Goal: Information Seeking & Learning: Learn about a topic

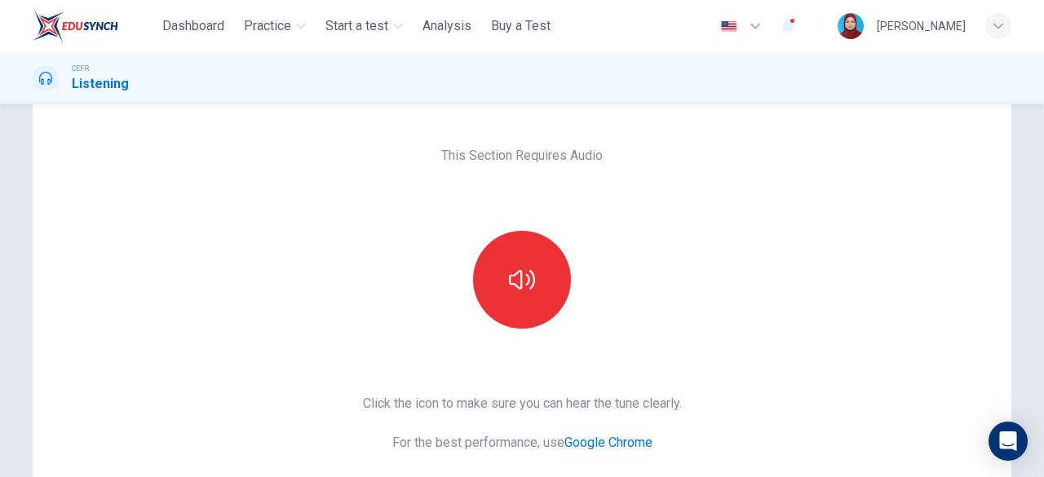
scroll to position [82, 0]
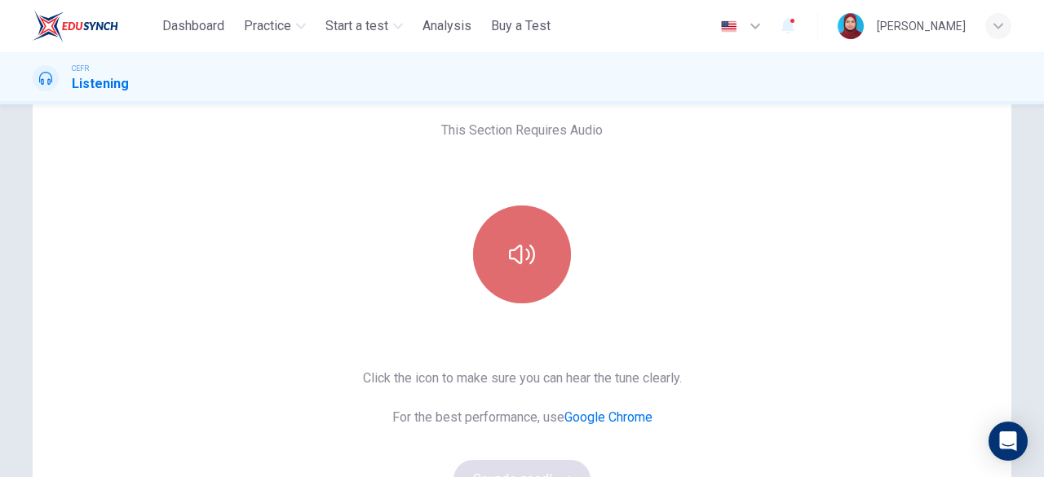
click at [525, 255] on icon "button" at bounding box center [522, 255] width 26 height 20
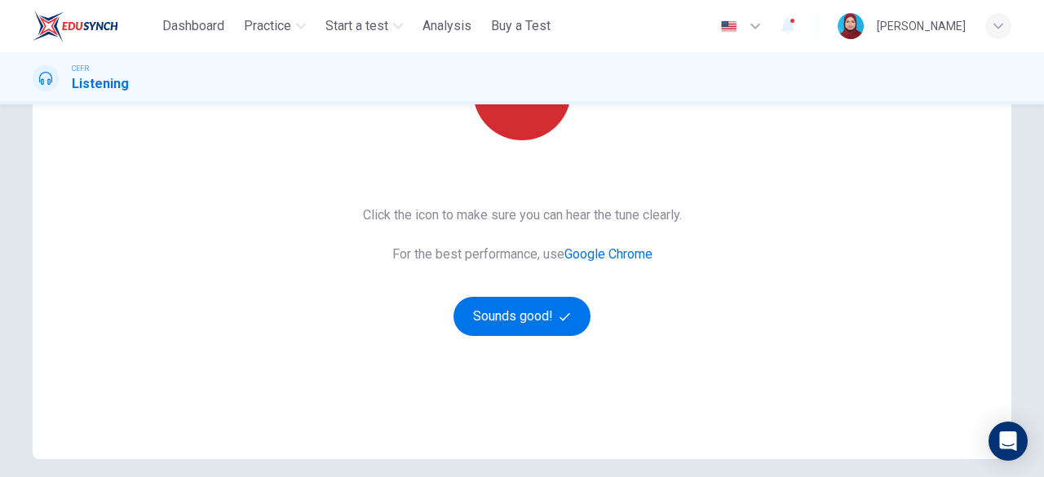
scroll to position [163, 0]
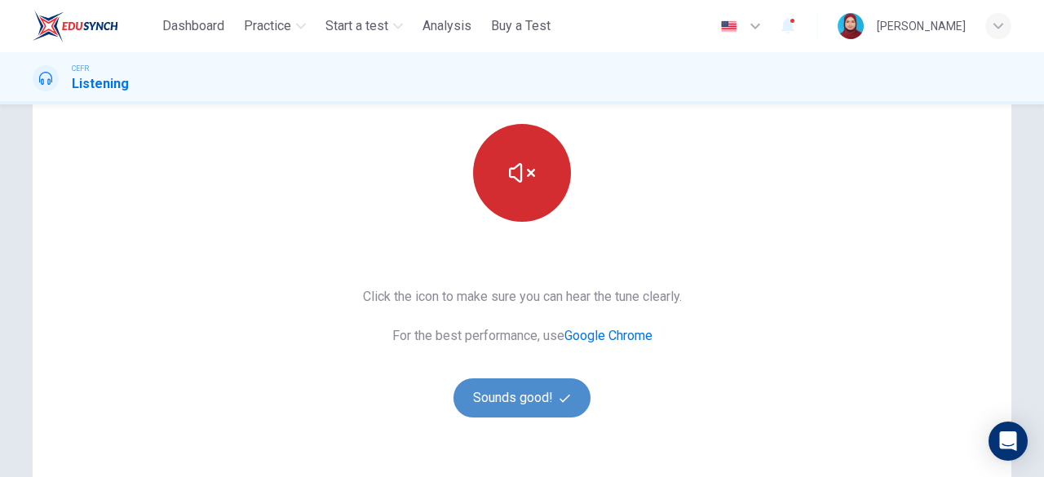
click at [528, 396] on button "Sounds good!" at bounding box center [521, 397] width 137 height 39
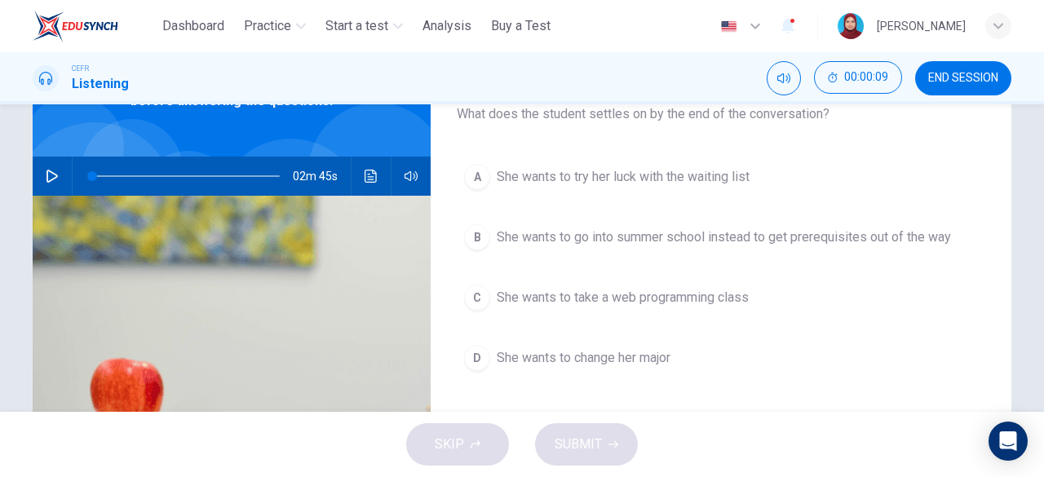
scroll to position [0, 0]
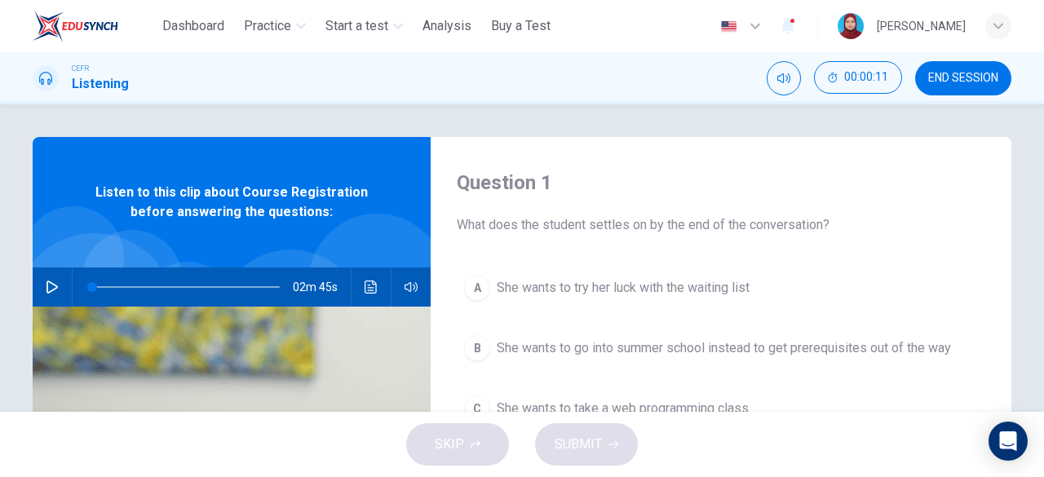
click at [46, 286] on icon "button" at bounding box center [52, 287] width 13 height 13
click at [679, 150] on div "Question 1 What does the student settles on by the end of the conversation? A S…" at bounding box center [721, 420] width 581 height 567
click at [778, 75] on icon "Mute" at bounding box center [783, 78] width 13 height 13
type input "**"
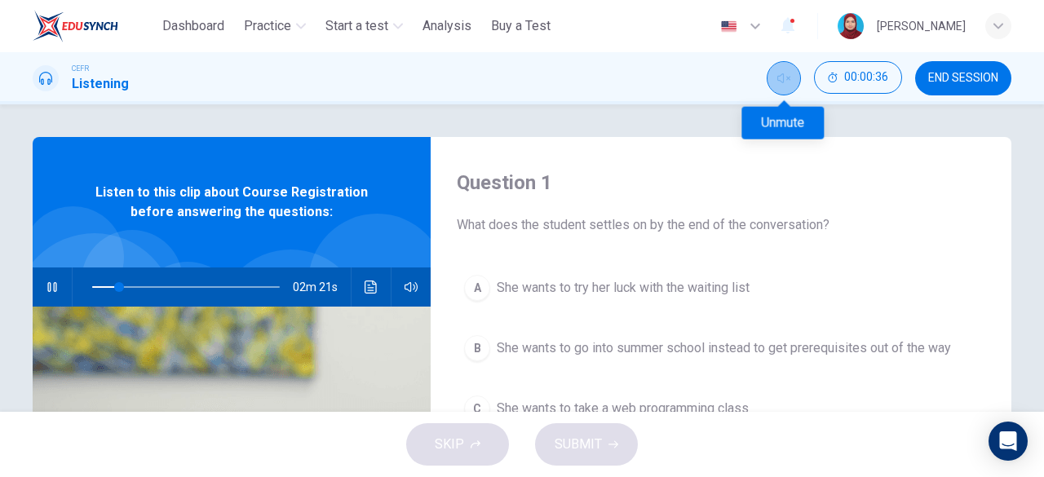
click at [778, 75] on icon "Unmute" at bounding box center [783, 78] width 13 height 13
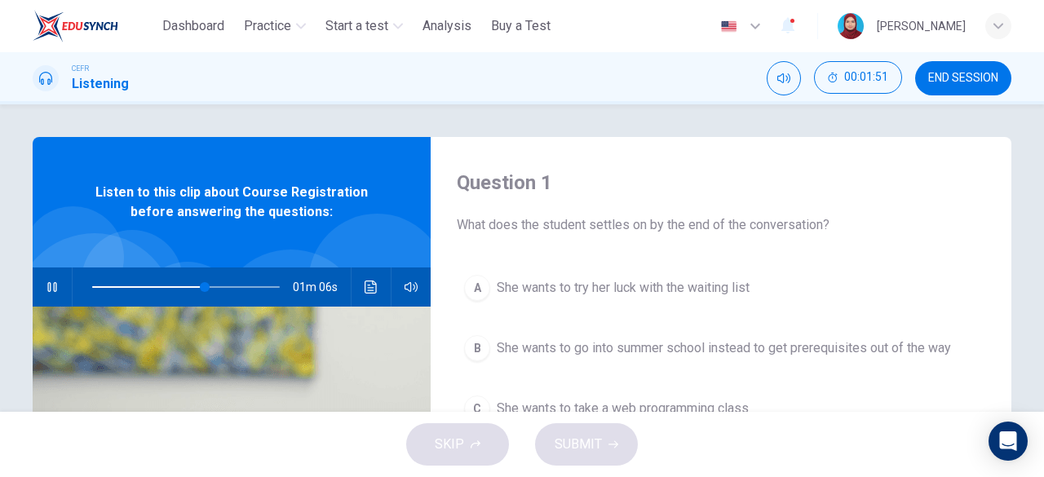
click at [46, 285] on icon "button" at bounding box center [52, 287] width 13 height 13
drag, startPoint x: 202, startPoint y: 283, endPoint x: 33, endPoint y: 283, distance: 169.6
click at [33, 283] on div "02m 37s" at bounding box center [232, 286] width 398 height 39
click at [46, 283] on icon "button" at bounding box center [52, 287] width 13 height 13
click at [49, 285] on icon "button" at bounding box center [52, 287] width 13 height 13
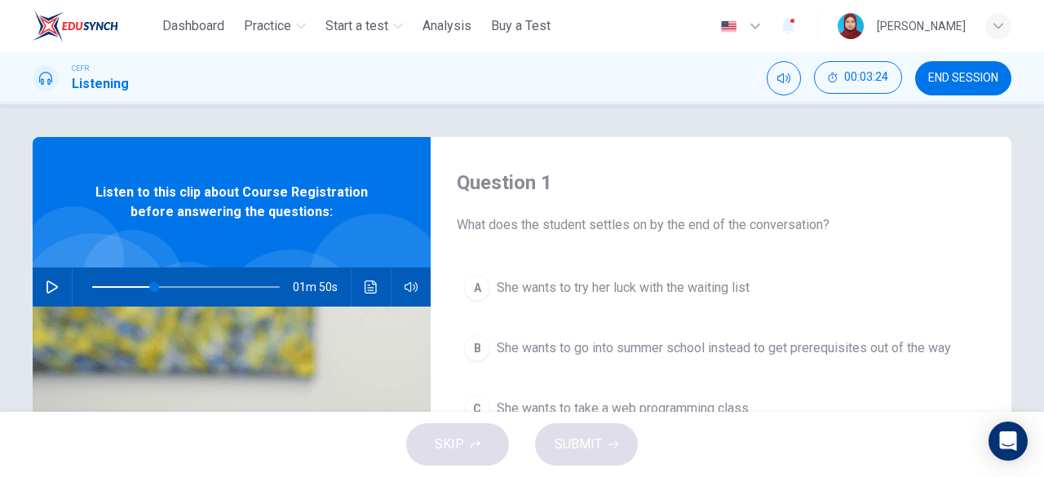
type input "**"
click at [975, 76] on span "END SESSION" at bounding box center [963, 78] width 70 height 13
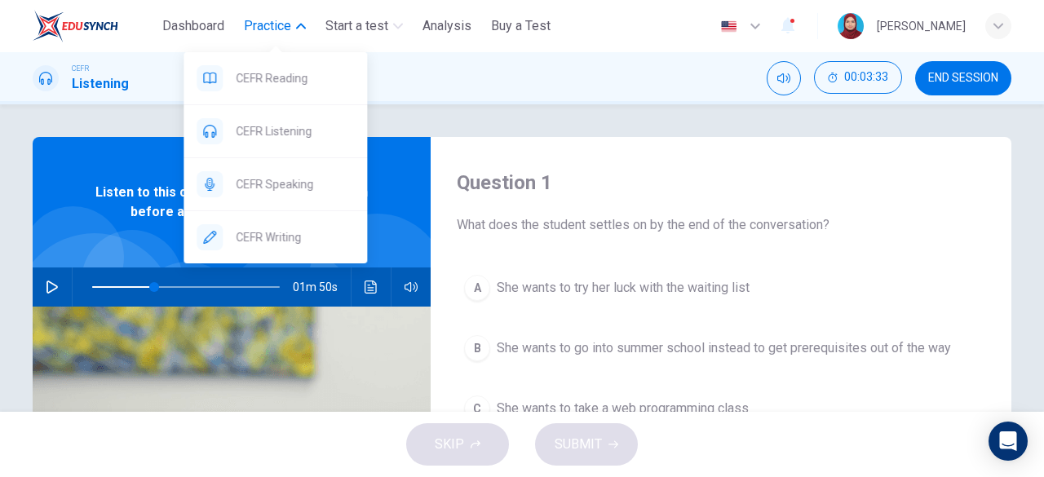
click at [256, 29] on span "Practice" at bounding box center [267, 26] width 47 height 20
click at [294, 22] on button "Practice" at bounding box center [274, 25] width 75 height 29
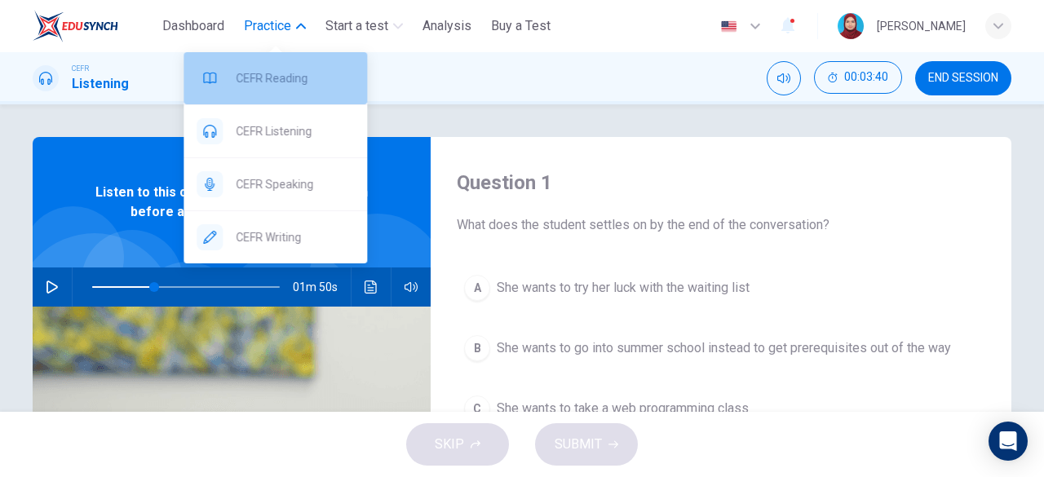
click at [284, 88] on div "CEFR Reading" at bounding box center [274, 78] width 183 height 52
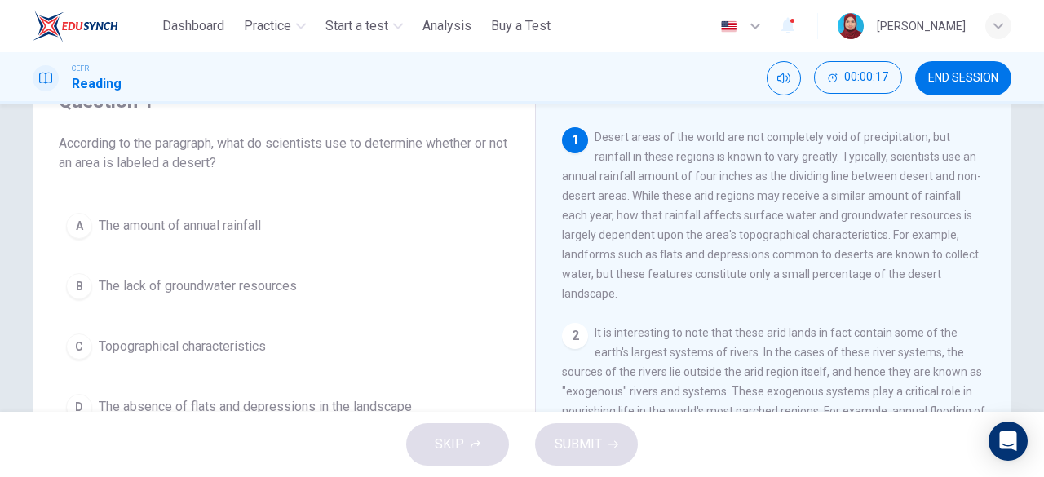
scroll to position [163, 0]
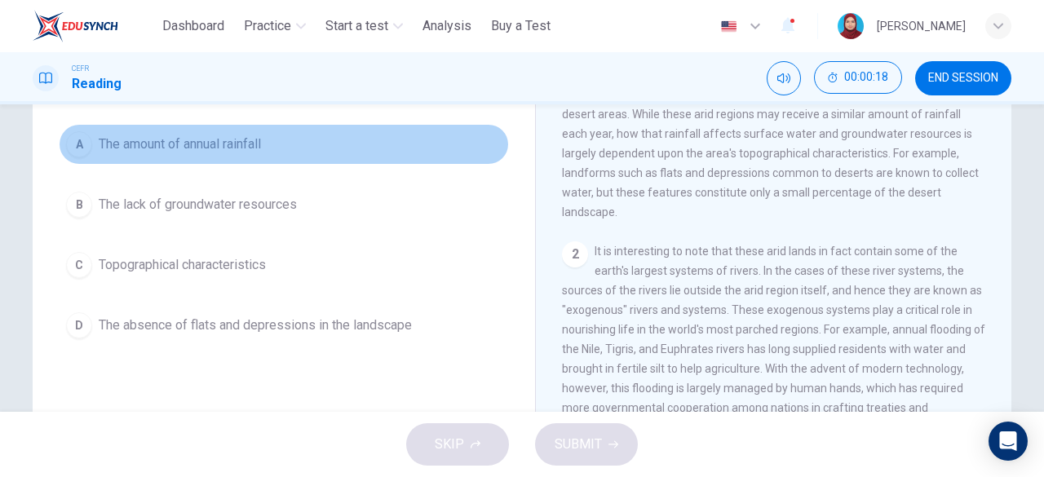
click at [77, 141] on div "A" at bounding box center [79, 144] width 26 height 26
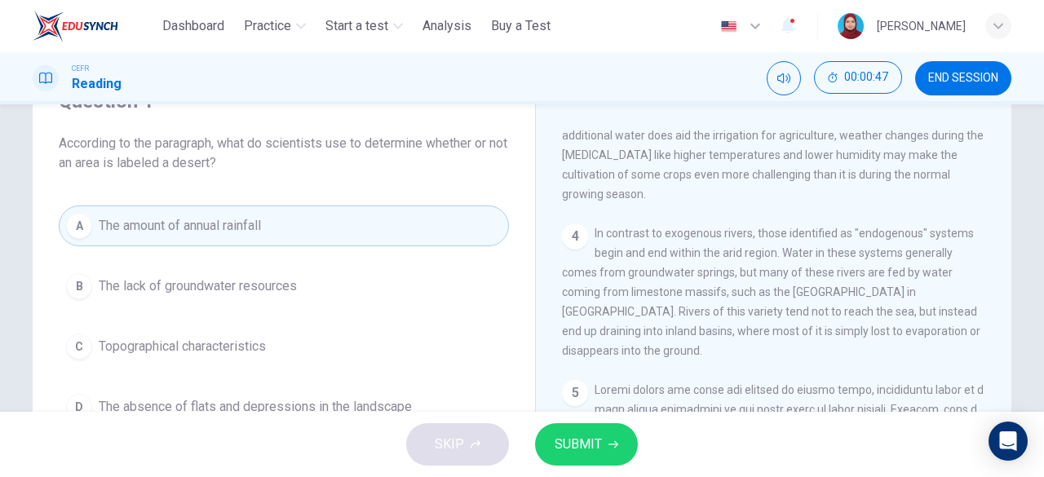
scroll to position [571, 0]
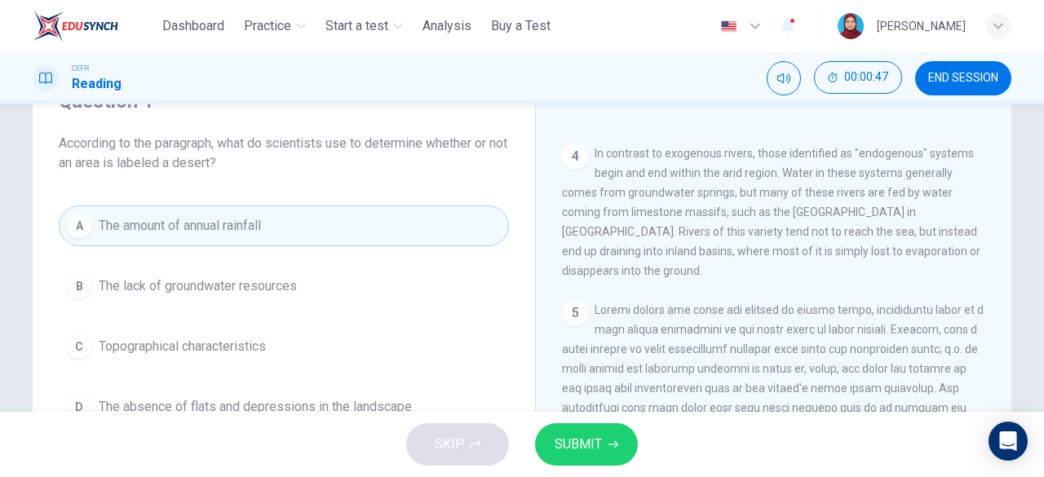
click at [606, 449] on button "SUBMIT" at bounding box center [586, 444] width 103 height 42
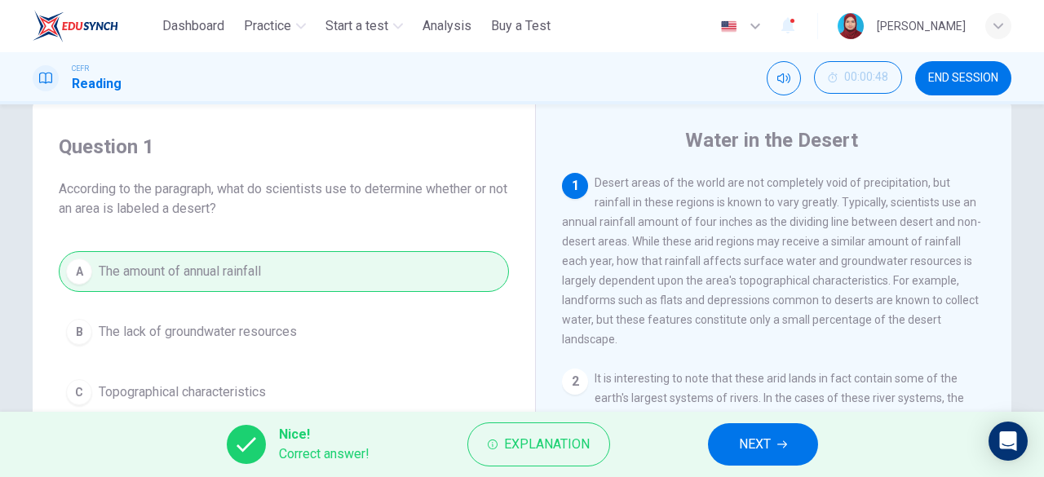
scroll to position [0, 0]
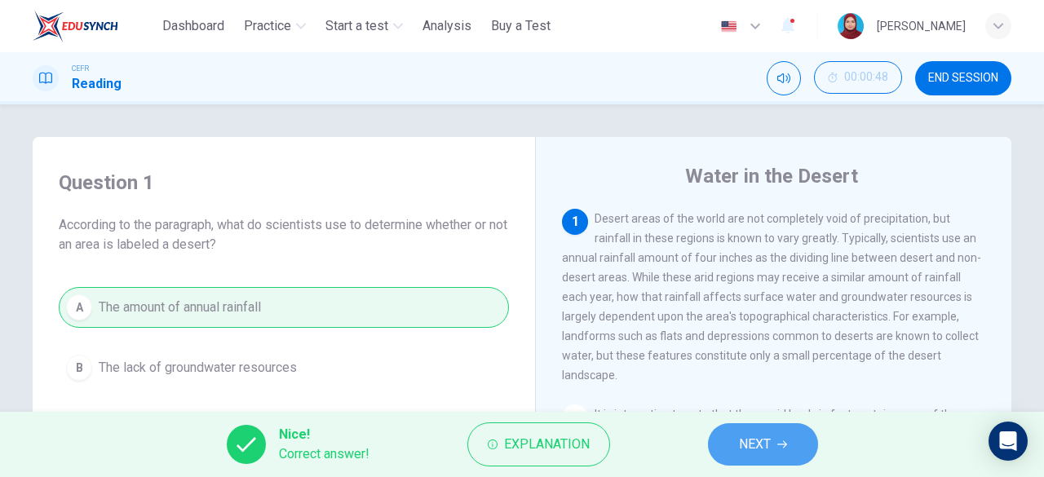
click at [767, 450] on span "NEXT" at bounding box center [755, 444] width 32 height 23
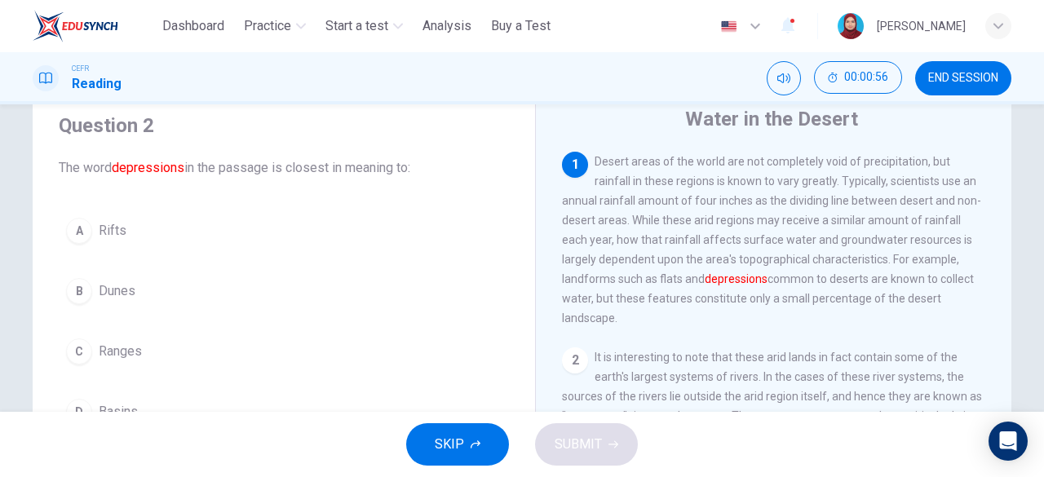
scroll to position [82, 0]
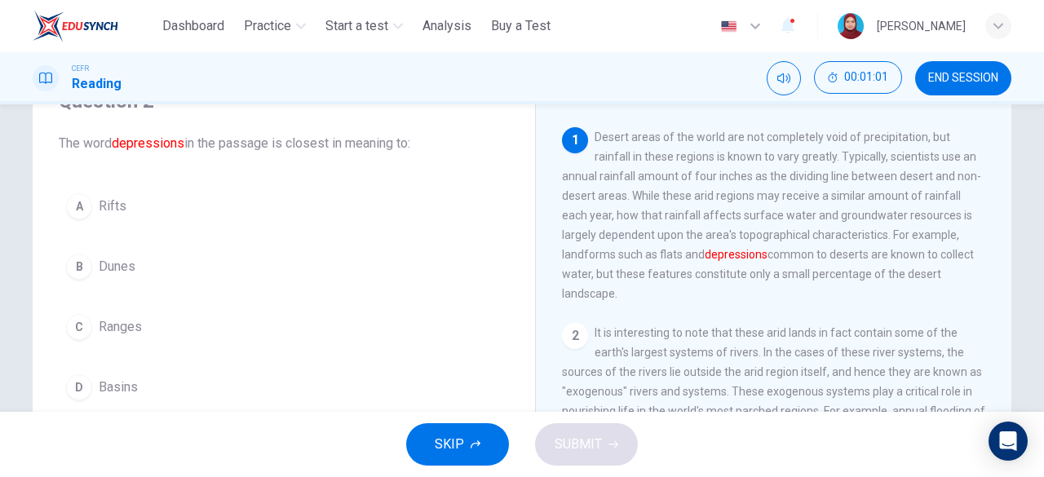
click at [82, 206] on div "A" at bounding box center [79, 206] width 26 height 26
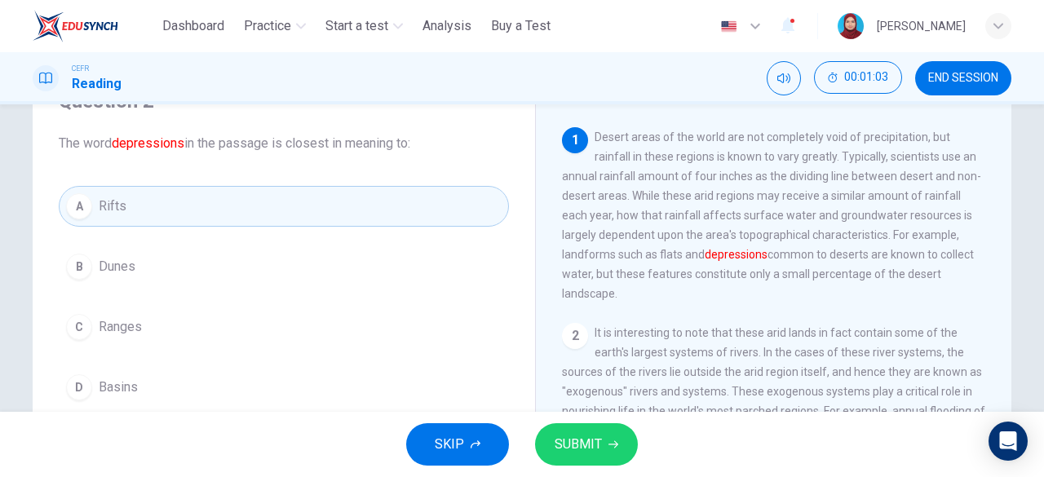
click at [594, 440] on span "SUBMIT" at bounding box center [578, 444] width 47 height 23
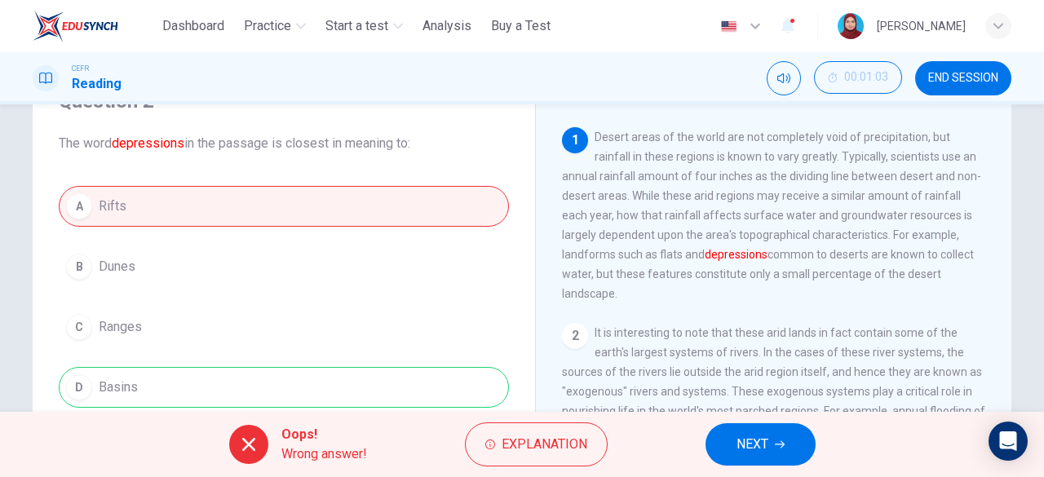
click at [785, 445] on icon "button" at bounding box center [780, 445] width 10 height 10
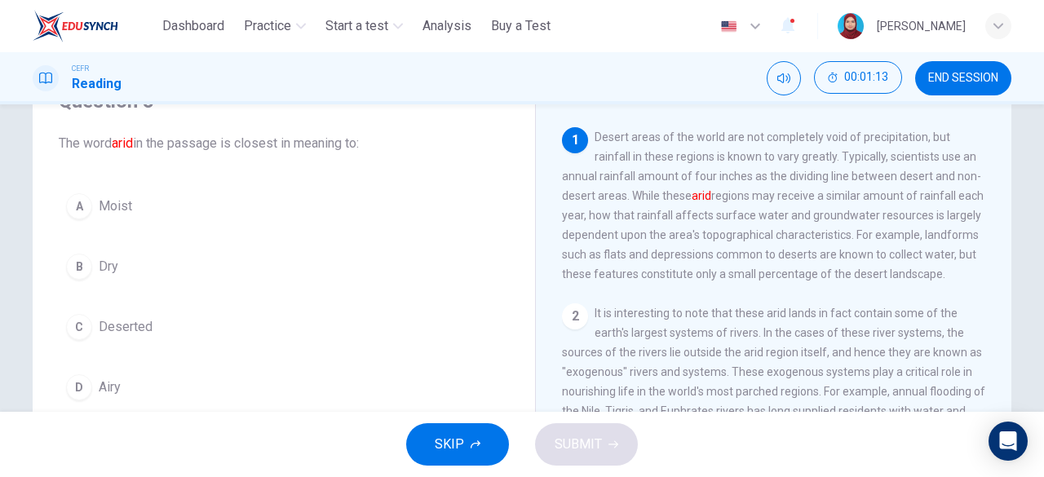
click at [76, 267] on div "B" at bounding box center [79, 267] width 26 height 26
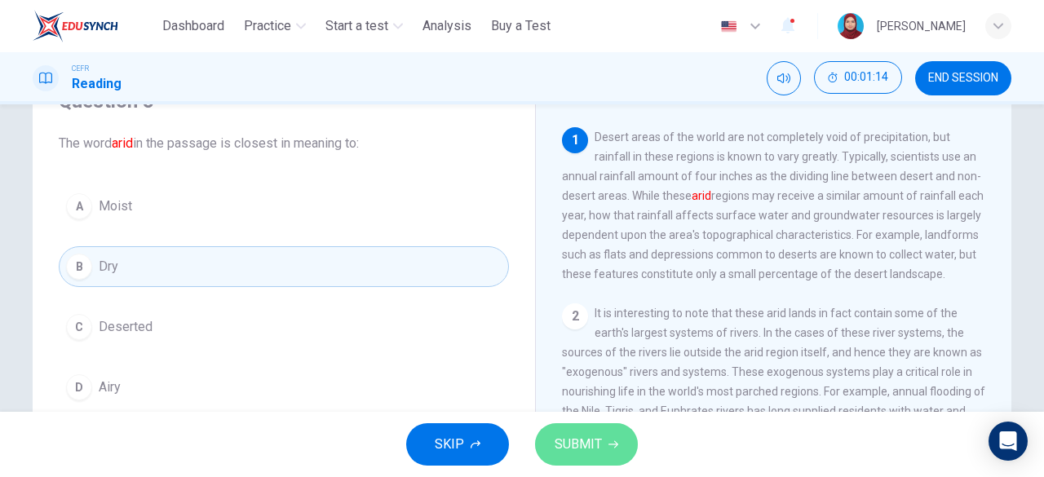
click at [592, 444] on span "SUBMIT" at bounding box center [578, 444] width 47 height 23
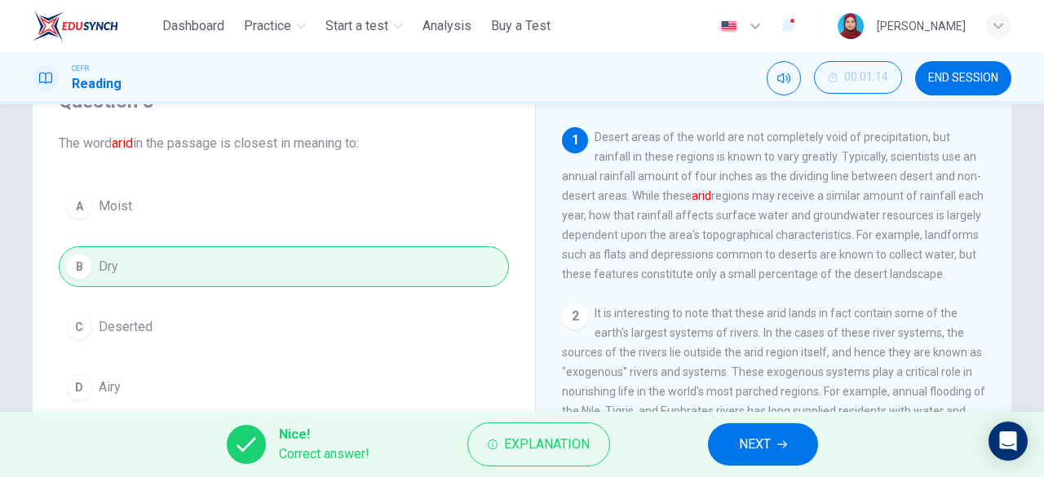
click at [781, 447] on icon "button" at bounding box center [782, 445] width 10 height 10
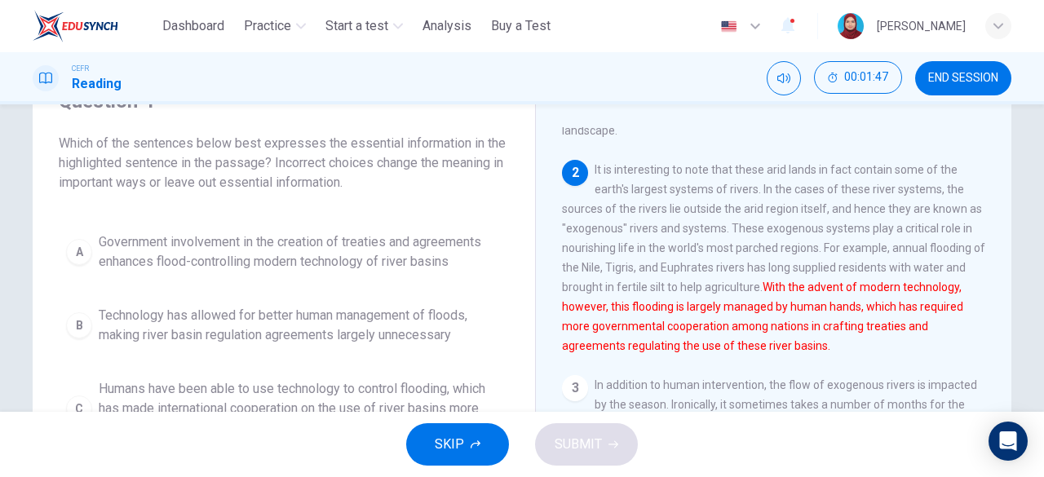
scroll to position [0, 0]
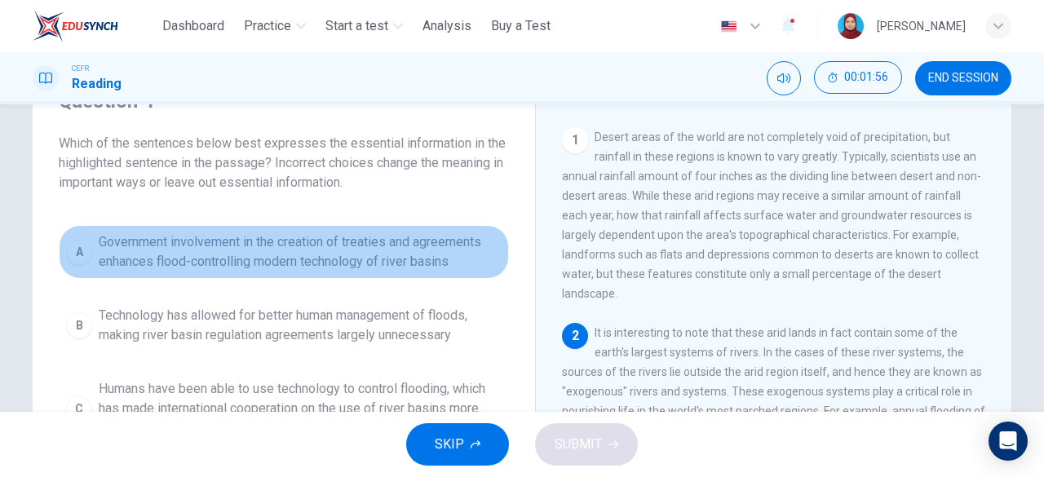
click at [69, 250] on div "A" at bounding box center [79, 252] width 26 height 26
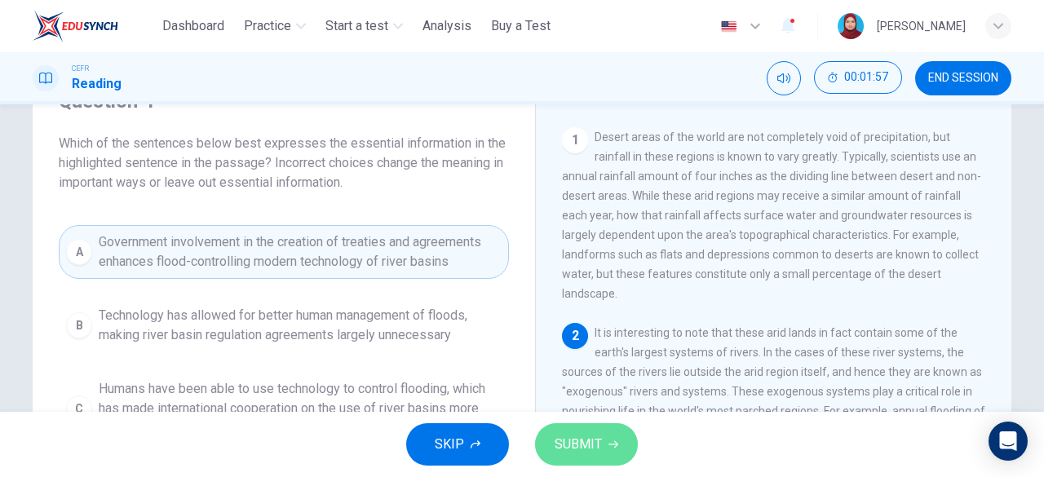
click at [594, 440] on span "SUBMIT" at bounding box center [578, 444] width 47 height 23
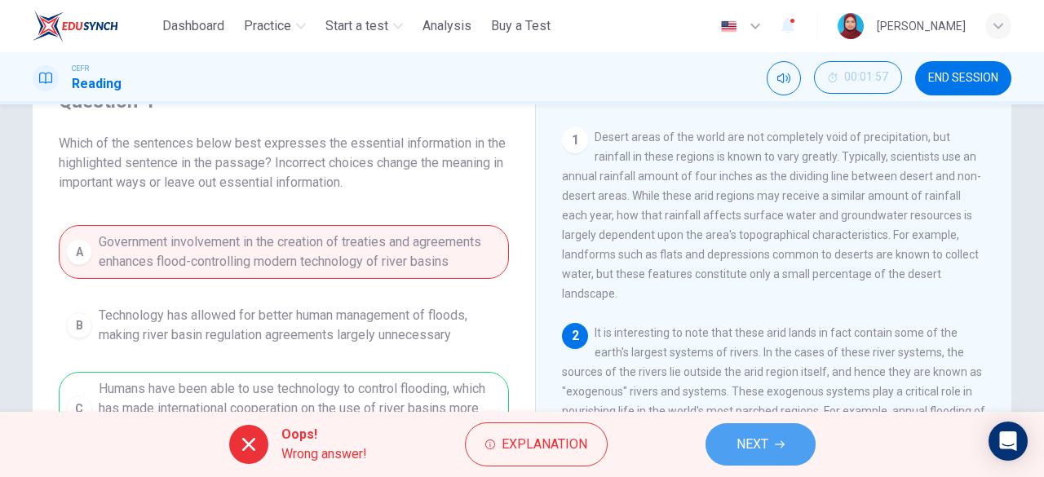
click at [765, 448] on span "NEXT" at bounding box center [752, 444] width 32 height 23
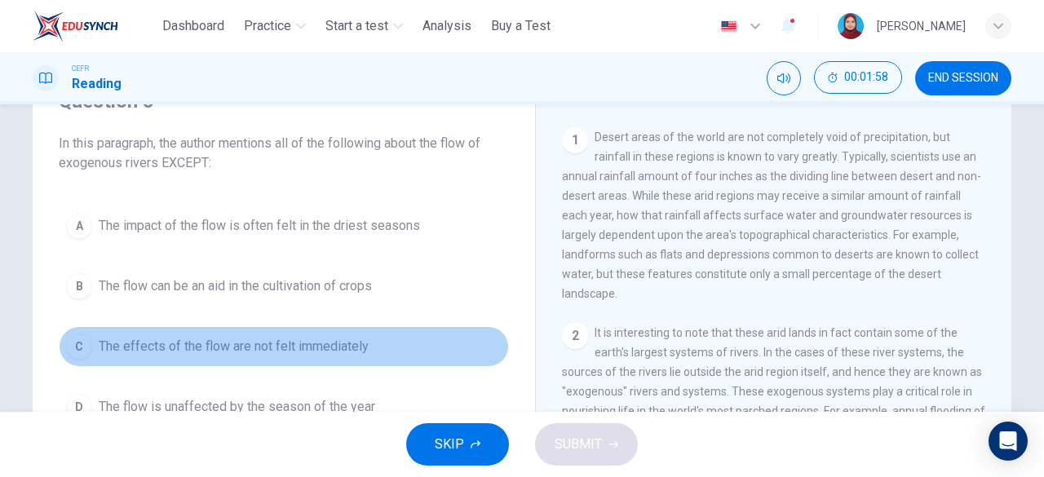
click at [73, 343] on div "C" at bounding box center [79, 347] width 26 height 26
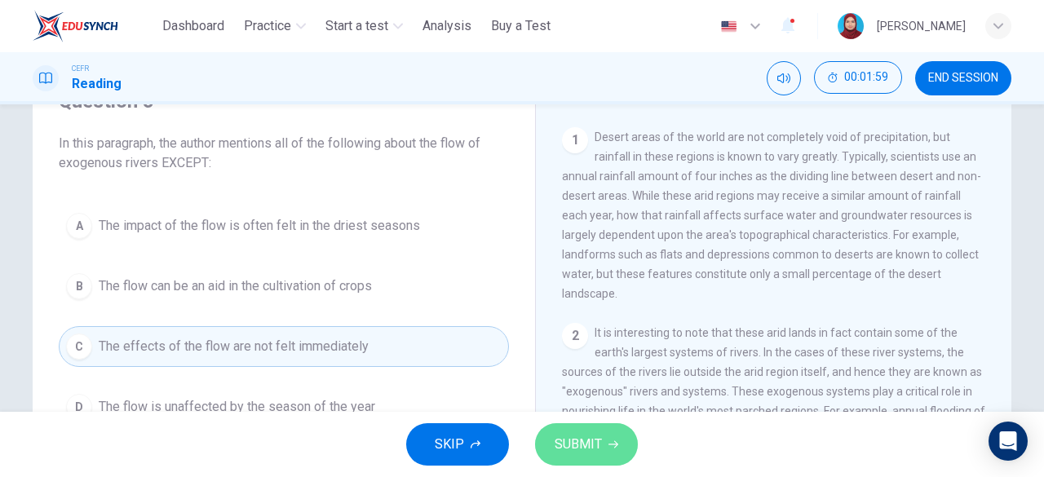
click at [569, 448] on span "SUBMIT" at bounding box center [578, 444] width 47 height 23
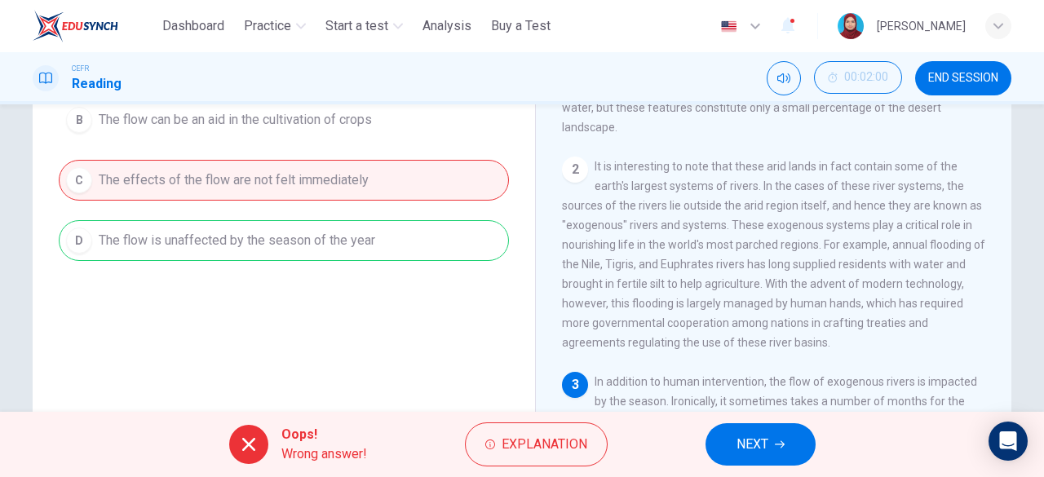
scroll to position [325, 0]
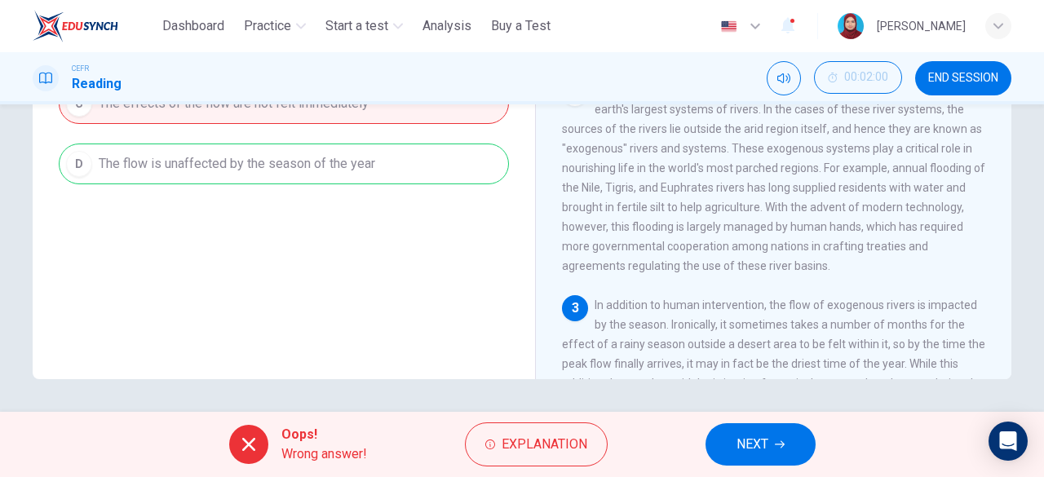
click at [749, 440] on span "NEXT" at bounding box center [752, 444] width 32 height 23
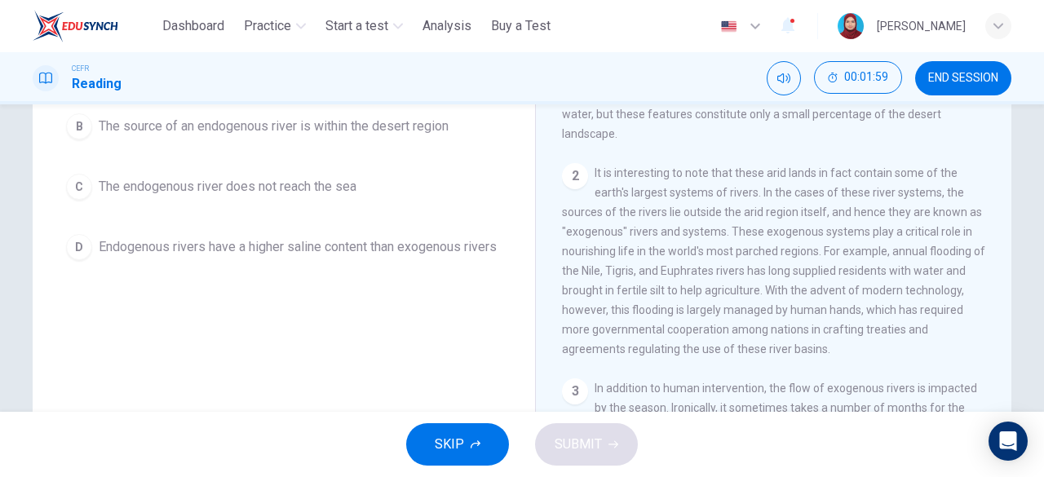
scroll to position [80, 0]
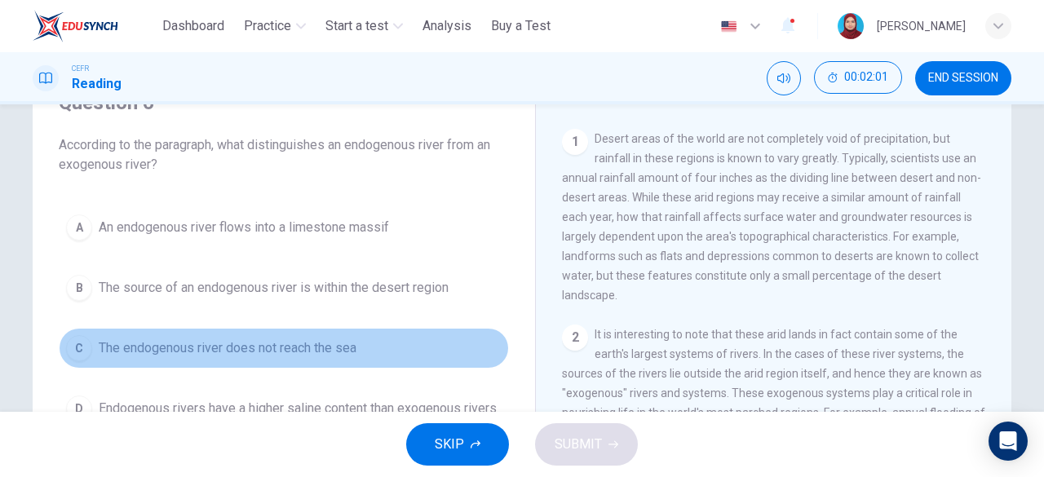
click at [81, 340] on div "C" at bounding box center [79, 348] width 26 height 26
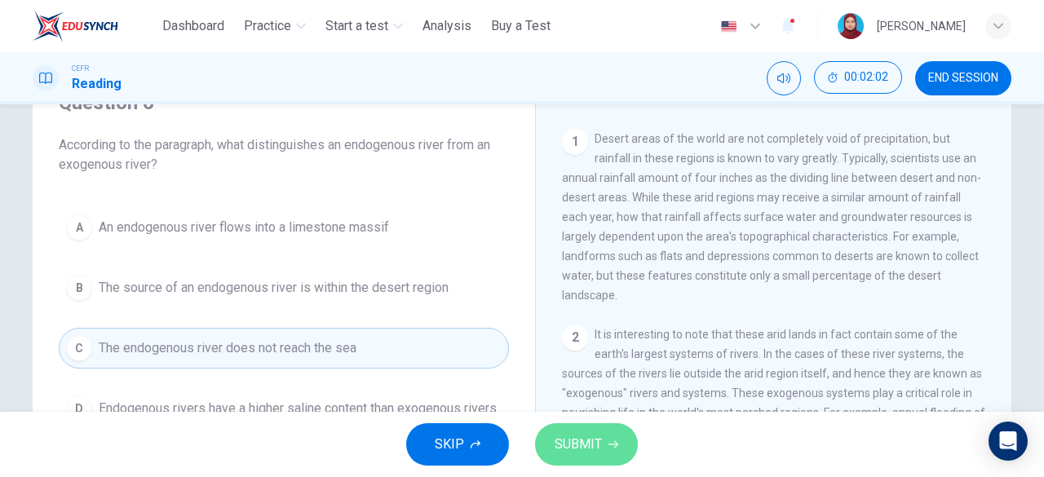
click at [613, 456] on button "SUBMIT" at bounding box center [586, 444] width 103 height 42
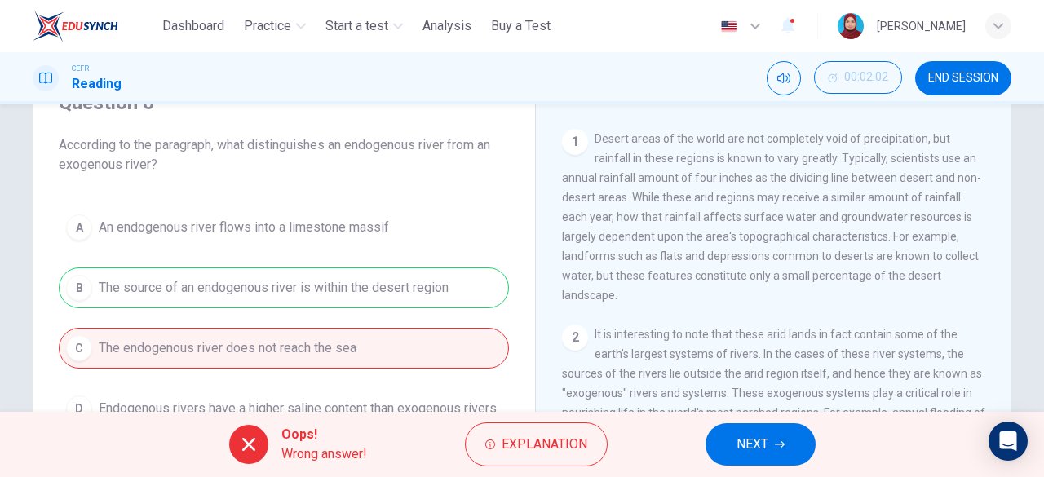
click at [755, 435] on span "NEXT" at bounding box center [752, 444] width 32 height 23
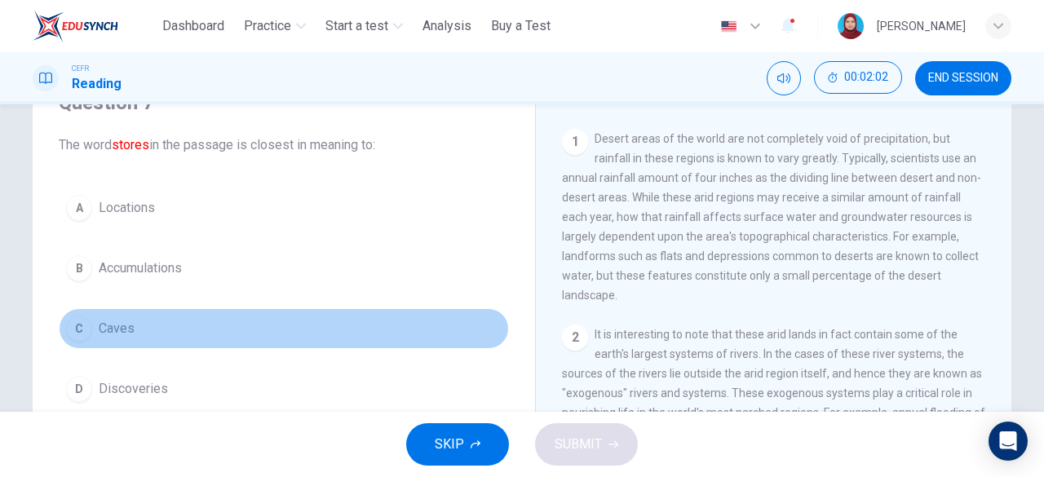
click at [80, 329] on div "C" at bounding box center [79, 329] width 26 height 26
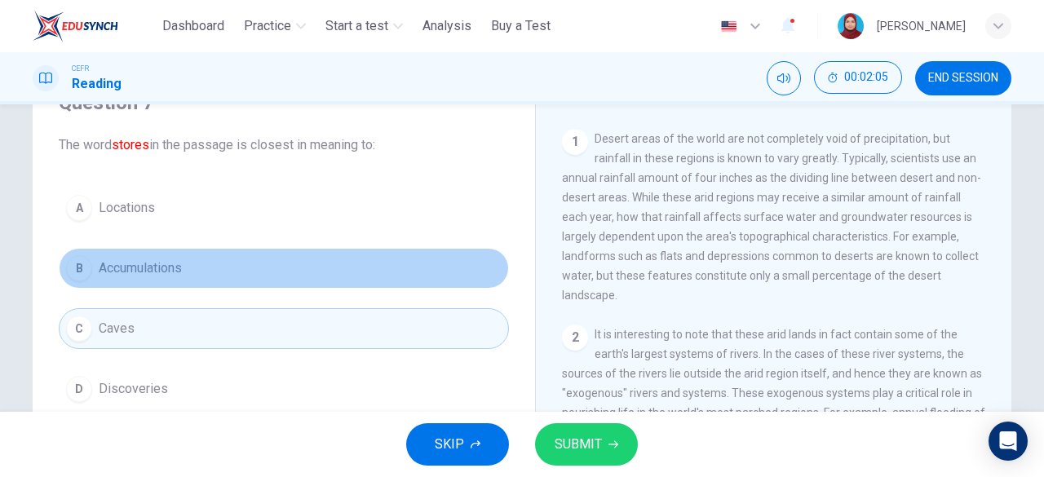
click at [80, 273] on div "B" at bounding box center [79, 268] width 26 height 26
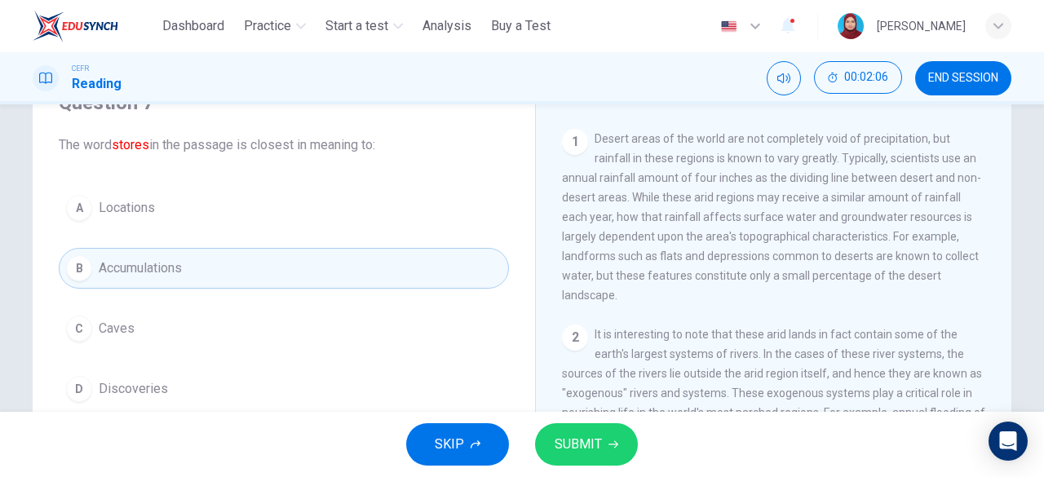
click at [608, 446] on icon "button" at bounding box center [613, 445] width 10 height 10
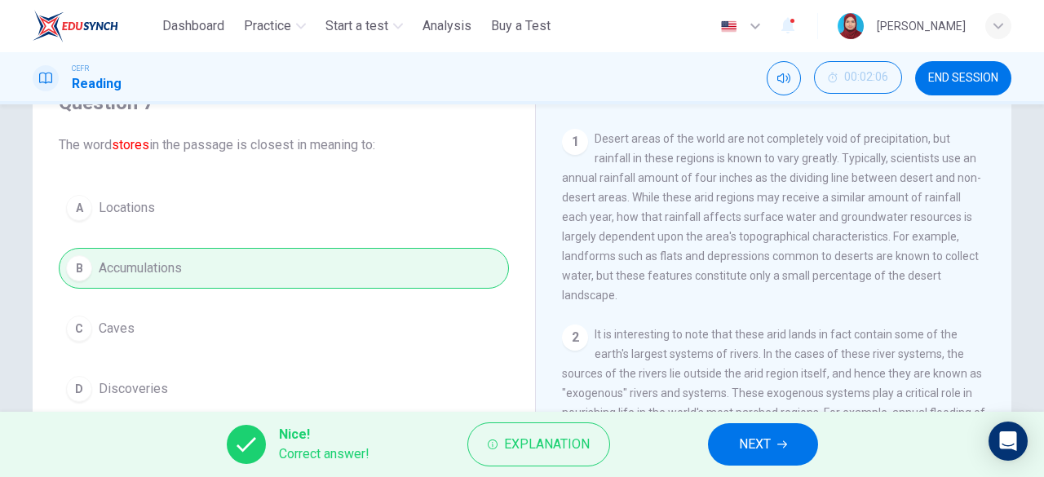
click at [772, 437] on button "NEXT" at bounding box center [763, 444] width 110 height 42
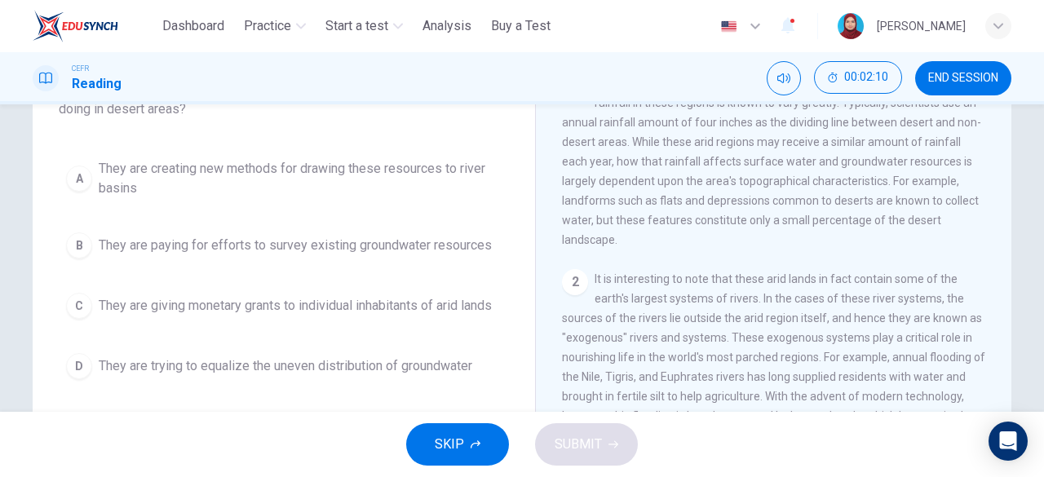
scroll to position [161, 0]
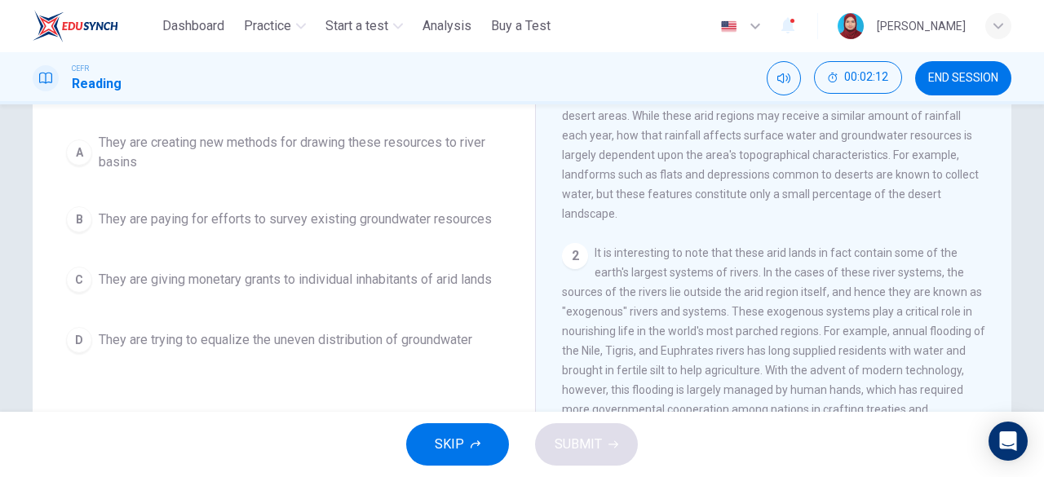
click at [85, 148] on div "A" at bounding box center [79, 152] width 26 height 26
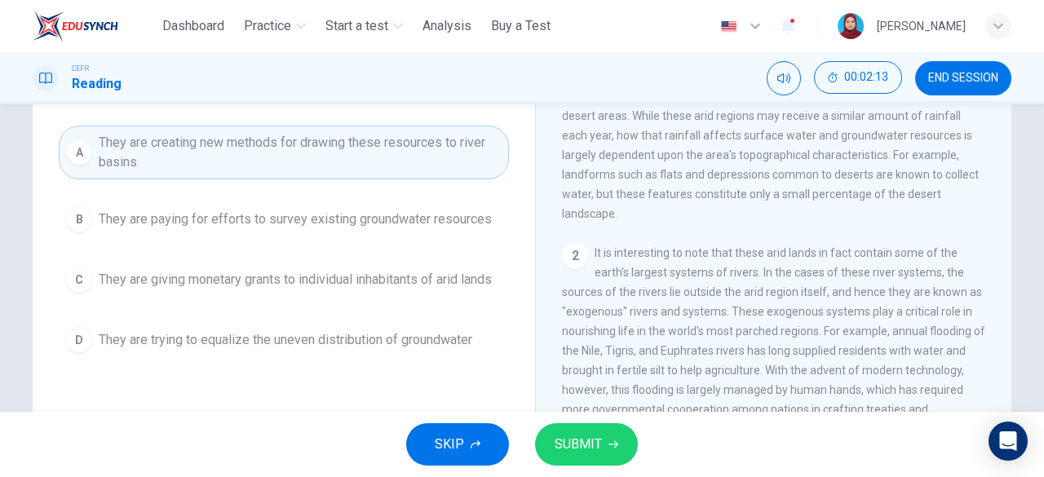
click at [568, 443] on span "SUBMIT" at bounding box center [578, 444] width 47 height 23
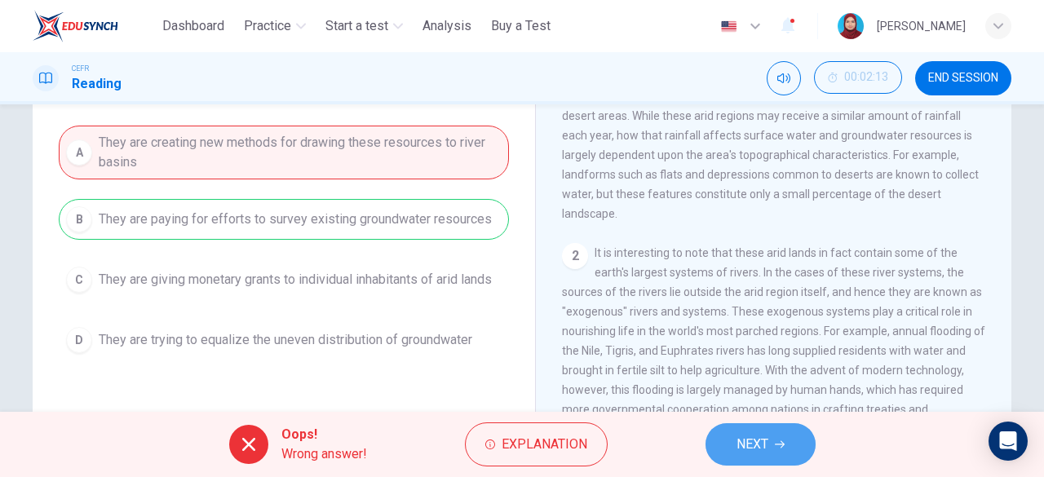
click at [767, 436] on span "NEXT" at bounding box center [752, 444] width 32 height 23
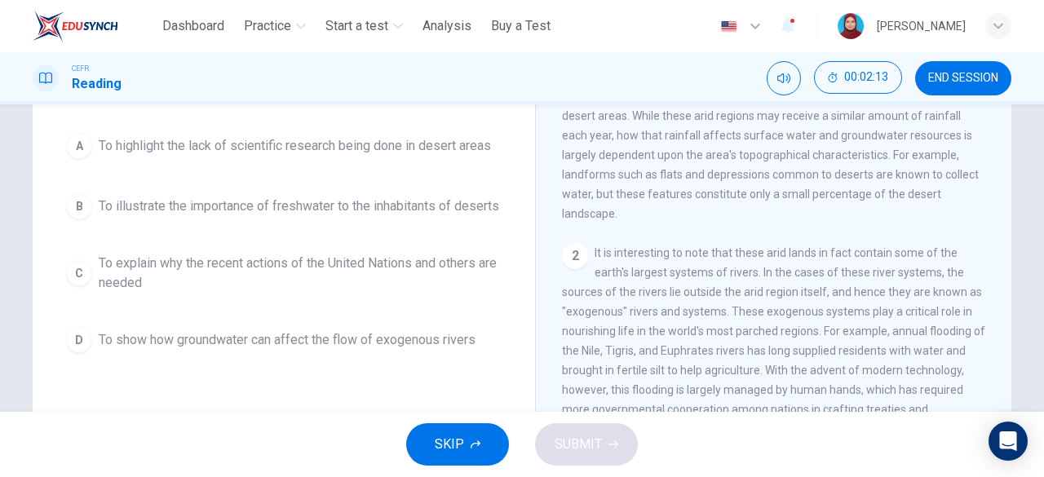
click at [59, 275] on button "C To explain why the recent actions of the United Nations and others are needed" at bounding box center [284, 273] width 450 height 54
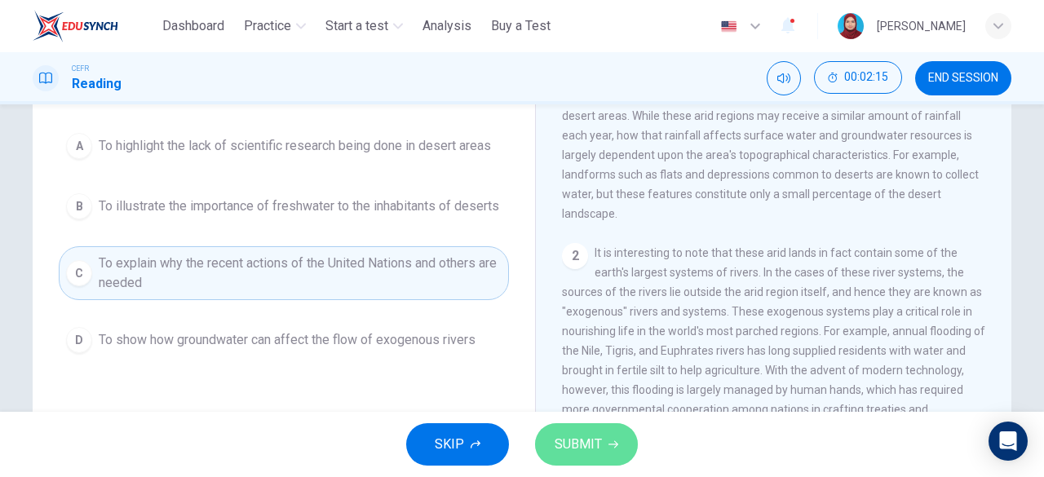
click at [598, 462] on button "SUBMIT" at bounding box center [586, 444] width 103 height 42
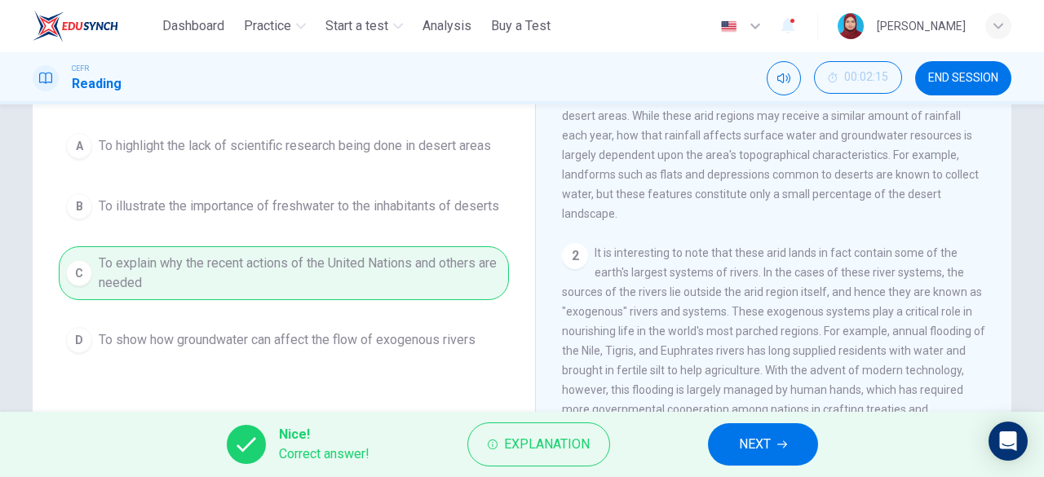
click at [791, 440] on button "NEXT" at bounding box center [763, 444] width 110 height 42
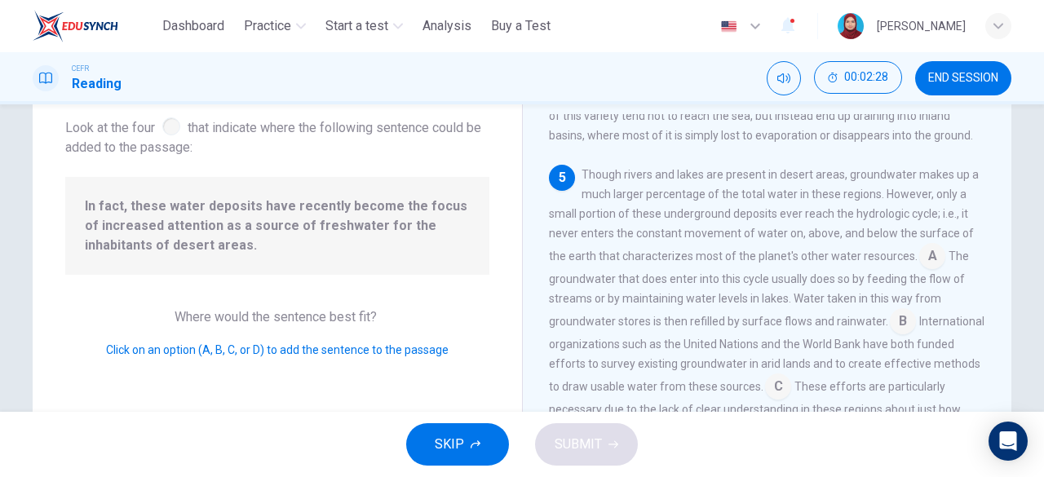
scroll to position [80, 0]
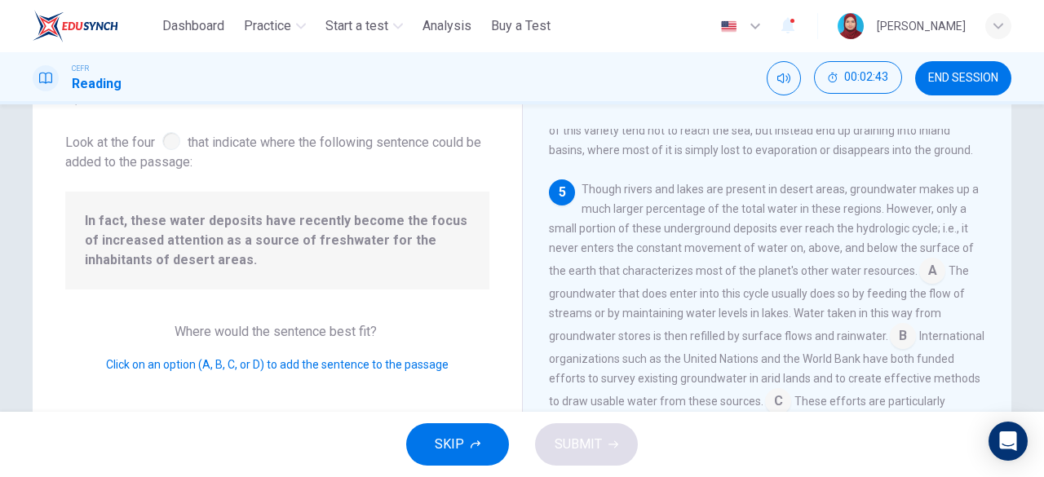
click at [891, 351] on input at bounding box center [903, 338] width 26 height 26
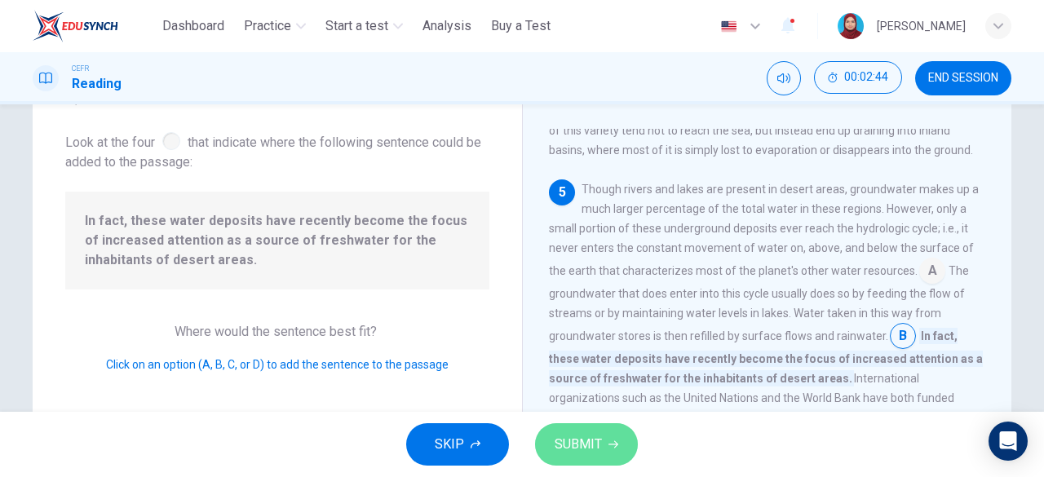
click at [584, 437] on span "SUBMIT" at bounding box center [578, 444] width 47 height 23
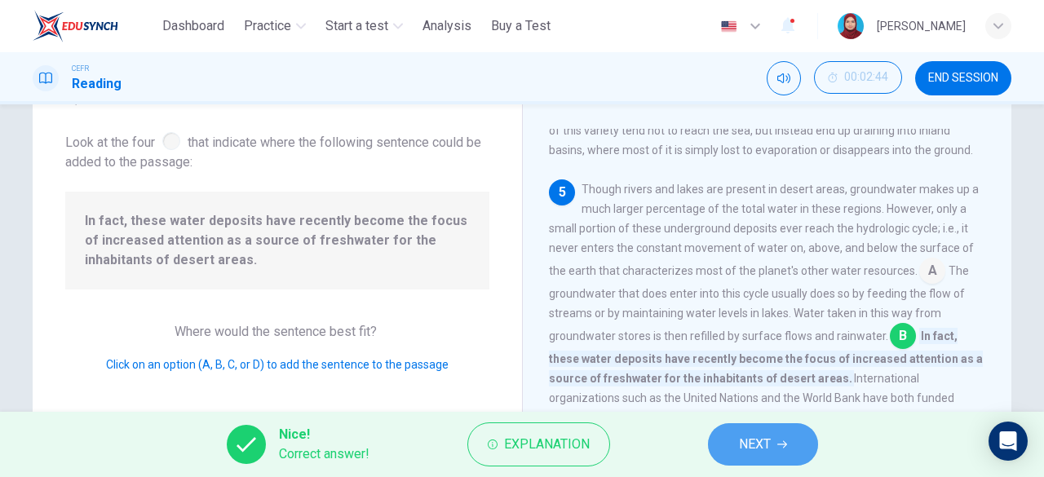
click at [734, 449] on button "NEXT" at bounding box center [763, 444] width 110 height 42
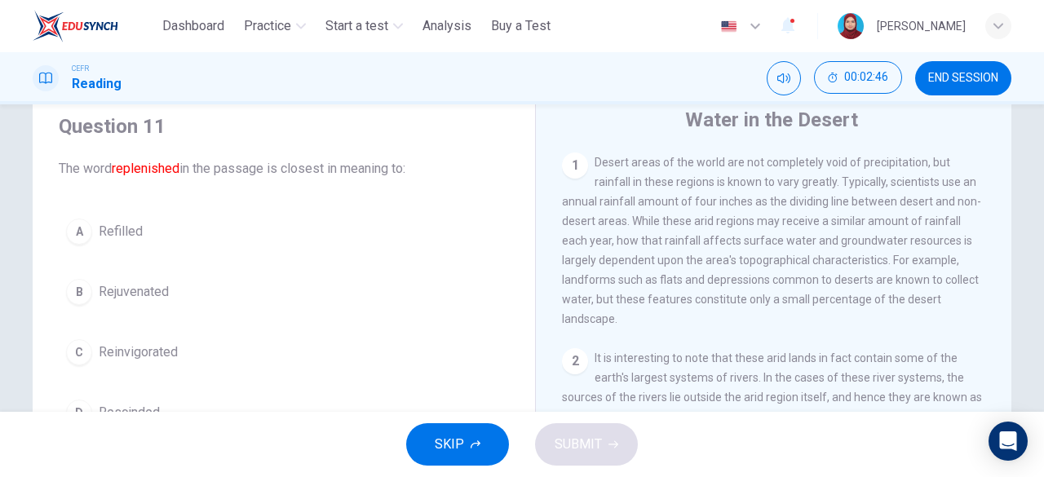
scroll to position [82, 0]
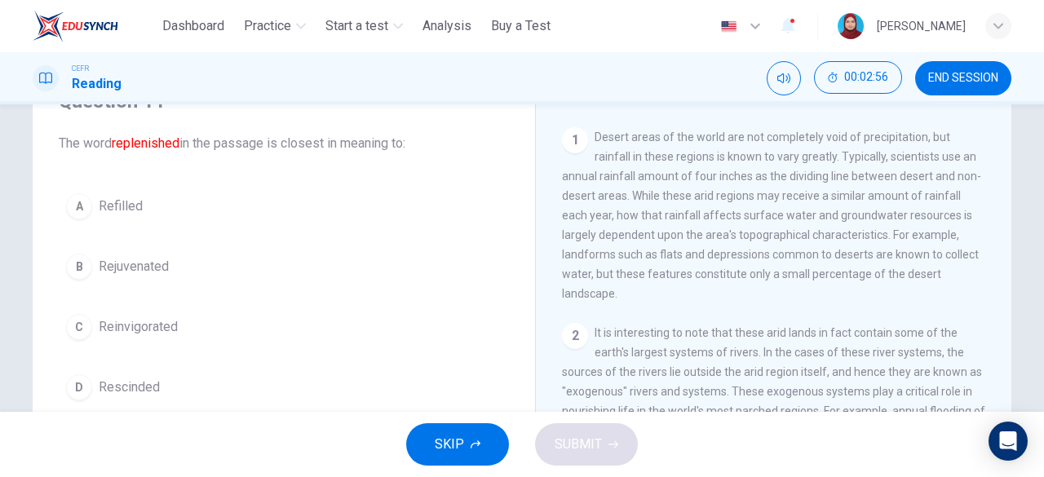
click at [74, 274] on div "B" at bounding box center [79, 267] width 26 height 26
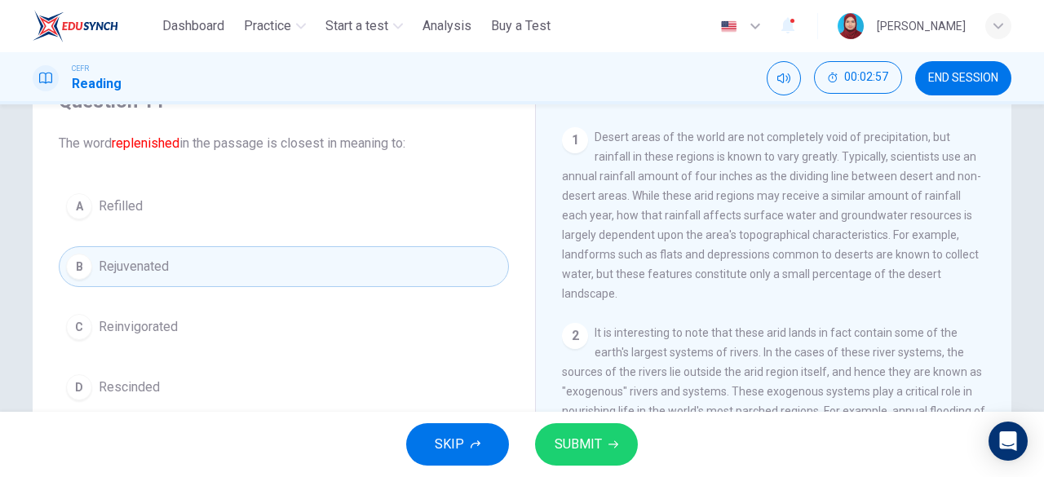
click at [591, 445] on span "SUBMIT" at bounding box center [578, 444] width 47 height 23
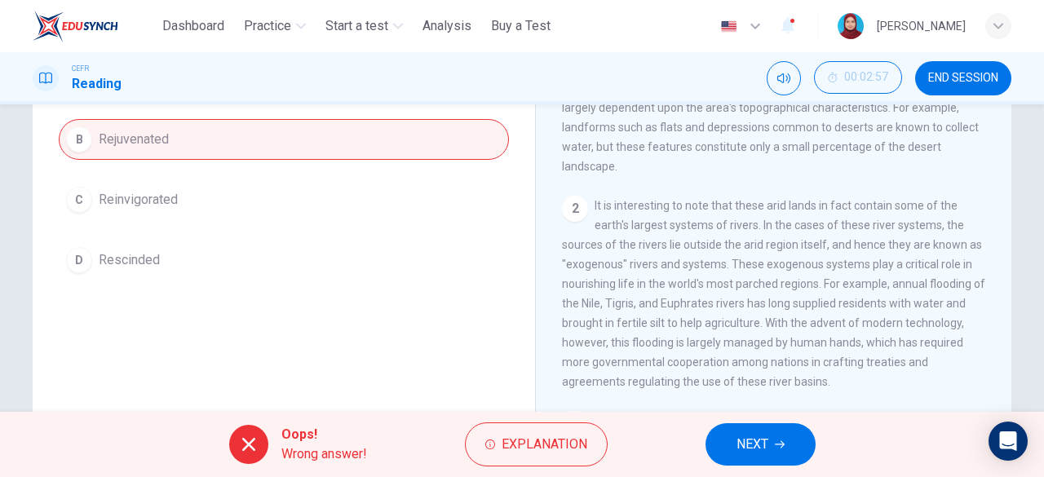
scroll to position [0, 0]
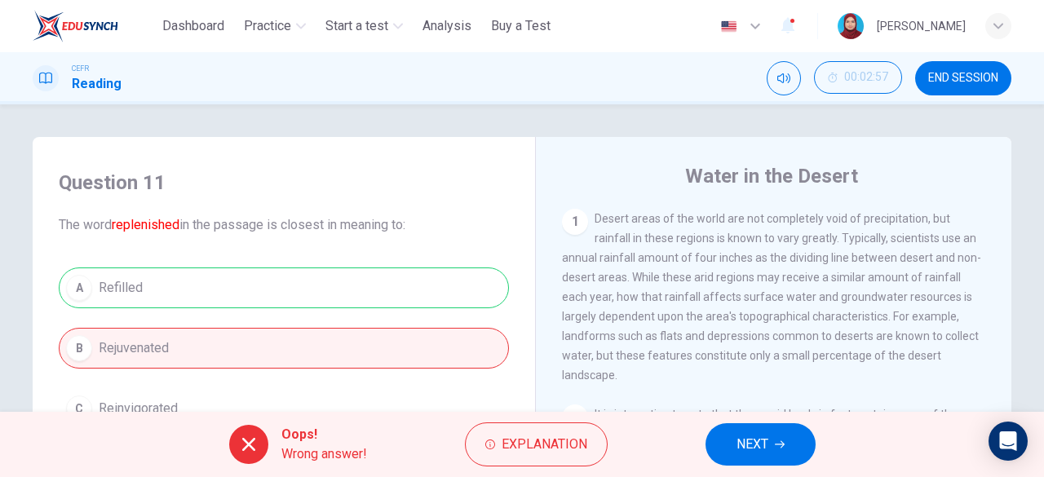
click at [767, 441] on span "NEXT" at bounding box center [752, 444] width 32 height 23
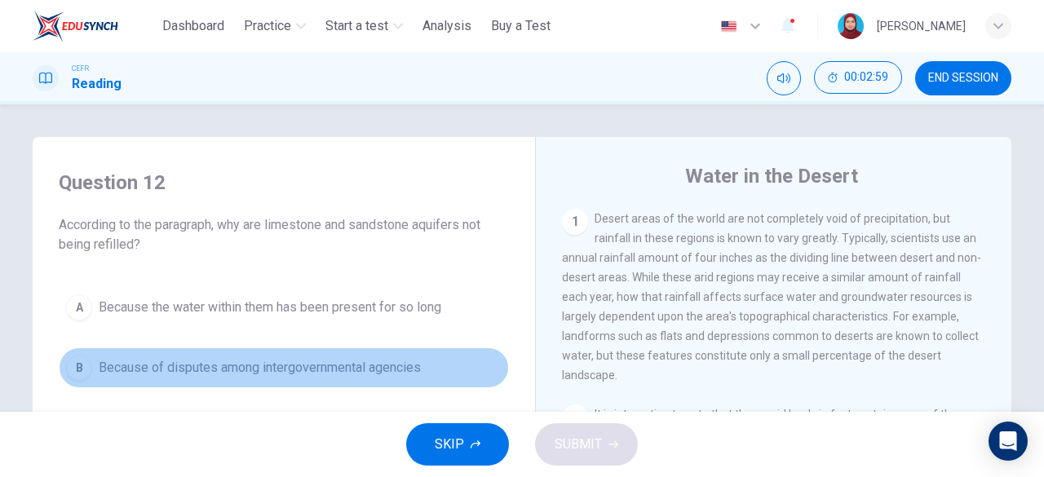
click at [71, 366] on div "B" at bounding box center [79, 368] width 26 height 26
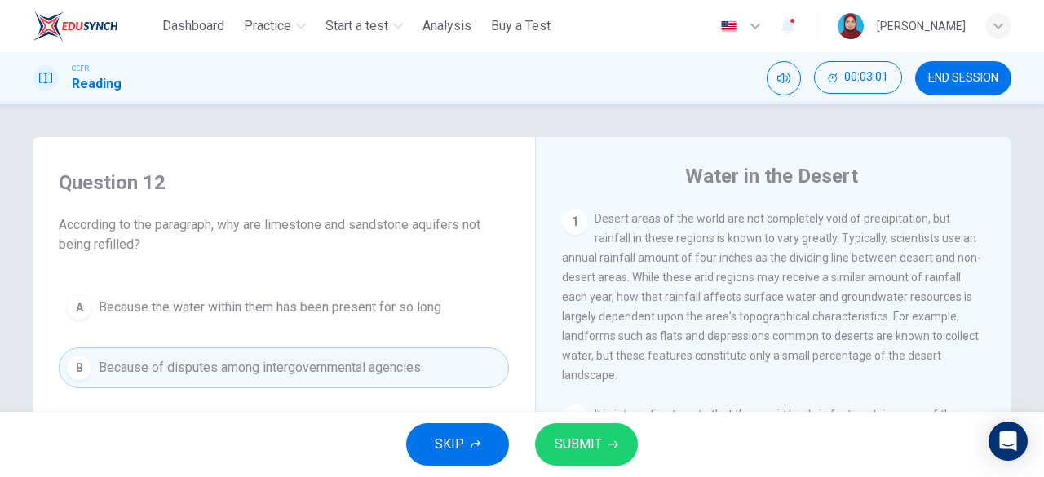
click at [608, 439] on button "SUBMIT" at bounding box center [586, 444] width 103 height 42
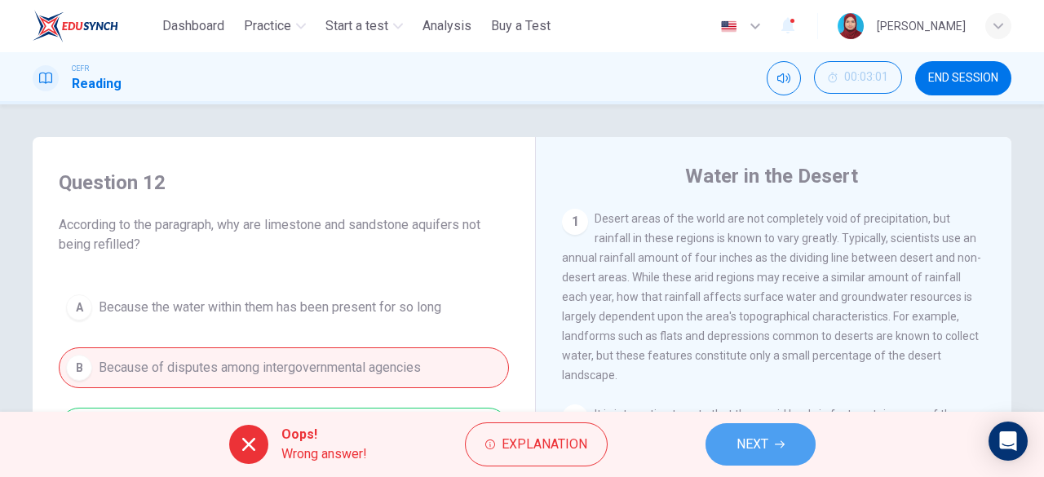
click at [736, 436] on span "NEXT" at bounding box center [752, 444] width 32 height 23
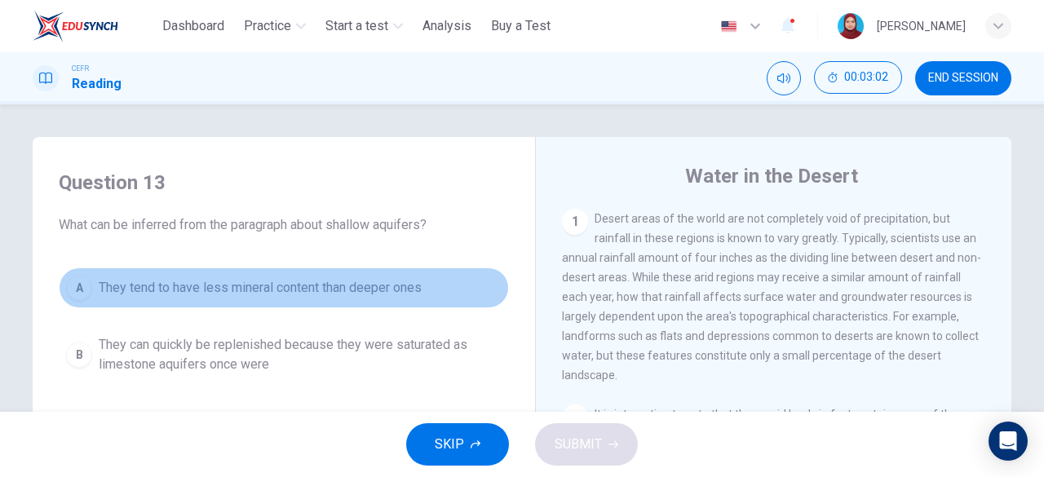
click at [82, 294] on div "A" at bounding box center [79, 288] width 26 height 26
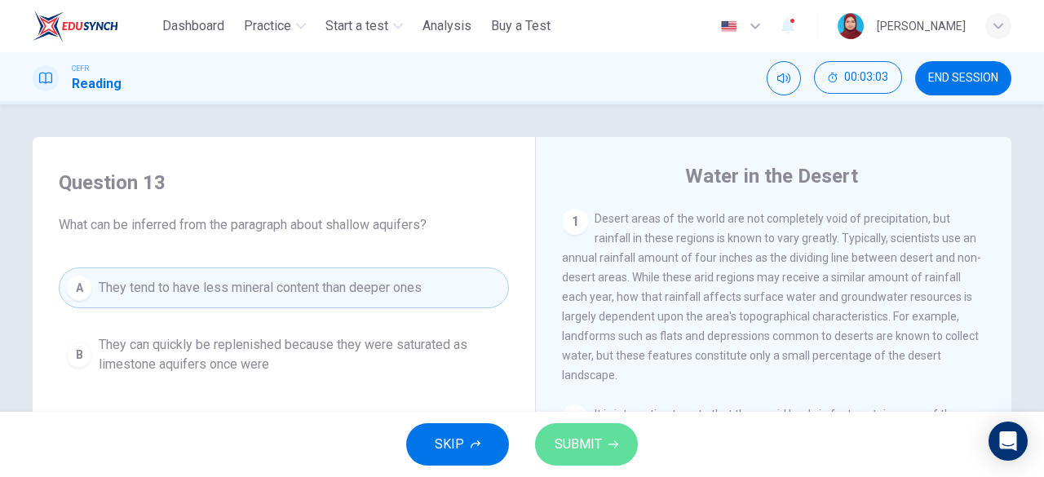
click at [593, 434] on span "SUBMIT" at bounding box center [578, 444] width 47 height 23
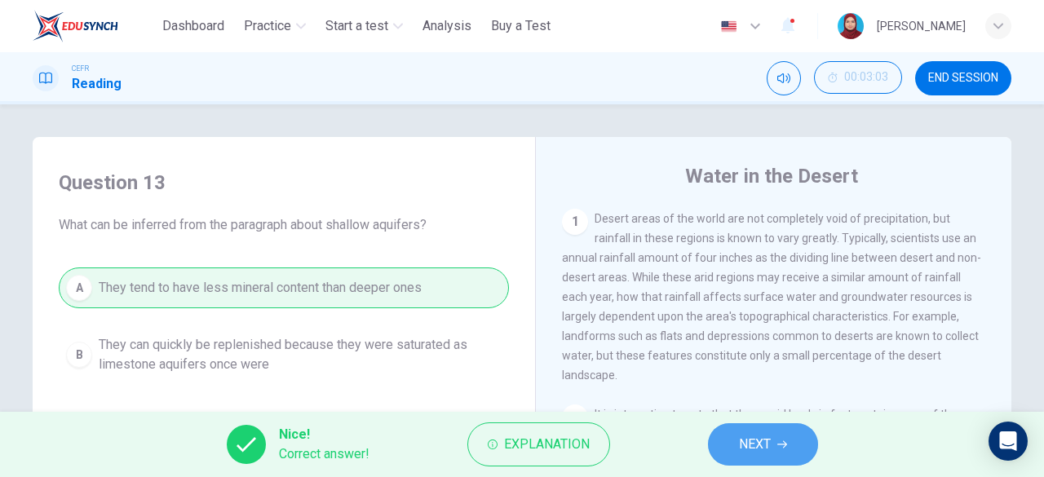
click at [750, 438] on span "NEXT" at bounding box center [755, 444] width 32 height 23
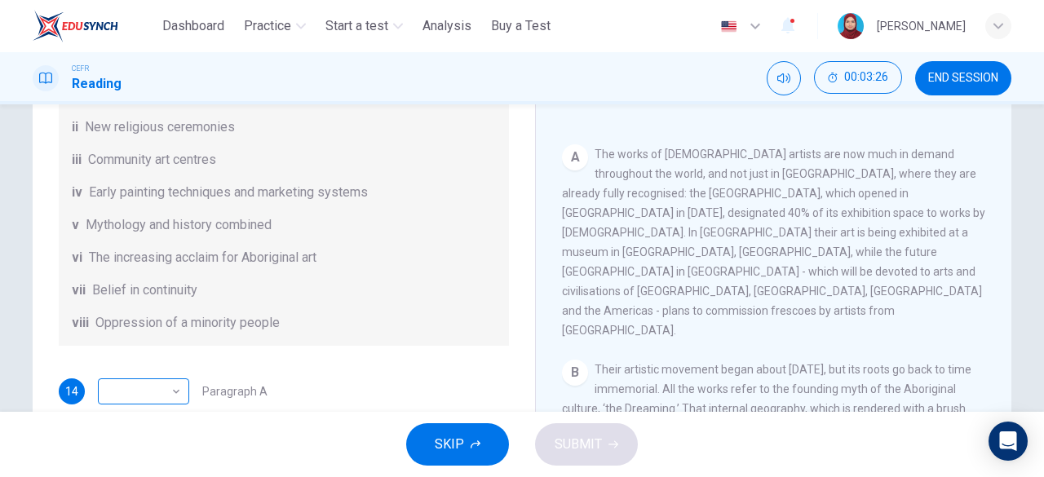
click at [166, 382] on body "This site uses cookies, as explained in our Privacy Policy . If you agree to th…" at bounding box center [522, 238] width 1044 height 477
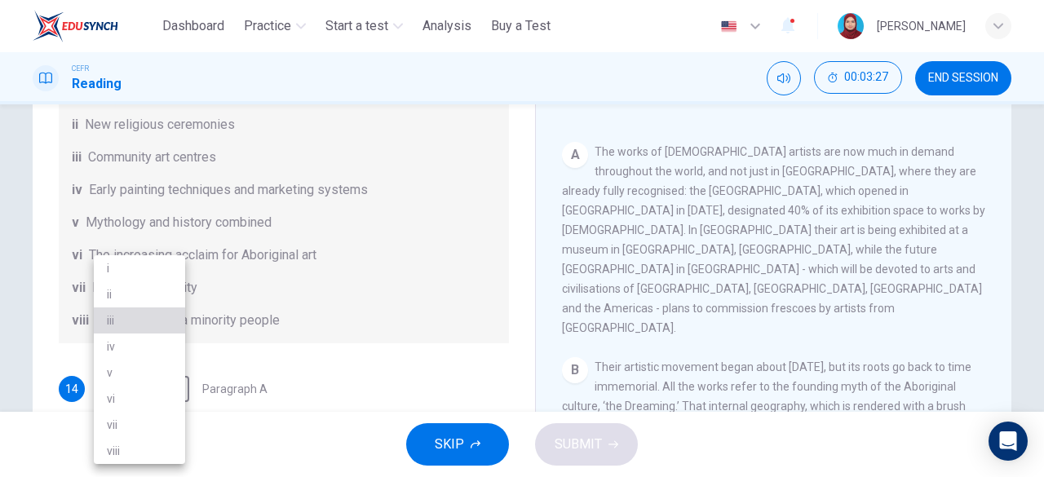
click at [144, 321] on li "iii" at bounding box center [139, 320] width 91 height 26
type input "***"
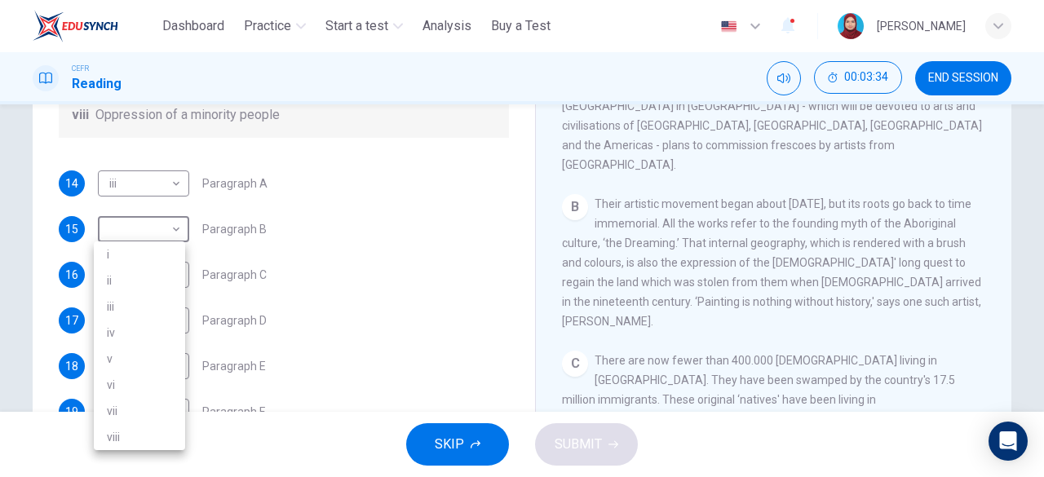
click at [162, 226] on body "This site uses cookies, as explained in our Privacy Policy . If you agree to th…" at bounding box center [522, 238] width 1044 height 477
click at [132, 309] on li "iii" at bounding box center [139, 307] width 91 height 26
type input "***"
click at [166, 278] on body "This site uses cookies, as explained in our Privacy Policy . If you agree to th…" at bounding box center [522, 238] width 1044 height 477
click at [137, 371] on li "v" at bounding box center [139, 373] width 91 height 26
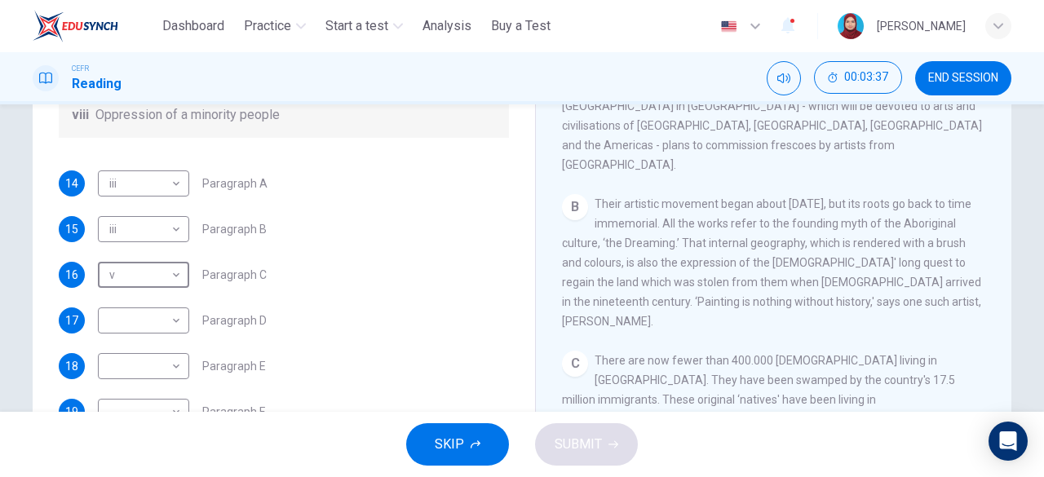
type input "*"
click at [176, 319] on body "This site uses cookies, as explained in our Privacy Policy . If you agree to th…" at bounding box center [522, 238] width 1044 height 477
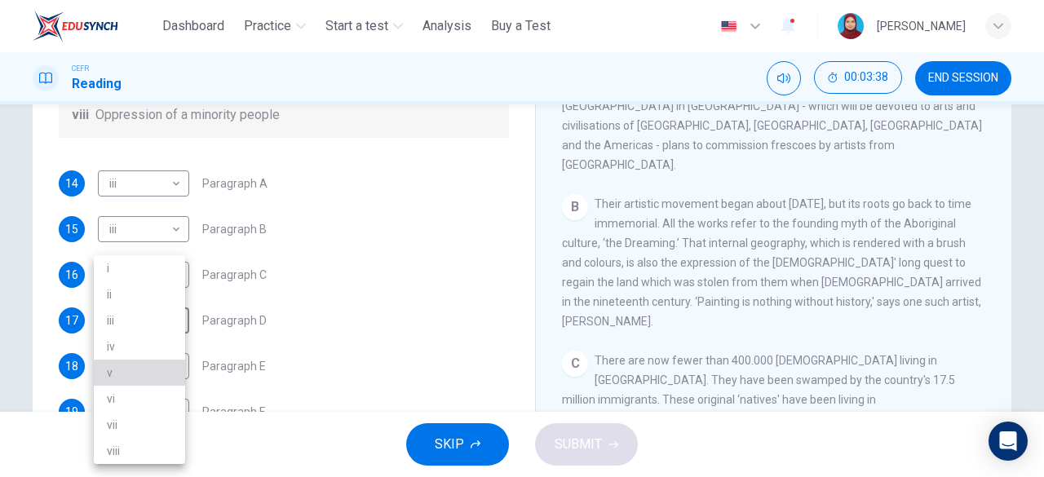
click at [153, 373] on li "v" at bounding box center [139, 373] width 91 height 26
type input "*"
click at [166, 373] on body "This site uses cookies, as explained in our Privacy Policy . If you agree to th…" at bounding box center [522, 238] width 1044 height 477
click at [171, 272] on li "i" at bounding box center [139, 268] width 91 height 26
type input "*"
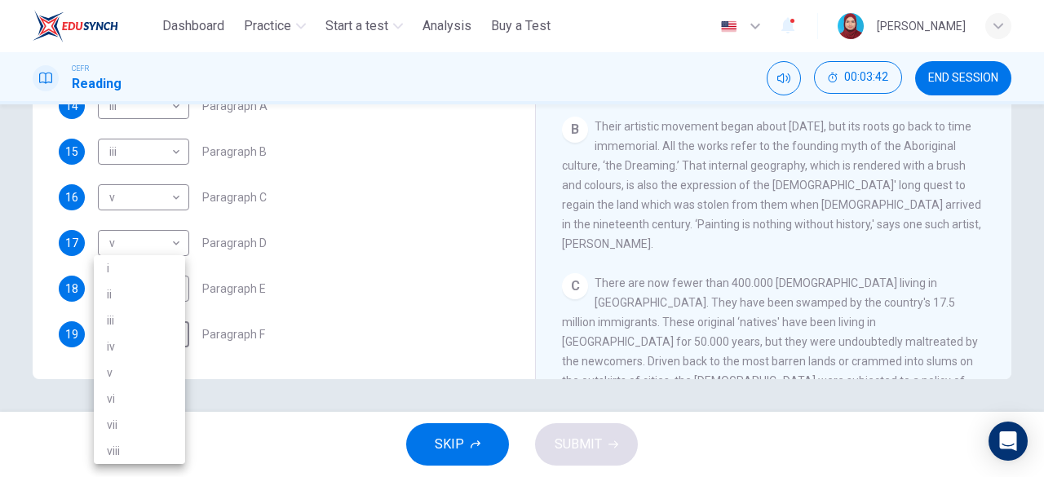
click at [163, 334] on body "This site uses cookies, as explained in our Privacy Policy . If you agree to th…" at bounding box center [522, 238] width 1044 height 477
click at [183, 299] on li "ii" at bounding box center [139, 294] width 91 height 26
type input "**"
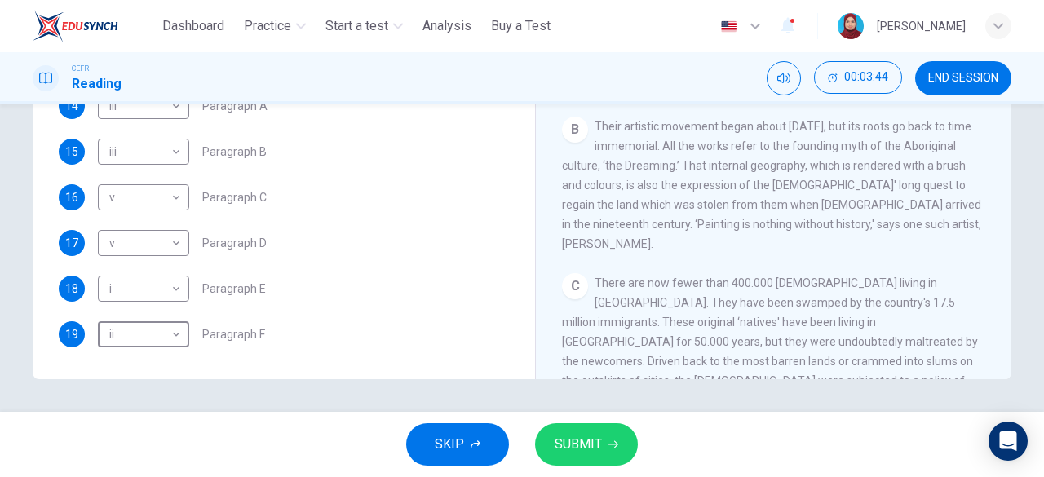
click at [579, 440] on span "SUBMIT" at bounding box center [578, 444] width 47 height 23
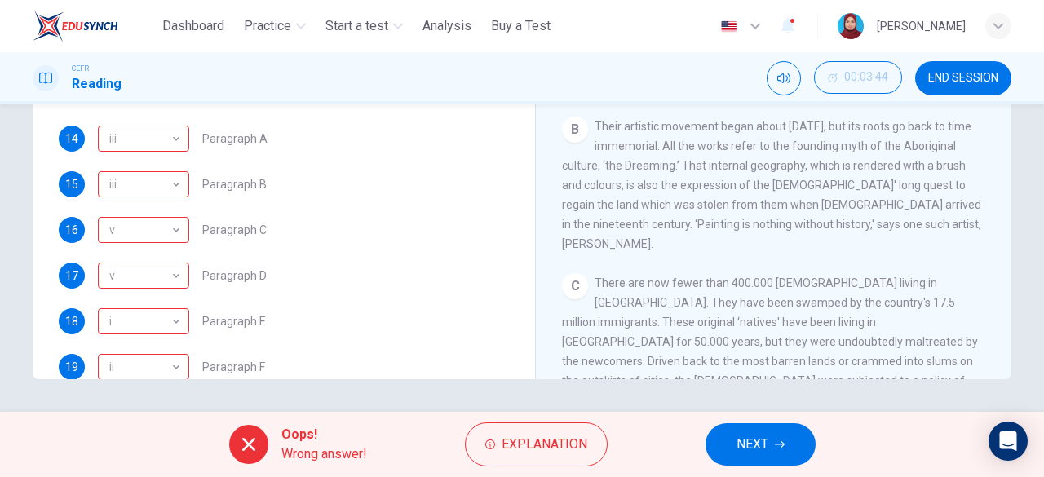
scroll to position [287, 0]
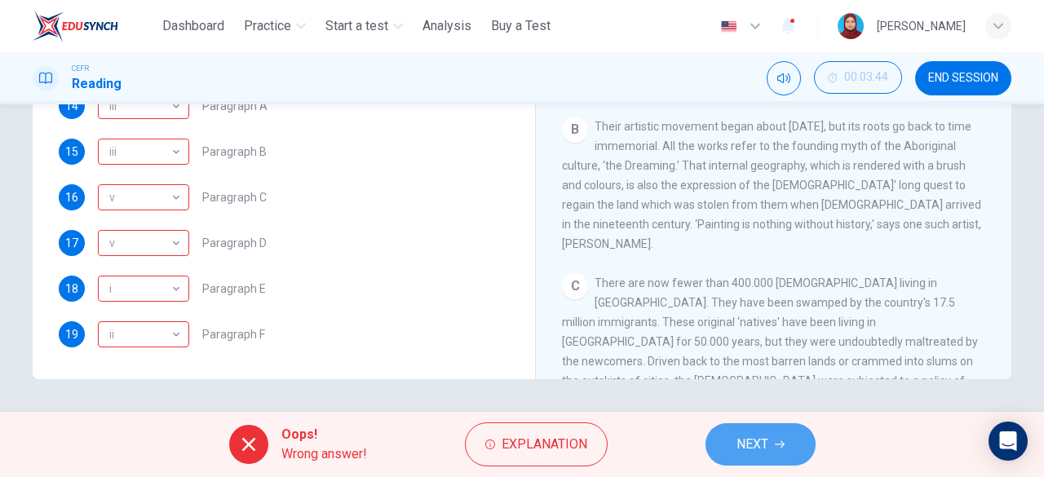
click at [773, 436] on button "NEXT" at bounding box center [760, 444] width 110 height 42
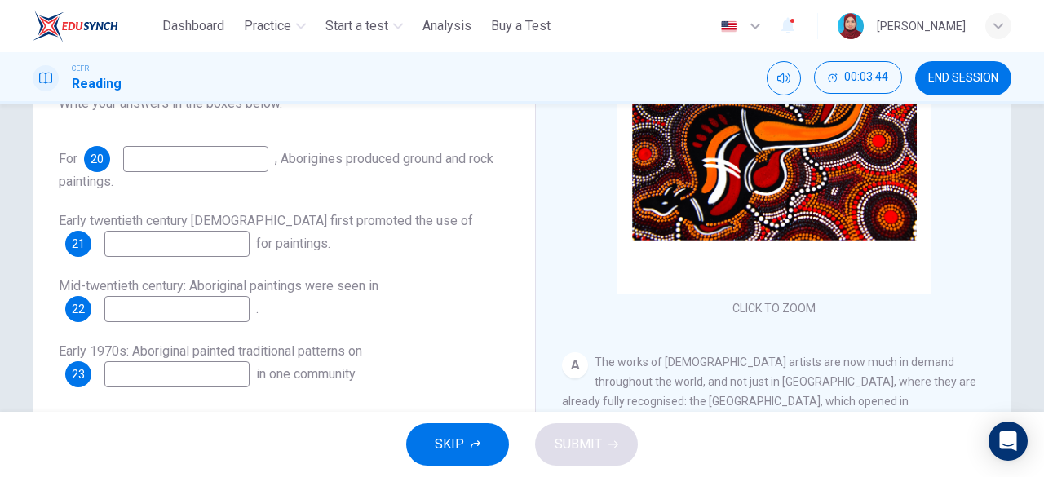
scroll to position [80, 0]
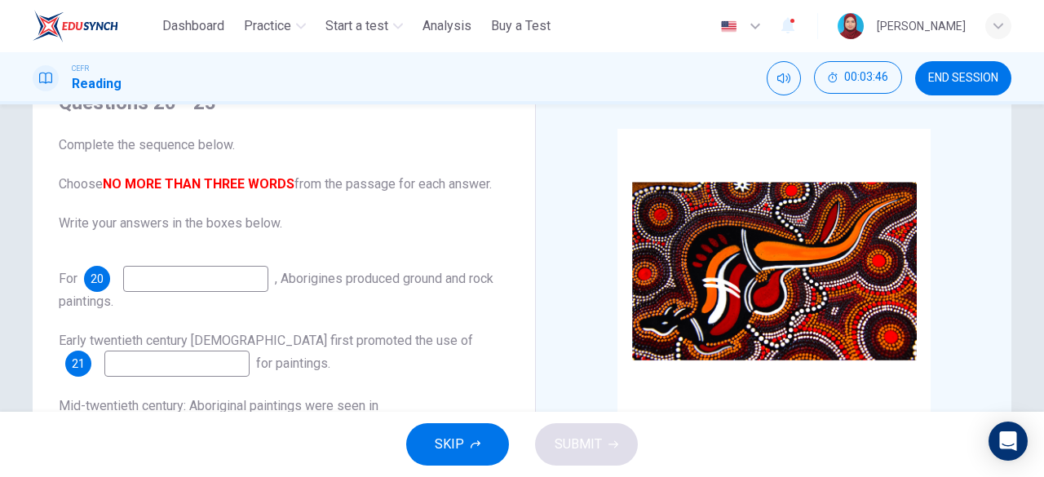
click at [255, 269] on input at bounding box center [195, 279] width 145 height 26
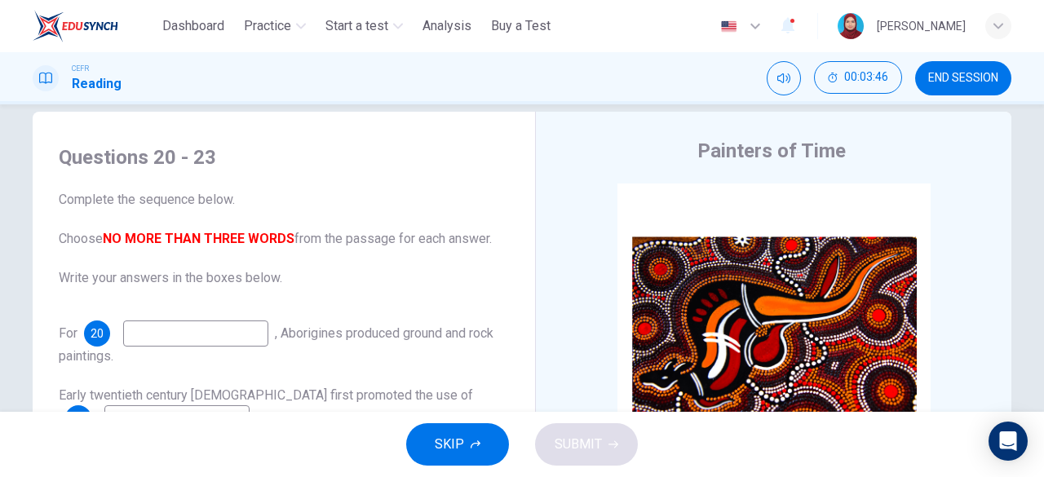
scroll to position [0, 0]
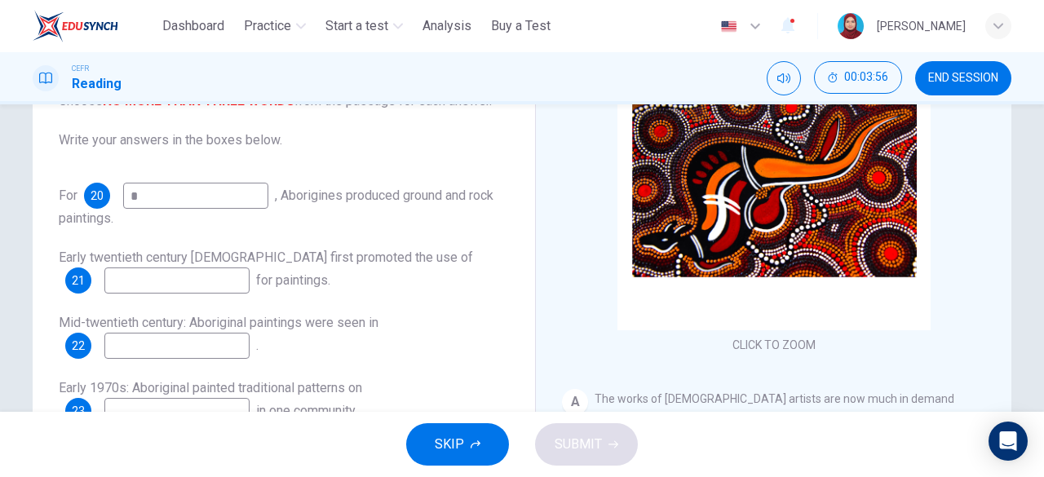
type input "*"
click at [197, 285] on input at bounding box center [176, 280] width 145 height 26
type input "*"
click at [206, 343] on input at bounding box center [176, 346] width 145 height 26
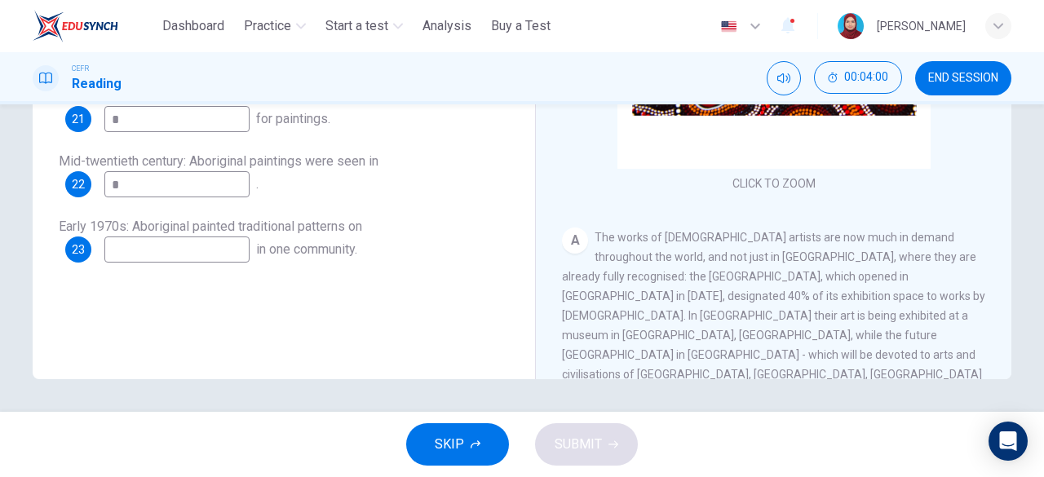
type input "*"
click at [175, 250] on input at bounding box center [176, 250] width 145 height 26
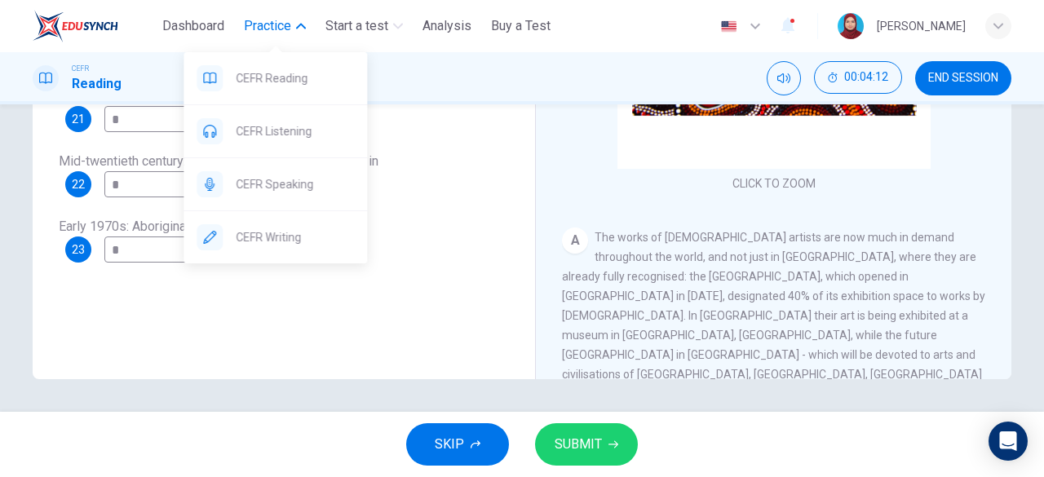
type input "*"
click at [290, 10] on div "Dashboard Practice Start a test Analysis Buy a Test" at bounding box center [295, 26] width 524 height 33
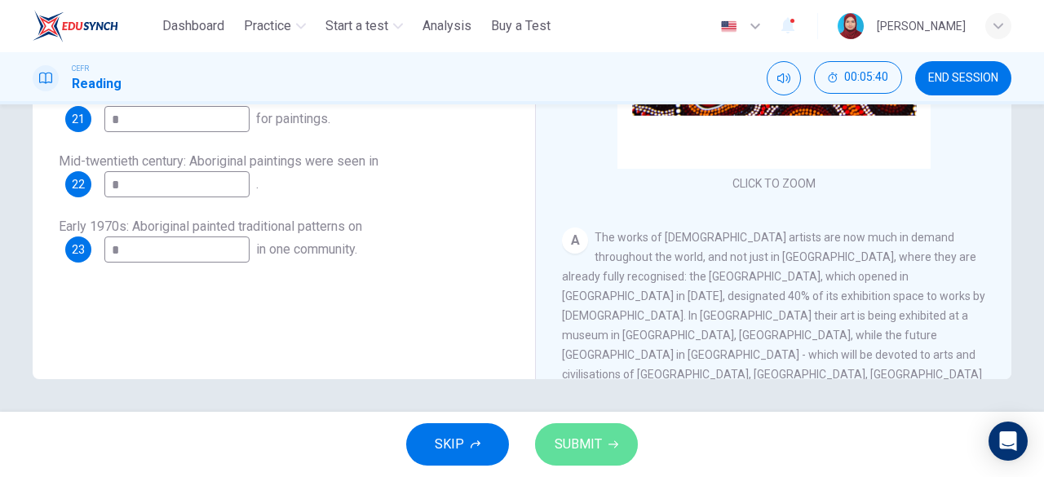
click at [580, 438] on button "SUBMIT" at bounding box center [586, 444] width 103 height 42
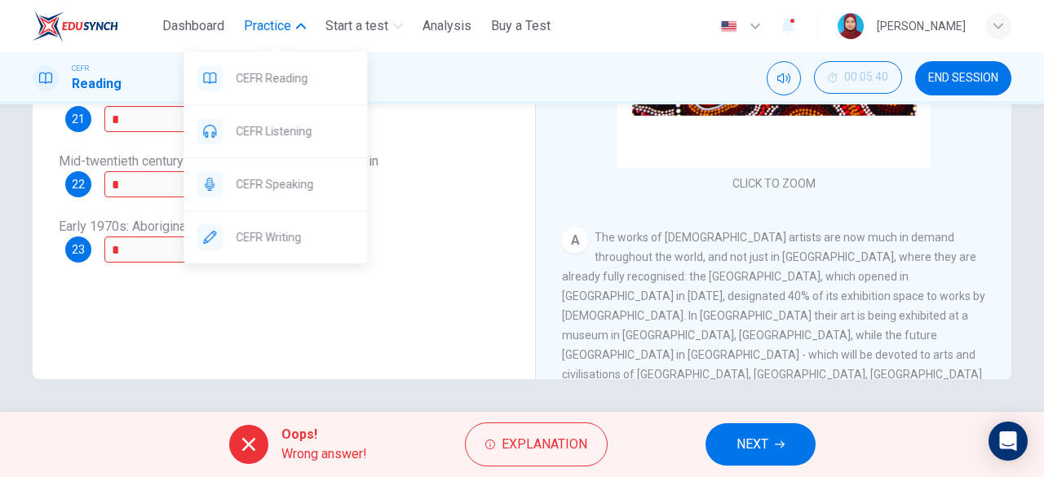
click at [272, 20] on span "Practice" at bounding box center [267, 26] width 47 height 20
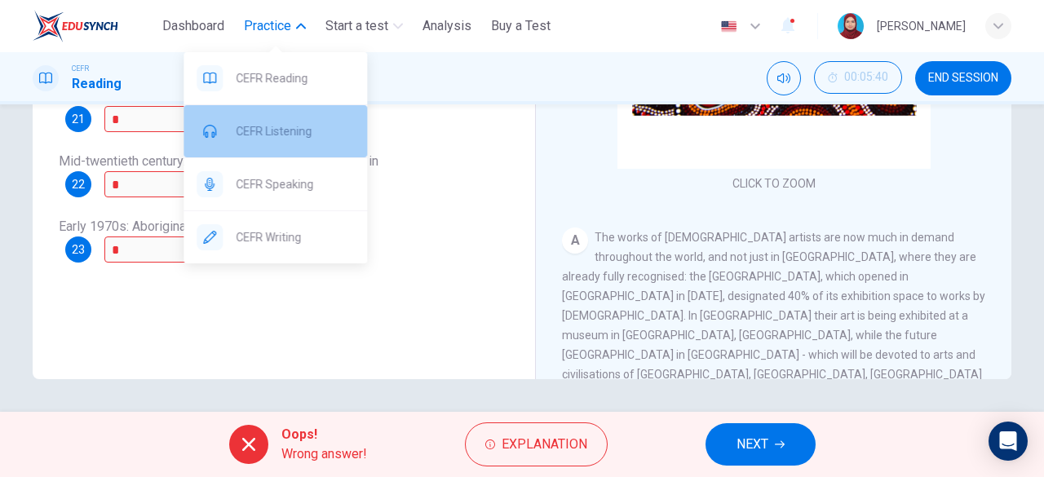
click at [297, 139] on span "CEFR Listening" at bounding box center [295, 132] width 118 height 20
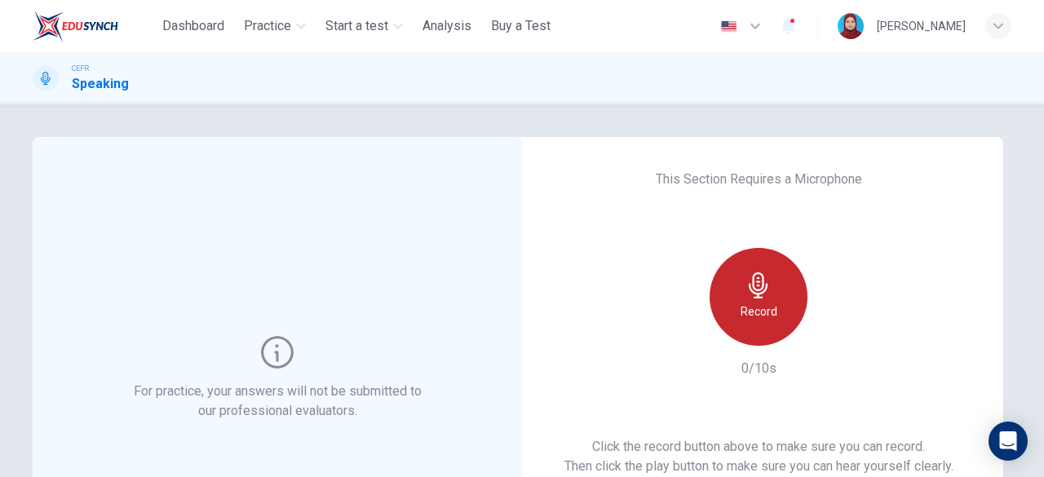
click at [747, 300] on div "Record" at bounding box center [759, 297] width 98 height 98
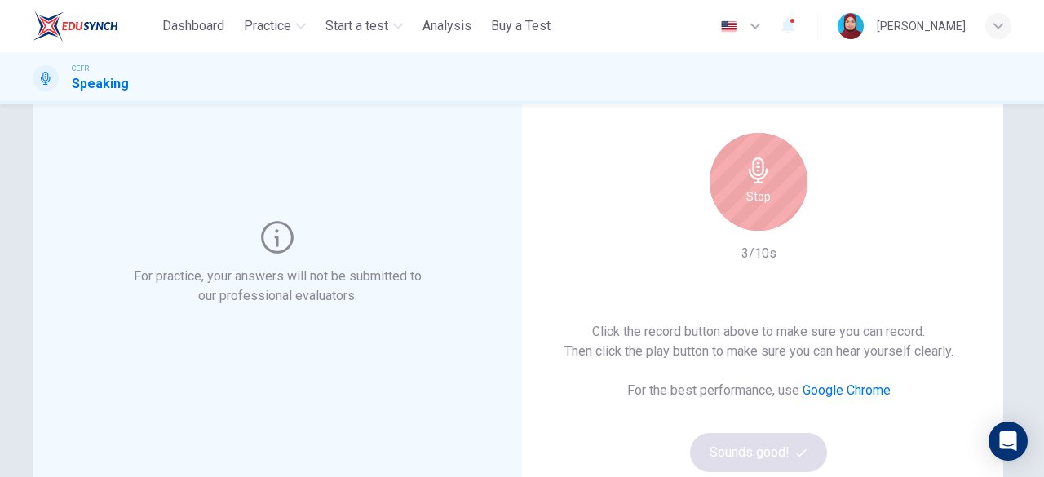
scroll to position [82, 0]
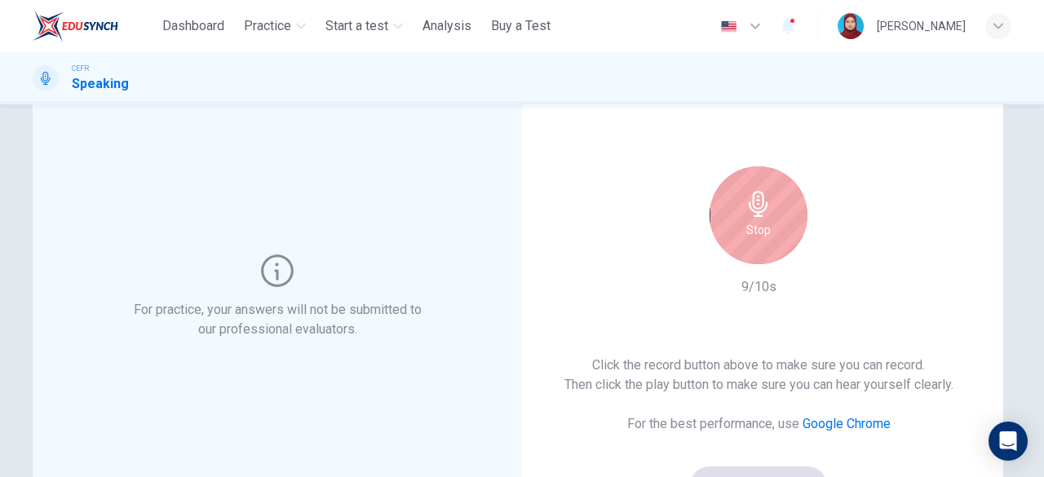
click at [760, 229] on h6 "Stop" at bounding box center [758, 230] width 24 height 20
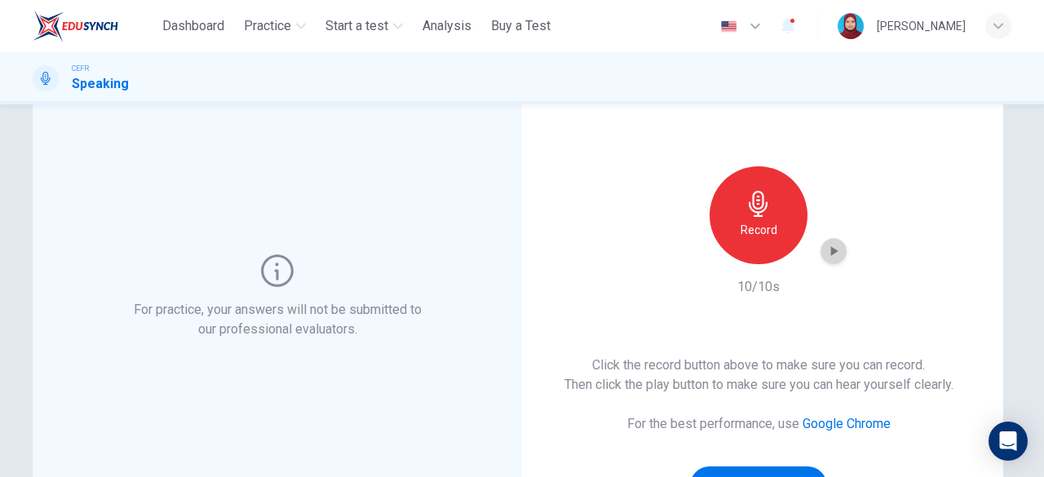
click at [835, 259] on icon "button" at bounding box center [833, 251] width 16 height 16
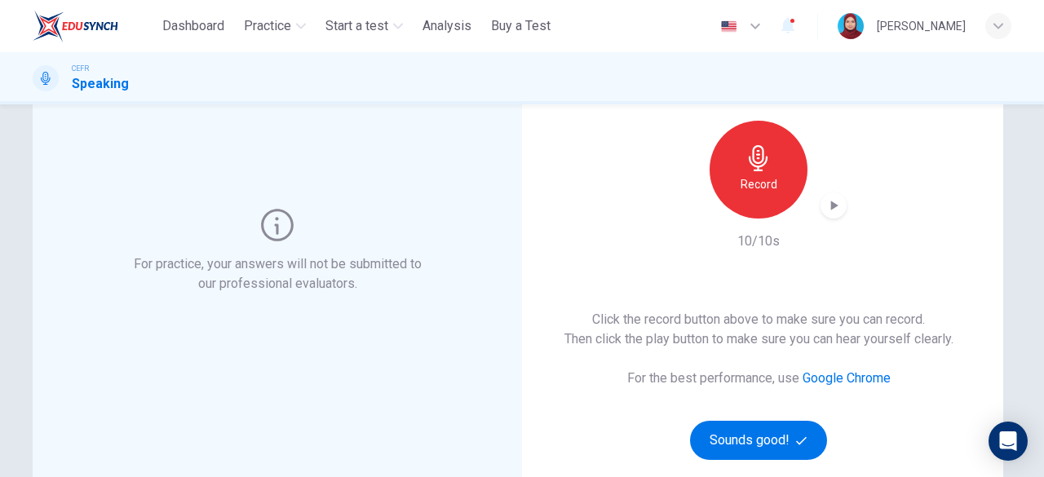
scroll to position [163, 0]
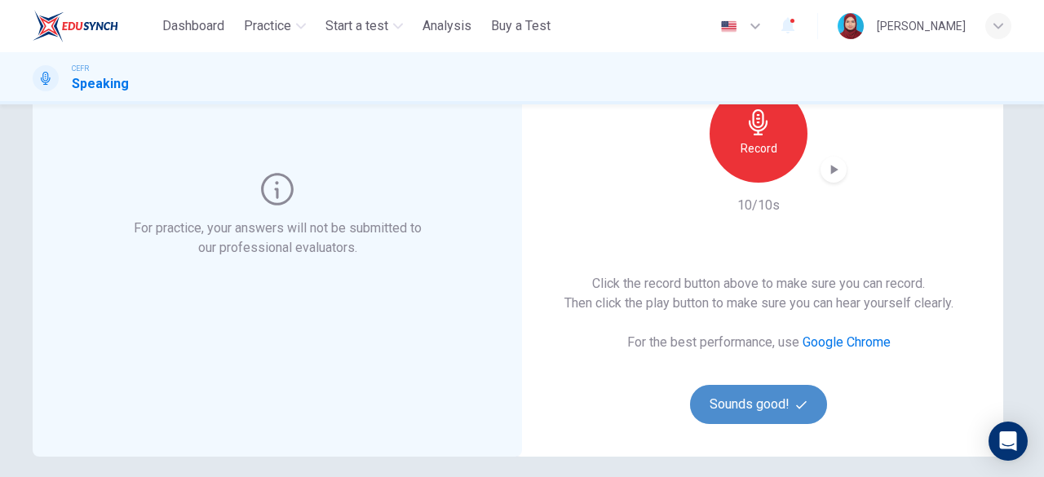
click at [808, 389] on button "Sounds good!" at bounding box center [758, 404] width 137 height 39
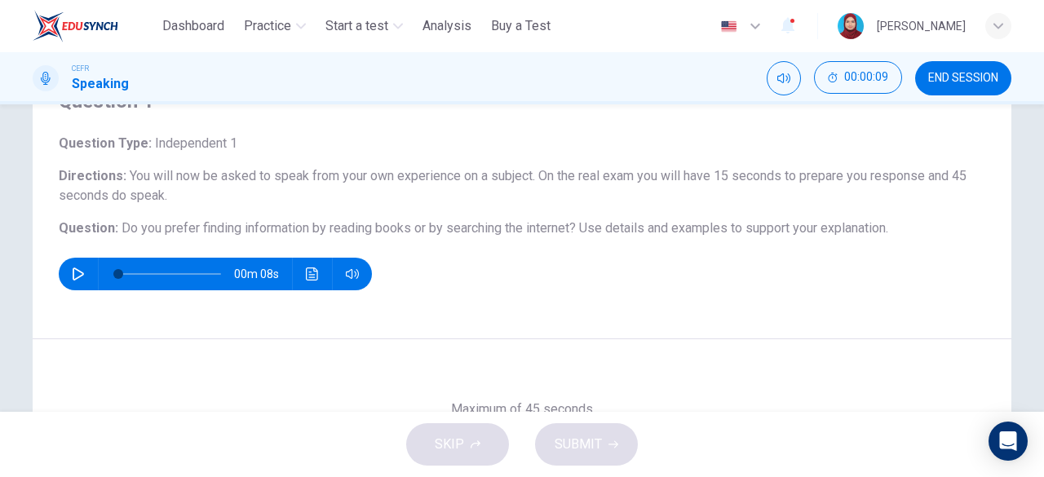
scroll to position [0, 0]
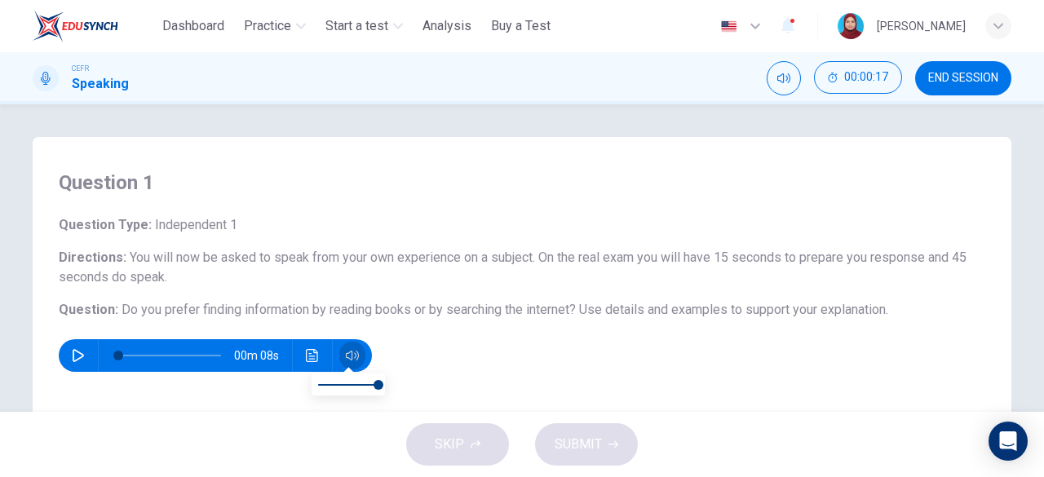
click at [349, 348] on button "button" at bounding box center [352, 355] width 26 height 33
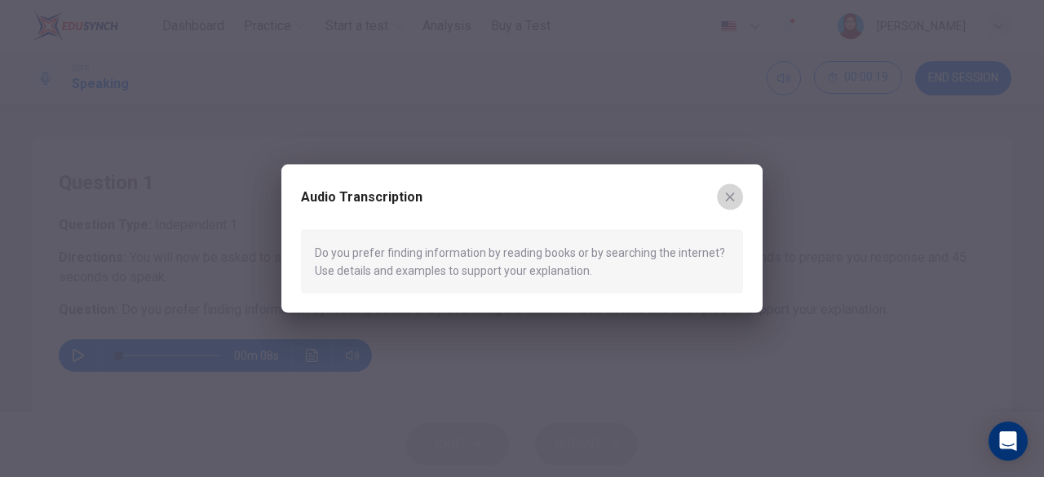
drag, startPoint x: 731, startPoint y: 201, endPoint x: 491, endPoint y: 228, distance: 241.2
click at [726, 203] on icon "button" at bounding box center [729, 196] width 13 height 13
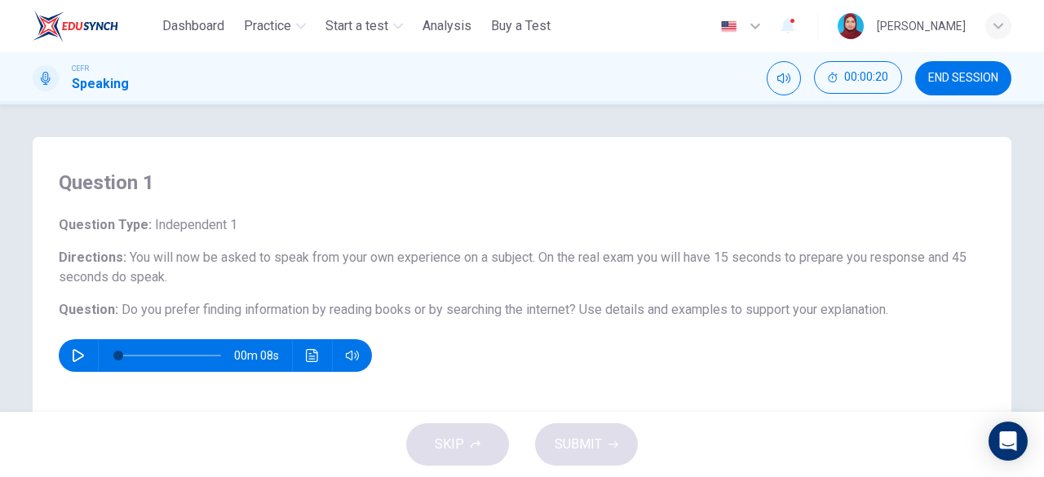
click at [78, 356] on icon "button" at bounding box center [78, 355] width 11 height 13
click at [82, 348] on button "button" at bounding box center [78, 355] width 26 height 33
type input "*"
drag, startPoint x: 558, startPoint y: 406, endPoint x: 543, endPoint y: 455, distance: 51.1
click at [543, 455] on div "Dashboard Practice Start a test Analysis Buy a Test English ** ​ Nafisa Ilani C…" at bounding box center [522, 238] width 1044 height 477
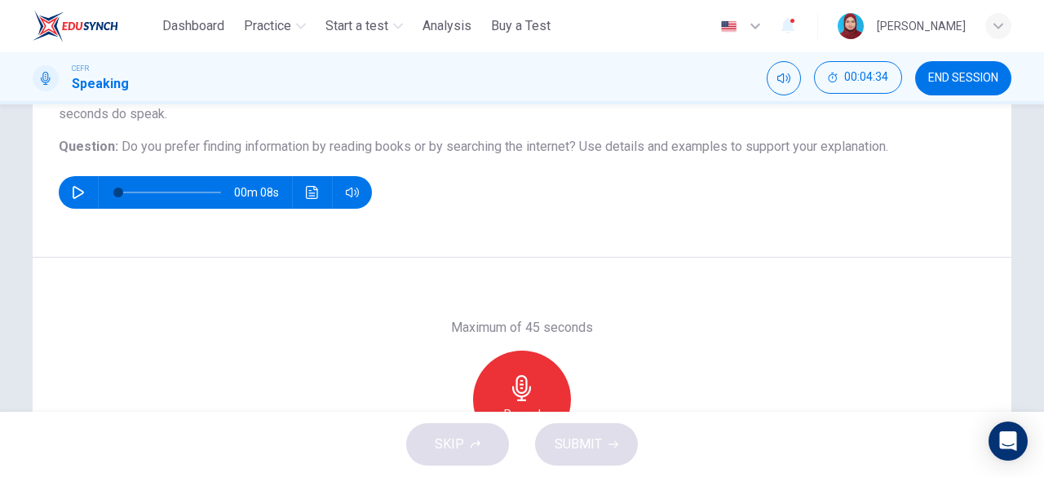
scroll to position [325, 0]
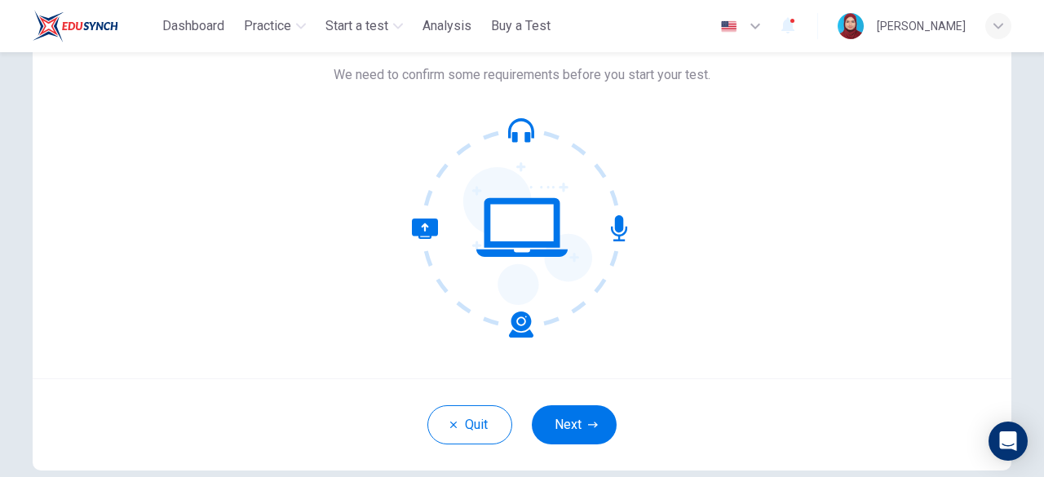
scroll to position [163, 0]
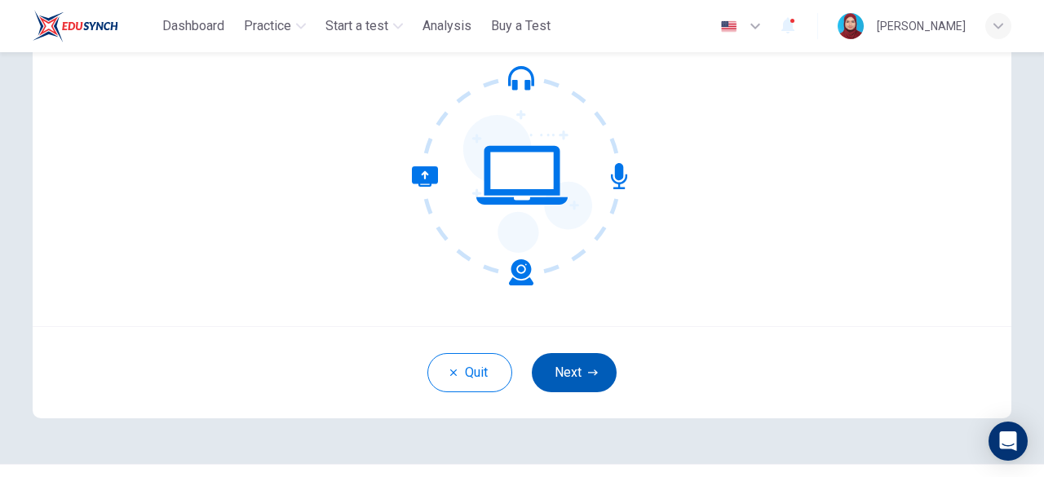
click at [587, 378] on button "Next" at bounding box center [574, 372] width 85 height 39
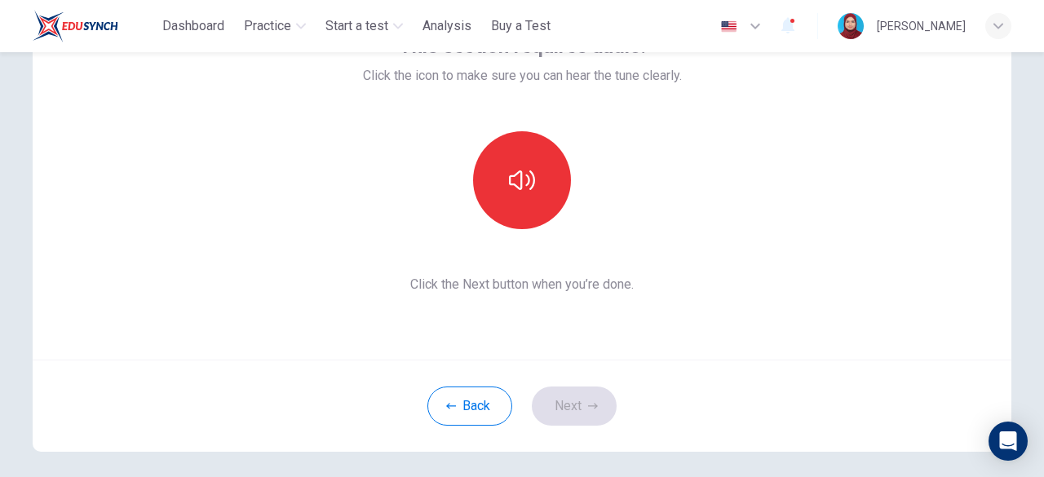
scroll to position [82, 0]
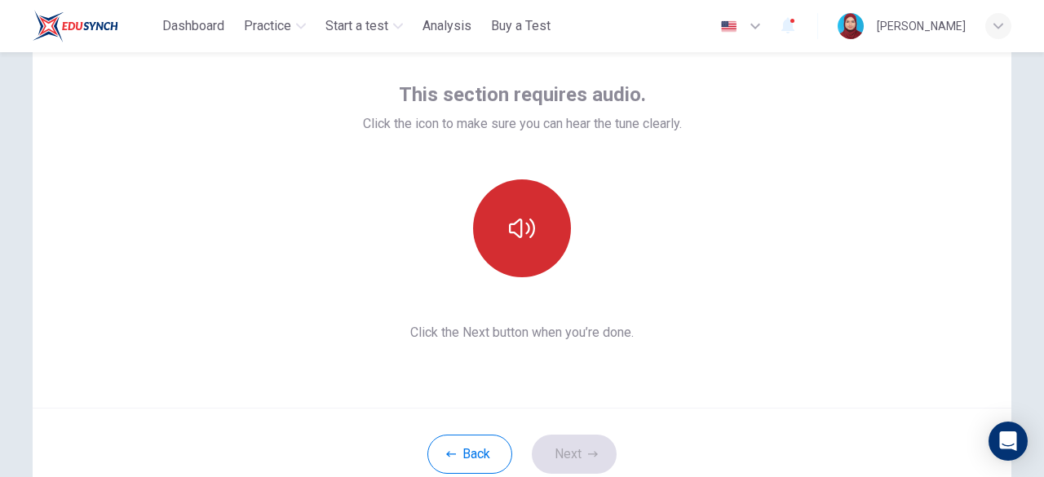
click at [527, 237] on icon "button" at bounding box center [522, 229] width 26 height 20
click at [574, 442] on button "Next" at bounding box center [574, 454] width 85 height 39
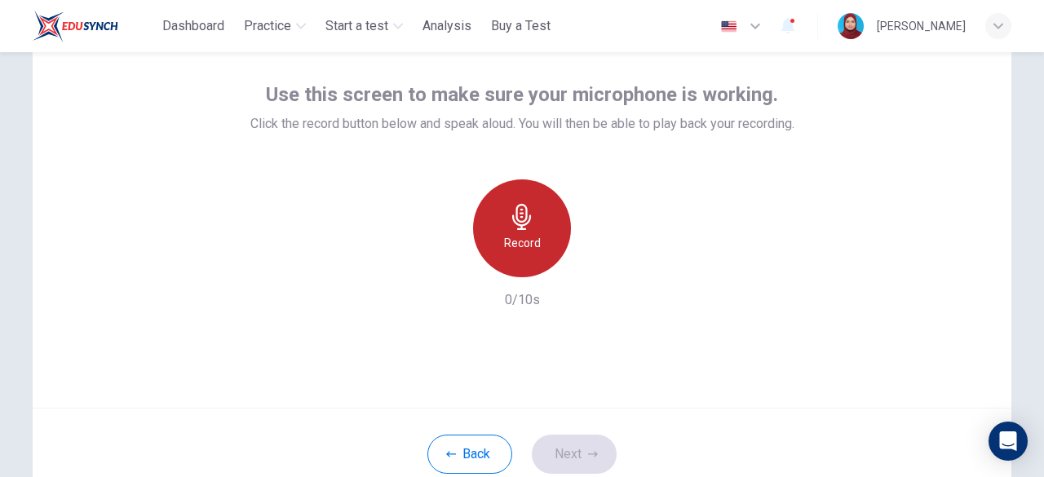
click at [528, 241] on h6 "Record" at bounding box center [522, 243] width 37 height 20
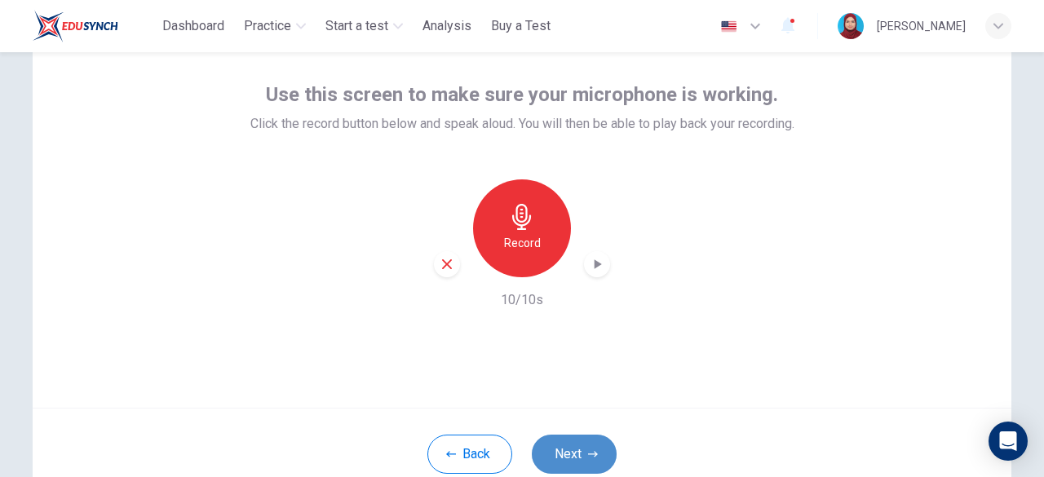
click at [581, 454] on button "Next" at bounding box center [574, 454] width 85 height 39
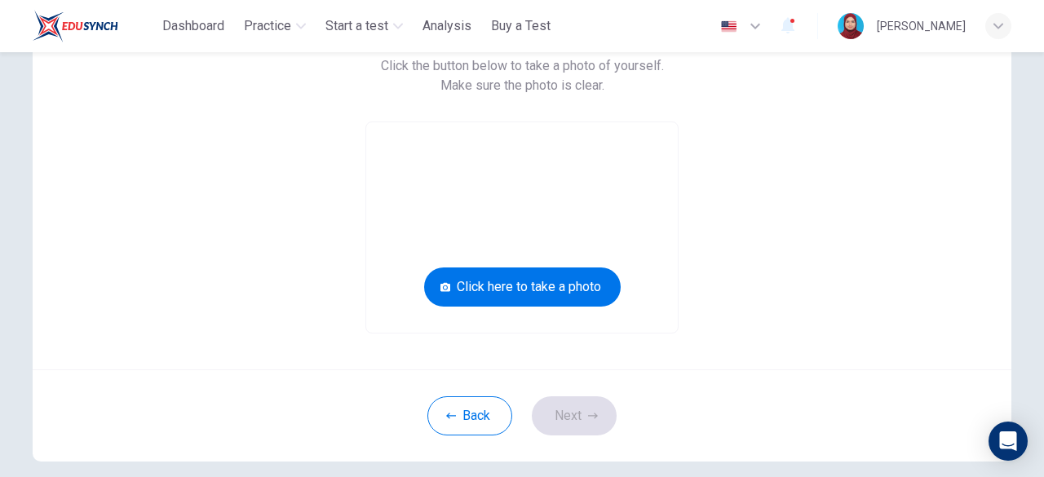
scroll to position [64, 0]
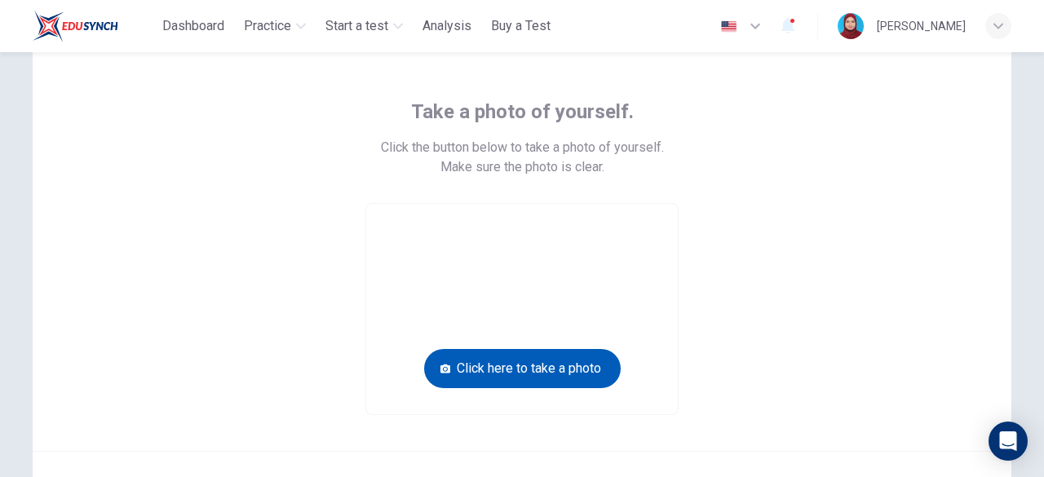
click at [580, 374] on button "Click here to take a photo" at bounding box center [522, 368] width 197 height 39
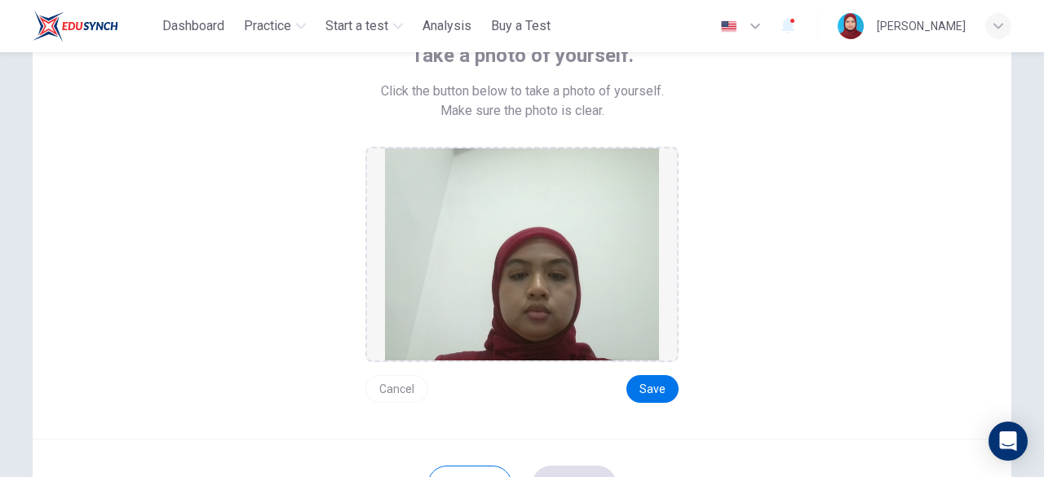
scroll to position [146, 0]
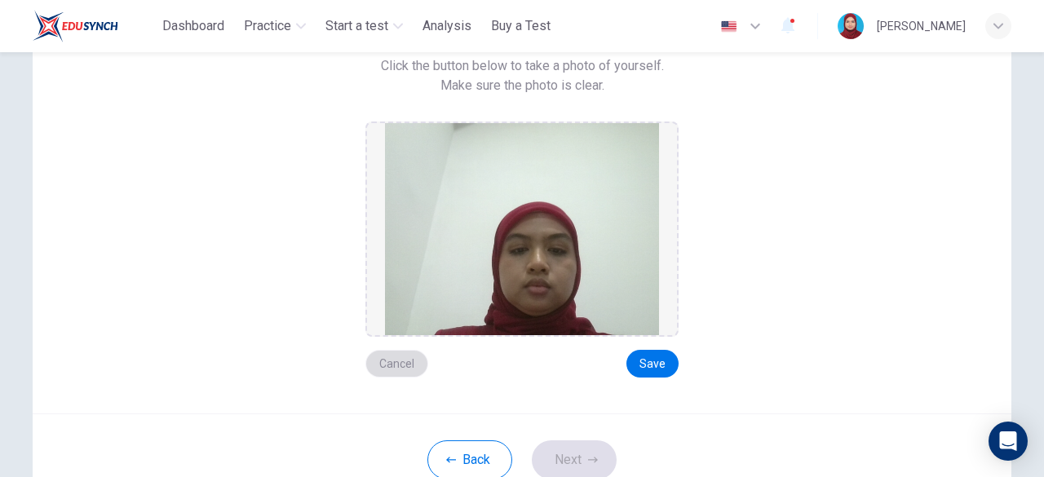
click at [382, 363] on button "Cancel" at bounding box center [396, 364] width 63 height 28
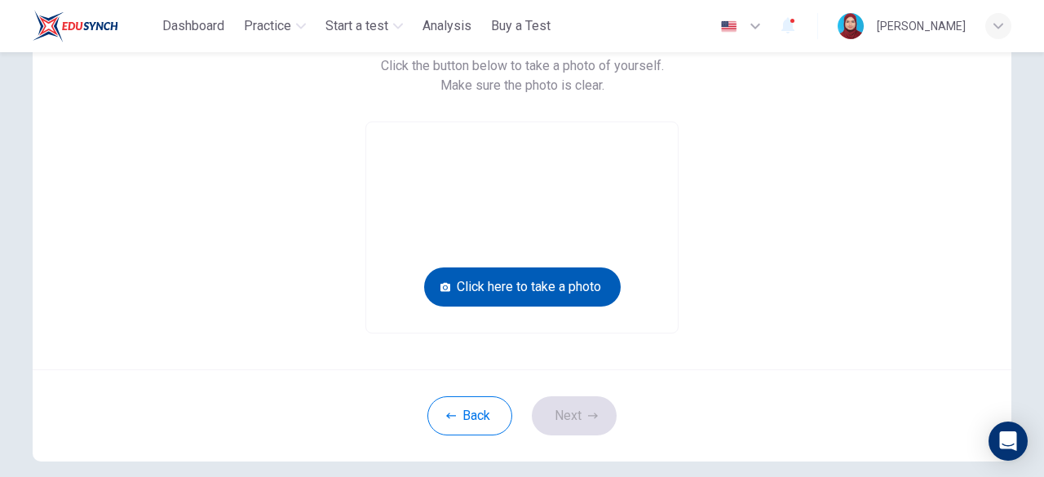
click at [556, 293] on button "Click here to take a photo" at bounding box center [522, 286] width 197 height 39
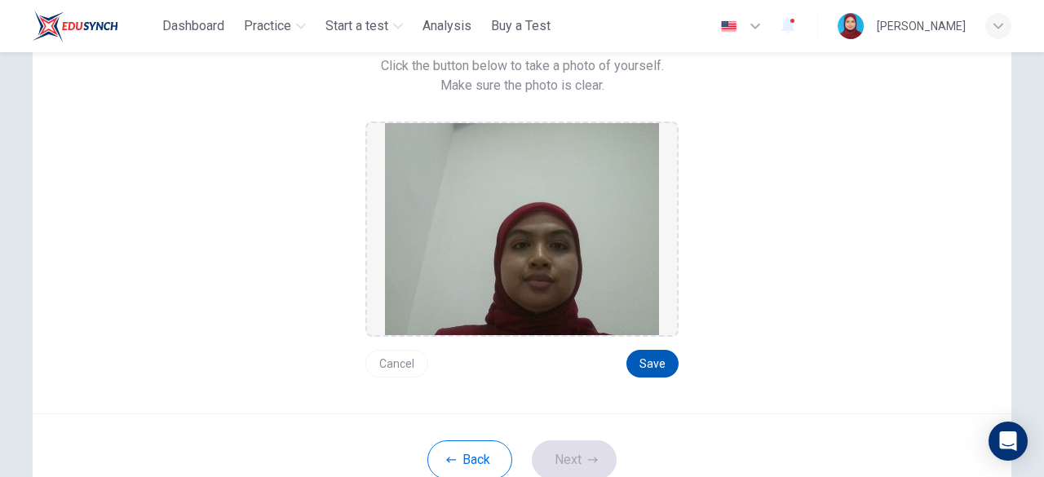
click at [643, 361] on button "Save" at bounding box center [652, 364] width 52 height 28
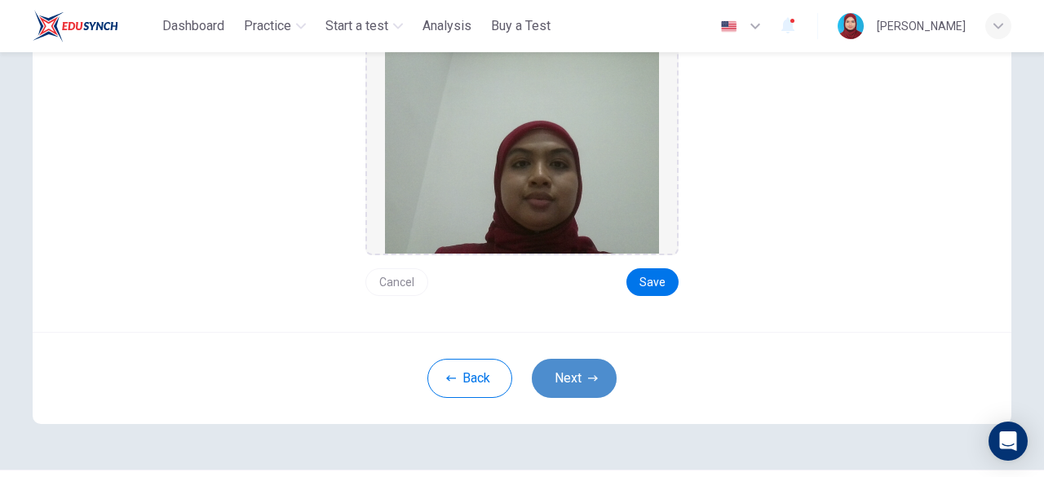
click at [592, 374] on icon "button" at bounding box center [593, 379] width 10 height 10
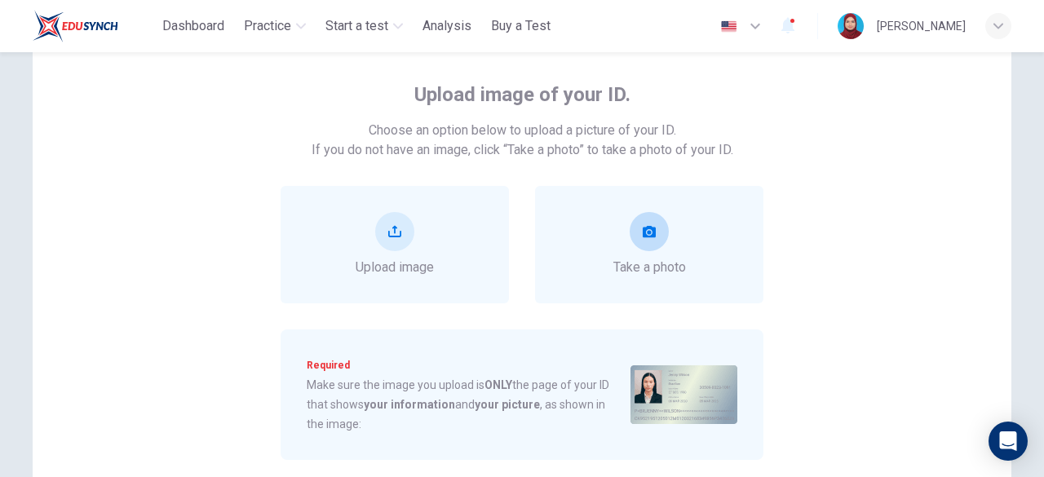
scroll to position [163, 0]
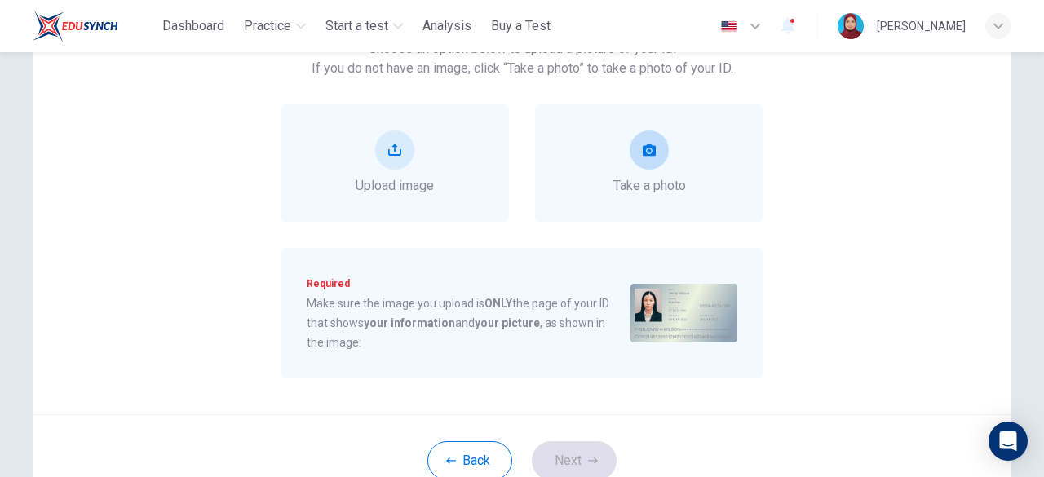
click at [643, 148] on icon "take photo" at bounding box center [649, 149] width 13 height 11
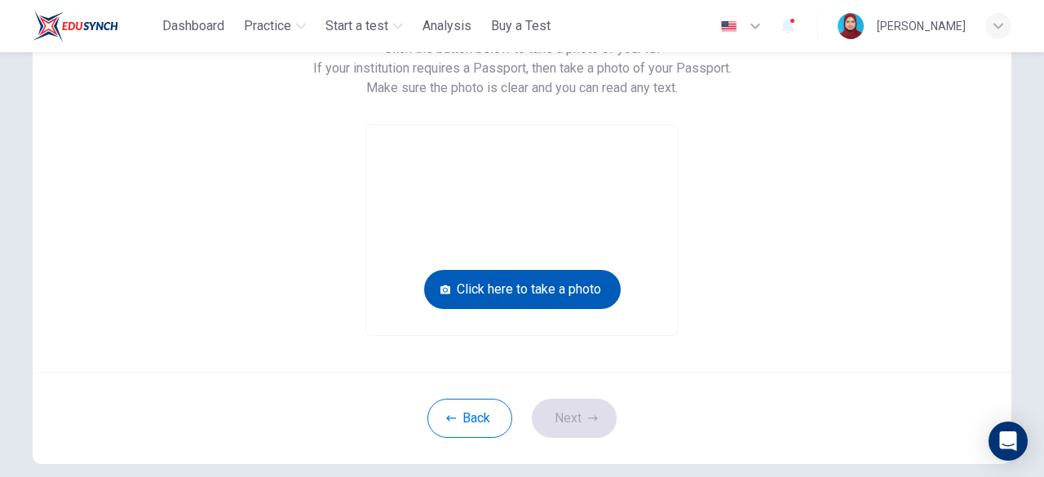
click at [557, 299] on button "Click here to take a photo" at bounding box center [522, 289] width 197 height 39
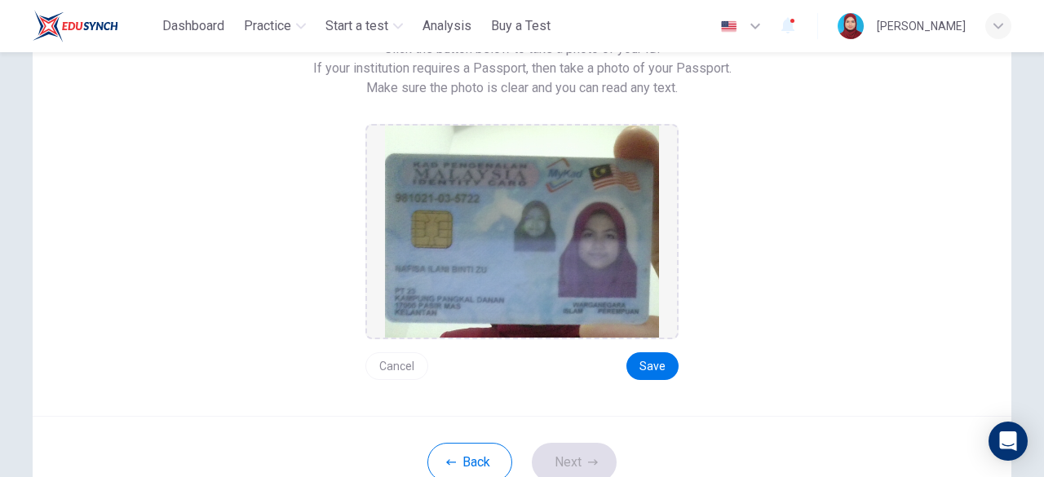
click at [404, 363] on button "Cancel" at bounding box center [396, 366] width 63 height 28
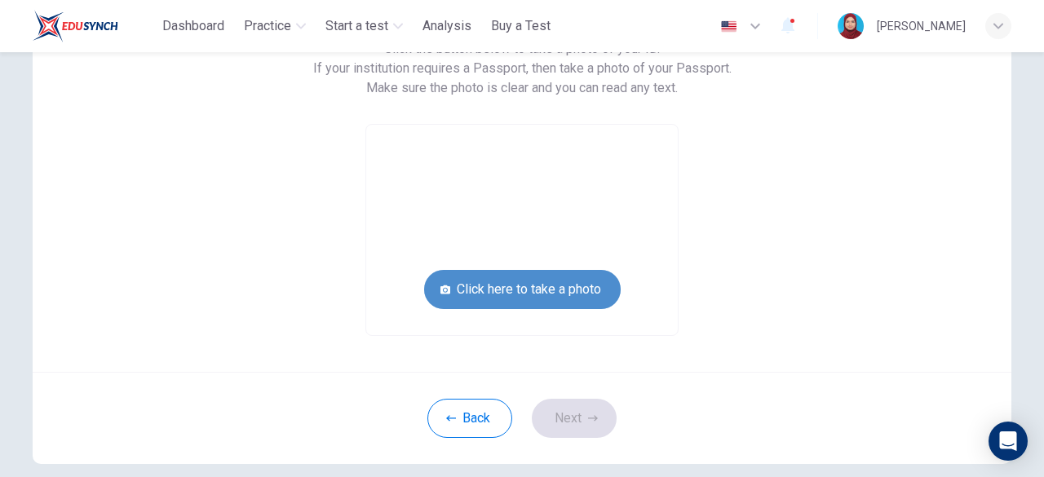
click at [493, 294] on button "Click here to take a photo" at bounding box center [522, 289] width 197 height 39
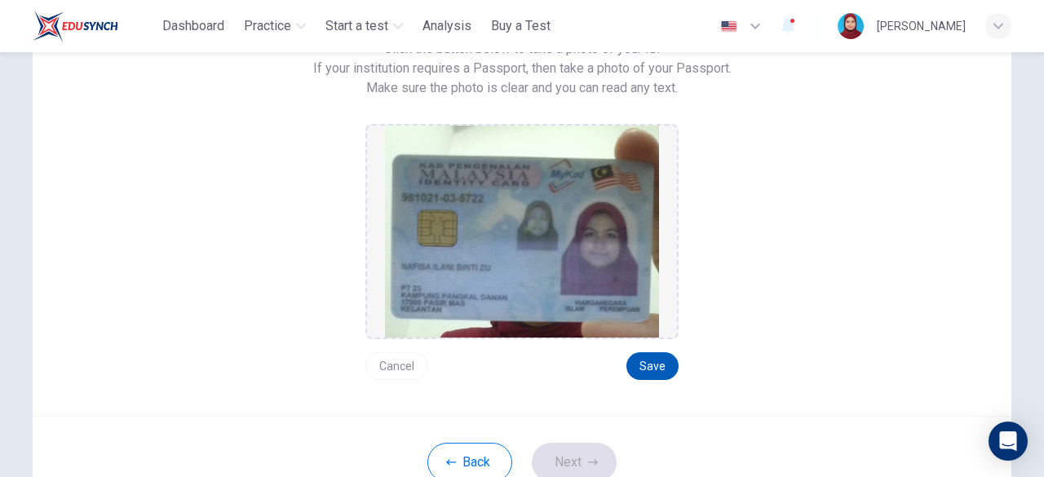
click at [648, 368] on button "Save" at bounding box center [652, 366] width 52 height 28
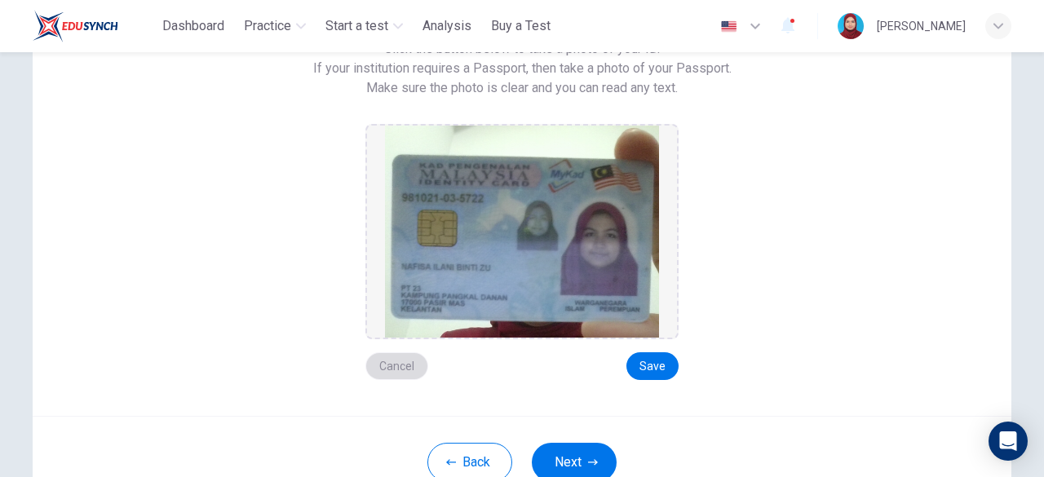
click at [406, 365] on button "Cancel" at bounding box center [396, 366] width 63 height 28
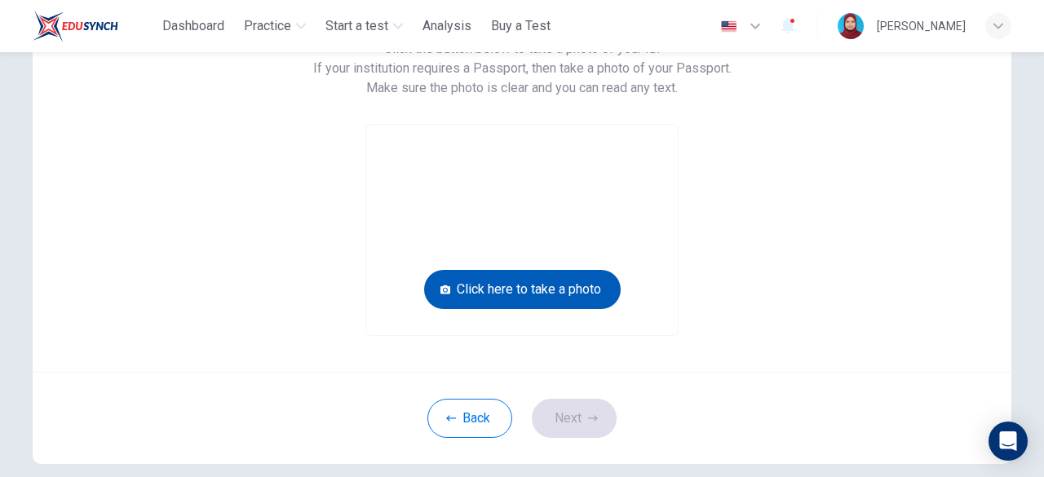
click at [570, 298] on button "Click here to take a photo" at bounding box center [522, 289] width 197 height 39
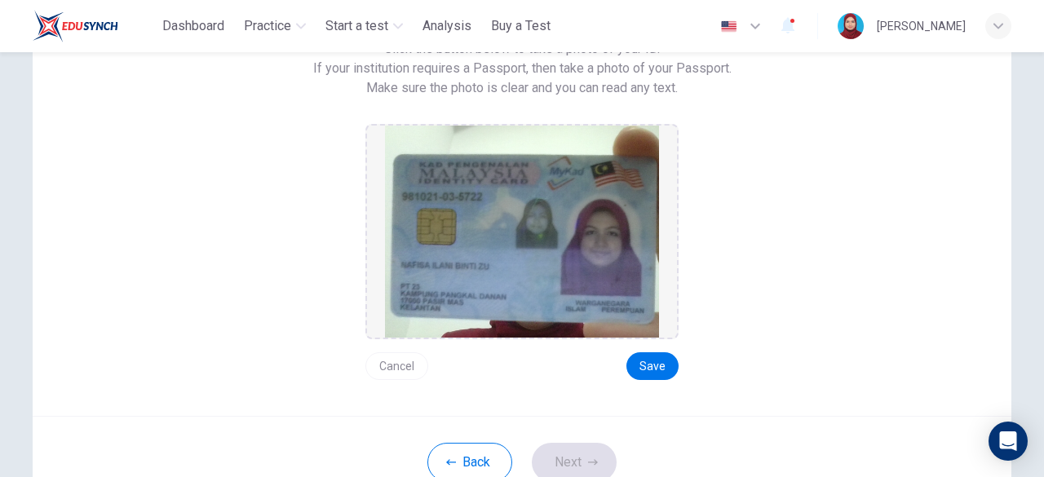
click at [410, 355] on button "Cancel" at bounding box center [396, 366] width 63 height 28
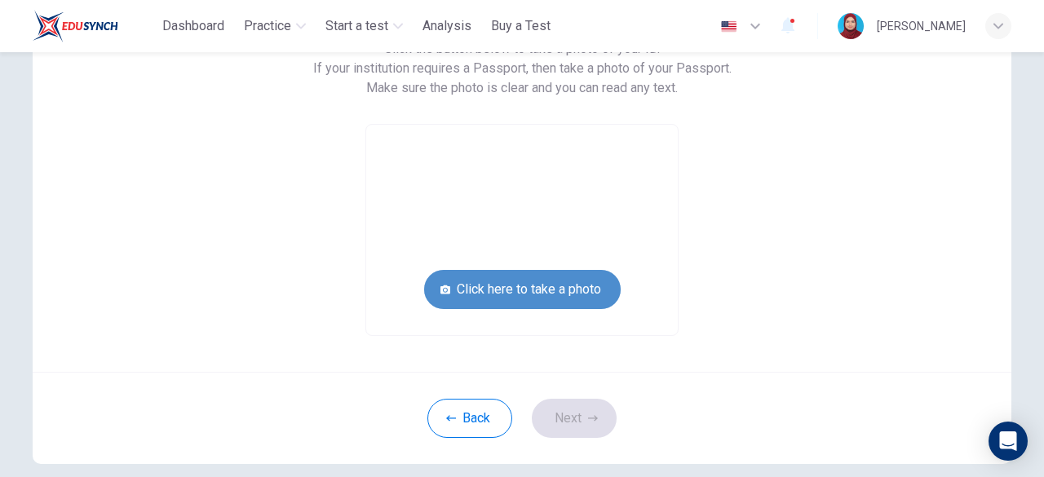
click at [489, 296] on button "Click here to take a photo" at bounding box center [522, 289] width 197 height 39
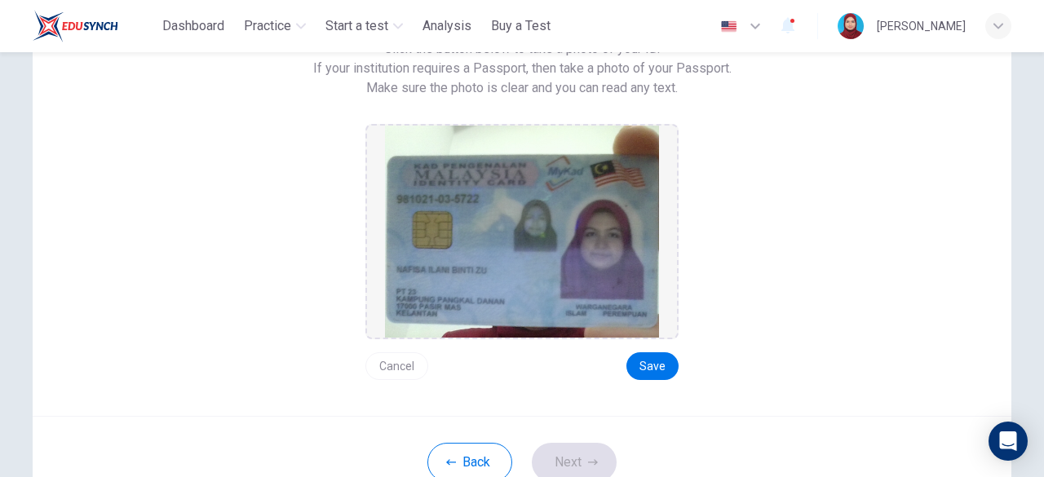
scroll to position [245, 0]
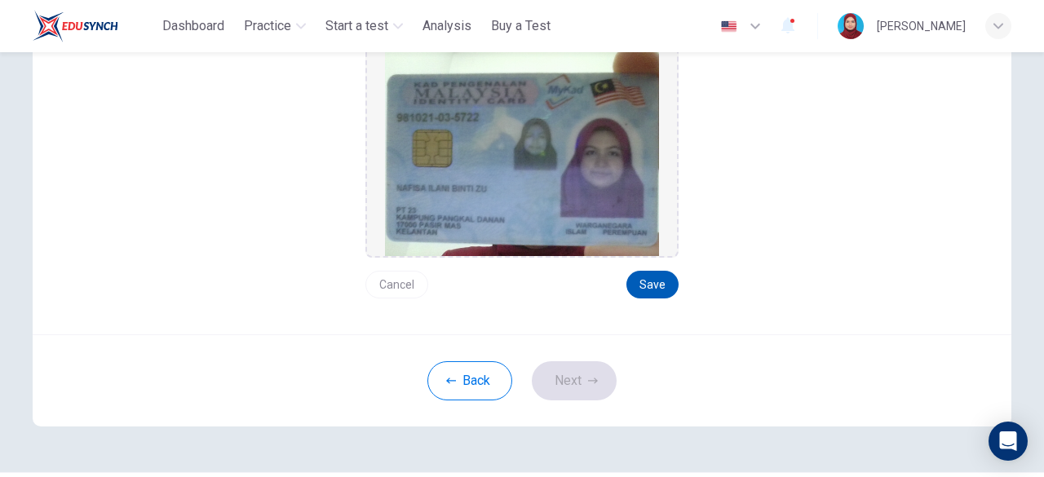
click at [656, 285] on button "Save" at bounding box center [652, 285] width 52 height 28
click at [573, 381] on button "Next" at bounding box center [574, 380] width 85 height 39
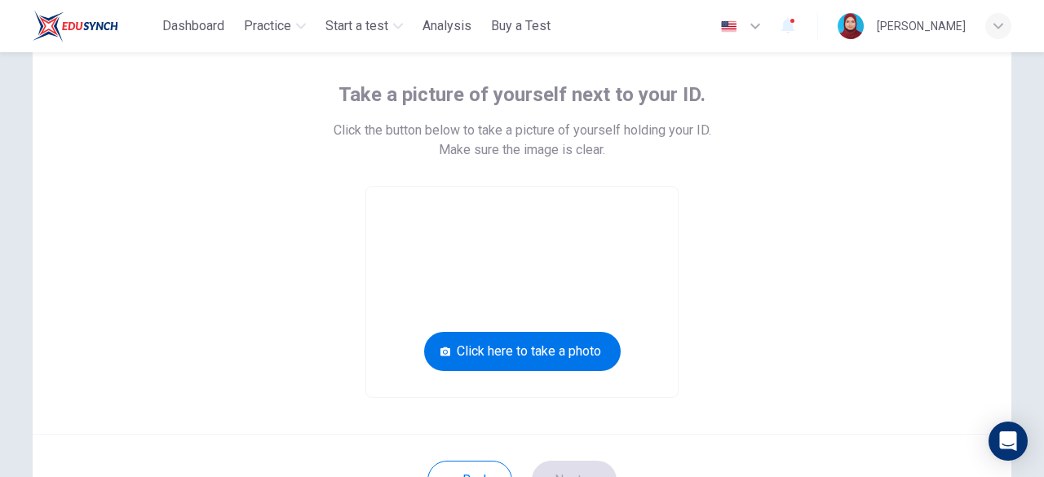
scroll to position [163, 0]
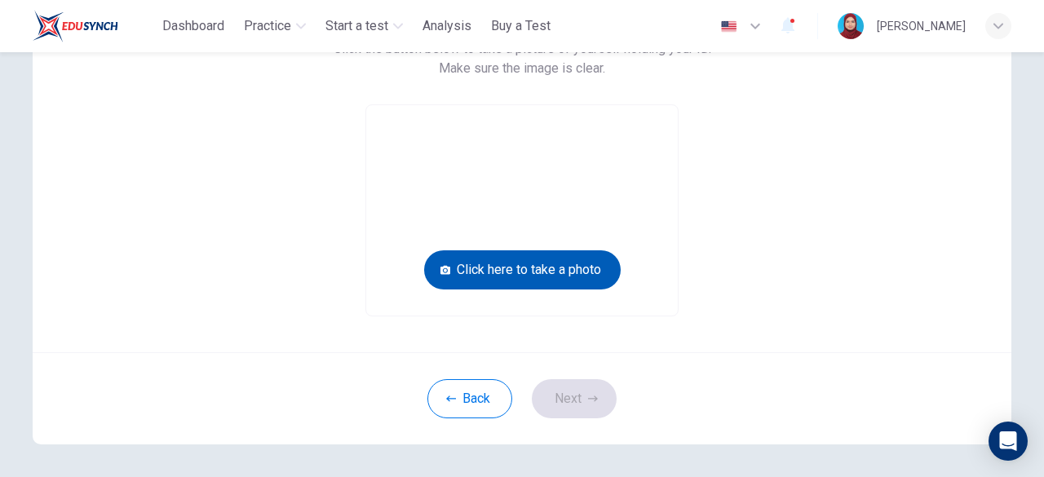
click at [573, 275] on button "Click here to take a photo" at bounding box center [522, 269] width 197 height 39
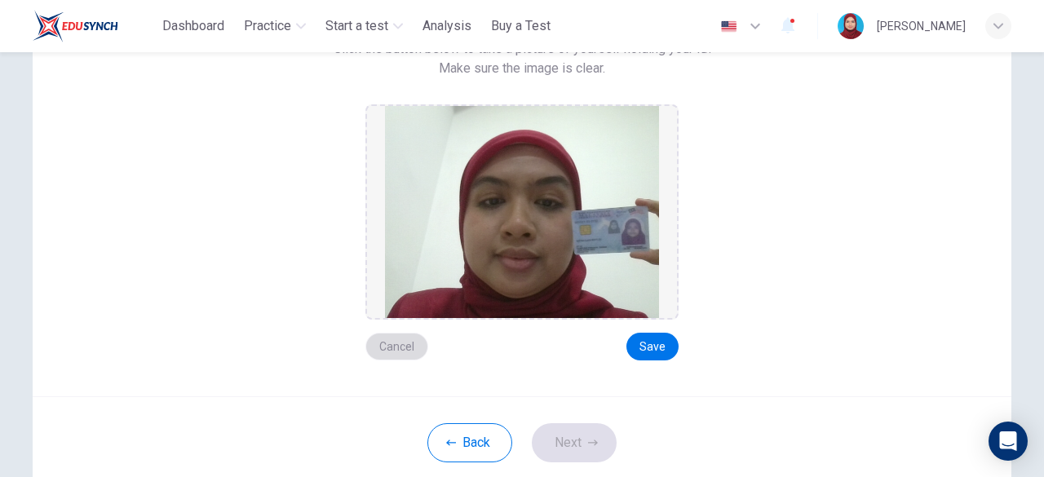
click at [414, 342] on button "Cancel" at bounding box center [396, 347] width 63 height 28
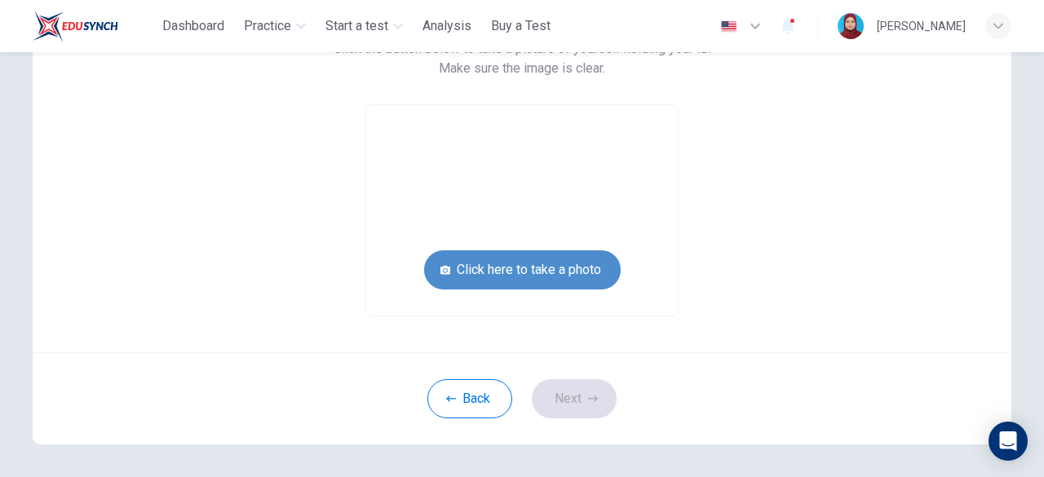
click at [512, 279] on button "Click here to take a photo" at bounding box center [522, 269] width 197 height 39
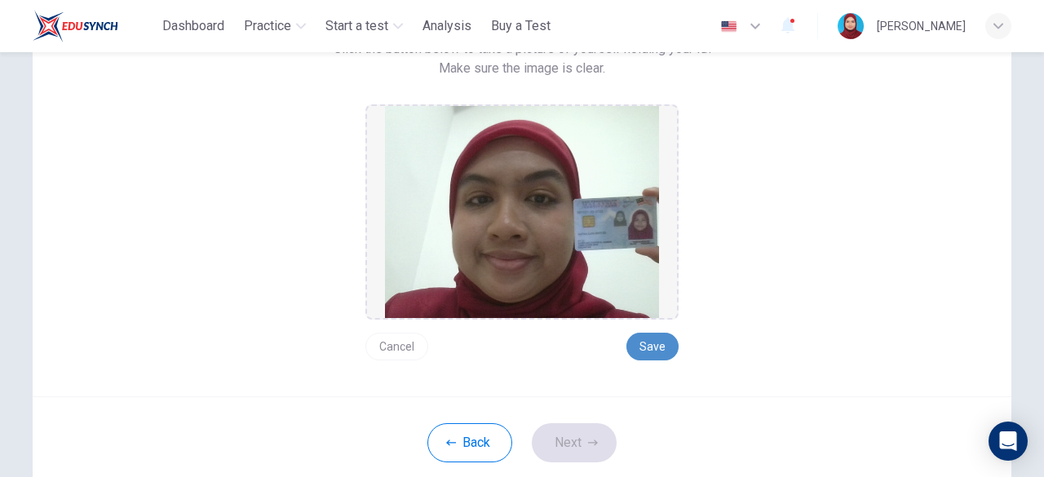
click at [662, 345] on button "Save" at bounding box center [652, 347] width 52 height 28
click at [576, 440] on button "Next" at bounding box center [574, 442] width 85 height 39
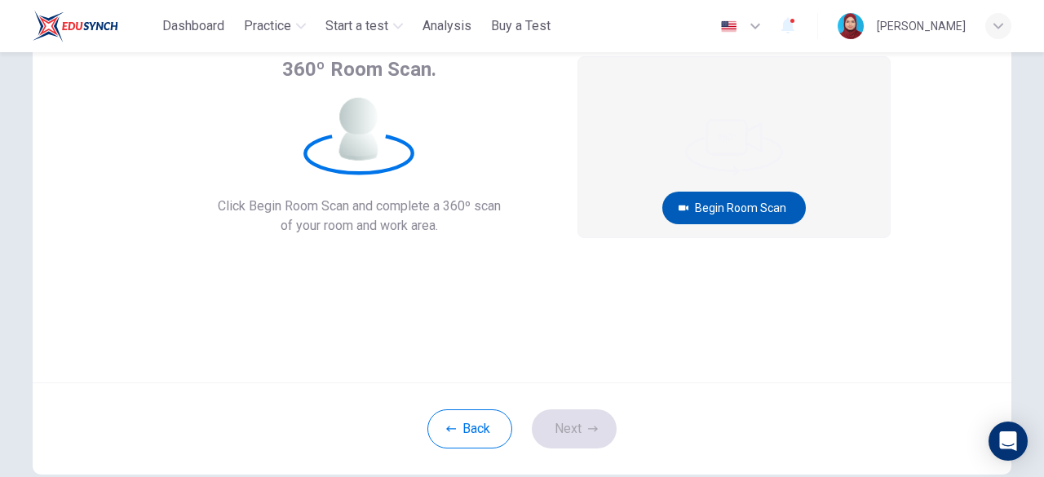
scroll to position [82, 0]
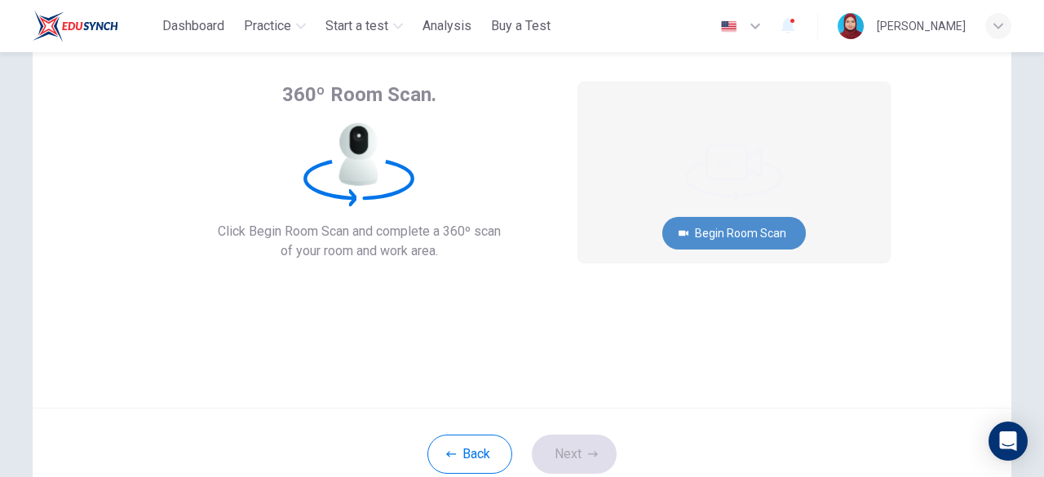
click at [745, 232] on button "Begin Room Scan" at bounding box center [734, 233] width 144 height 33
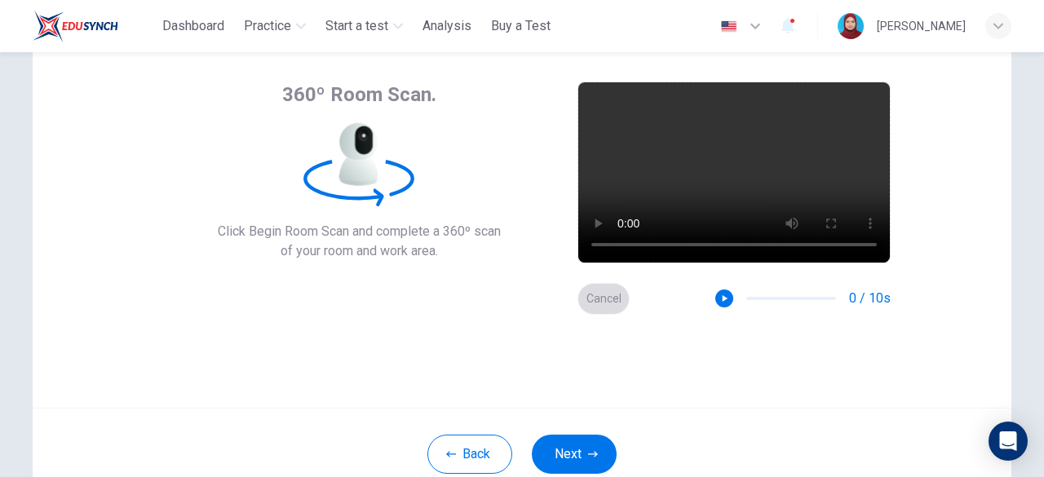
click at [593, 286] on button "Cancel" at bounding box center [603, 299] width 52 height 32
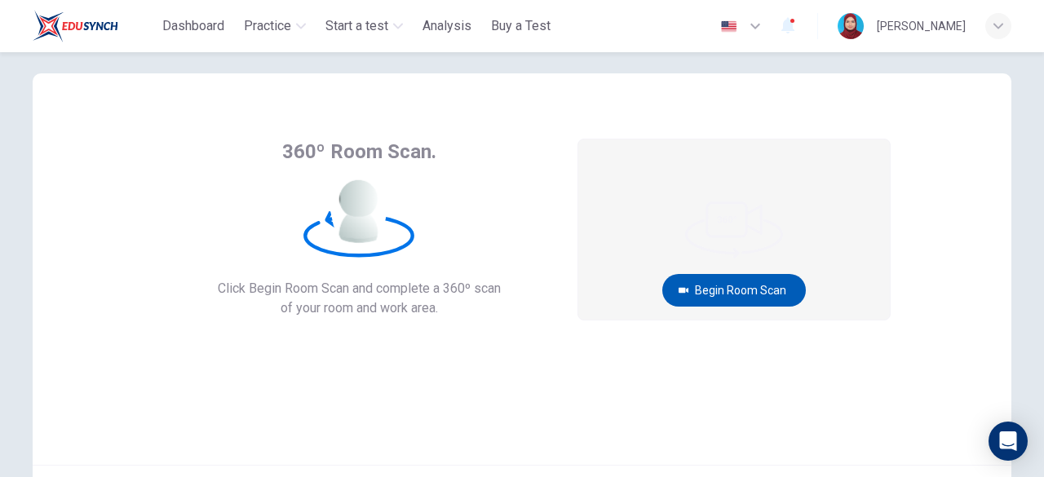
scroll to position [0, 0]
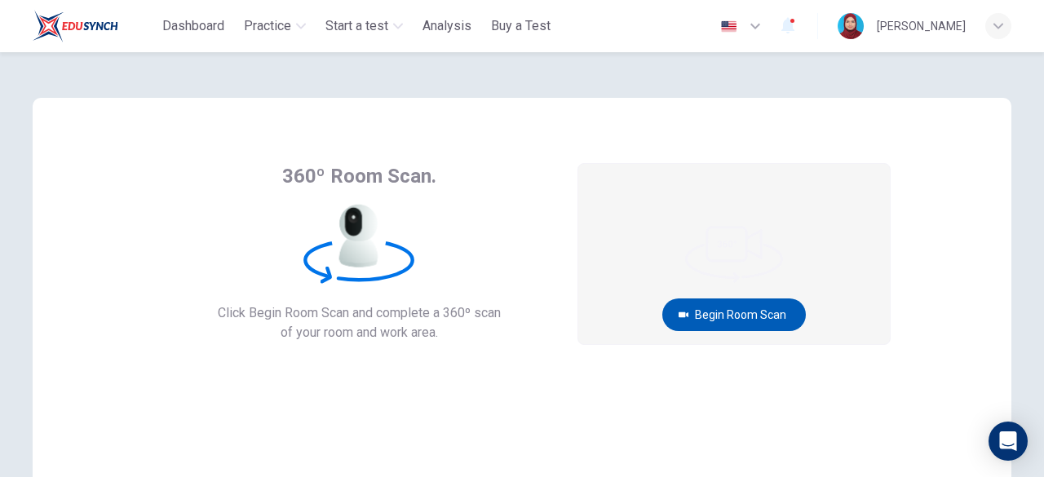
click at [749, 306] on button "Begin Room Scan" at bounding box center [734, 314] width 144 height 33
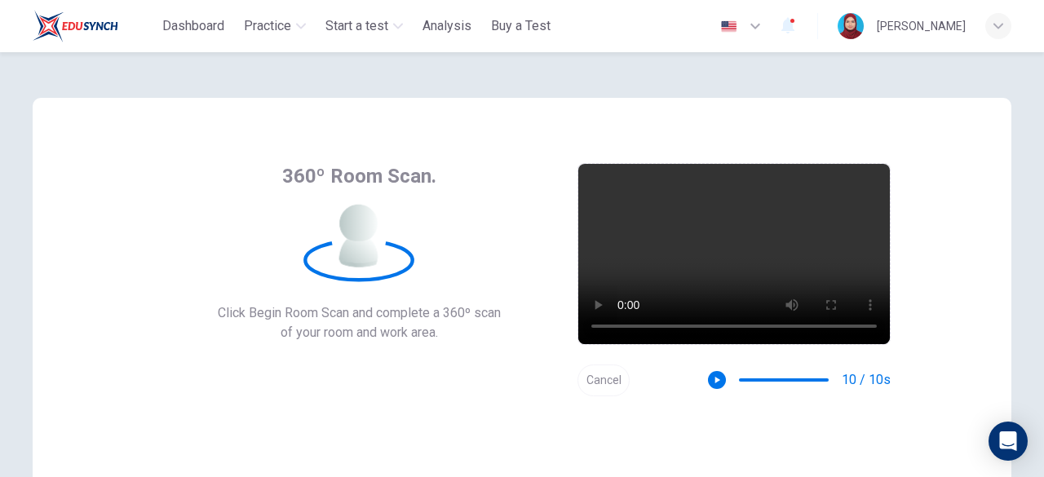
click at [600, 379] on button "Cancel" at bounding box center [603, 381] width 52 height 32
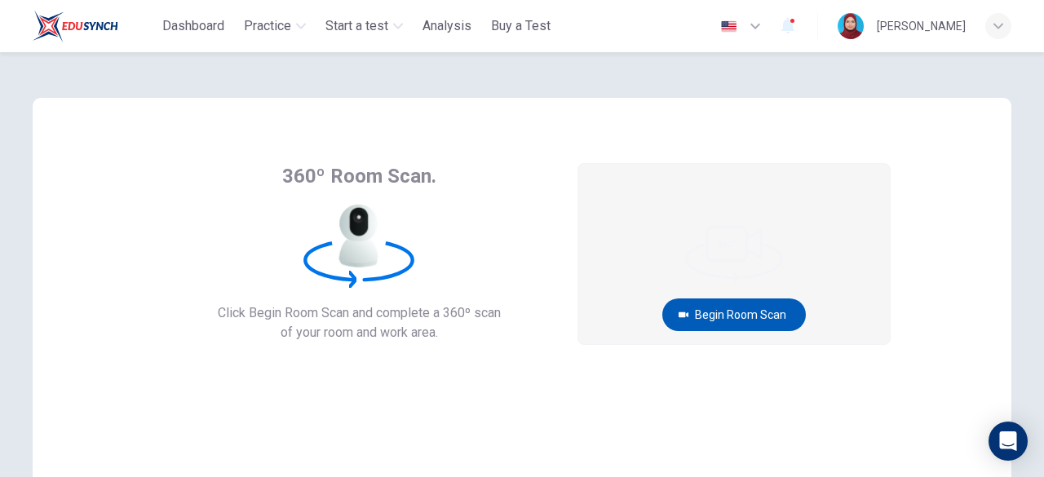
click at [722, 320] on button "Begin Room Scan" at bounding box center [734, 314] width 144 height 33
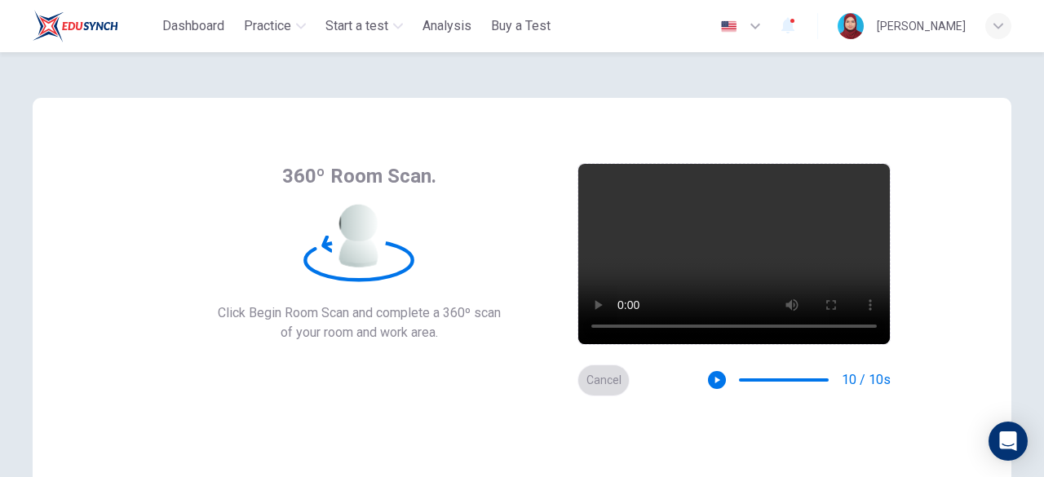
click at [595, 373] on button "Cancel" at bounding box center [603, 381] width 52 height 32
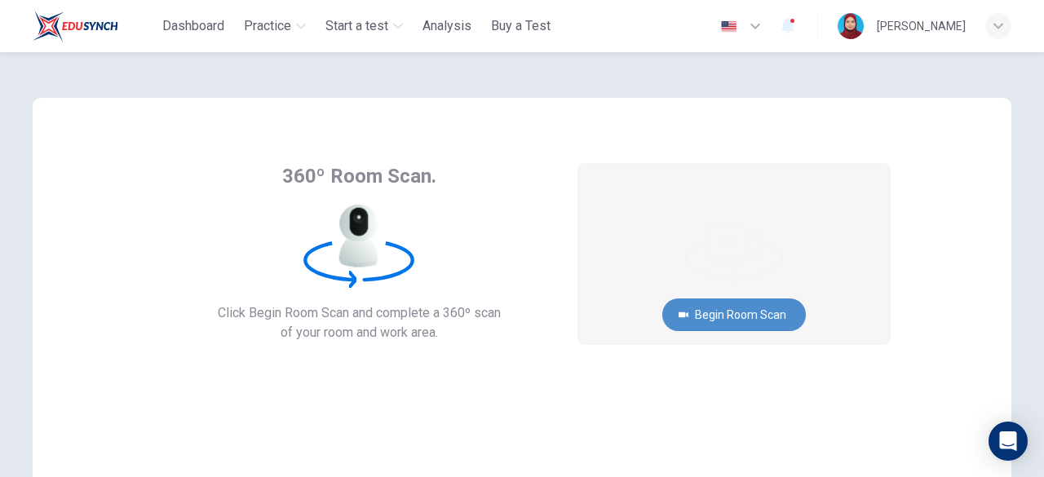
click at [719, 317] on button "Begin Room Scan" at bounding box center [734, 314] width 144 height 33
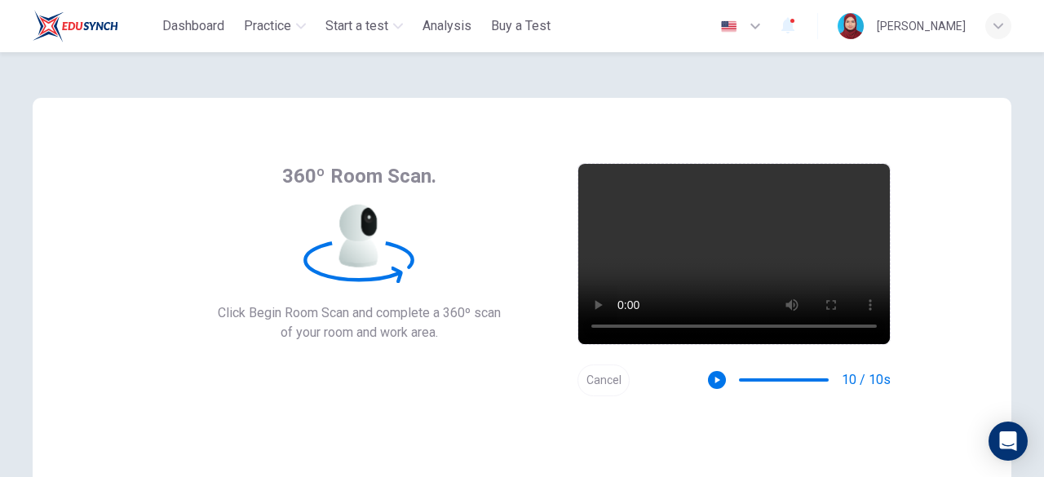
click at [611, 373] on button "Cancel" at bounding box center [603, 381] width 52 height 32
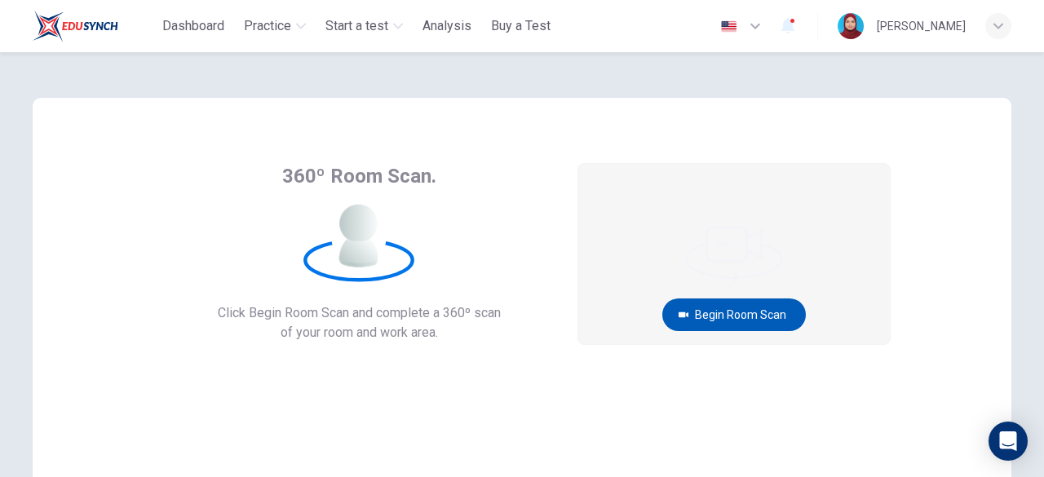
click at [711, 322] on button "Begin Room Scan" at bounding box center [734, 314] width 144 height 33
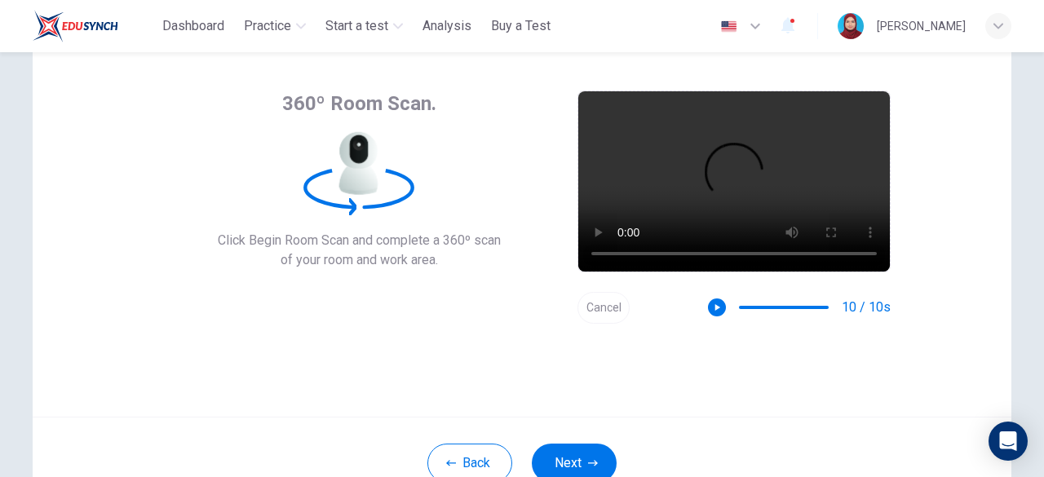
scroll to position [201, 0]
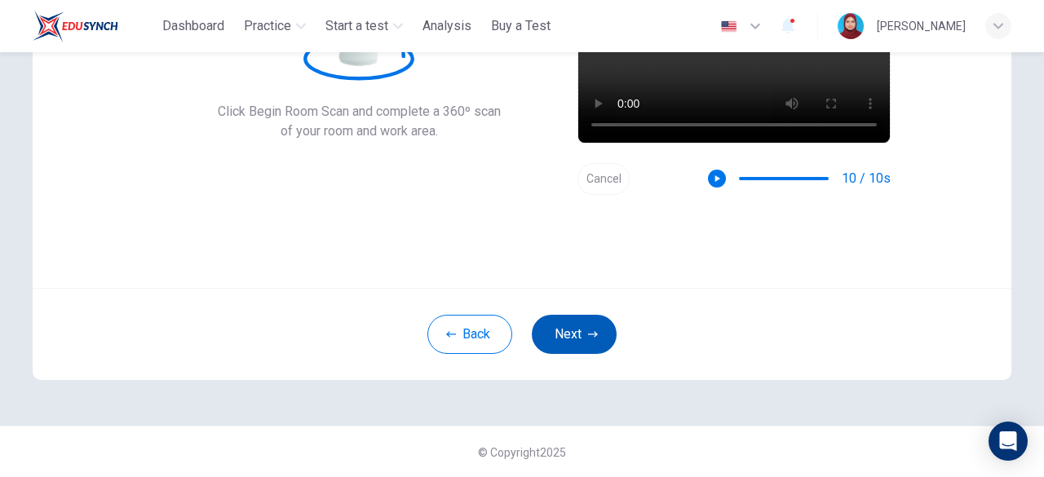
click at [568, 340] on button "Next" at bounding box center [574, 334] width 85 height 39
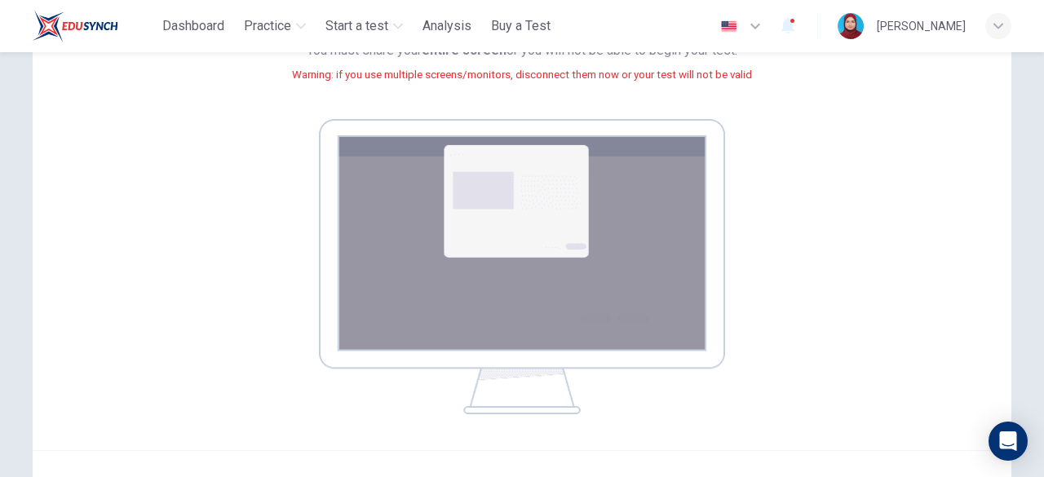
scroll to position [369, 0]
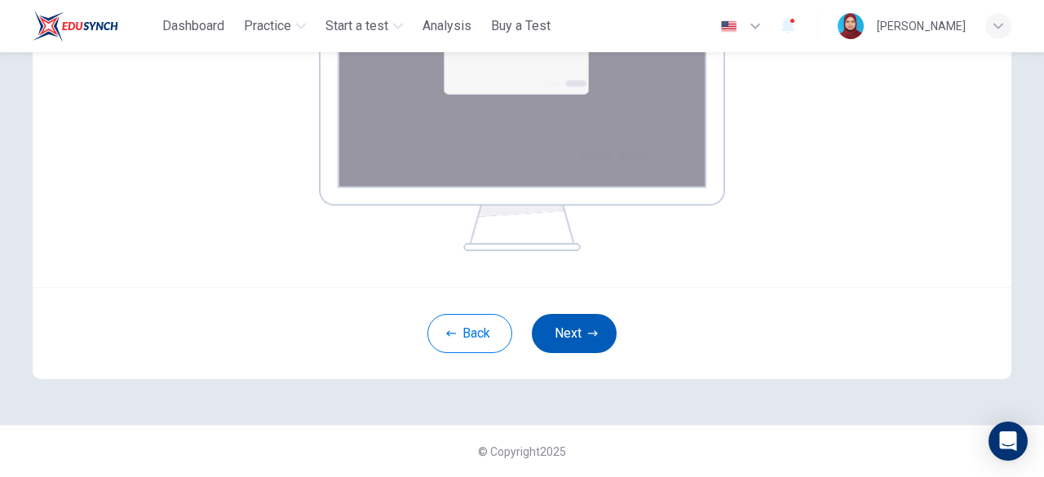
click at [562, 324] on button "Next" at bounding box center [574, 333] width 85 height 39
click at [588, 337] on icon "button" at bounding box center [593, 334] width 10 height 10
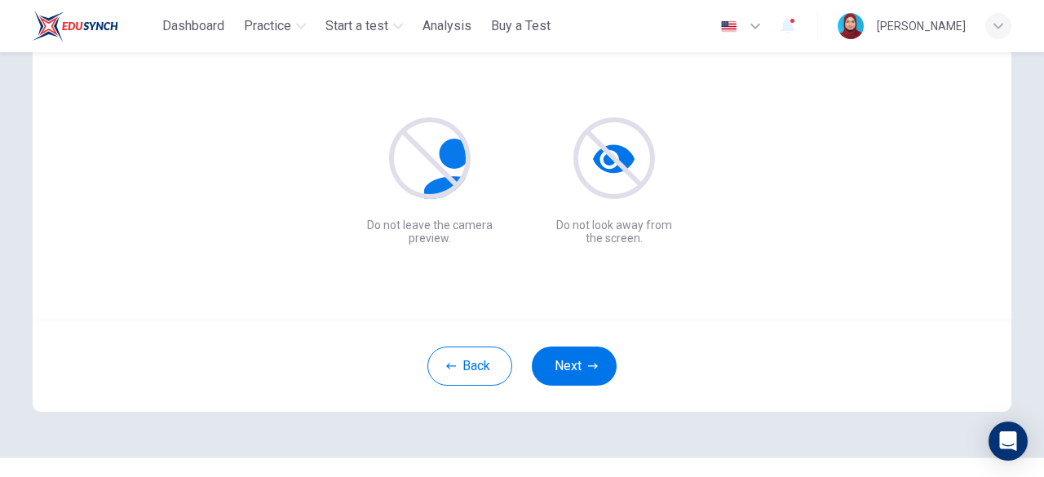
scroll to position [201, 0]
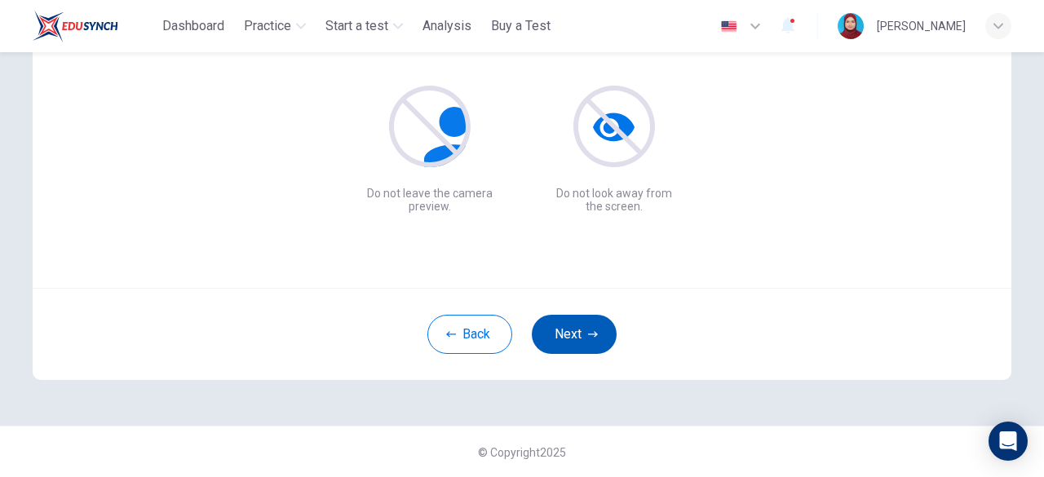
click at [588, 336] on icon "button" at bounding box center [593, 334] width 10 height 10
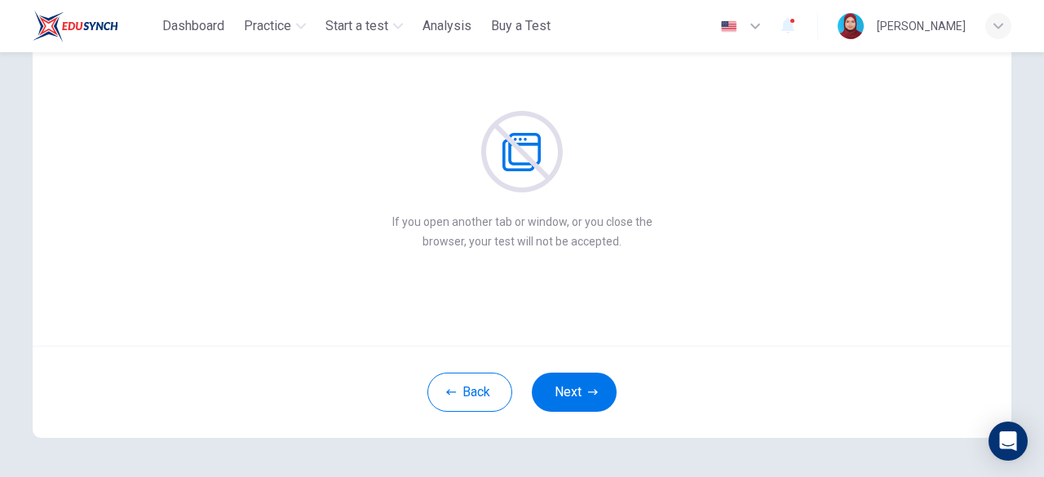
scroll to position [120, 0]
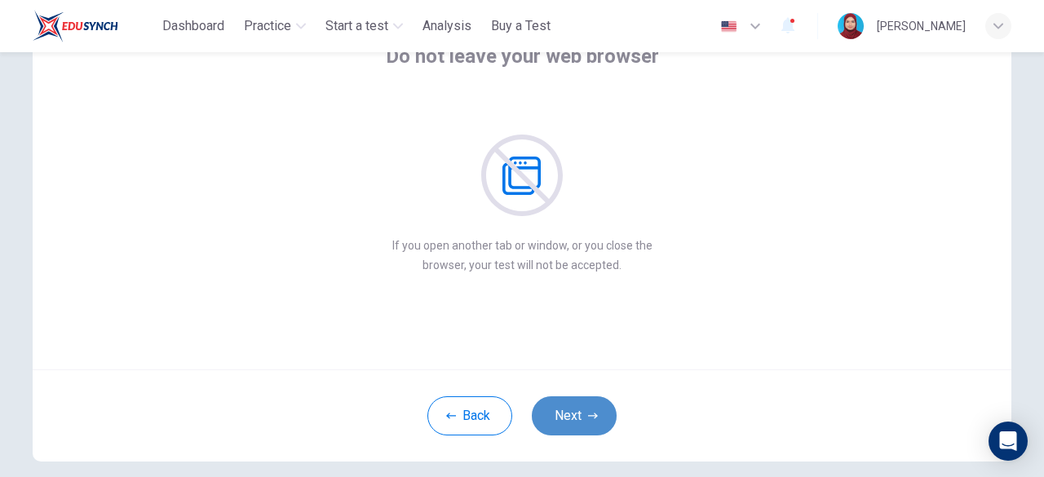
click at [595, 405] on button "Next" at bounding box center [574, 415] width 85 height 39
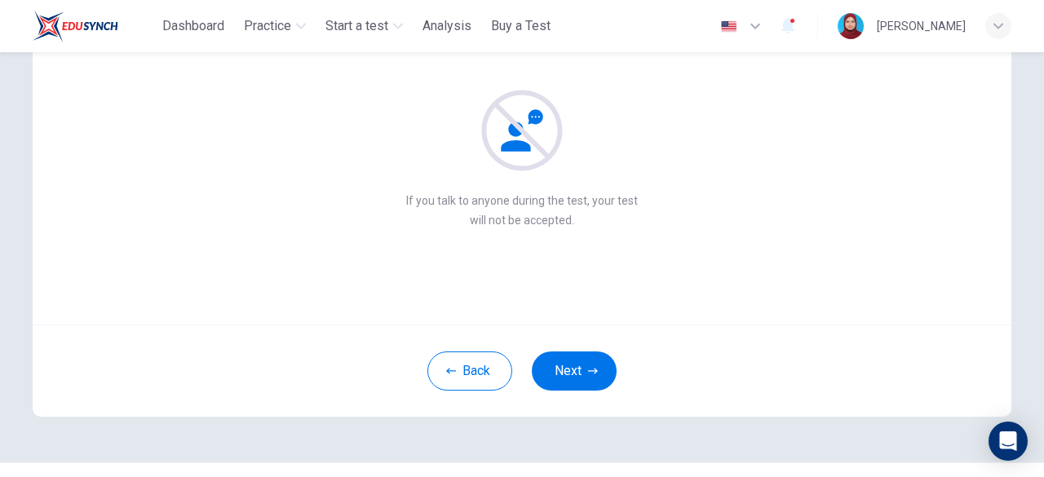
scroll to position [201, 0]
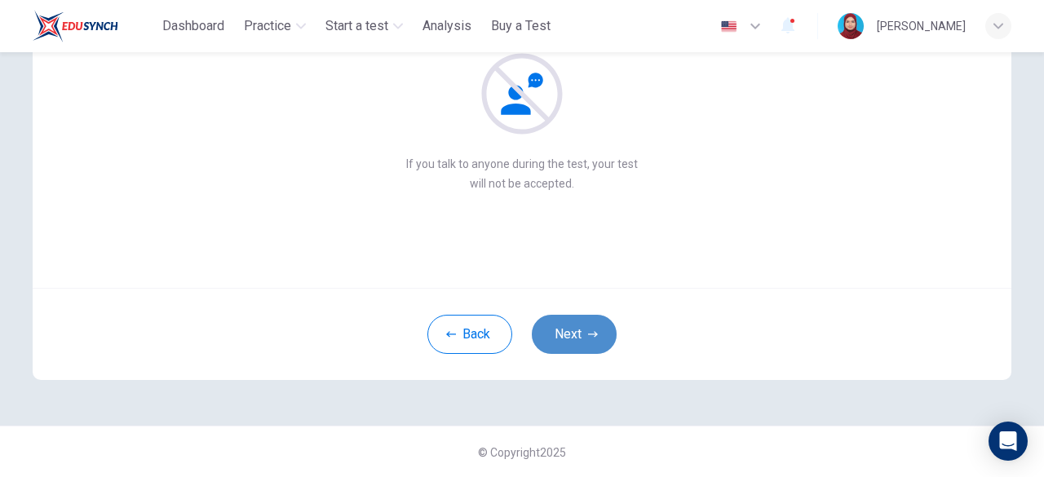
click at [591, 343] on button "Next" at bounding box center [574, 334] width 85 height 39
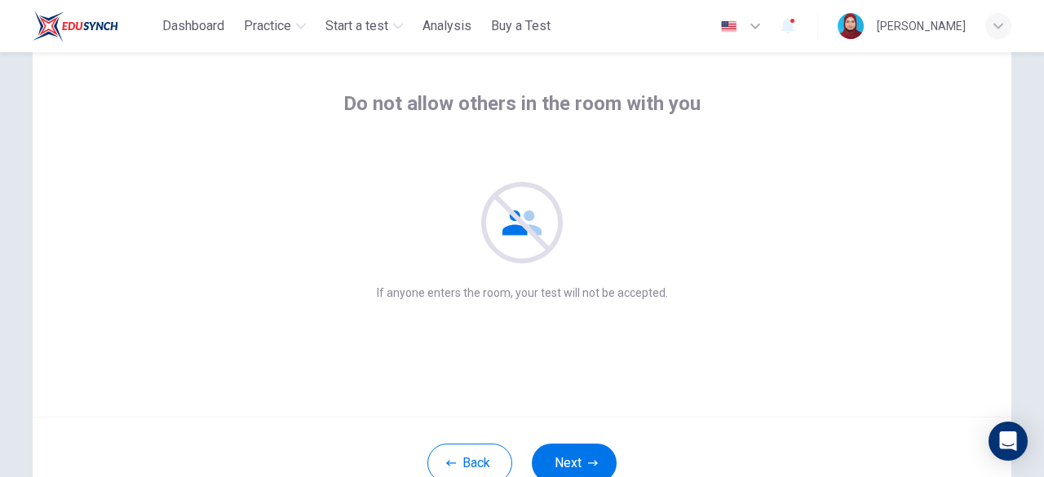
scroll to position [120, 0]
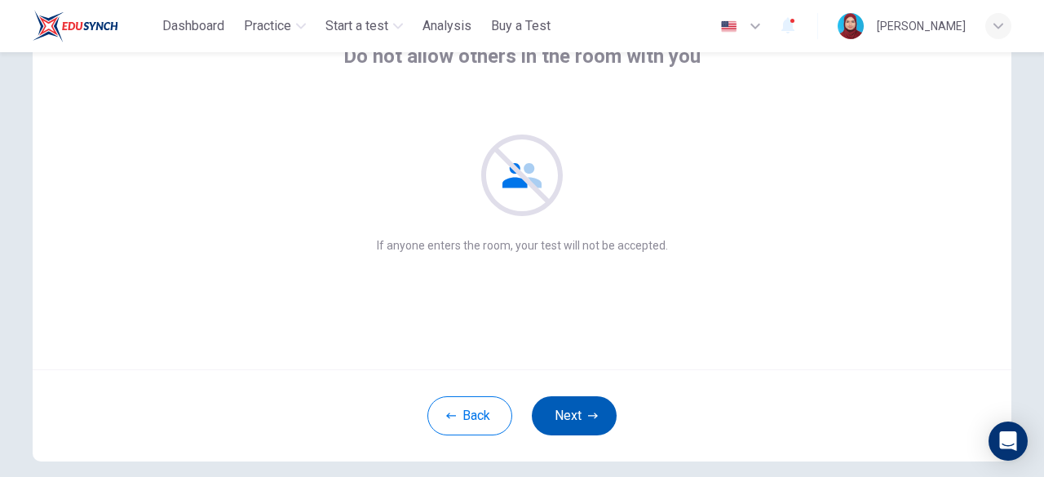
click at [592, 409] on button "Next" at bounding box center [574, 415] width 85 height 39
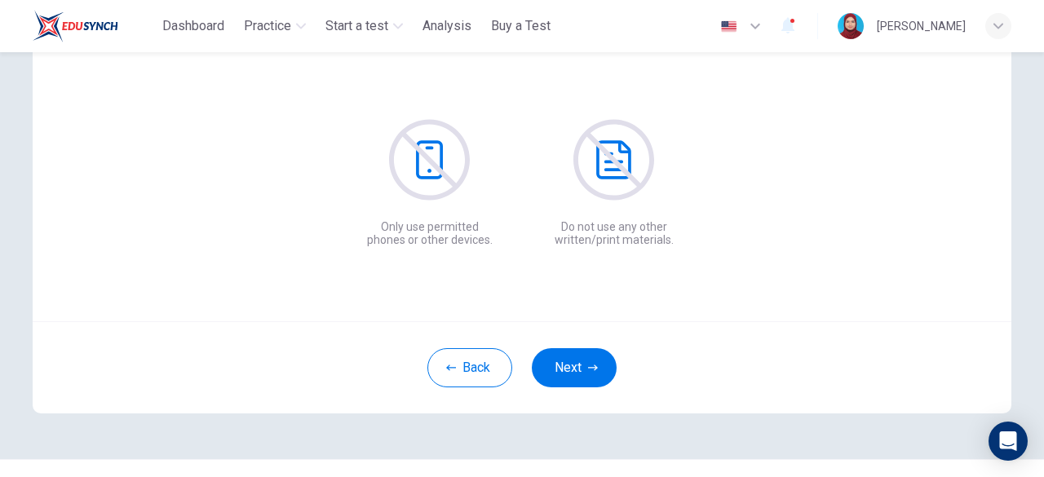
scroll to position [201, 0]
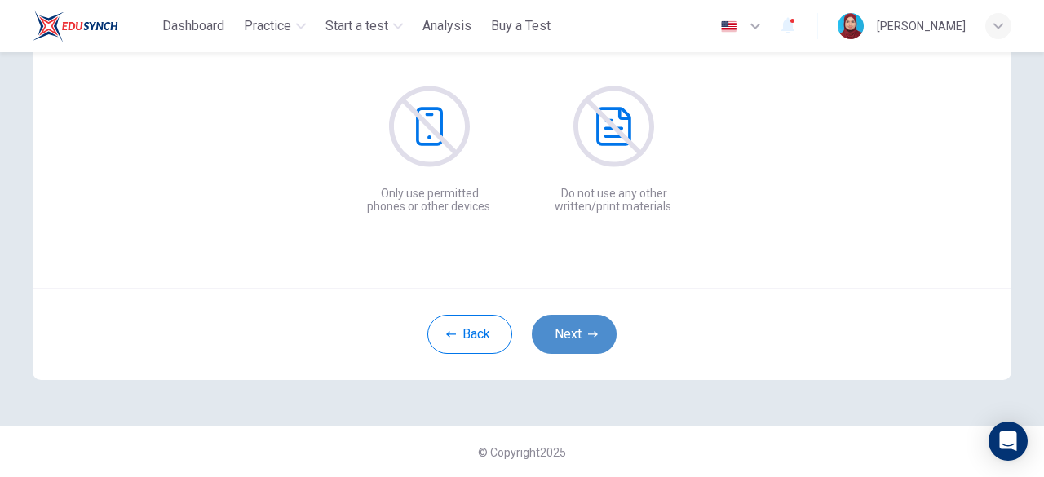
click at [590, 325] on button "Next" at bounding box center [574, 334] width 85 height 39
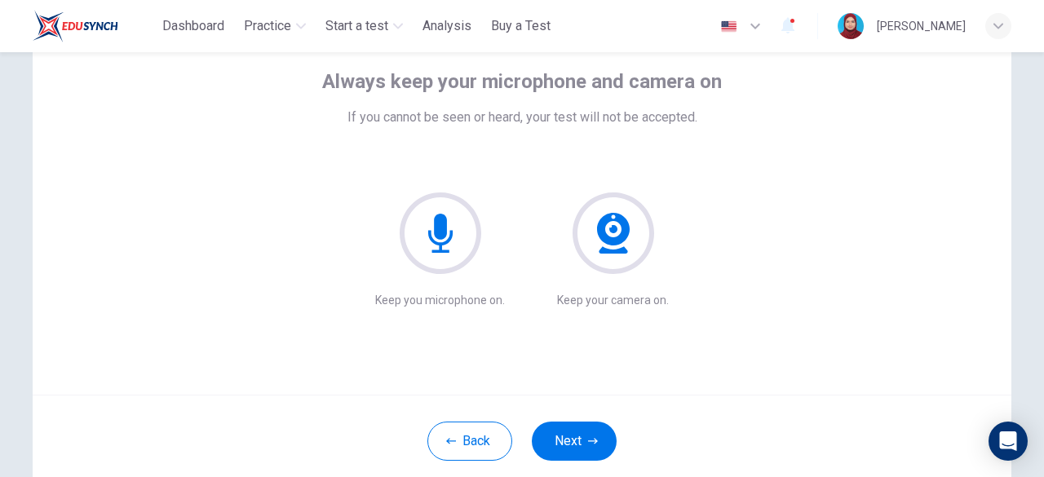
scroll to position [120, 0]
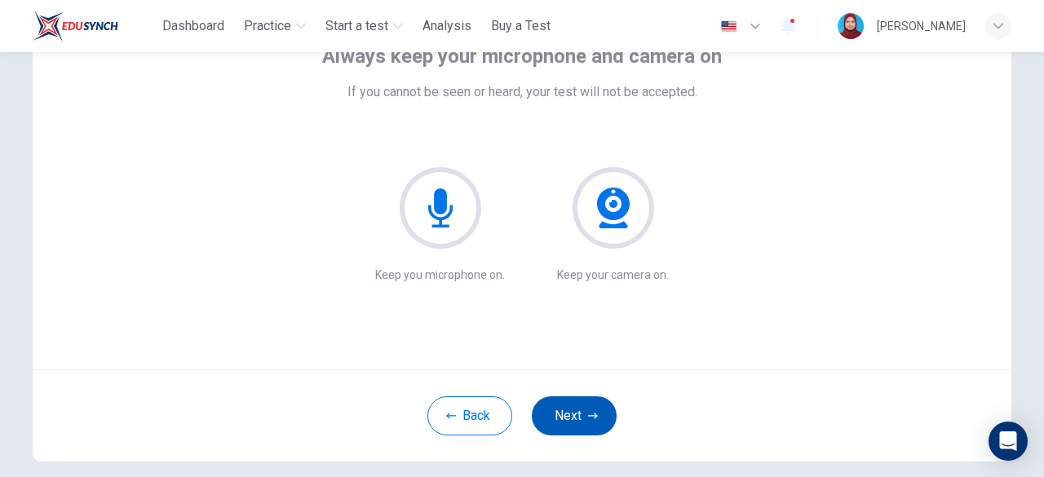
click at [577, 413] on button "Next" at bounding box center [574, 415] width 85 height 39
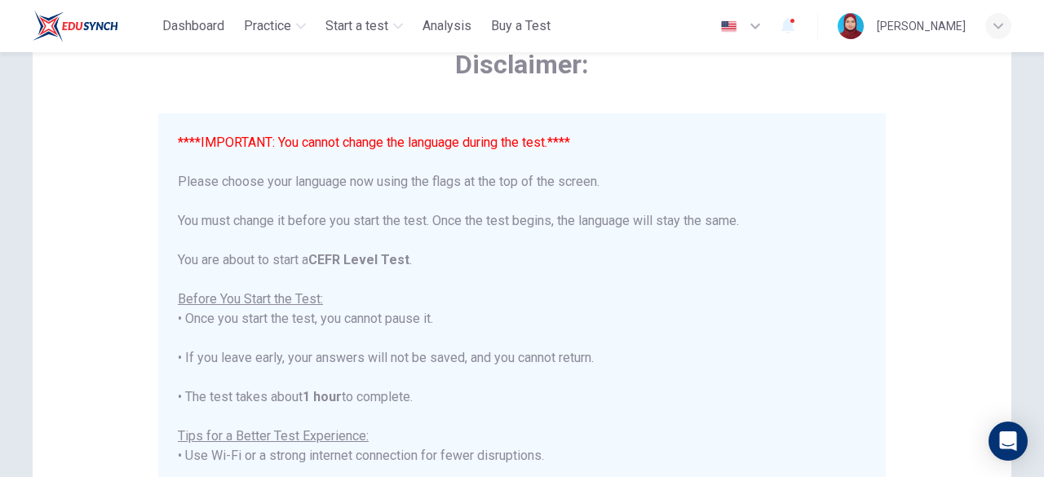
scroll to position [163, 0]
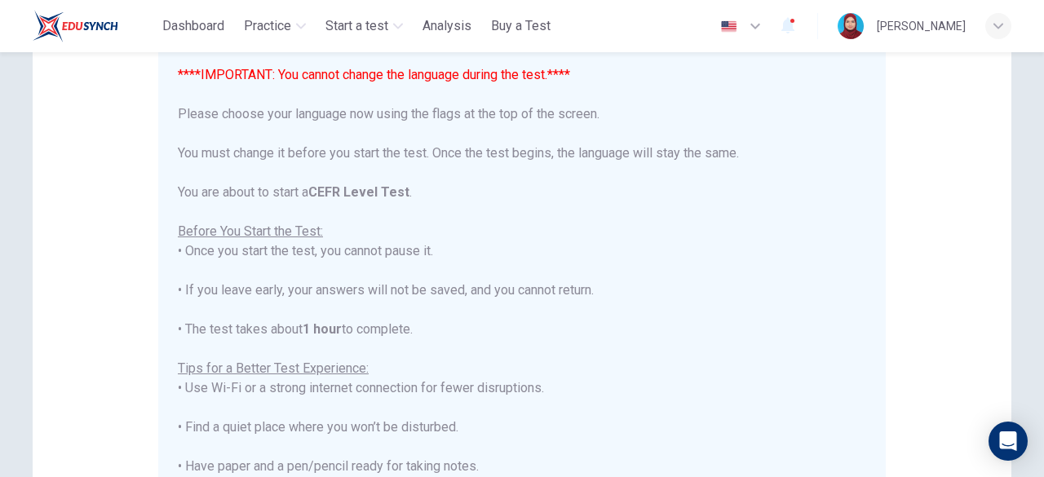
click at [765, 33] on icon "button" at bounding box center [755, 26] width 20 height 20
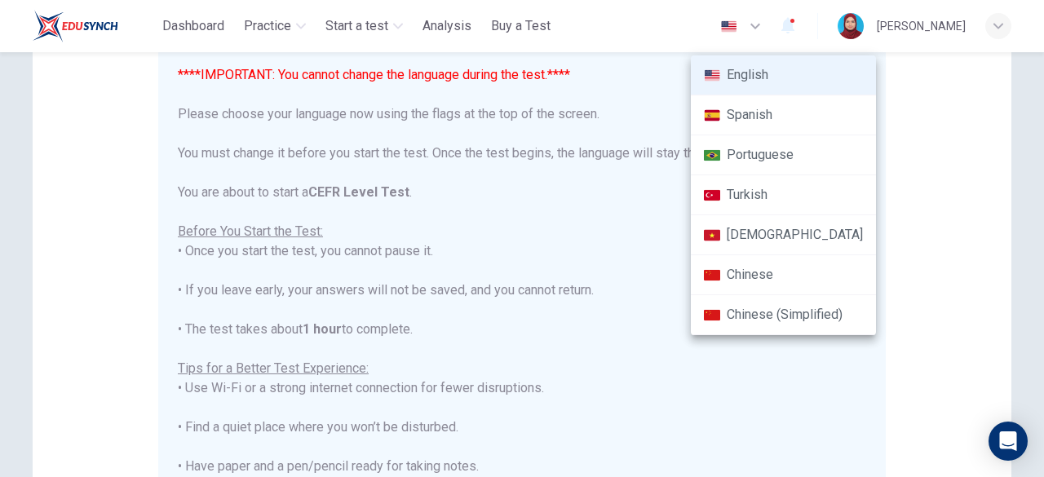
click at [651, 97] on div at bounding box center [522, 238] width 1044 height 477
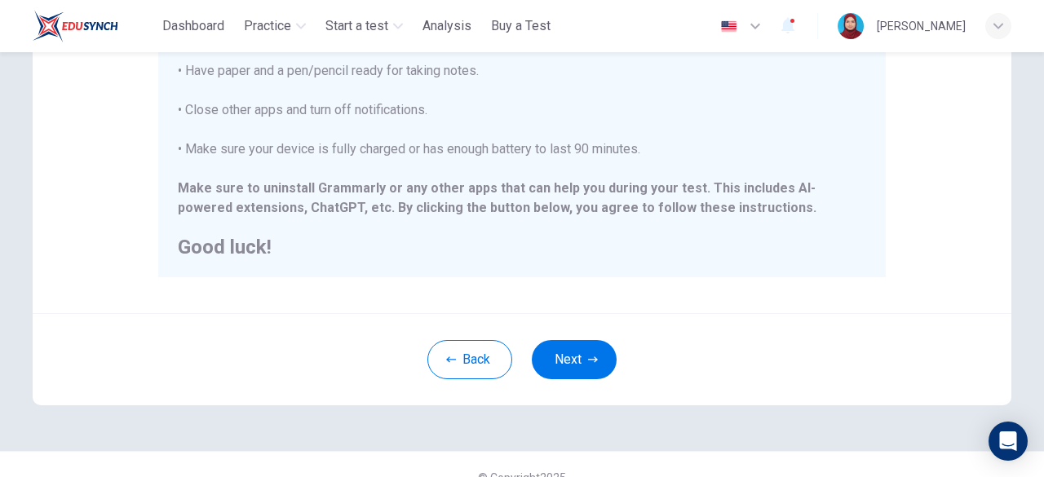
scroll to position [429, 0]
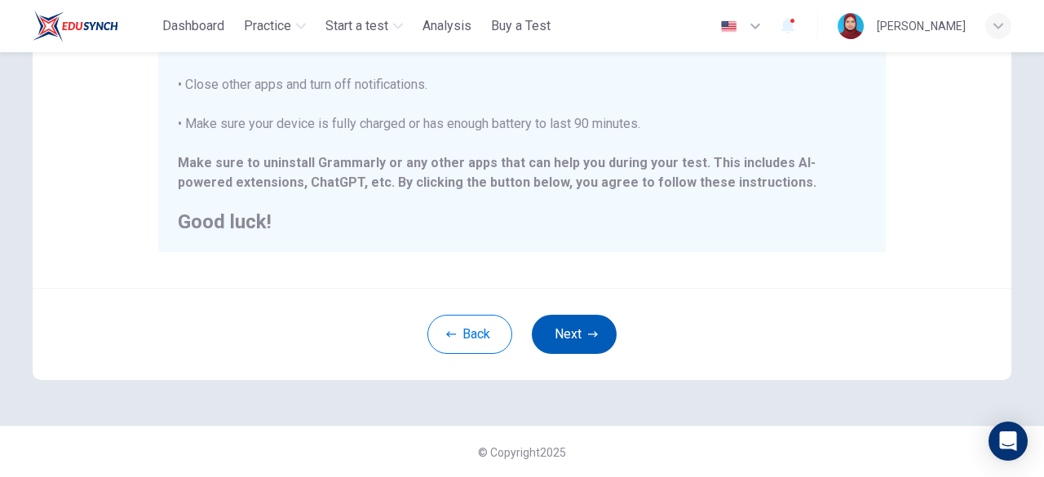
click at [594, 327] on button "Next" at bounding box center [574, 334] width 85 height 39
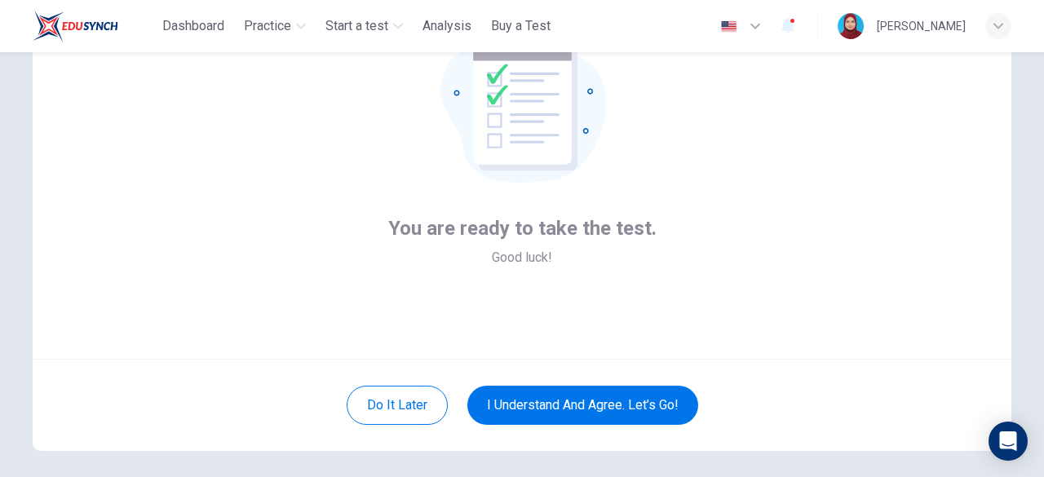
scroll to position [201, 0]
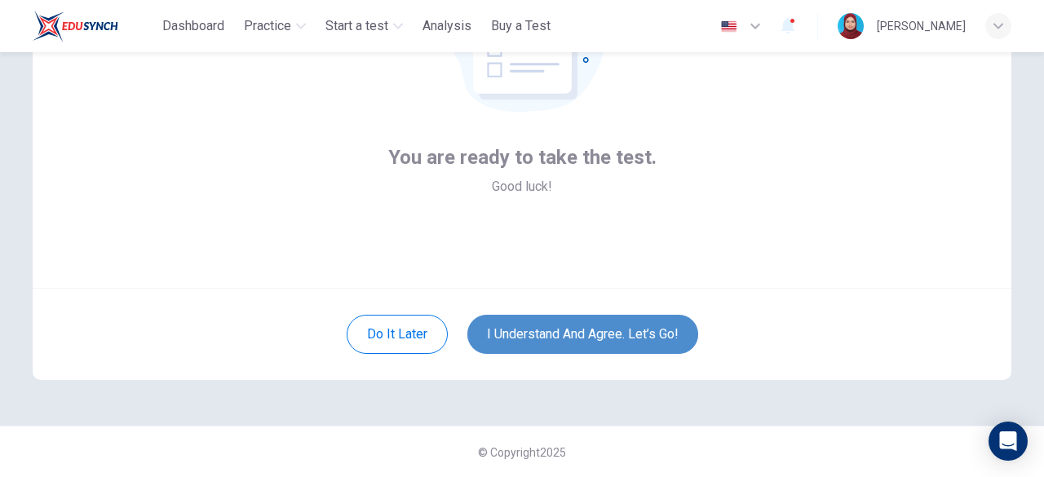
click at [650, 338] on button "I understand and agree. Let’s go!" at bounding box center [582, 334] width 231 height 39
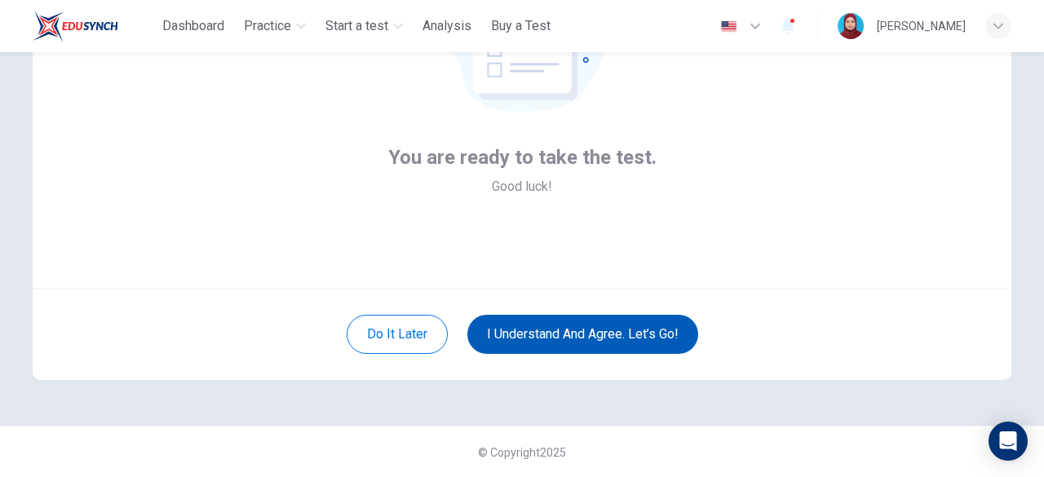
click at [631, 329] on button "I understand and agree. Let’s go!" at bounding box center [582, 334] width 231 height 39
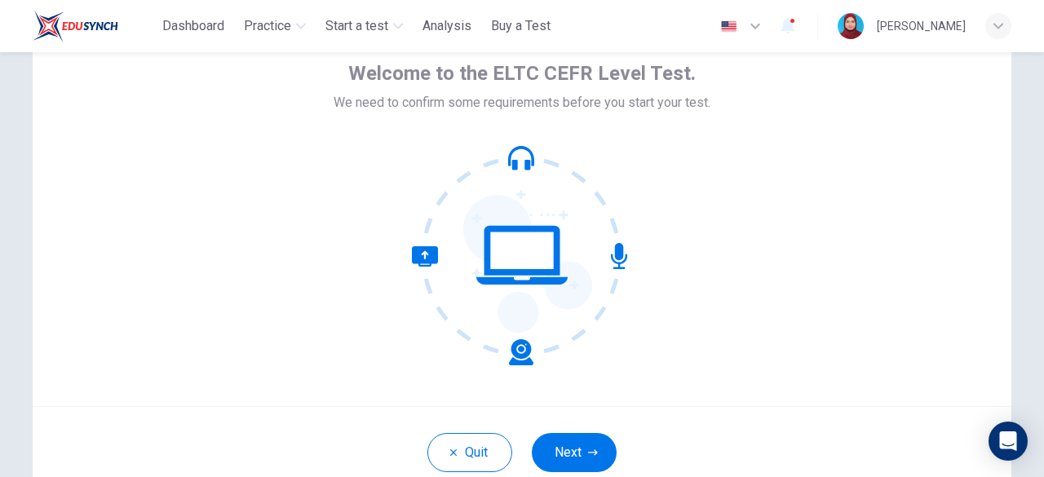
scroll to position [201, 0]
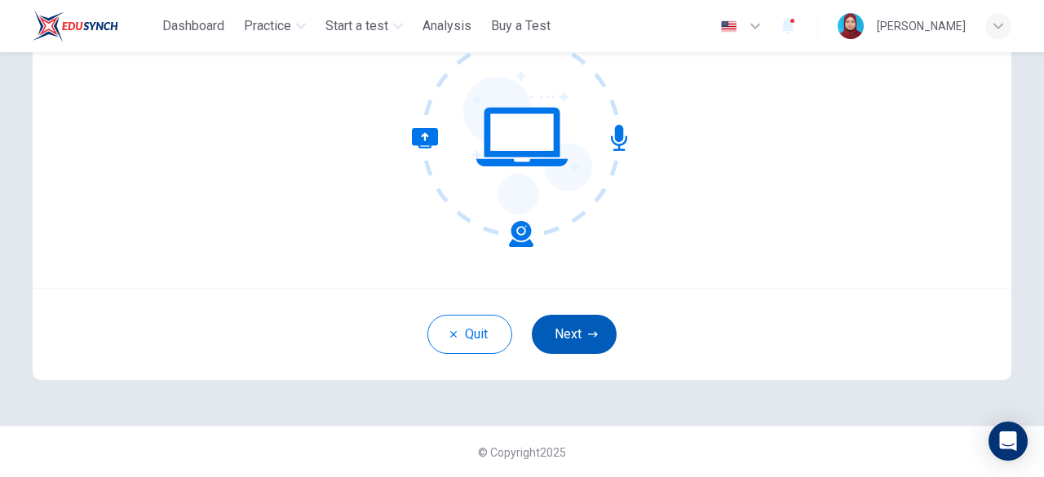
click at [581, 335] on button "Next" at bounding box center [574, 334] width 85 height 39
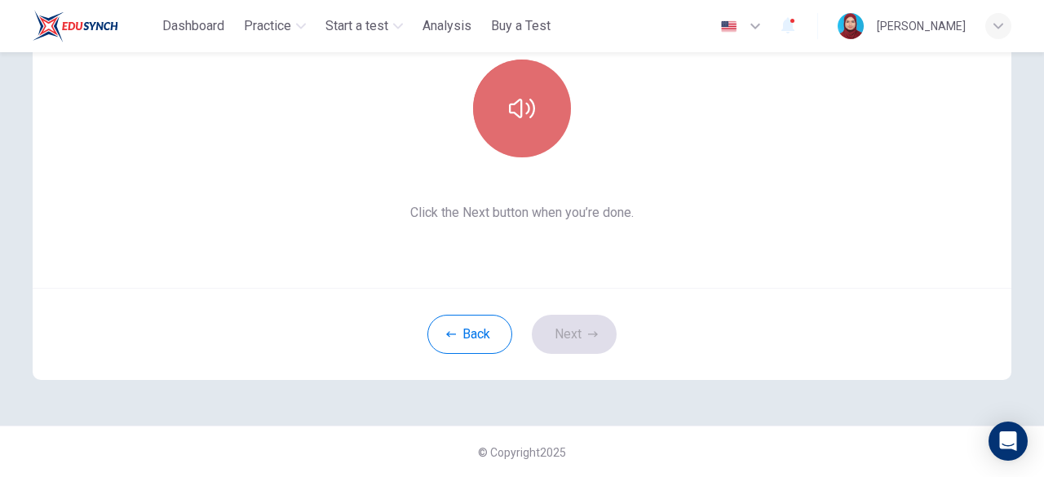
click at [535, 121] on button "button" at bounding box center [522, 109] width 98 height 98
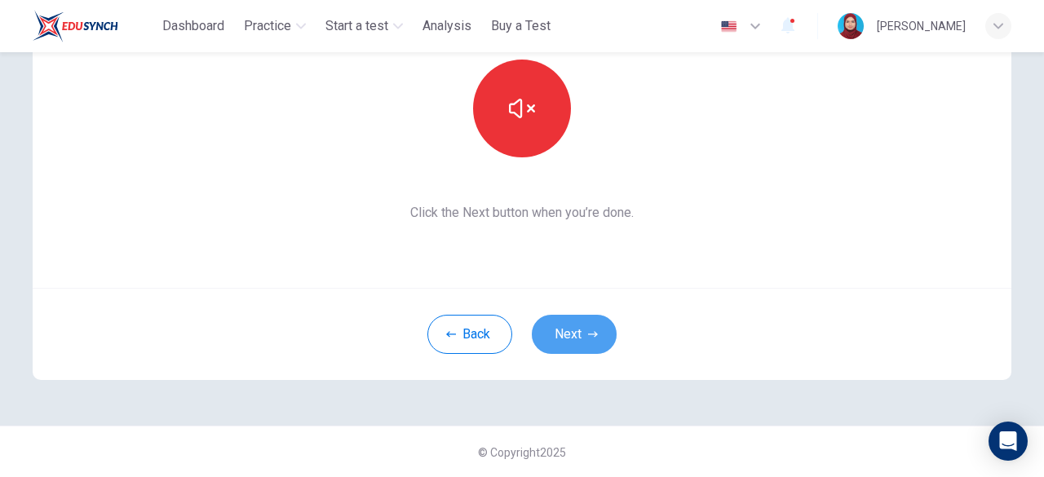
drag, startPoint x: 606, startPoint y: 329, endPoint x: 621, endPoint y: 333, distance: 15.2
click at [611, 329] on button "Next" at bounding box center [574, 334] width 85 height 39
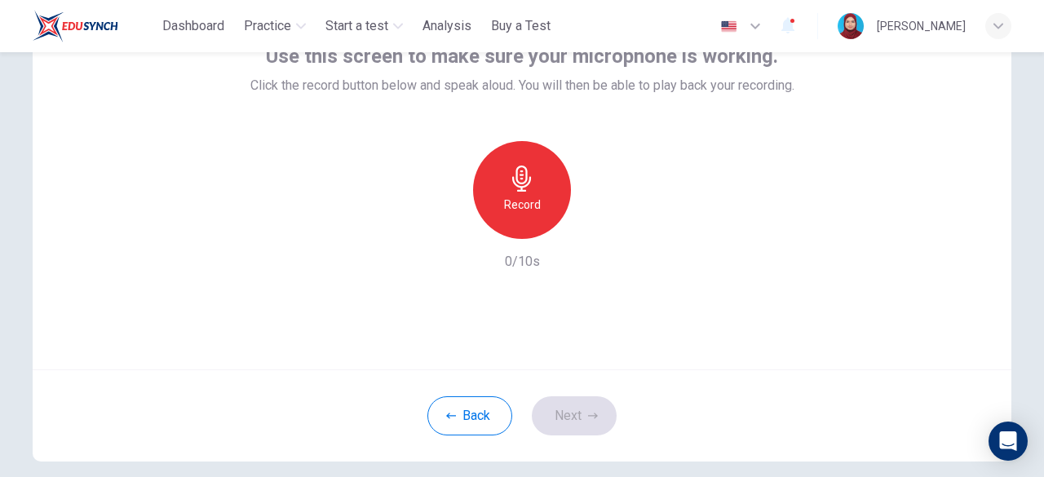
scroll to position [38, 0]
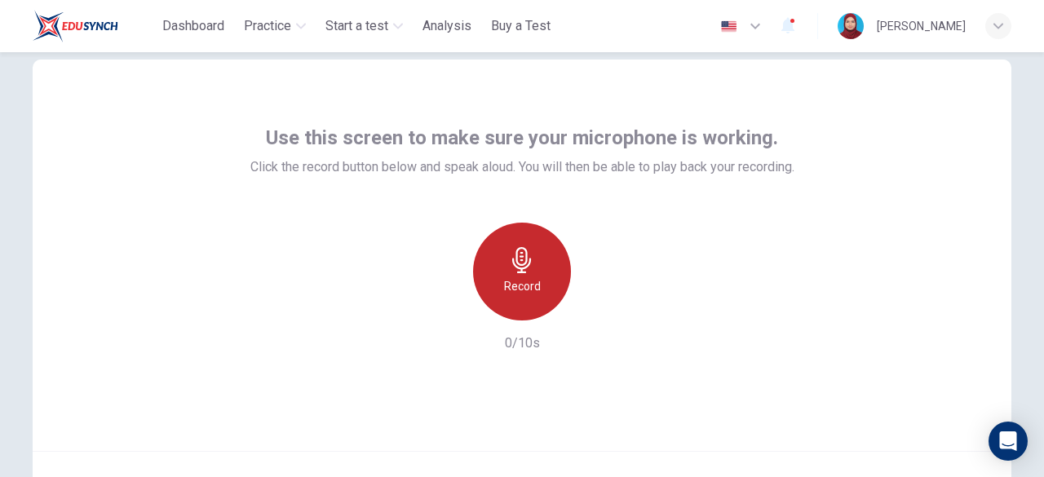
click at [539, 283] on div "Record" at bounding box center [522, 272] width 98 height 98
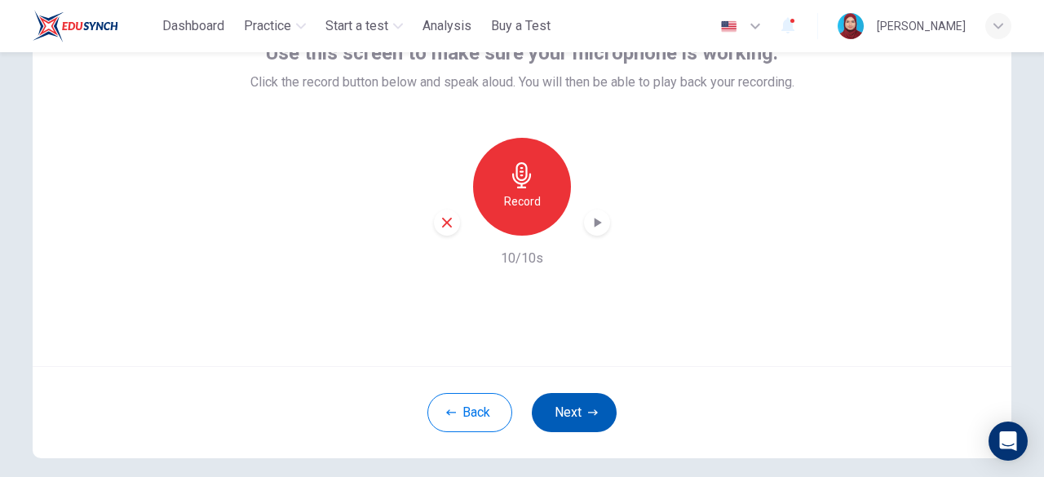
scroll to position [201, 0]
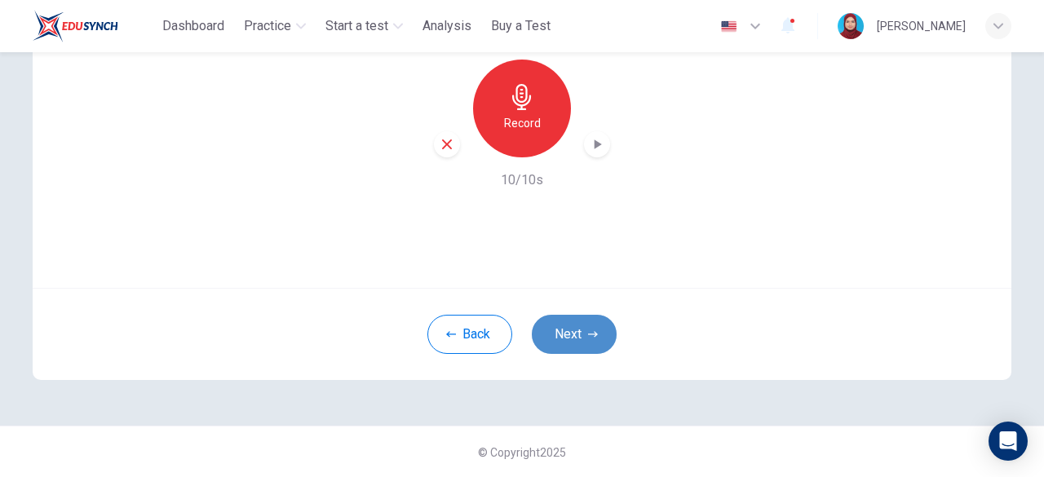
click at [569, 333] on button "Next" at bounding box center [574, 334] width 85 height 39
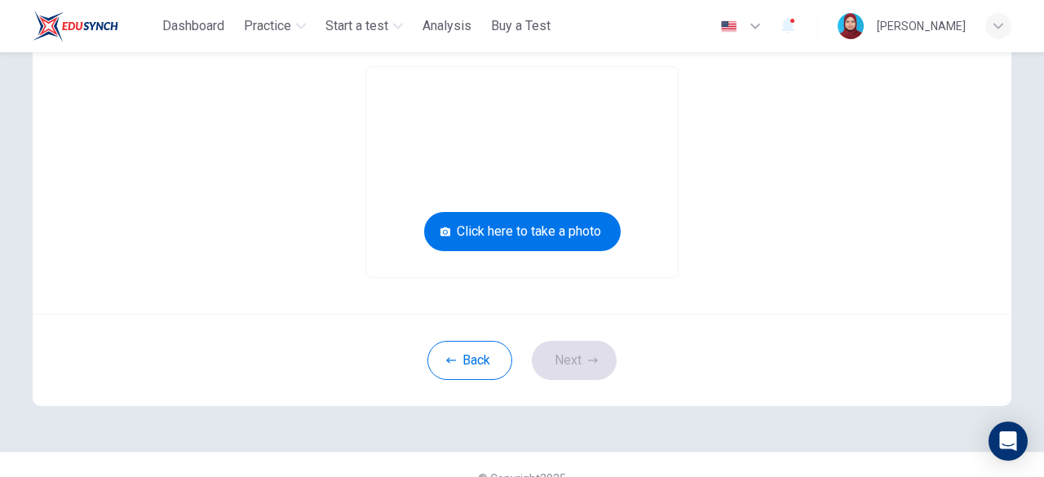
scroll to position [120, 0]
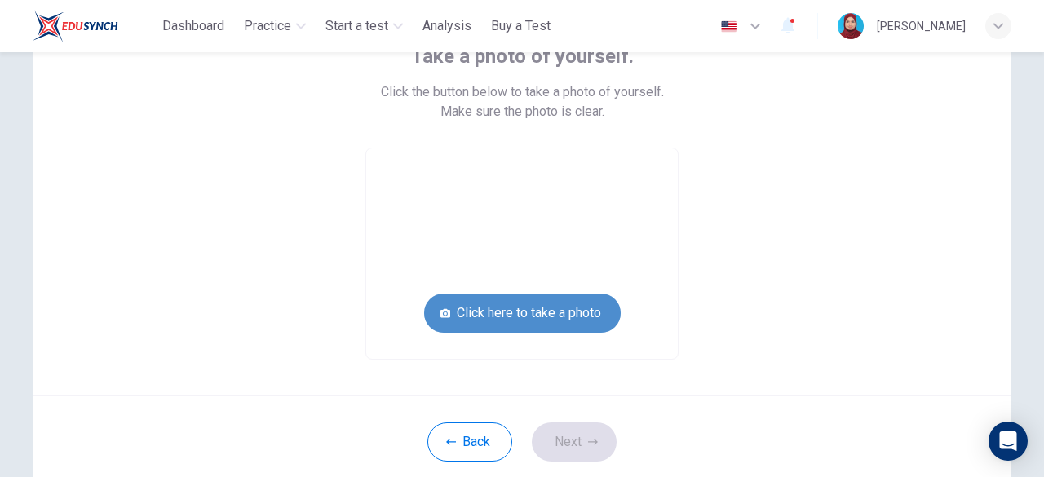
click at [593, 312] on button "Click here to take a photo" at bounding box center [522, 313] width 197 height 39
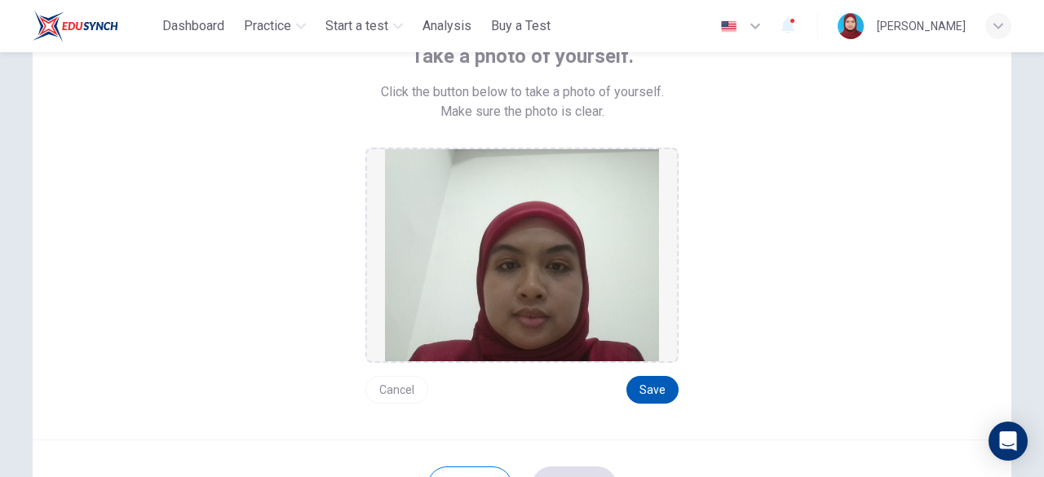
click at [671, 386] on button "Save" at bounding box center [652, 390] width 52 height 28
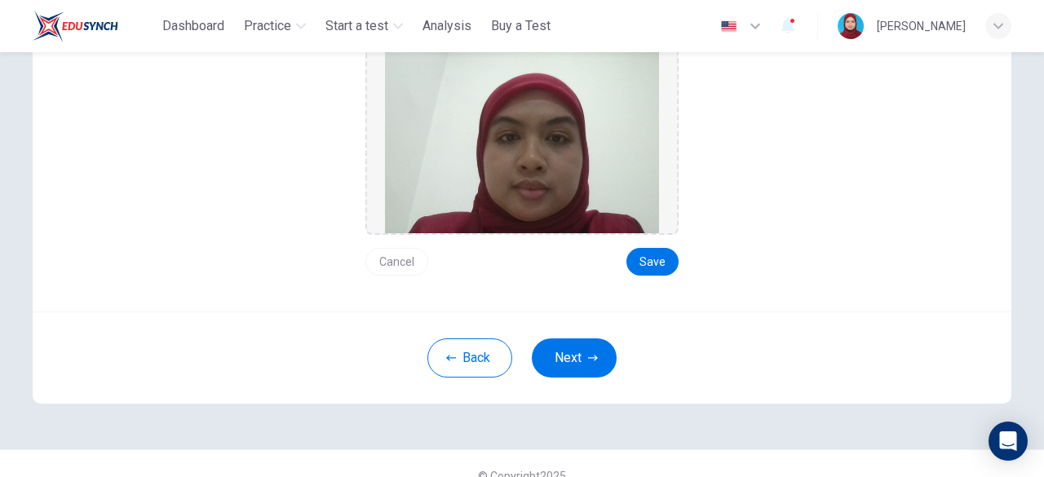
scroll to position [271, 0]
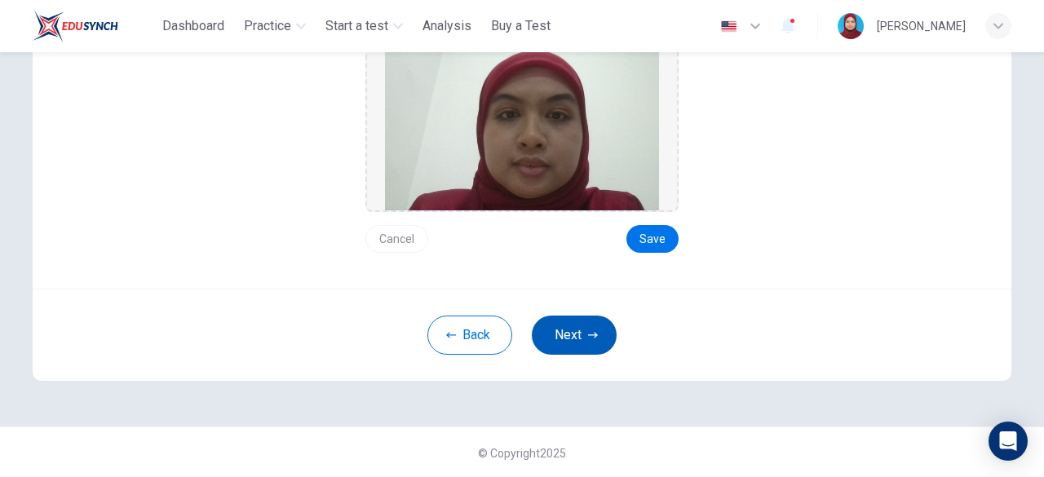
click at [594, 338] on button "Next" at bounding box center [574, 335] width 85 height 39
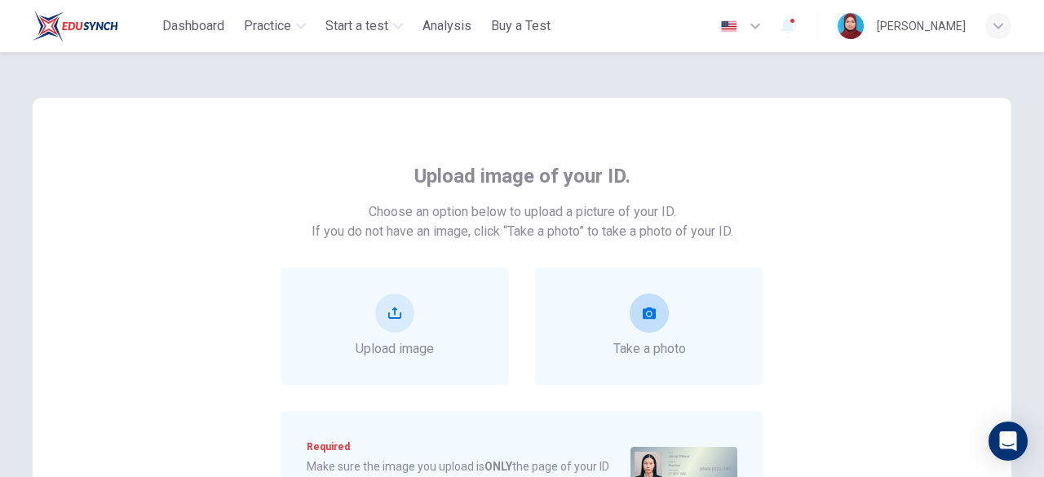
scroll to position [163, 0]
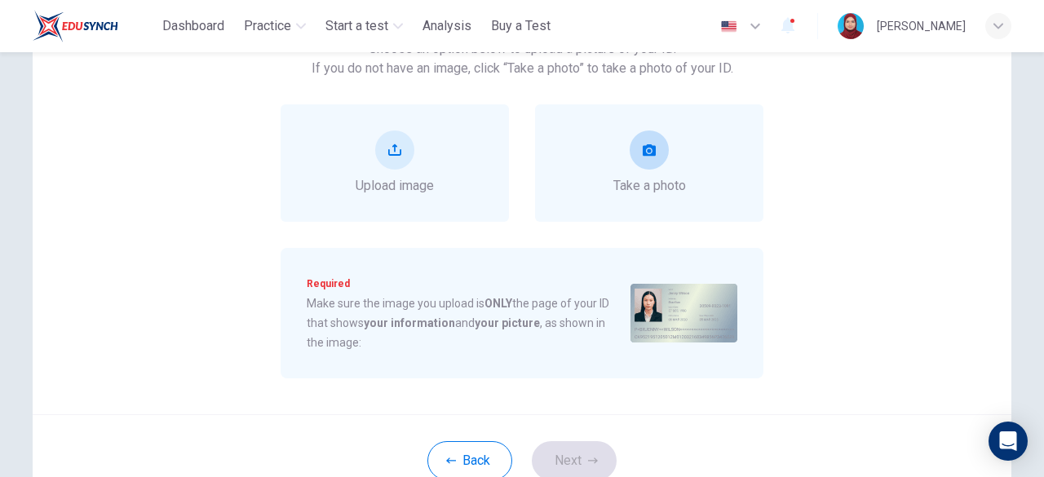
click at [638, 162] on button "take photo" at bounding box center [649, 149] width 39 height 39
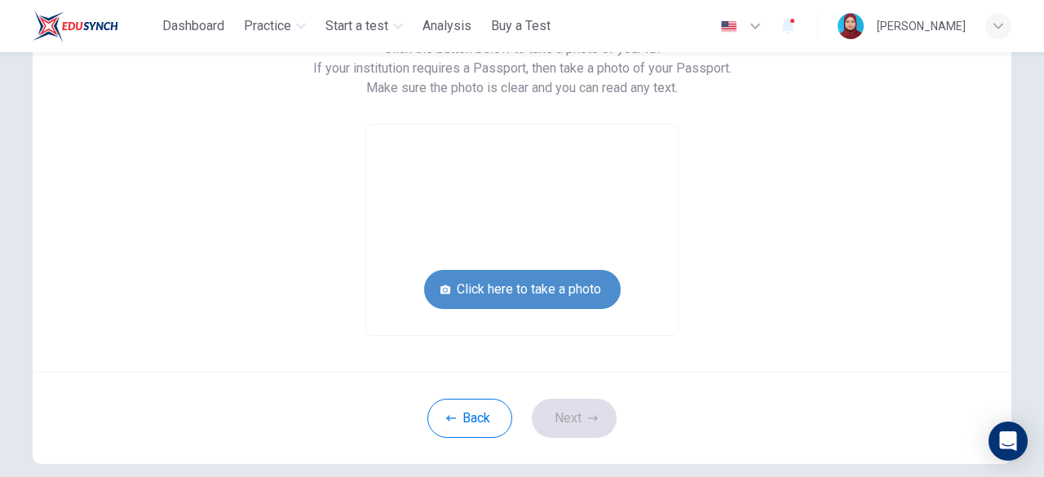
click at [577, 285] on button "Click here to take a photo" at bounding box center [522, 289] width 197 height 39
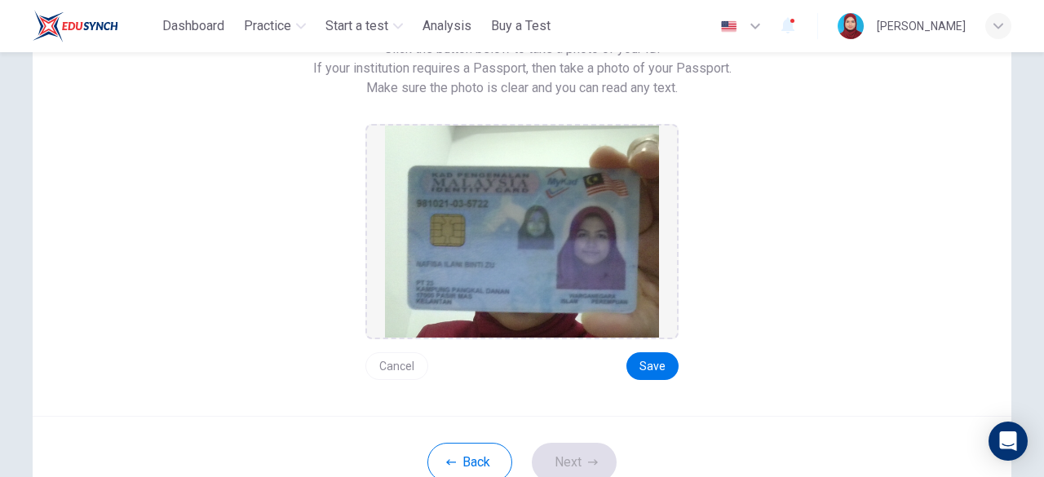
click at [405, 365] on button "Cancel" at bounding box center [396, 366] width 63 height 28
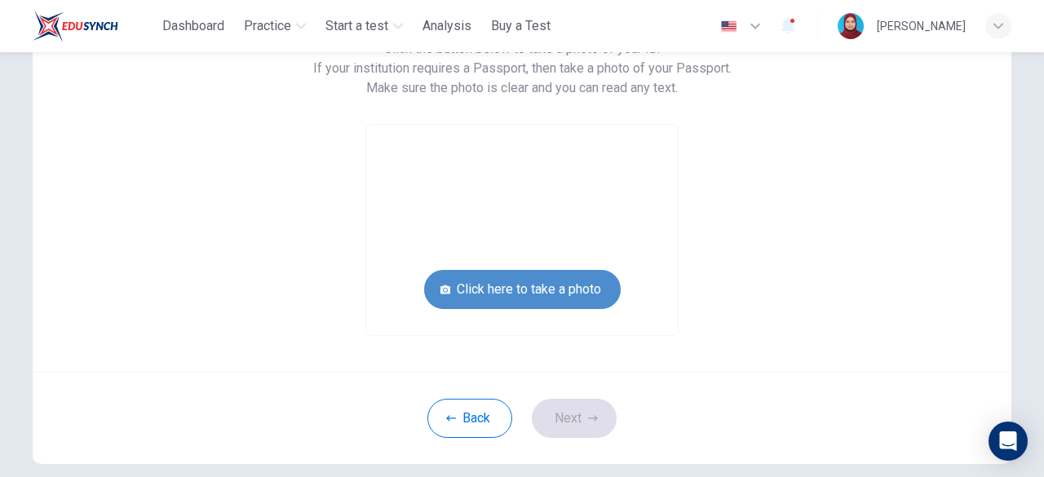
click at [512, 291] on button "Click here to take a photo" at bounding box center [522, 289] width 197 height 39
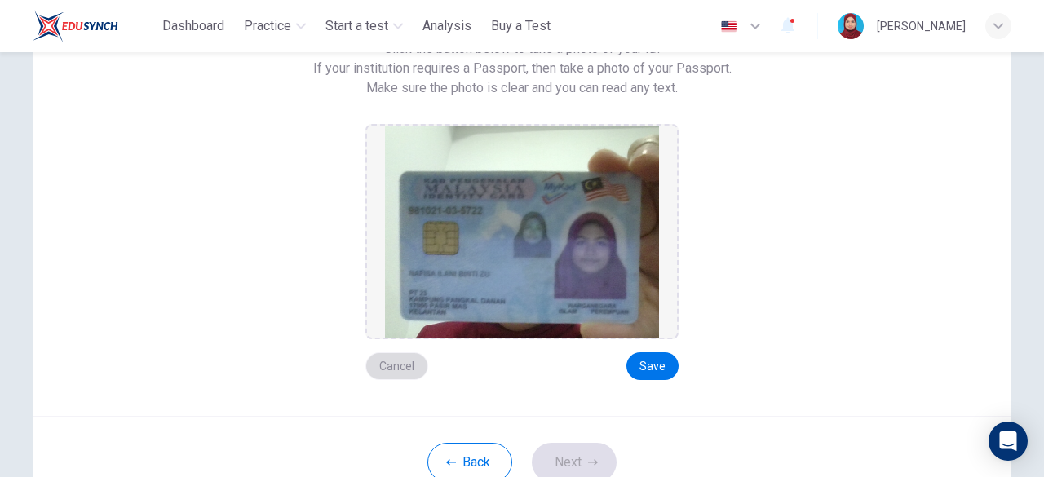
click at [400, 364] on button "Cancel" at bounding box center [396, 366] width 63 height 28
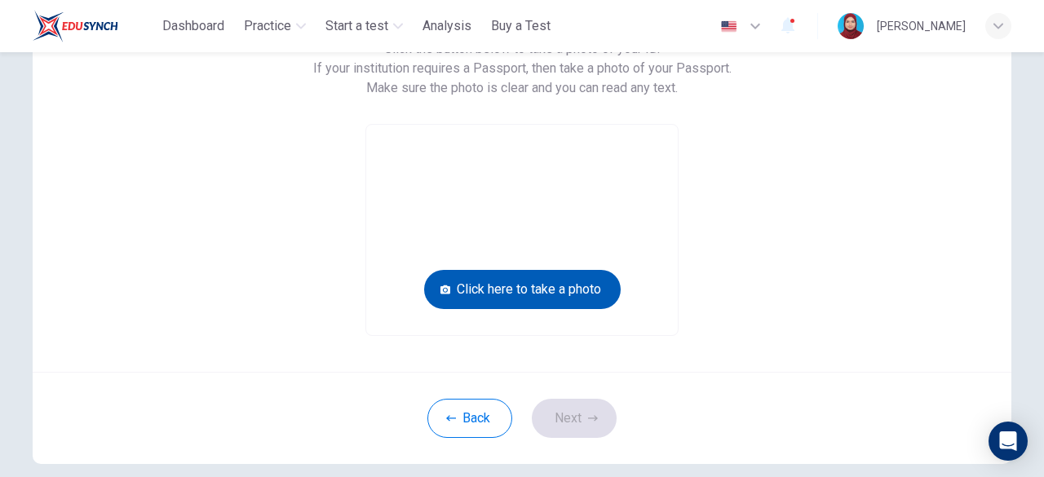
click at [488, 298] on button "Click here to take a photo" at bounding box center [522, 289] width 197 height 39
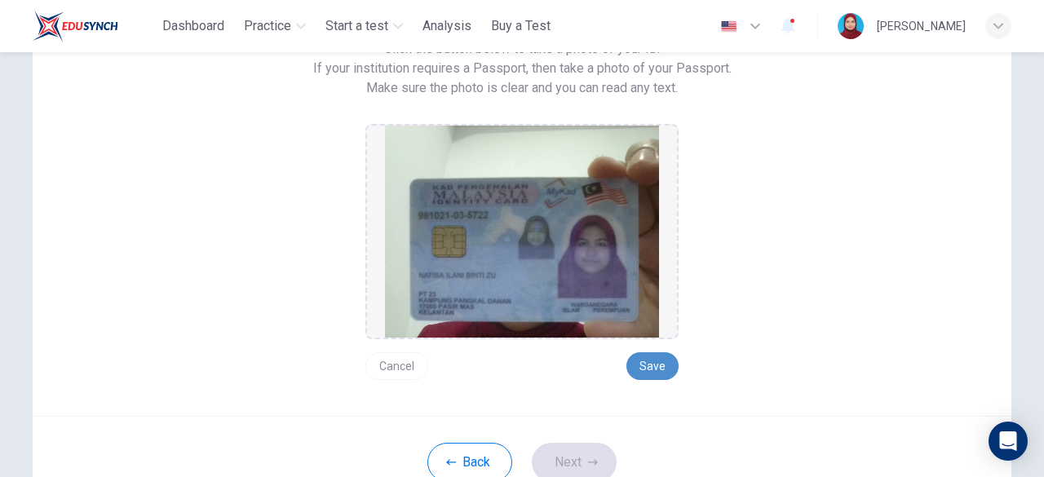
click at [646, 367] on button "Save" at bounding box center [652, 366] width 52 height 28
click at [564, 458] on button "Next" at bounding box center [574, 462] width 85 height 39
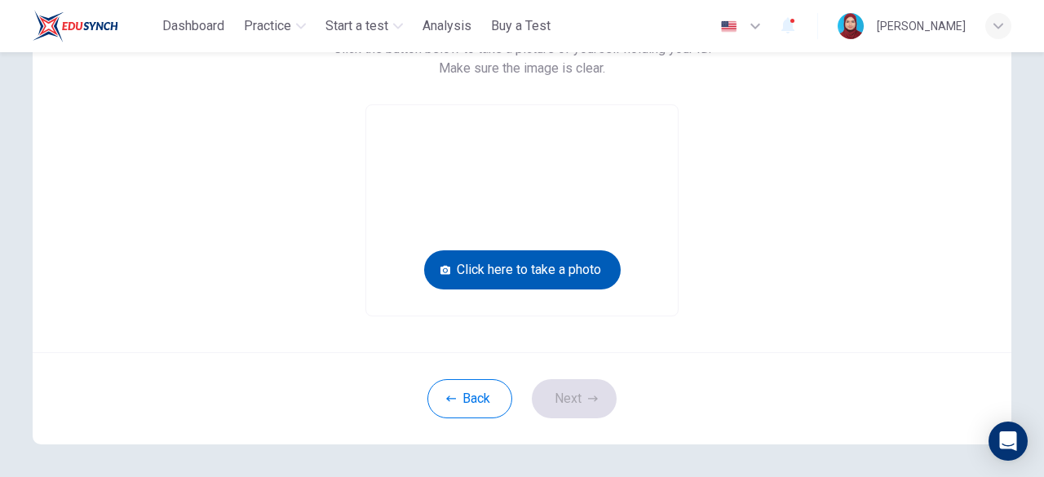
click at [542, 268] on button "Click here to take a photo" at bounding box center [522, 269] width 197 height 39
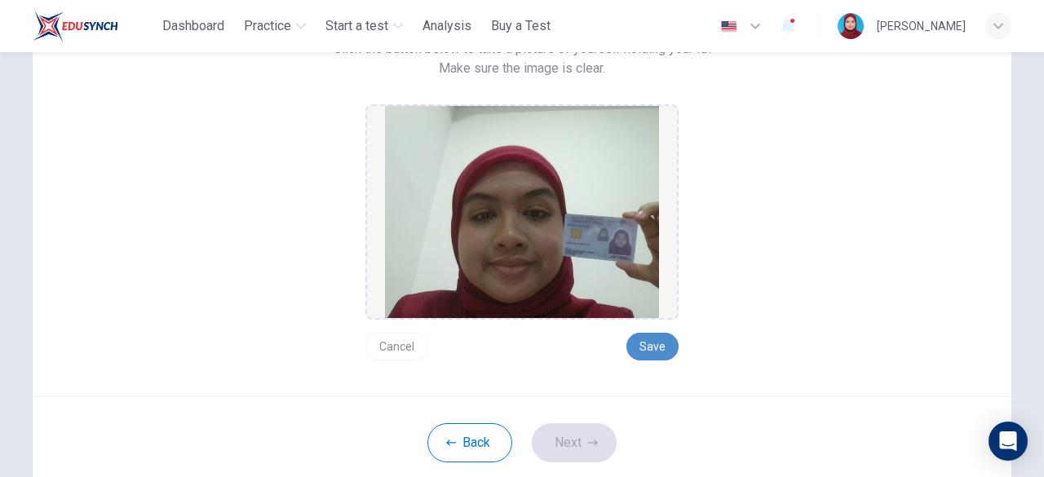
click at [649, 348] on button "Save" at bounding box center [652, 347] width 52 height 28
click at [594, 448] on button "Next" at bounding box center [574, 442] width 85 height 39
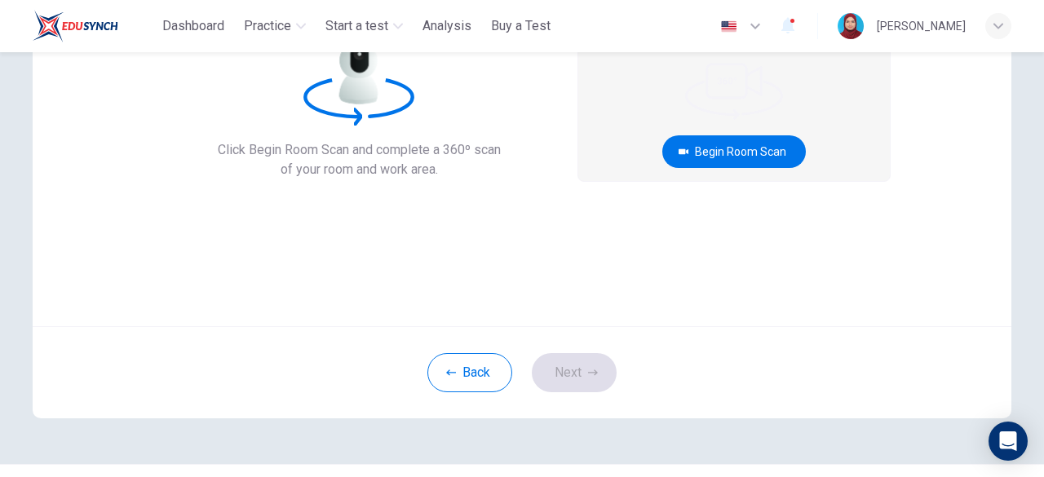
scroll to position [0, 0]
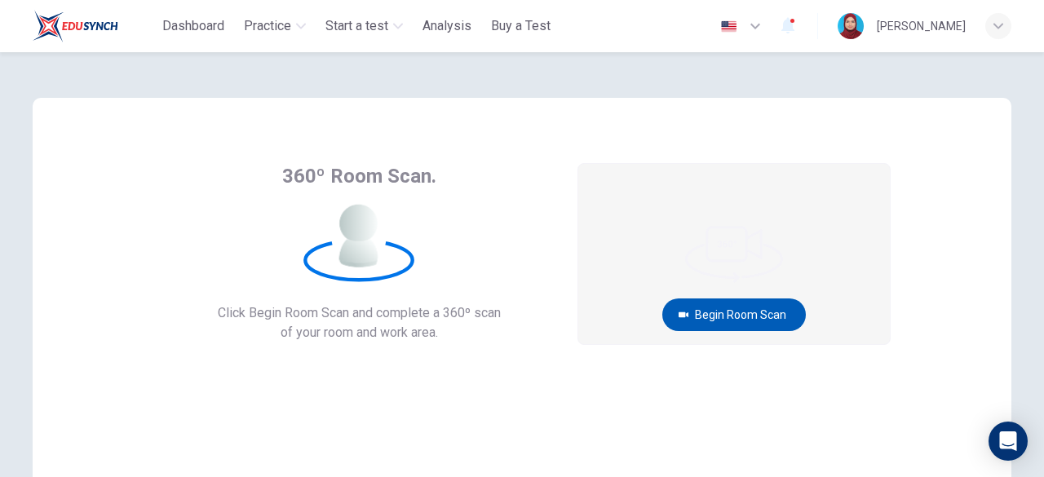
click at [766, 315] on button "Begin Room Scan" at bounding box center [734, 314] width 144 height 33
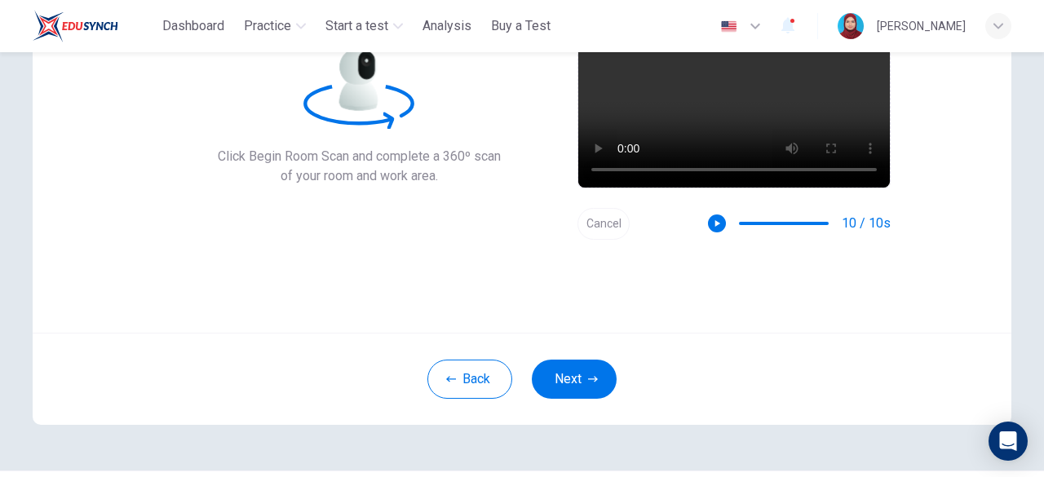
scroll to position [163, 0]
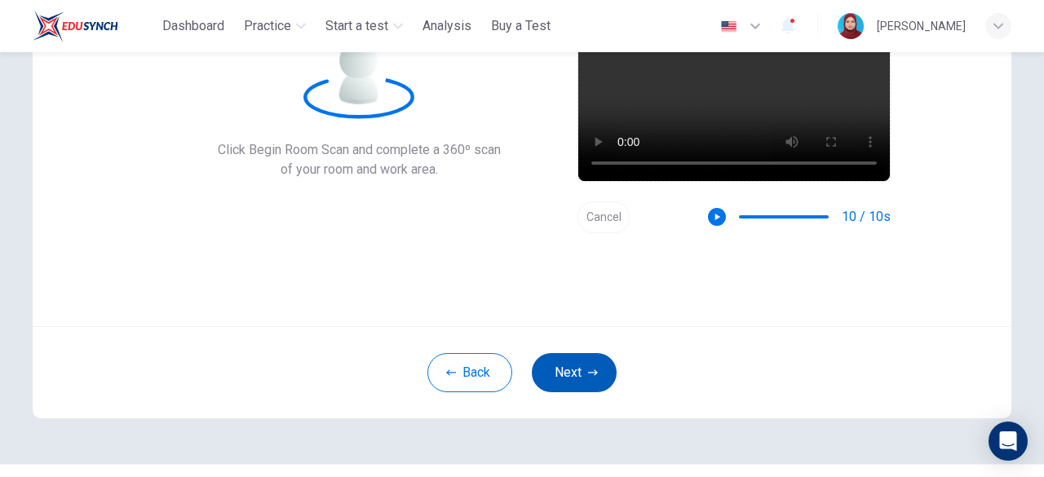
click at [591, 369] on icon "button" at bounding box center [593, 373] width 10 height 10
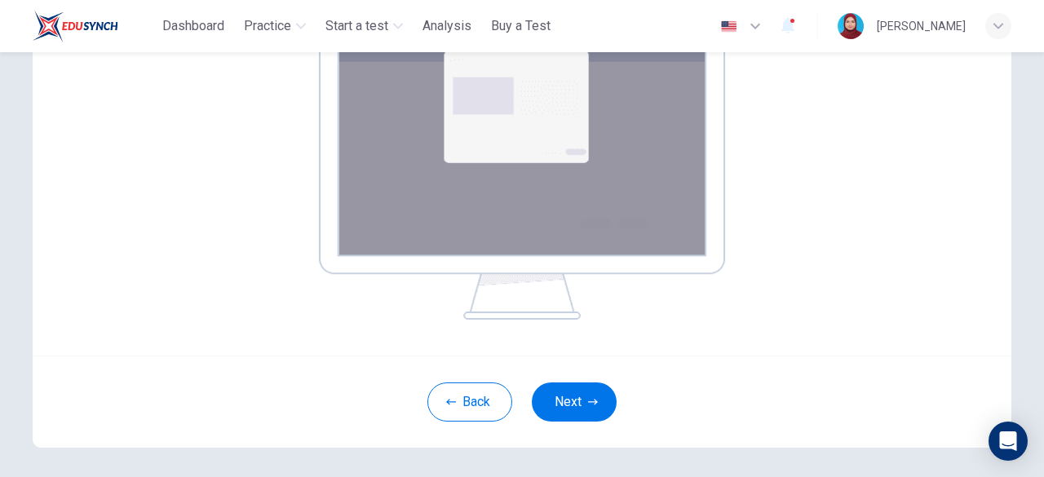
scroll to position [326, 0]
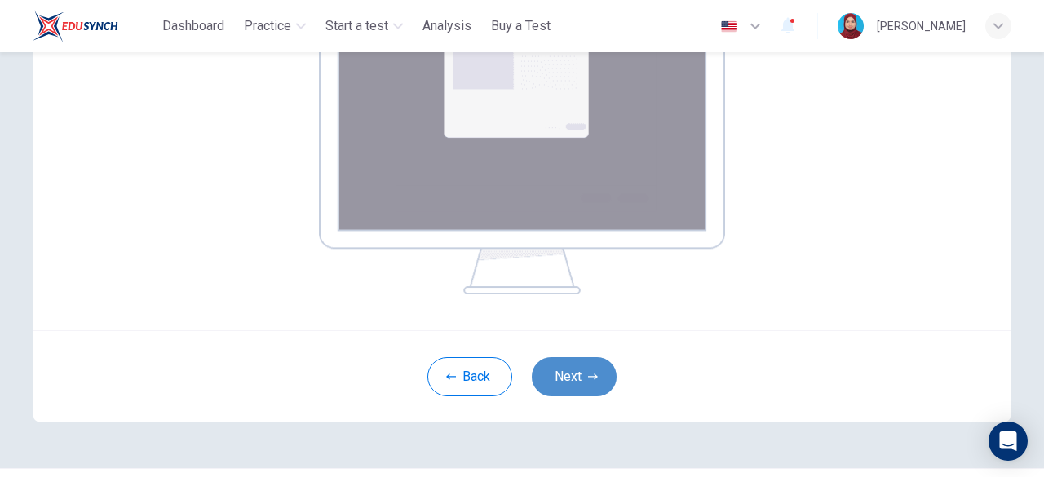
click at [590, 381] on icon "button" at bounding box center [593, 377] width 10 height 10
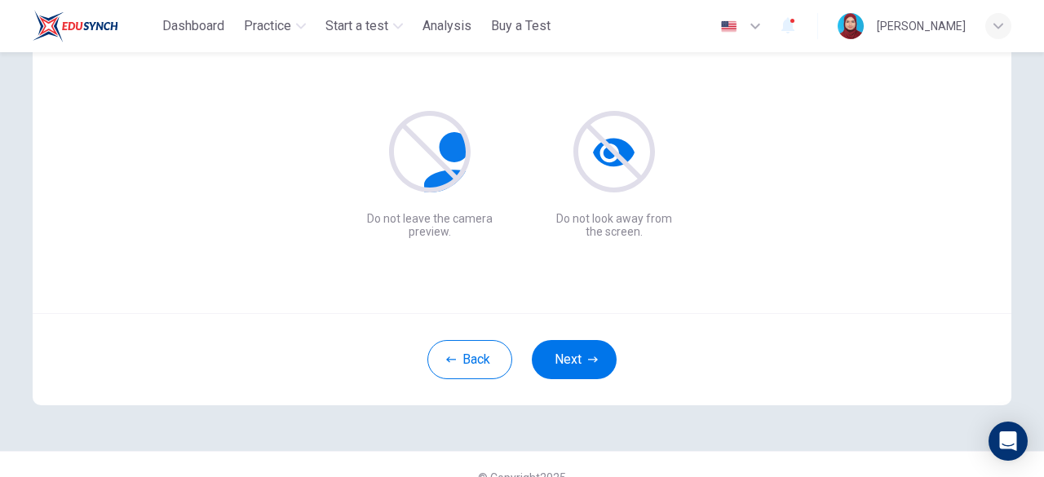
scroll to position [201, 0]
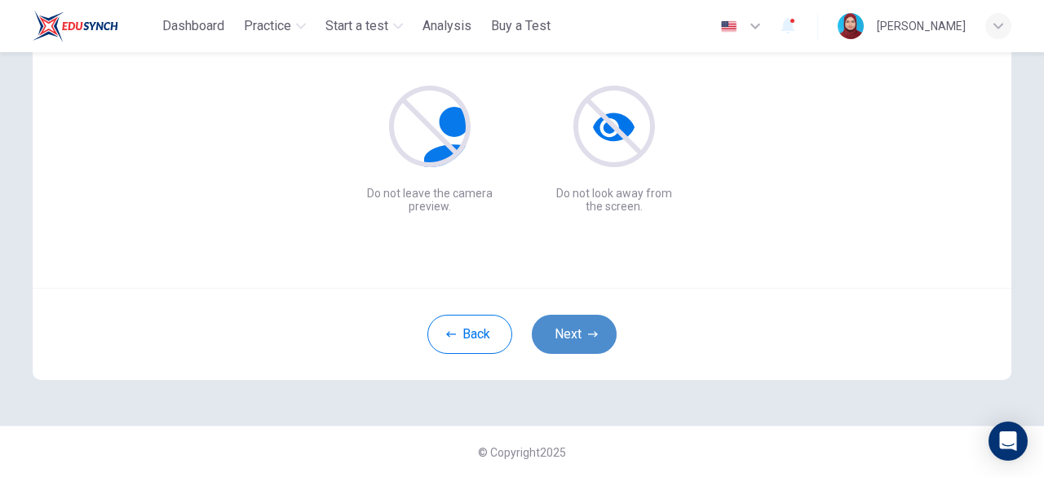
click at [607, 334] on button "Next" at bounding box center [574, 334] width 85 height 39
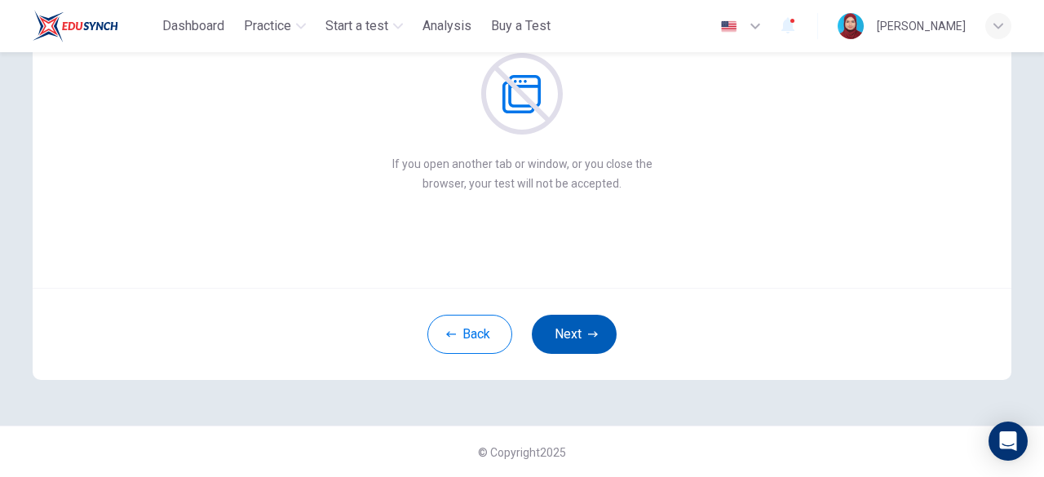
click at [597, 333] on button "Next" at bounding box center [574, 334] width 85 height 39
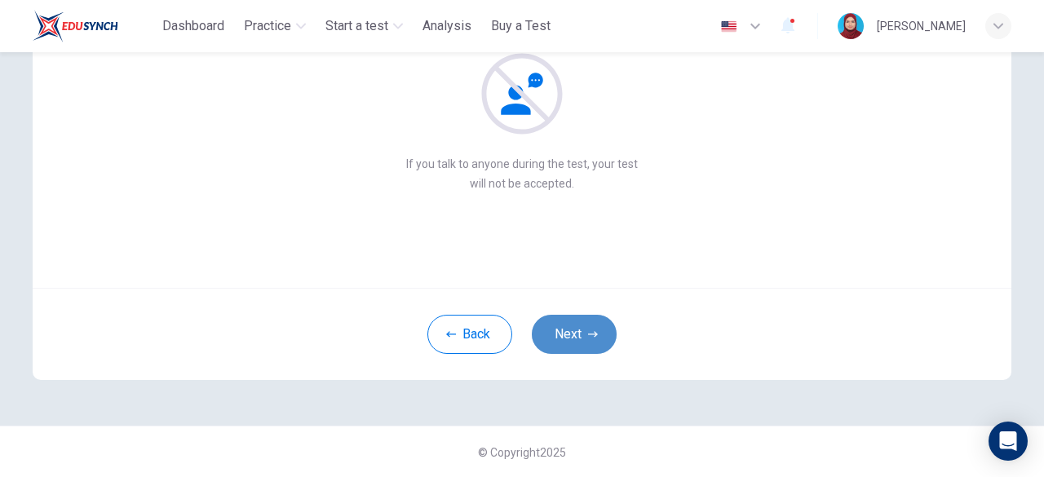
click at [588, 334] on icon "button" at bounding box center [593, 334] width 10 height 6
click at [590, 331] on icon "button" at bounding box center [593, 334] width 10 height 10
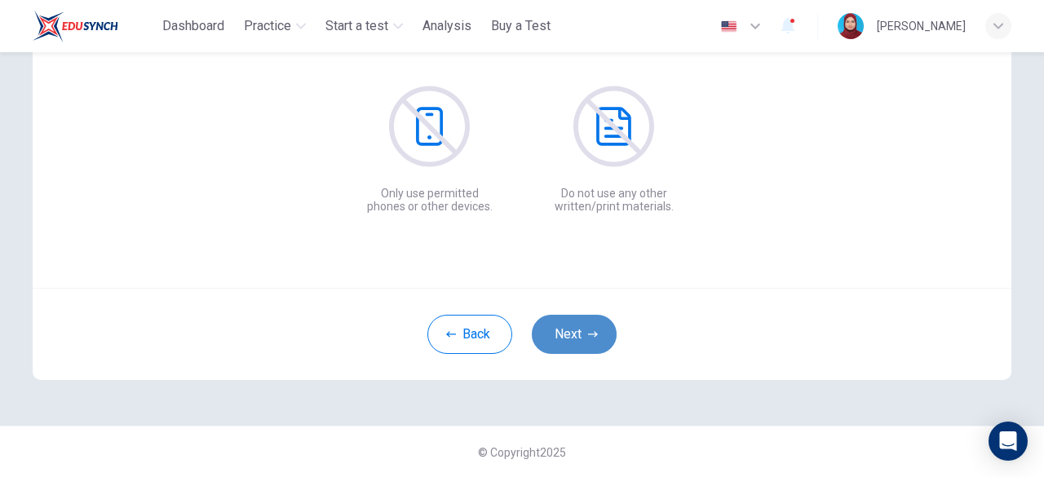
click at [590, 331] on icon "button" at bounding box center [593, 334] width 10 height 10
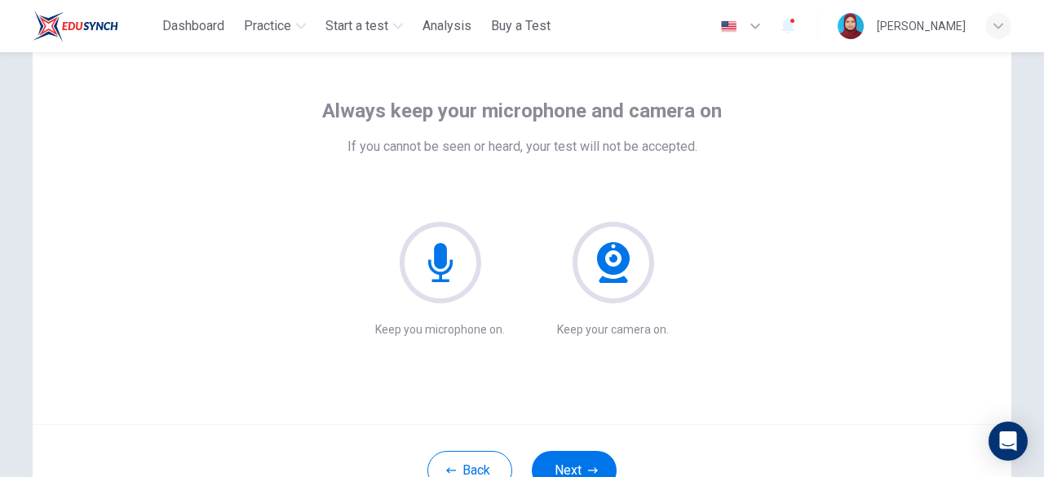
scroll to position [163, 0]
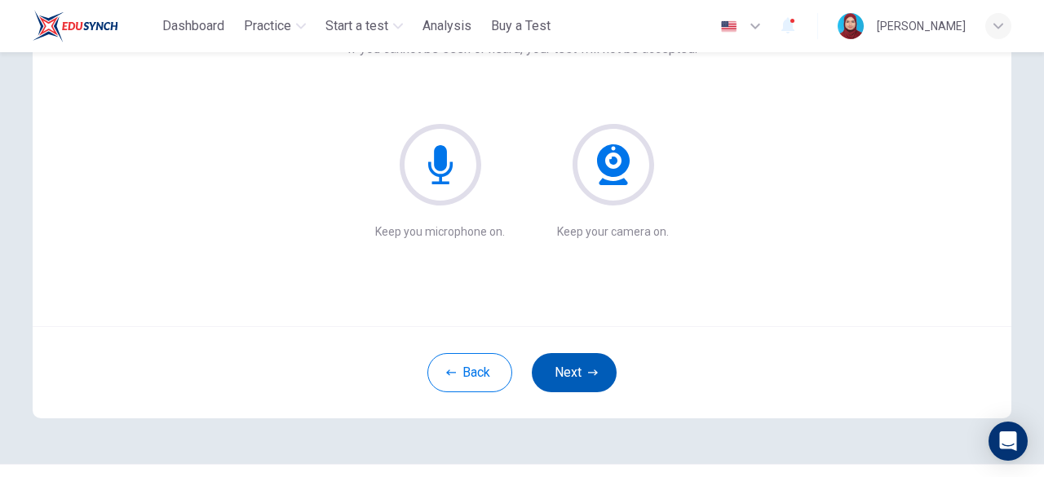
click at [596, 365] on button "Next" at bounding box center [574, 372] width 85 height 39
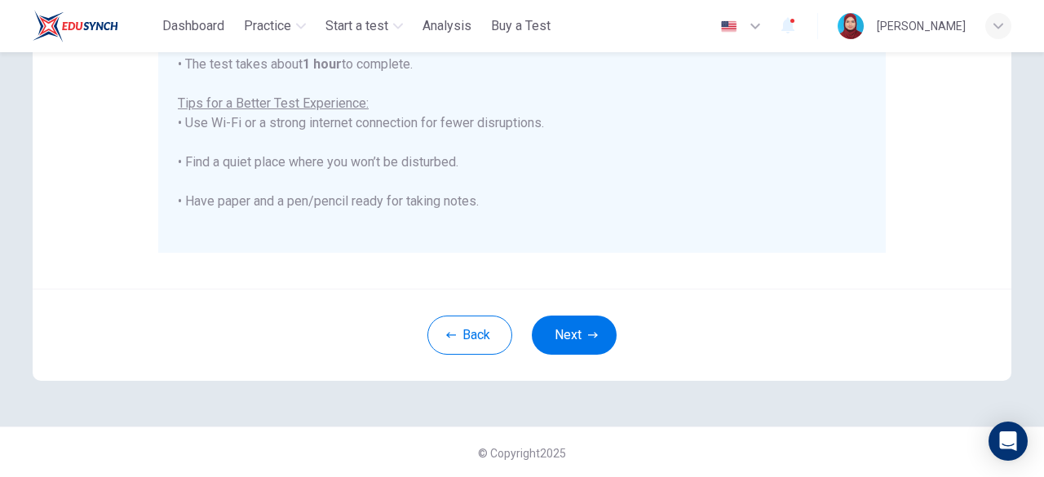
scroll to position [429, 0]
click at [588, 335] on icon "button" at bounding box center [593, 334] width 10 height 10
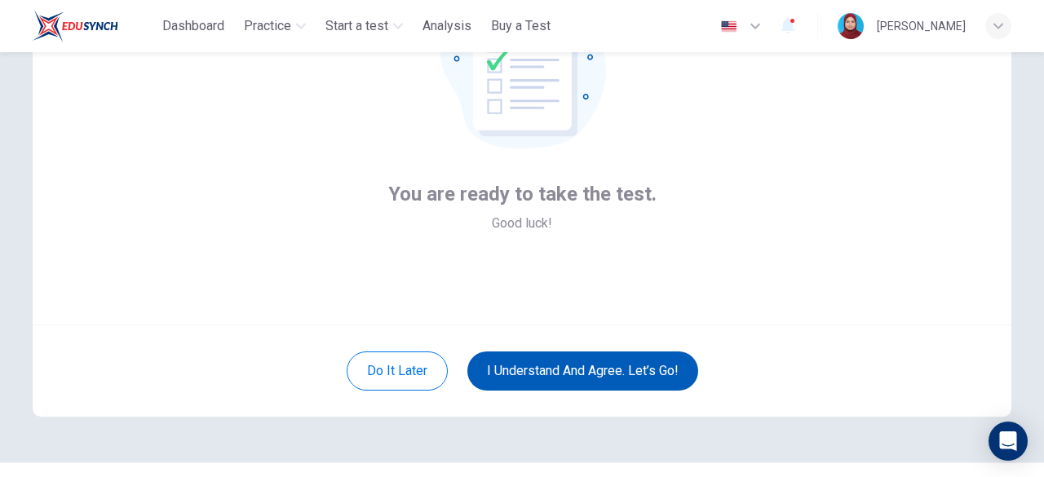
scroll to position [201, 0]
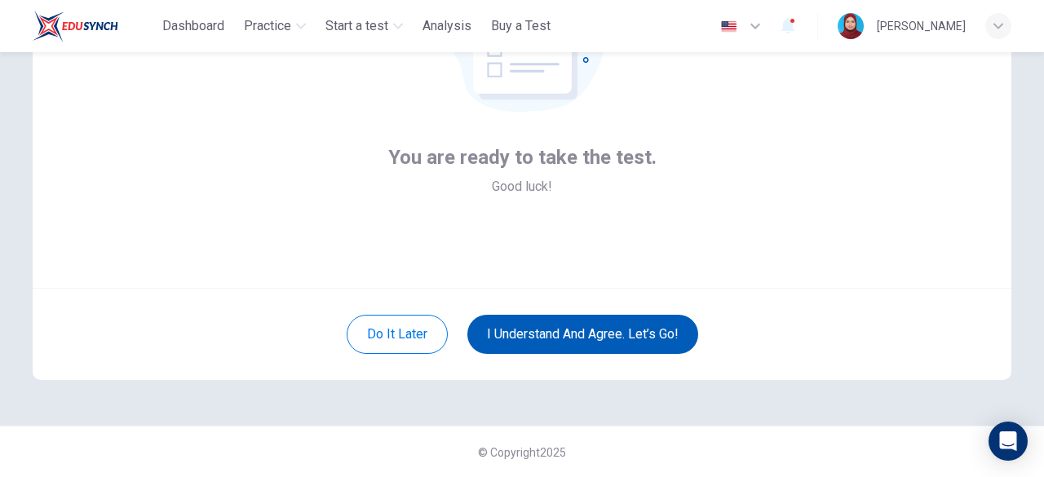
click at [624, 341] on button "I understand and agree. Let’s go!" at bounding box center [582, 334] width 231 height 39
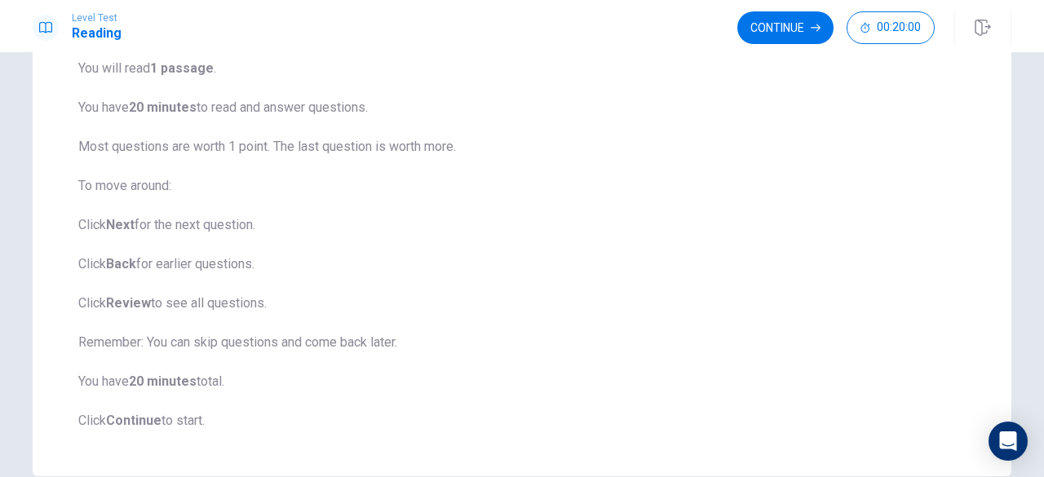
scroll to position [57, 0]
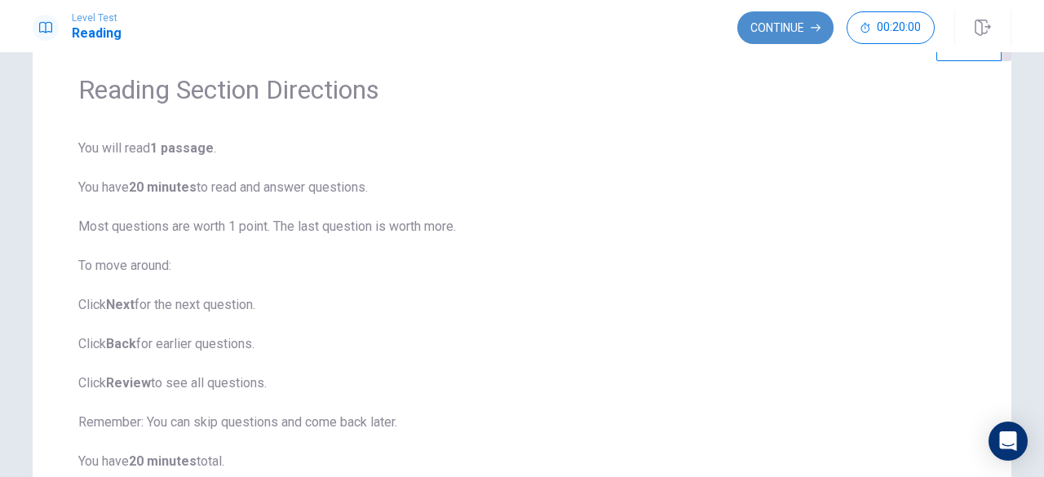
click at [809, 27] on button "Continue" at bounding box center [785, 27] width 96 height 33
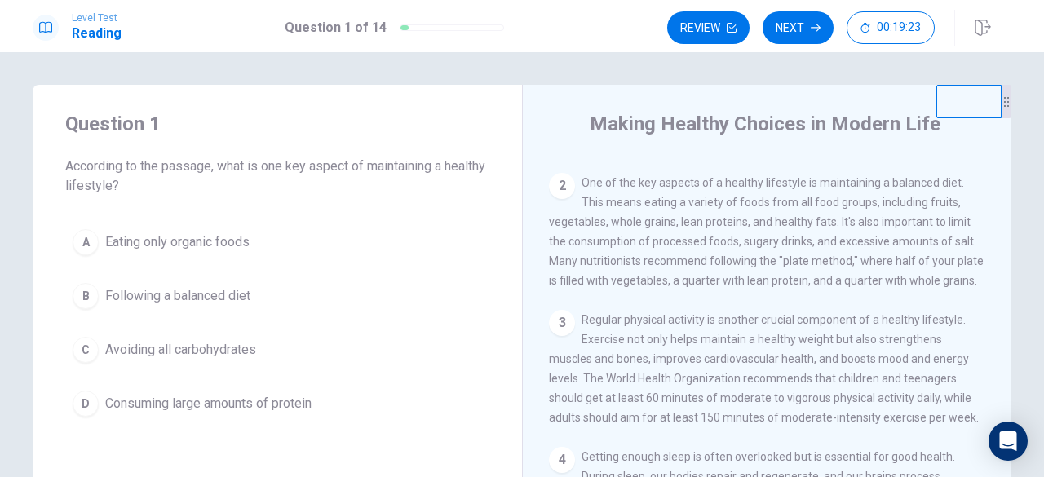
scroll to position [0, 0]
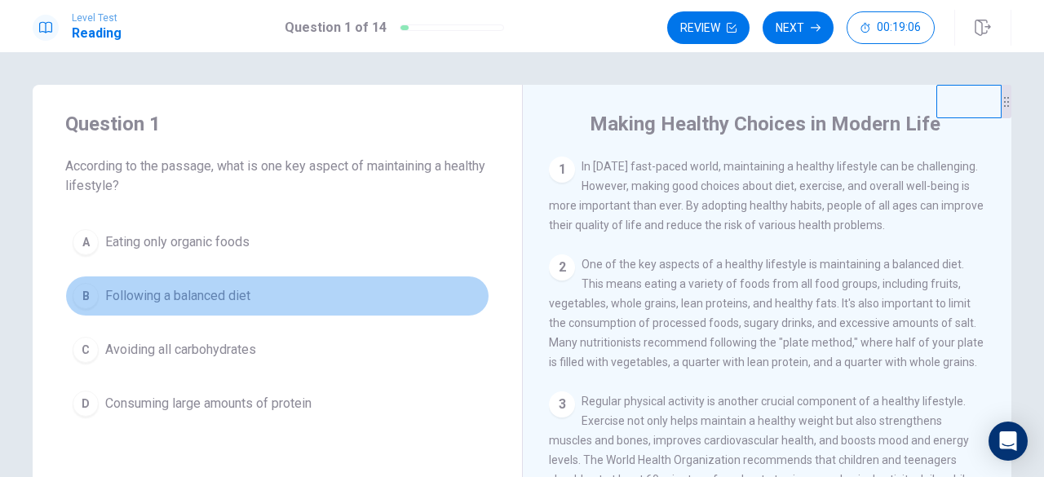
click at [73, 294] on div "B" at bounding box center [86, 296] width 26 height 26
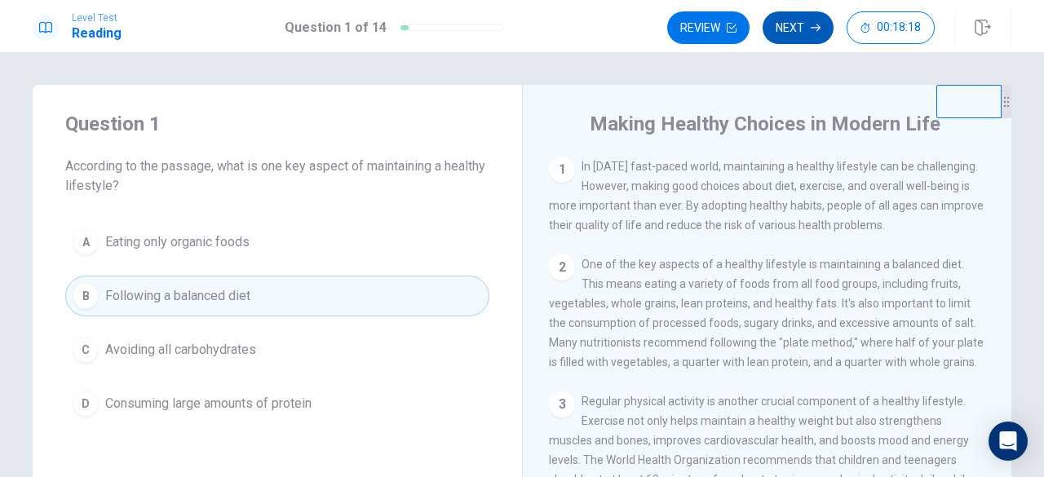
click at [794, 32] on button "Next" at bounding box center [798, 27] width 71 height 33
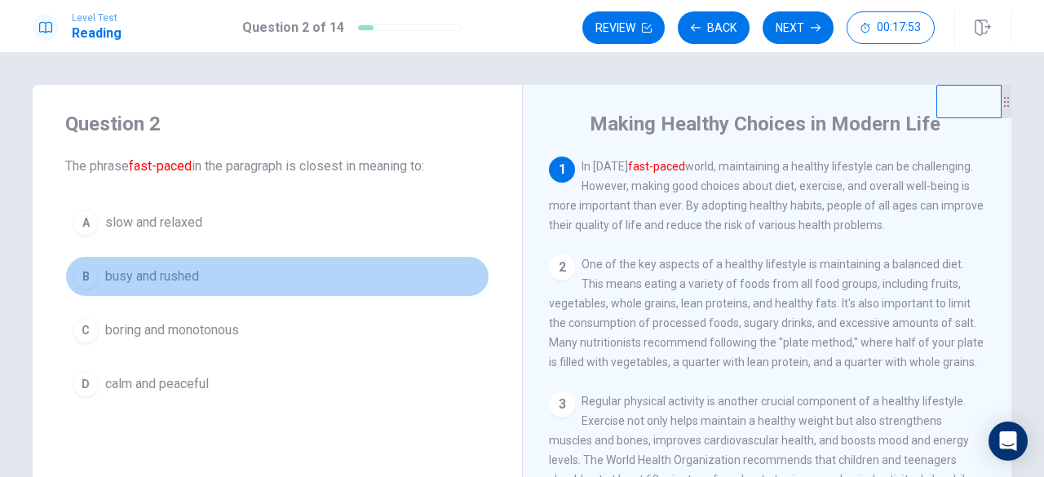
click at [77, 276] on div "B" at bounding box center [86, 276] width 26 height 26
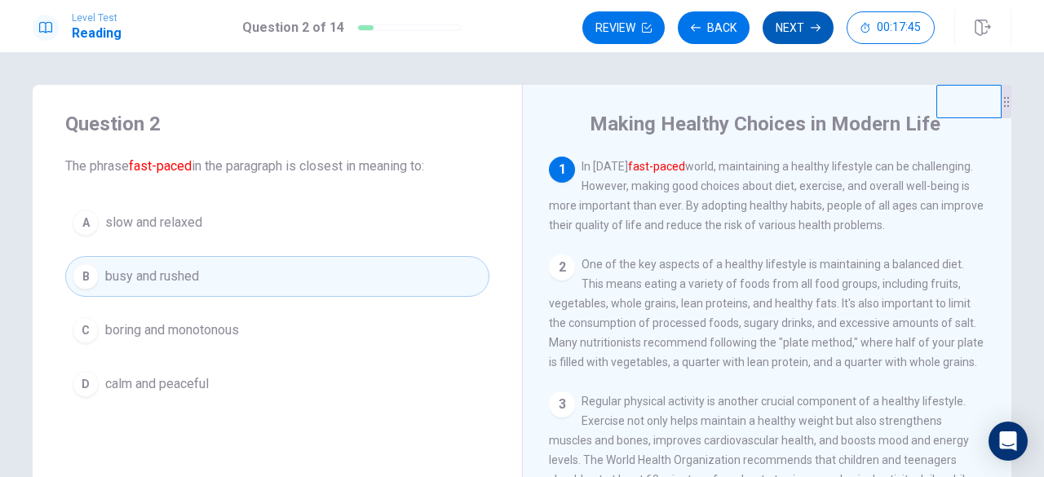
click at [798, 29] on button "Next" at bounding box center [798, 27] width 71 height 33
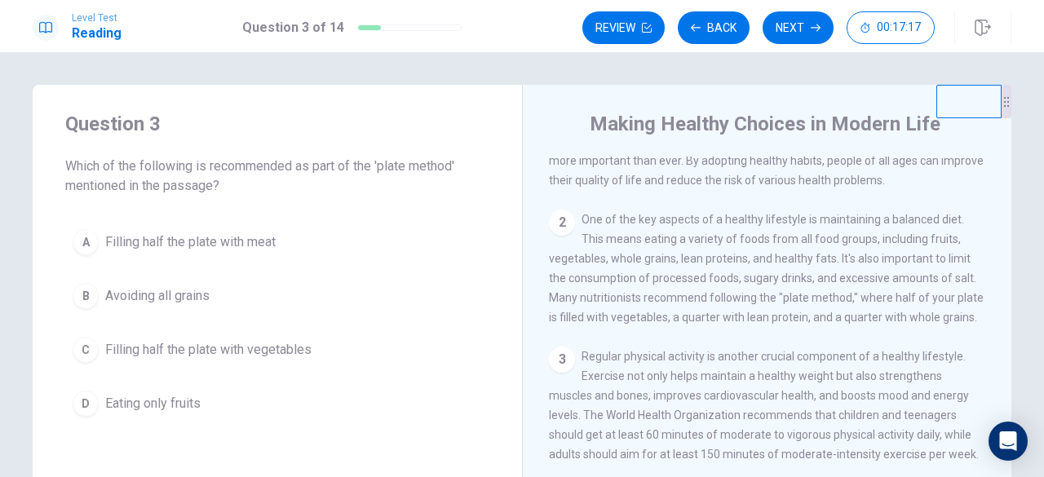
scroll to position [82, 0]
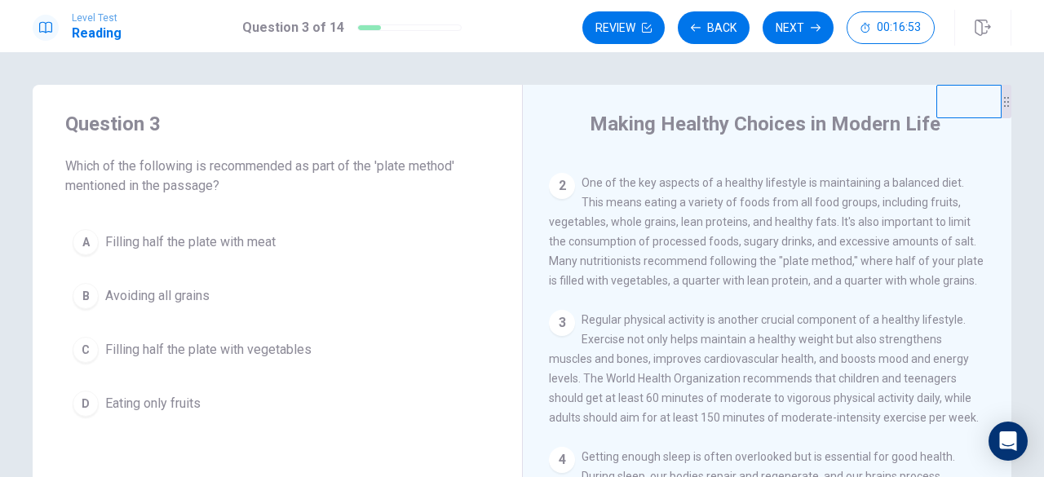
click at [80, 343] on div "C" at bounding box center [86, 350] width 26 height 26
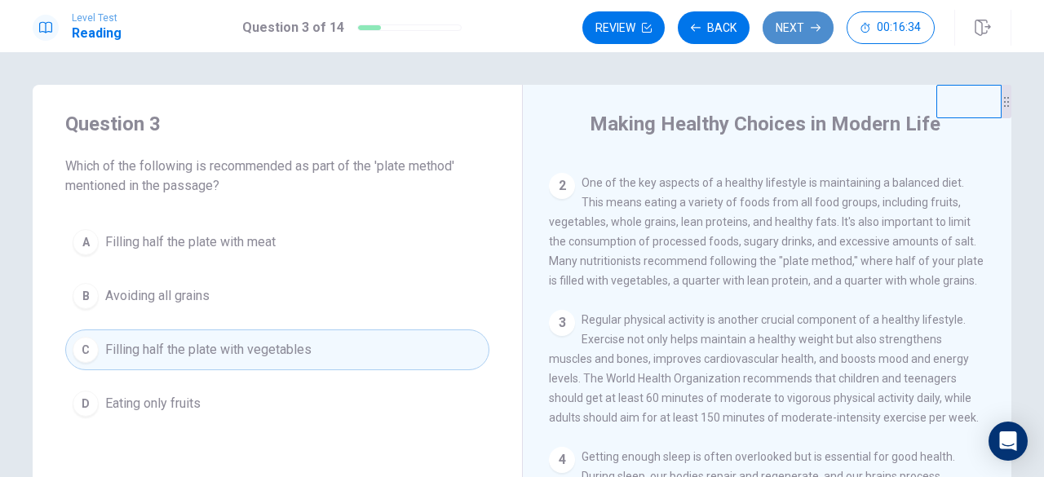
click at [773, 25] on button "Next" at bounding box center [798, 27] width 71 height 33
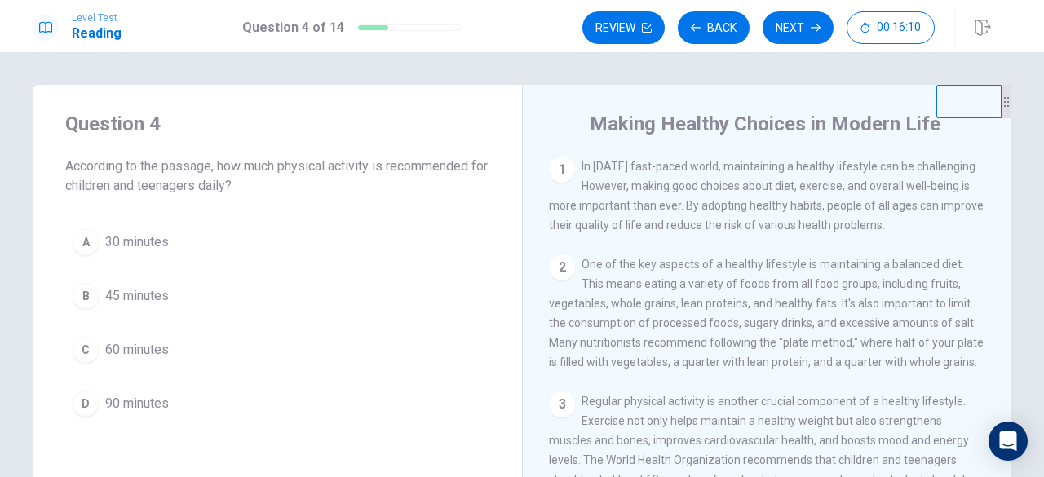
scroll to position [163, 0]
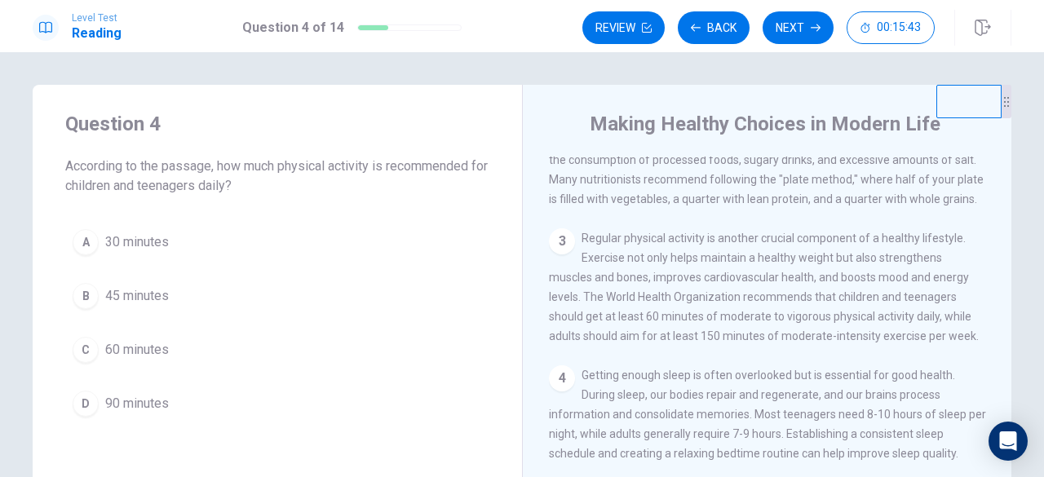
click at [86, 354] on div "C" at bounding box center [86, 350] width 26 height 26
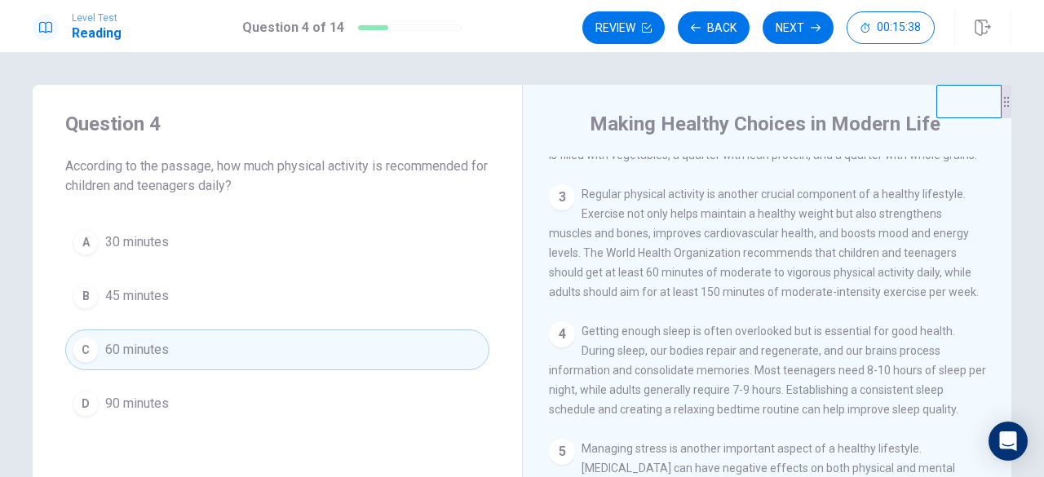
scroll to position [245, 0]
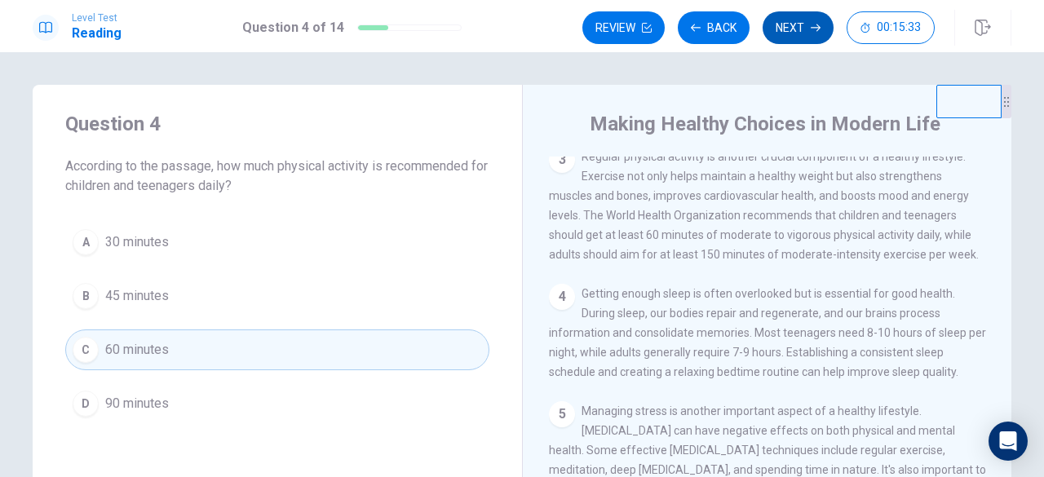
click at [802, 15] on button "Next" at bounding box center [798, 27] width 71 height 33
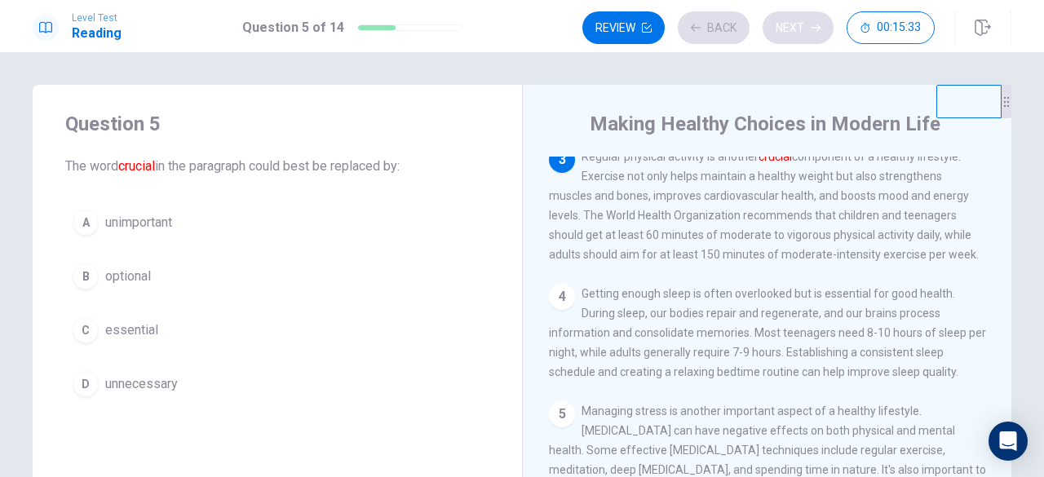
scroll to position [240, 0]
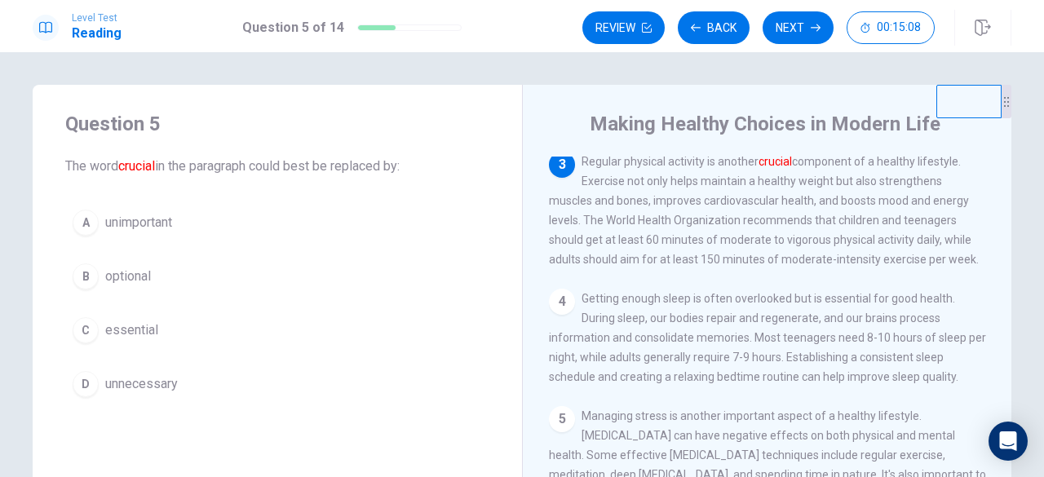
click at [85, 332] on div "C" at bounding box center [86, 330] width 26 height 26
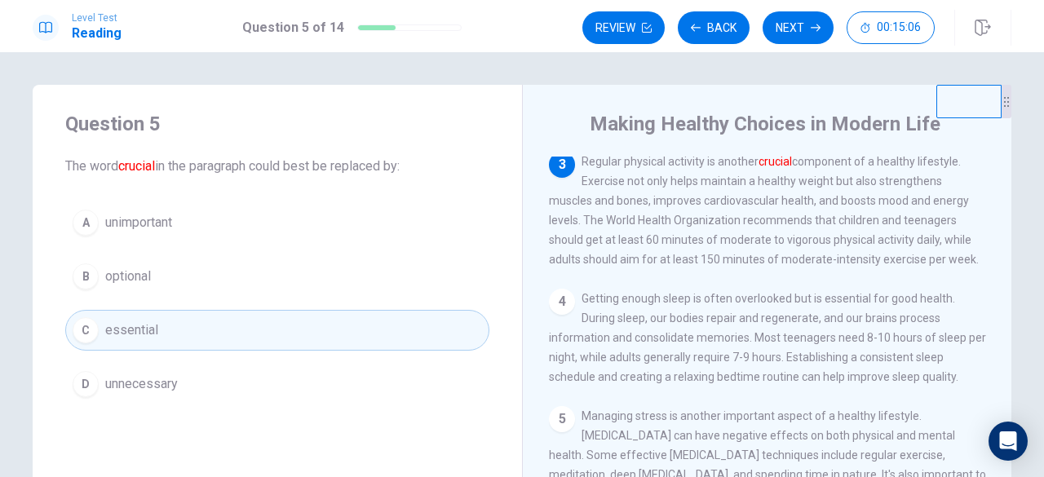
click at [814, 23] on icon "button" at bounding box center [816, 28] width 10 height 10
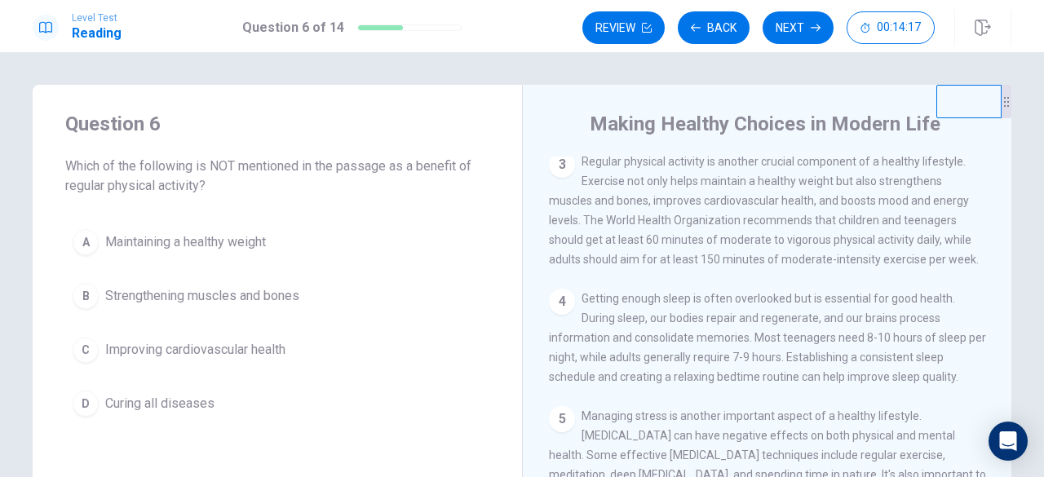
click at [90, 402] on div "D" at bounding box center [86, 404] width 26 height 26
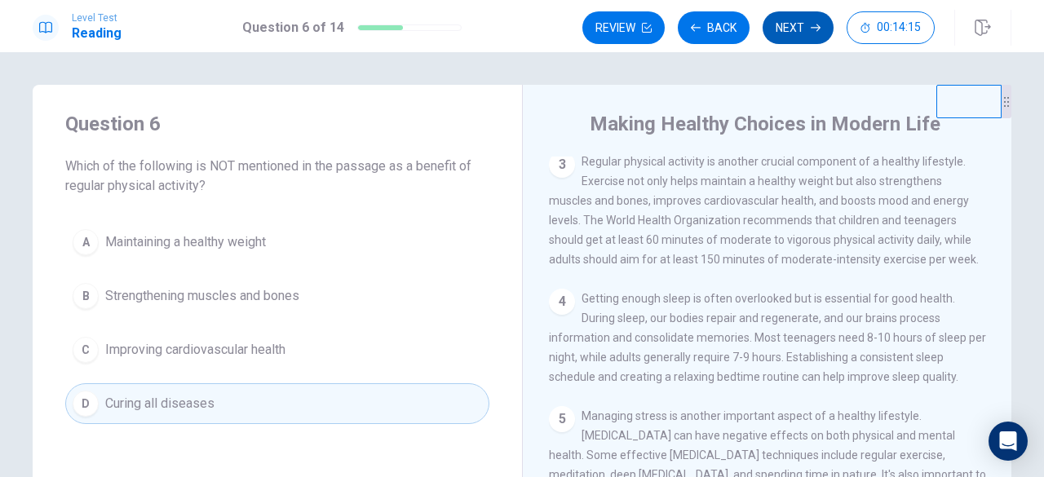
click at [804, 24] on button "Next" at bounding box center [798, 27] width 71 height 33
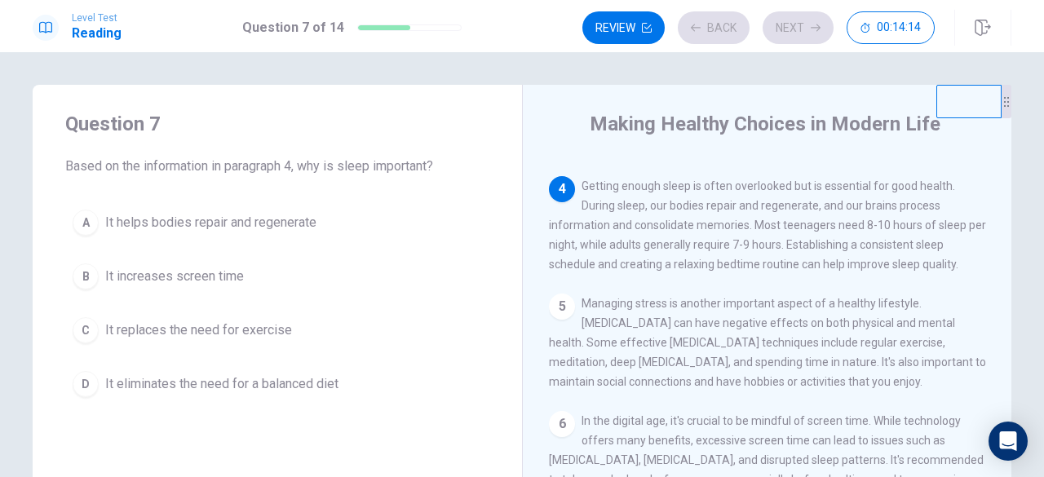
scroll to position [380, 0]
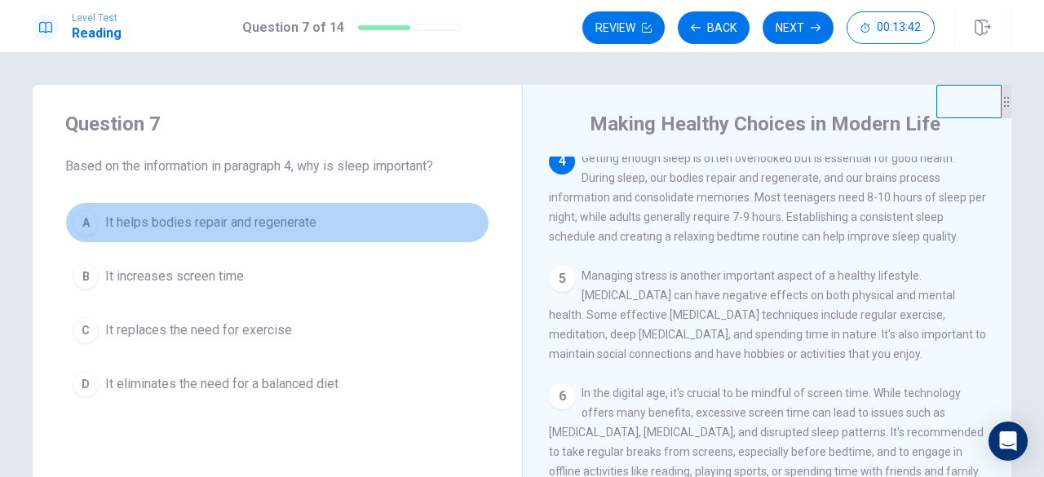
click at [88, 223] on div "A" at bounding box center [86, 223] width 26 height 26
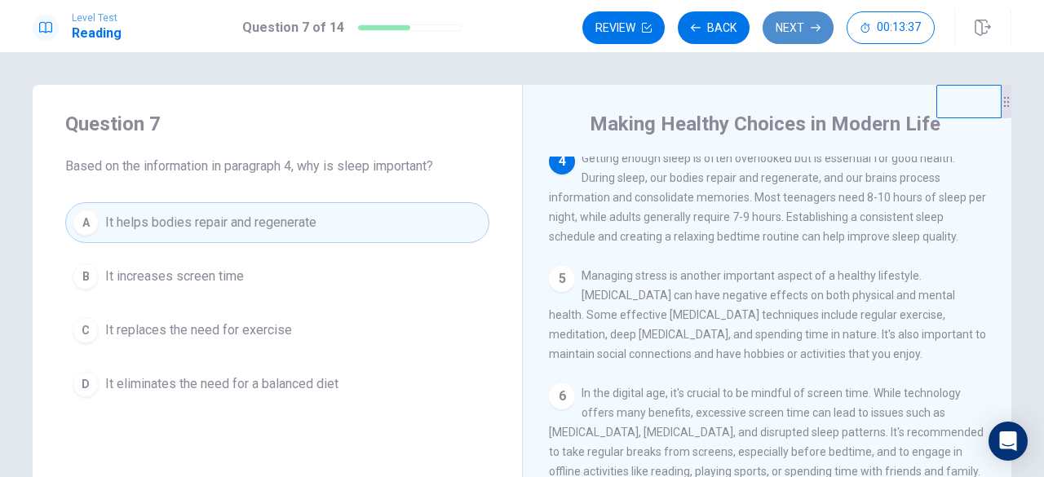
click at [798, 30] on button "Next" at bounding box center [798, 27] width 71 height 33
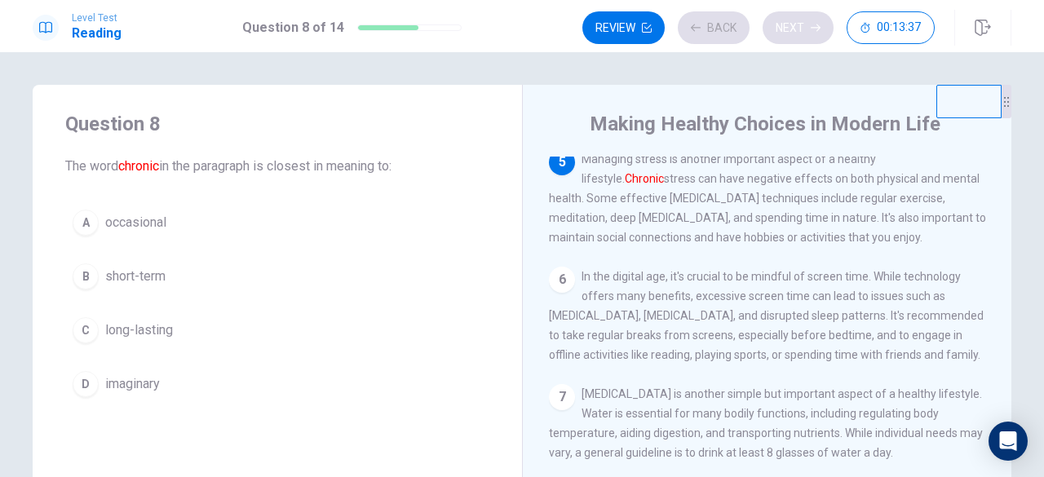
scroll to position [501, 0]
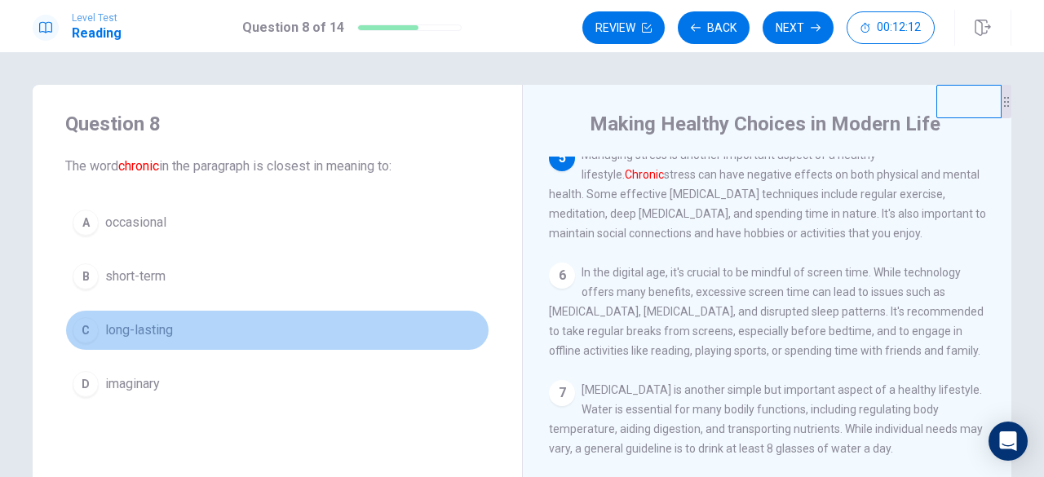
click at [80, 326] on div "C" at bounding box center [86, 330] width 26 height 26
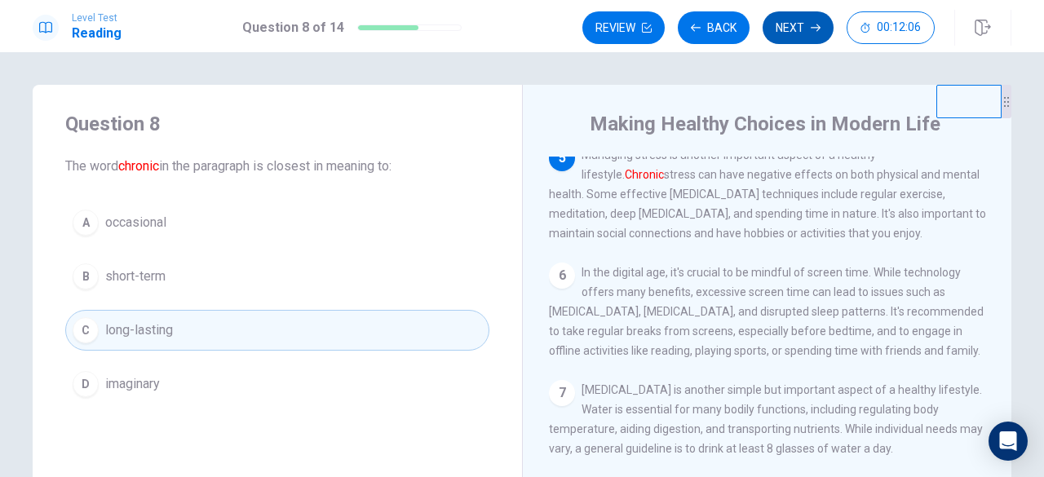
click at [802, 43] on button "Next" at bounding box center [798, 27] width 71 height 33
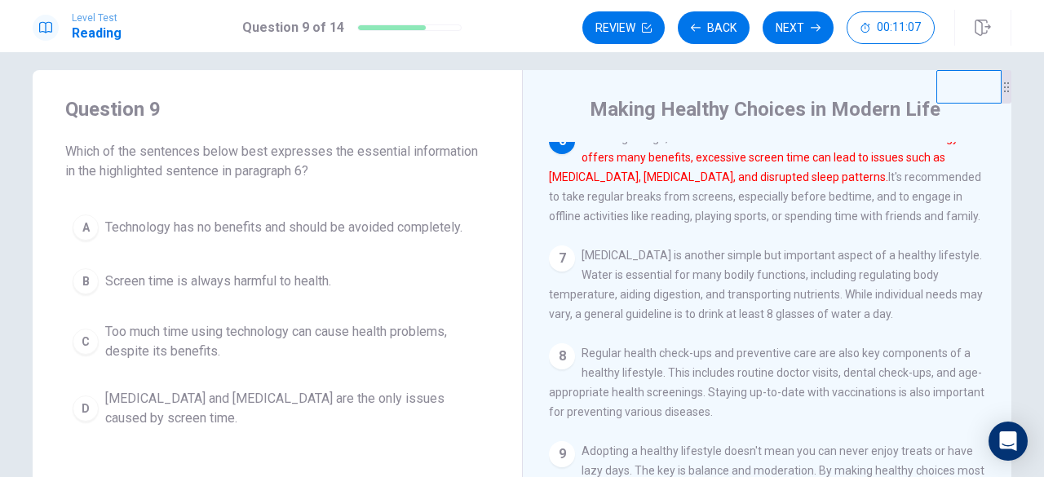
scroll to position [0, 0]
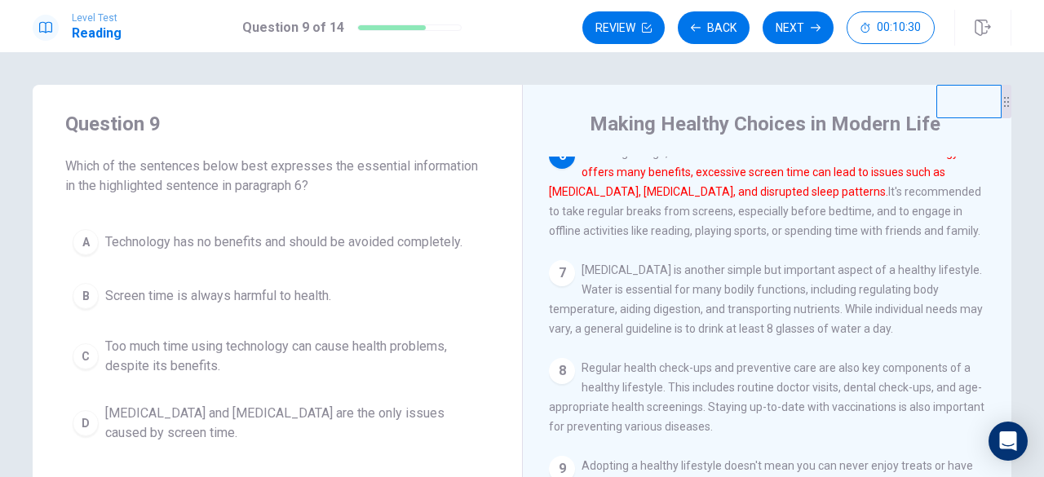
click at [68, 366] on button "C Too much time using technology can cause health problems, despite its benefit…" at bounding box center [277, 356] width 424 height 54
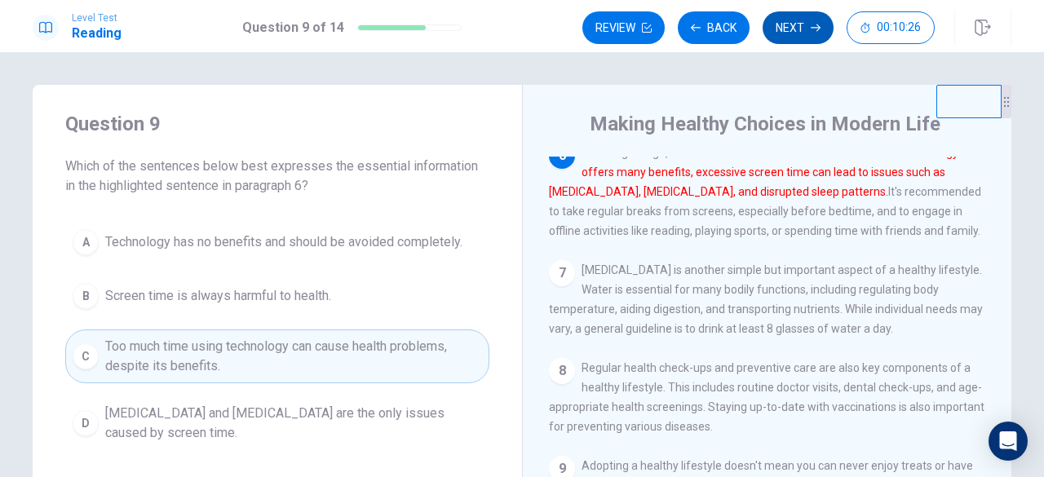
click at [798, 20] on button "Next" at bounding box center [798, 27] width 71 height 33
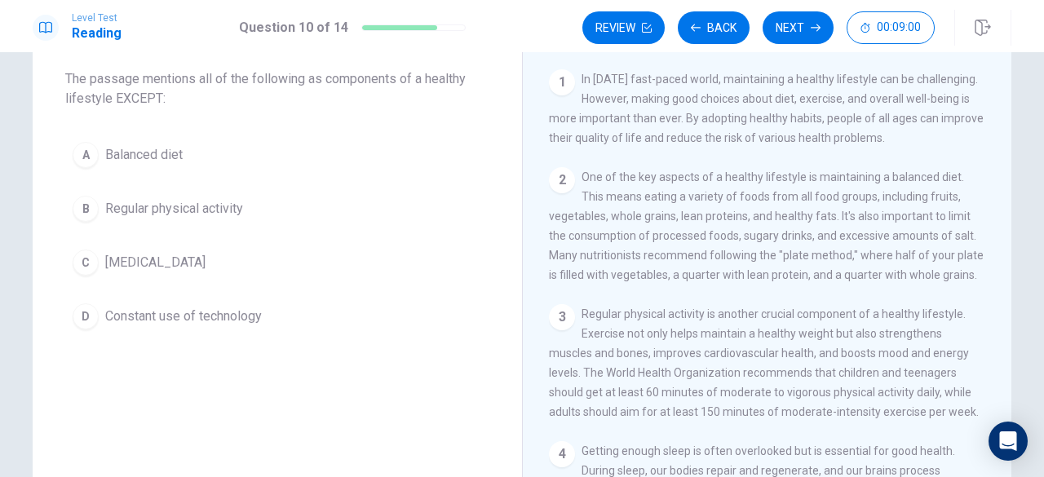
scroll to position [163, 0]
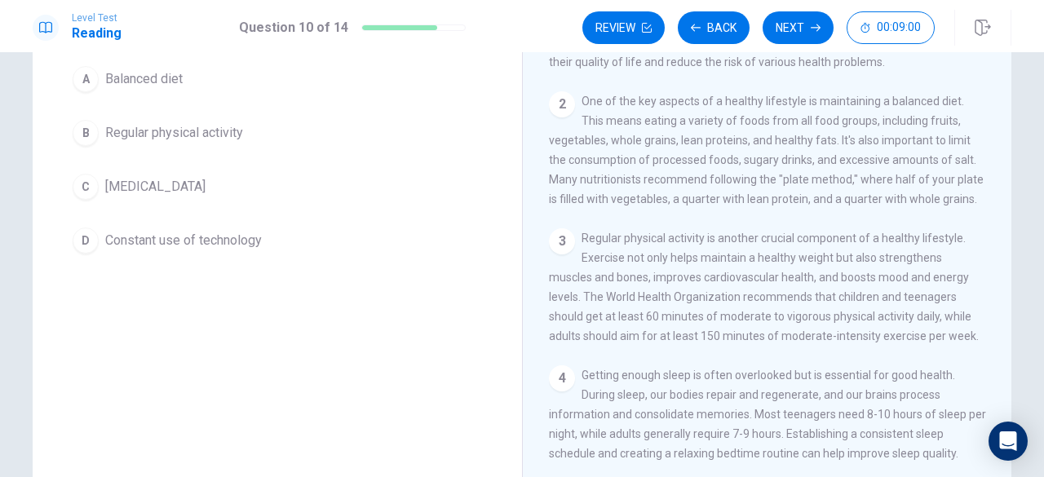
click at [125, 233] on span "Constant use of technology" at bounding box center [183, 241] width 157 height 20
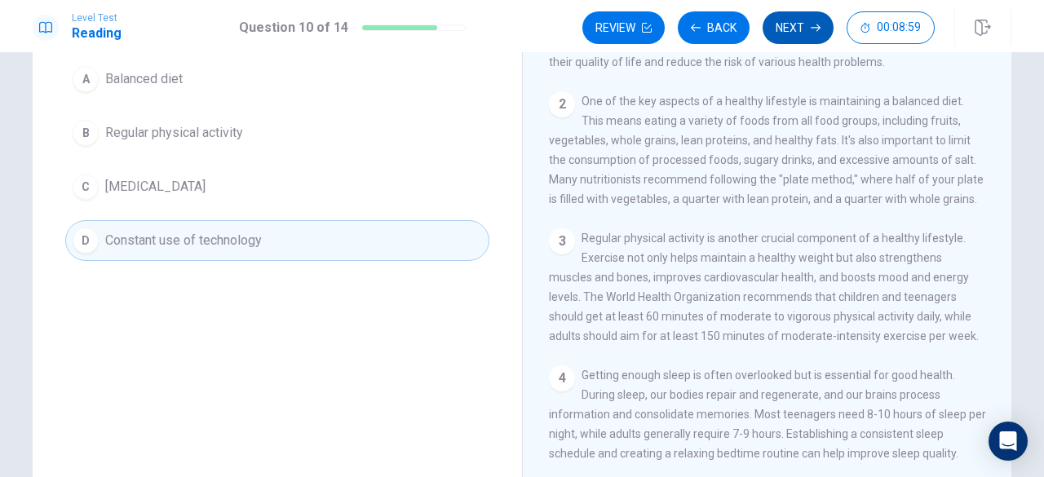
click at [824, 20] on button "Next" at bounding box center [798, 27] width 71 height 33
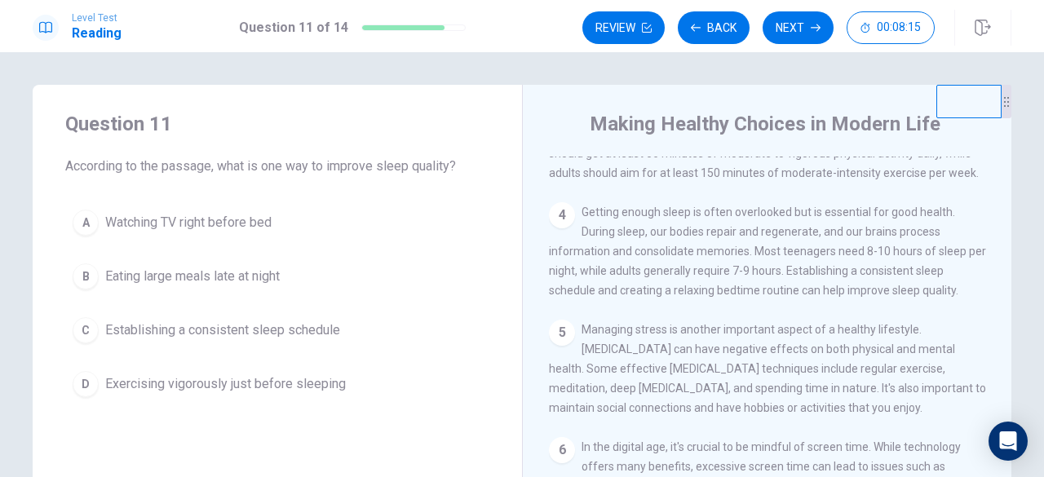
scroll to position [245, 0]
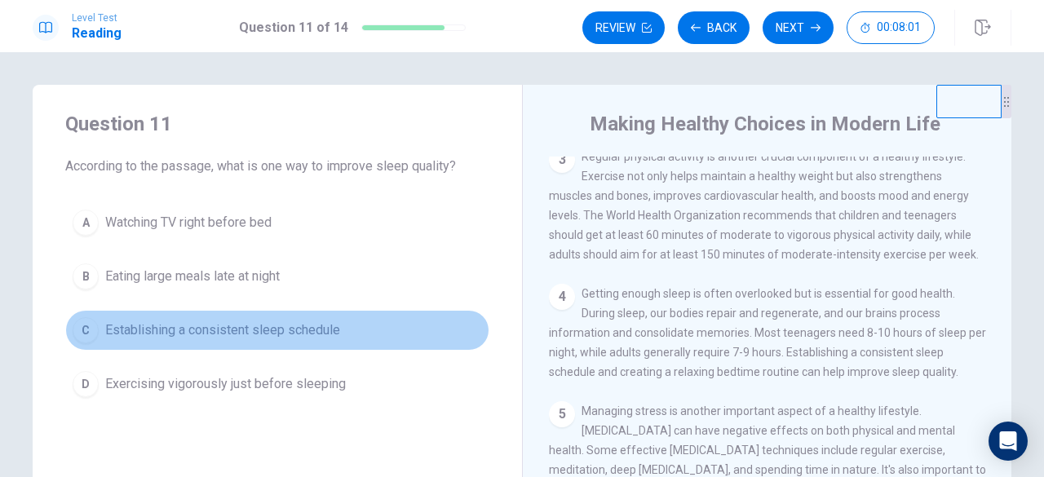
click at [123, 330] on span "Establishing a consistent sleep schedule" at bounding box center [222, 331] width 235 height 20
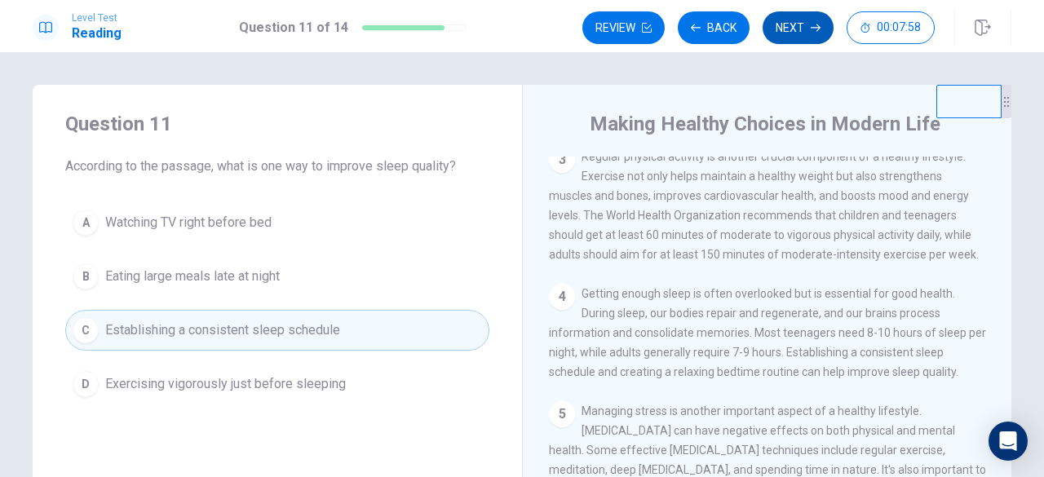
click at [820, 25] on icon "button" at bounding box center [816, 28] width 10 height 10
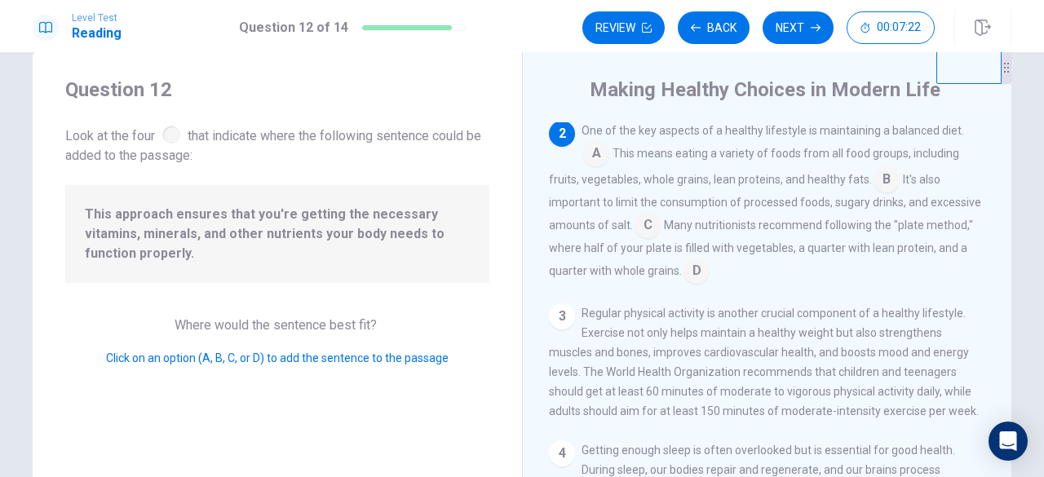
scroll to position [0, 0]
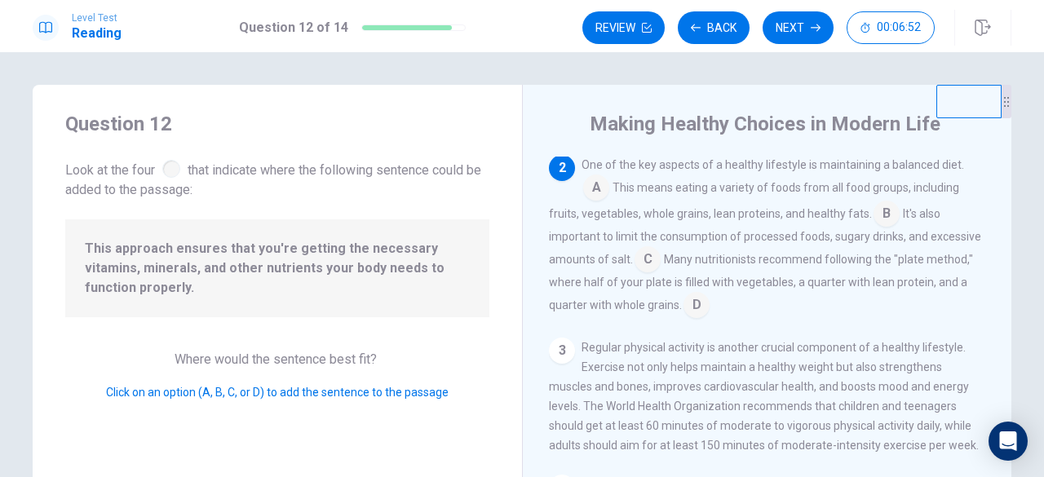
click at [879, 217] on input at bounding box center [886, 215] width 26 height 26
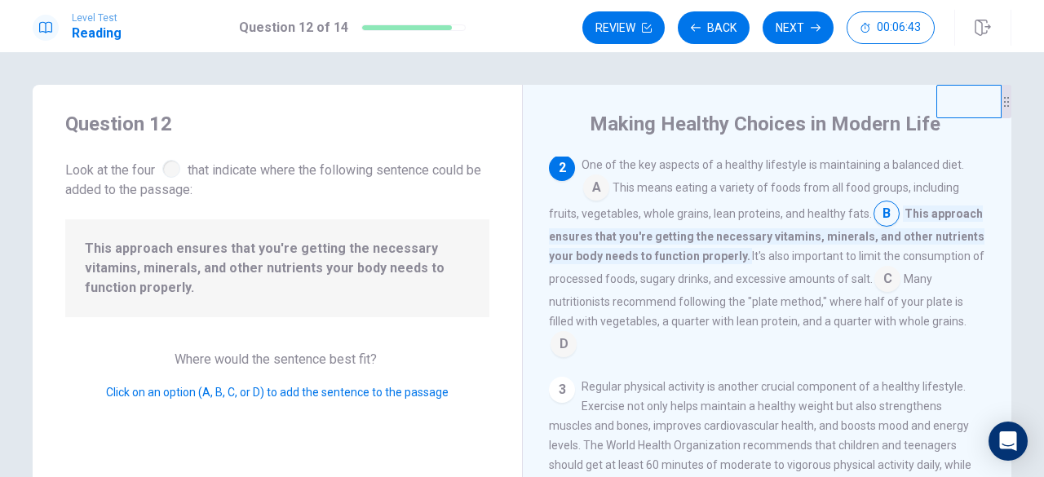
click at [874, 279] on input at bounding box center [887, 280] width 26 height 26
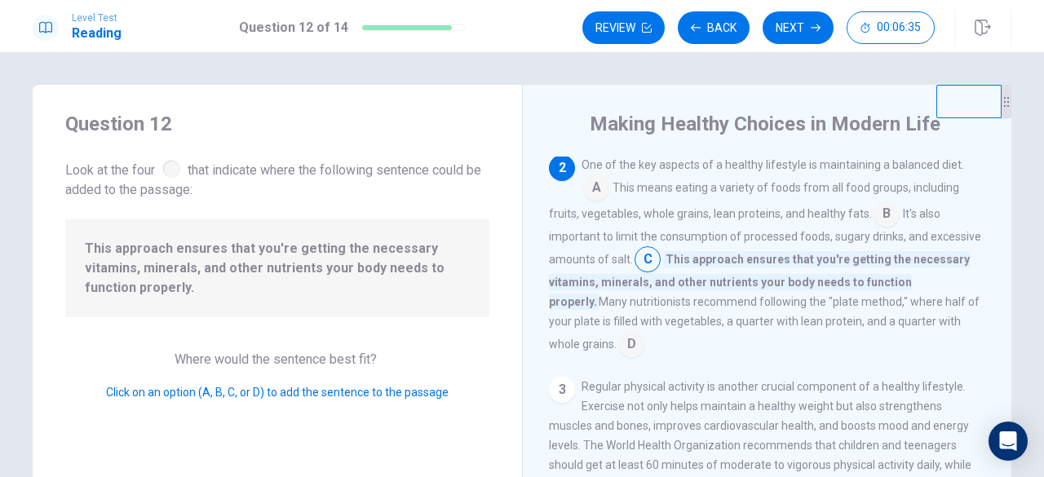
click at [618, 345] on input at bounding box center [631, 346] width 26 height 26
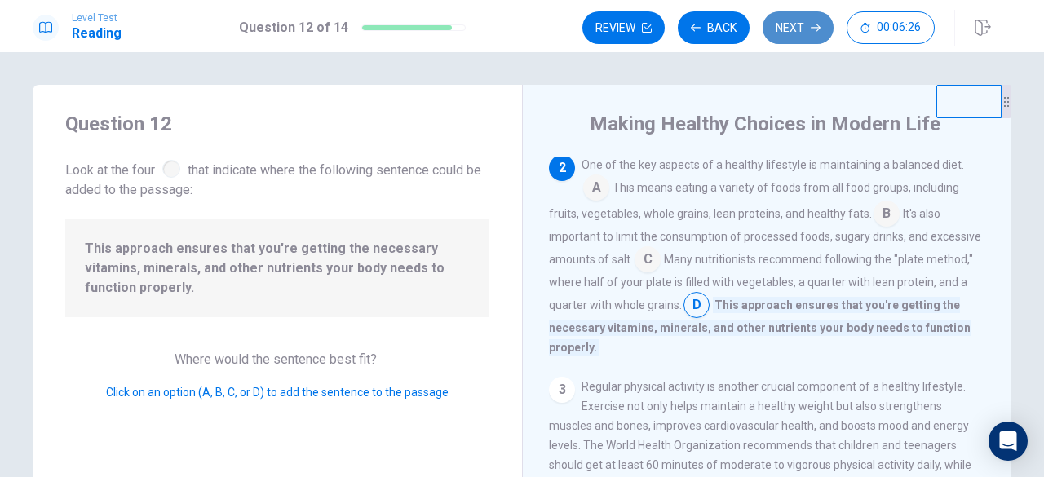
click at [798, 32] on button "Next" at bounding box center [798, 27] width 71 height 33
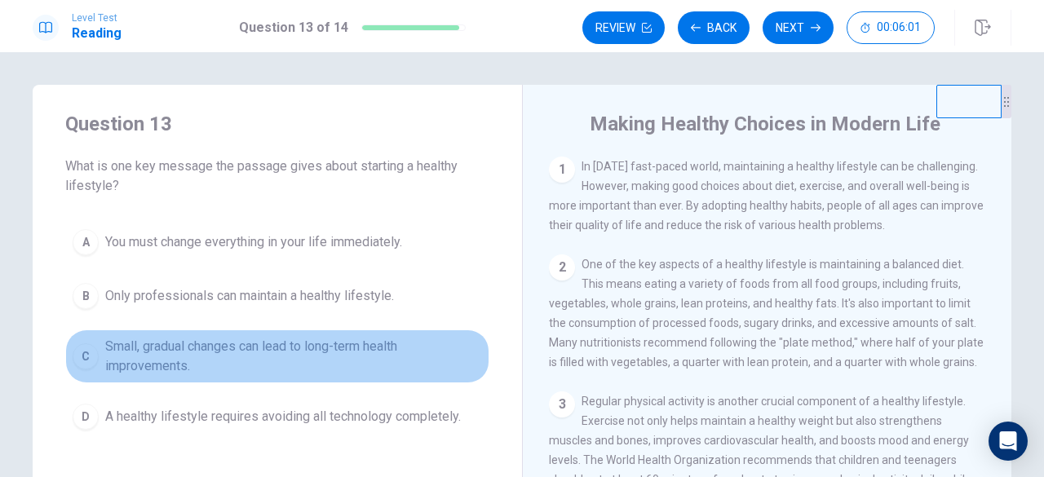
click at [82, 353] on div "C" at bounding box center [86, 356] width 26 height 26
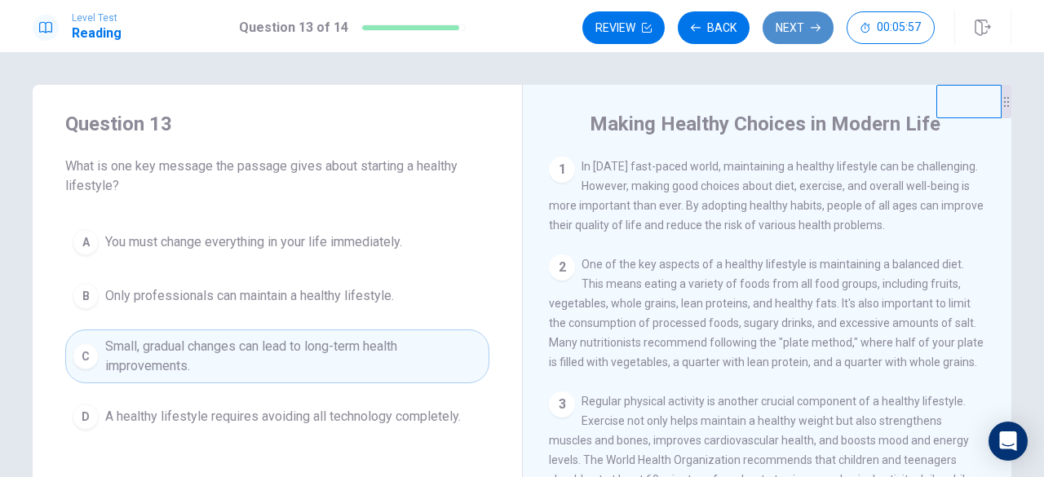
click at [798, 37] on button "Next" at bounding box center [798, 27] width 71 height 33
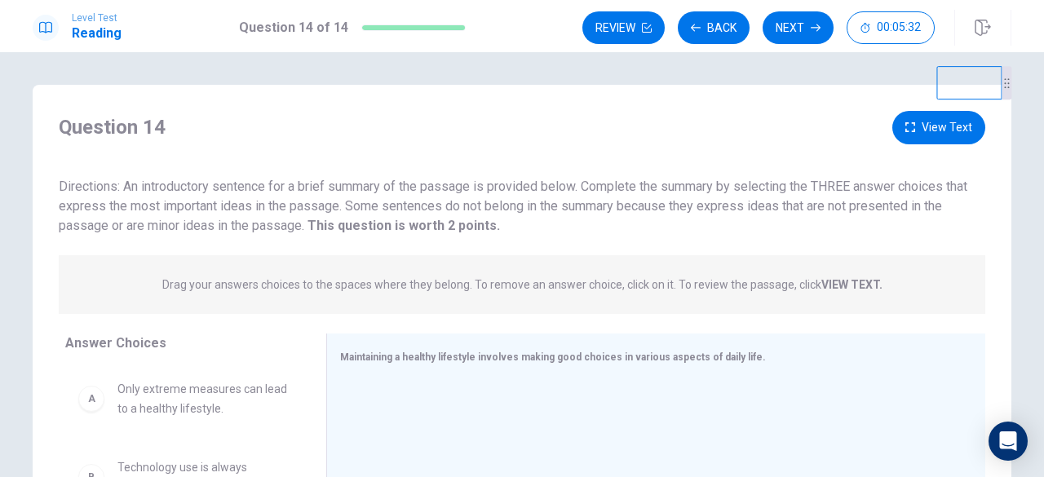
drag, startPoint x: 997, startPoint y: 118, endPoint x: 997, endPoint y: 64, distance: 53.8
click at [997, 64] on div "Question 14 View Text Directions: An introductory sentence for a brief summary …" at bounding box center [522, 264] width 1044 height 425
click at [908, 130] on icon "button" at bounding box center [910, 127] width 10 height 10
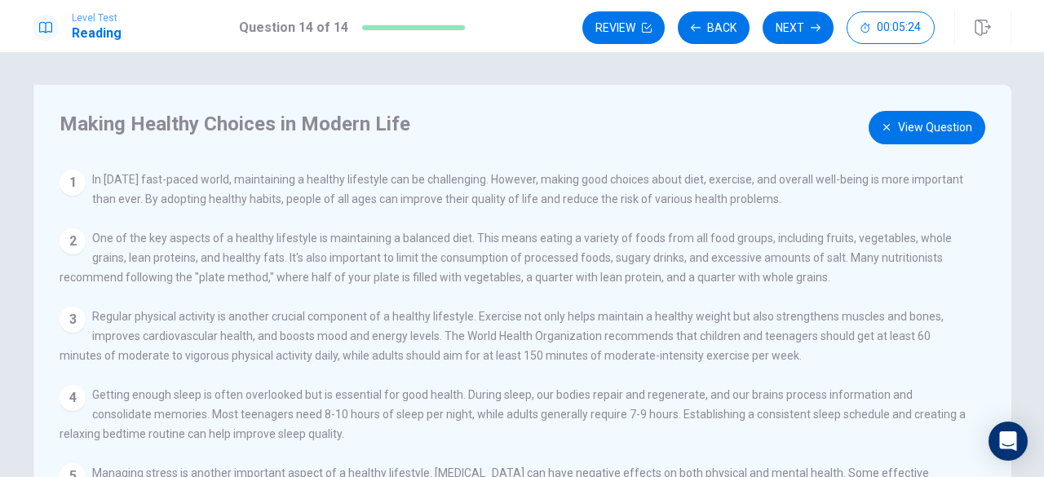
click at [954, 126] on button "View Question" at bounding box center [927, 127] width 117 height 33
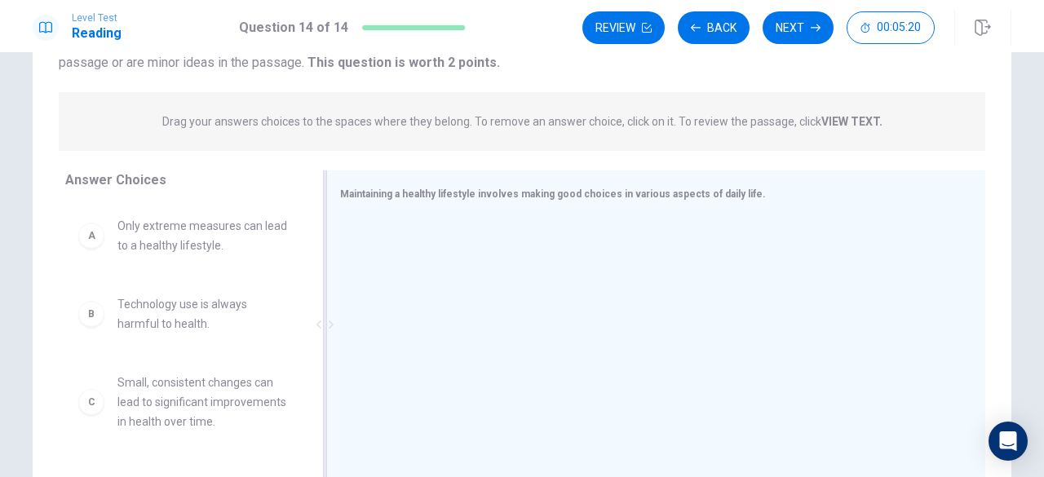
scroll to position [82, 0]
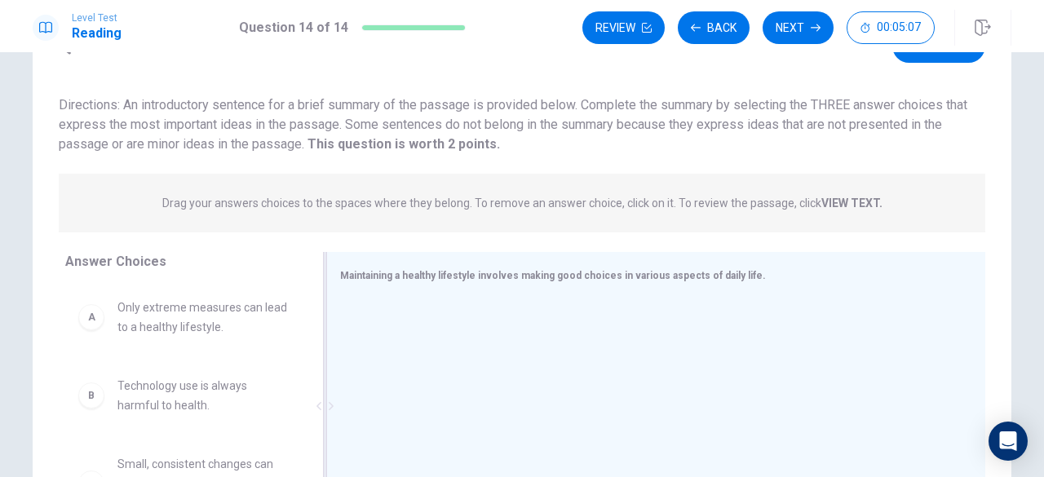
click at [359, 274] on span "Maintaining a healthy lifestyle involves making good choices in various aspects…" at bounding box center [553, 275] width 426 height 11
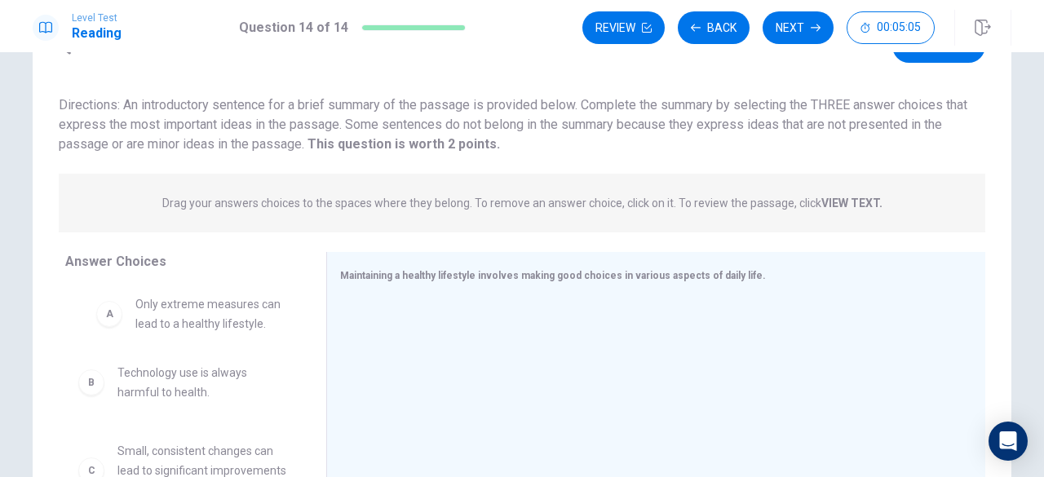
drag, startPoint x: 210, startPoint y: 322, endPoint x: 235, endPoint y: 321, distance: 24.5
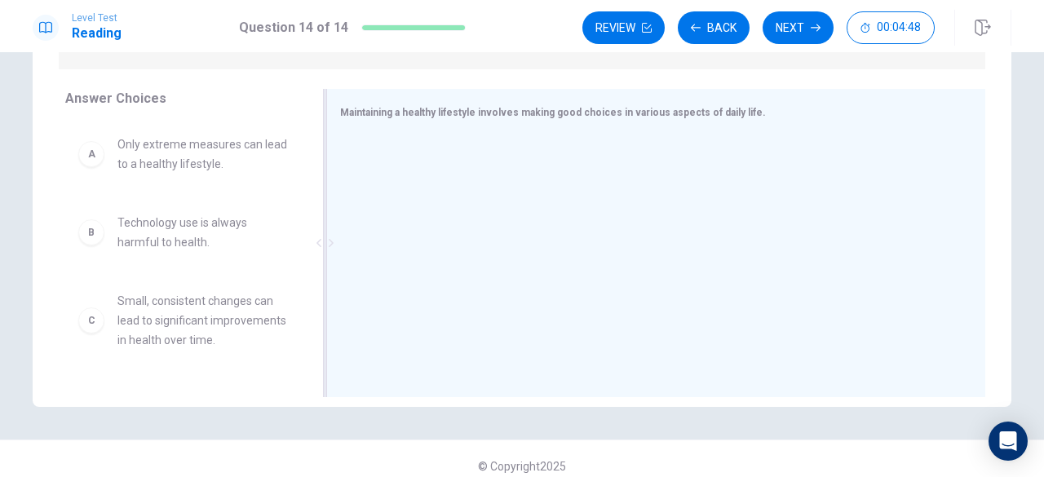
scroll to position [0, 0]
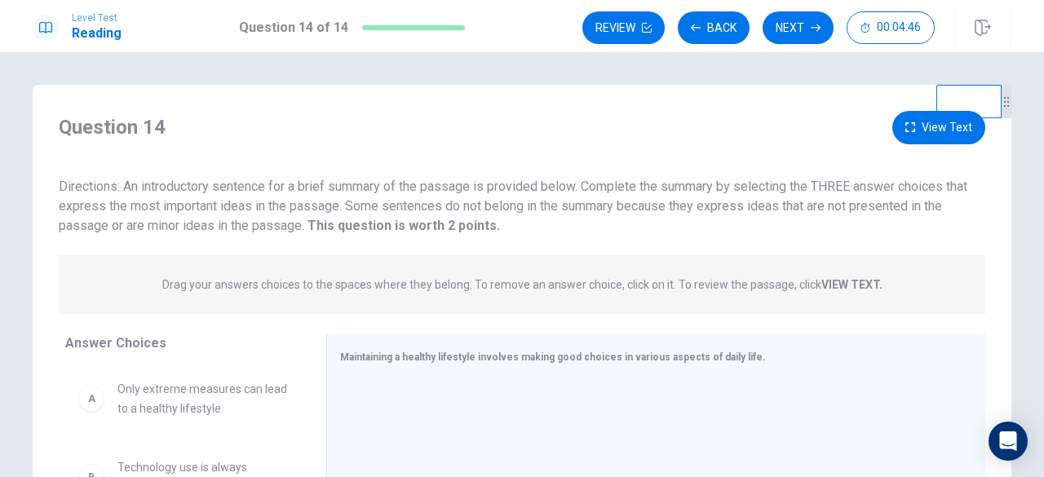
click at [897, 130] on button "View Text" at bounding box center [938, 127] width 93 height 33
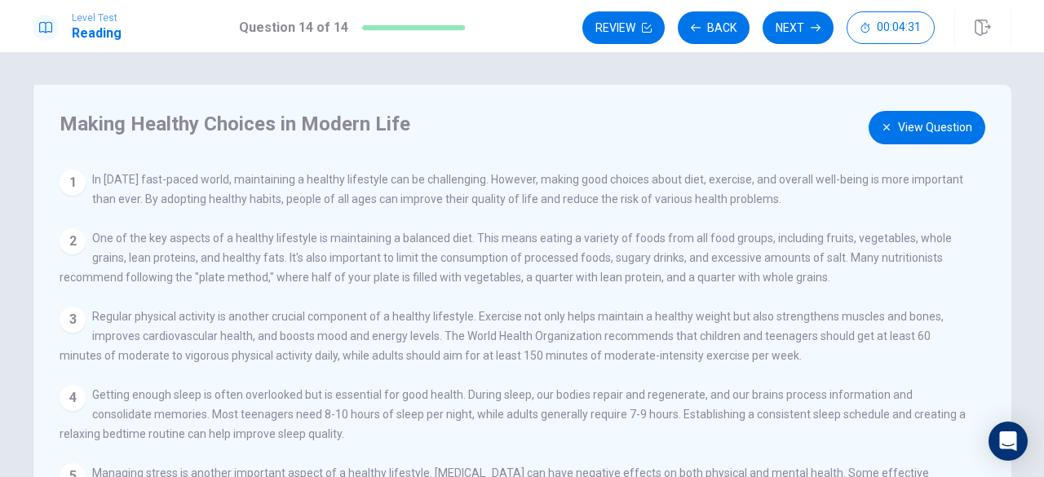
click at [938, 139] on div "Making Healthy Choices in Modern Life View Question 1 In [DATE] fast-paced worl…" at bounding box center [522, 368] width 979 height 567
click at [938, 139] on button "View Question" at bounding box center [927, 127] width 117 height 33
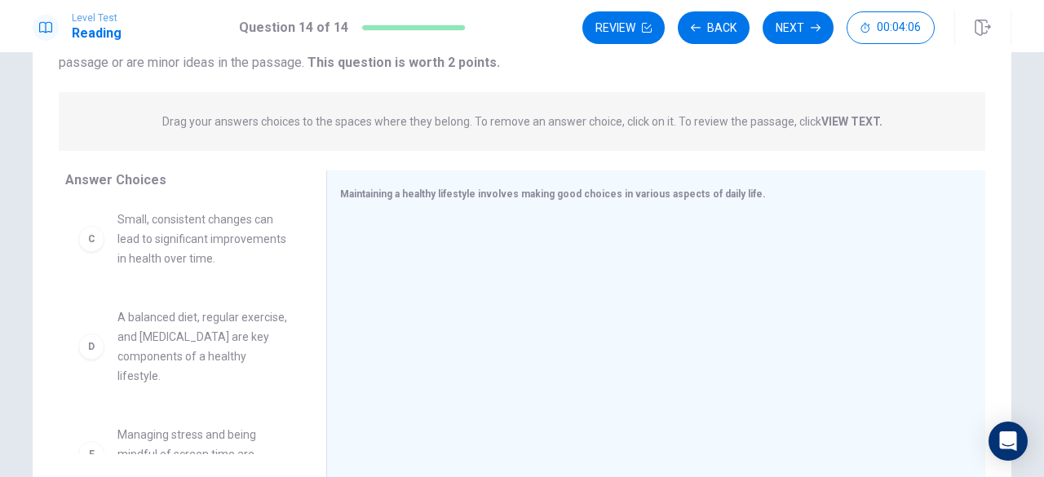
scroll to position [82, 0]
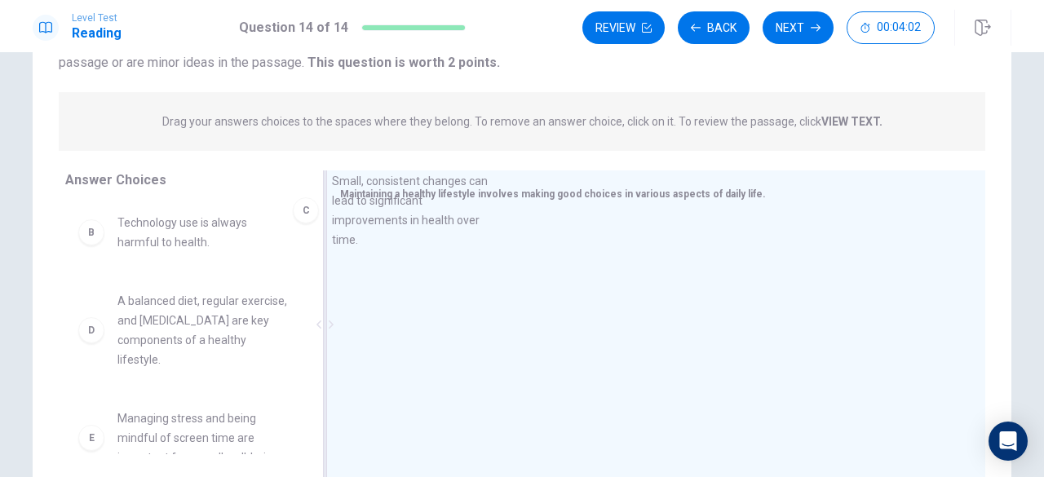
drag, startPoint x: 206, startPoint y: 327, endPoint x: 444, endPoint y: 209, distance: 265.9
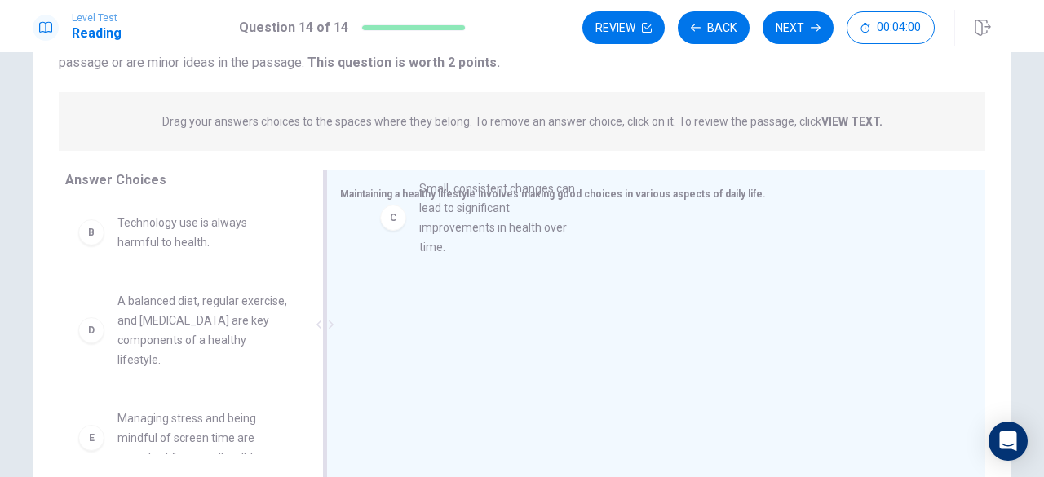
drag, startPoint x: 229, startPoint y: 329, endPoint x: 599, endPoint y: 206, distance: 389.2
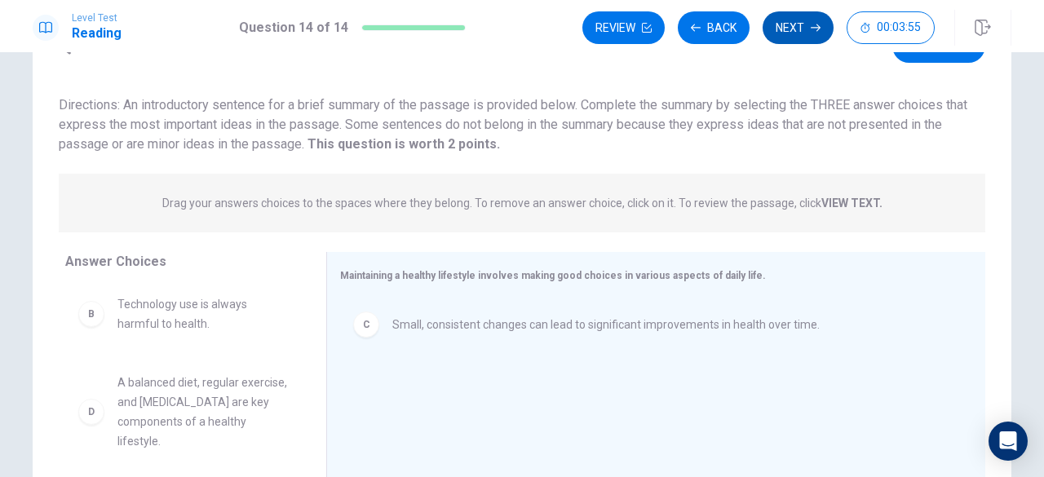
click at [788, 27] on button "Next" at bounding box center [798, 27] width 71 height 33
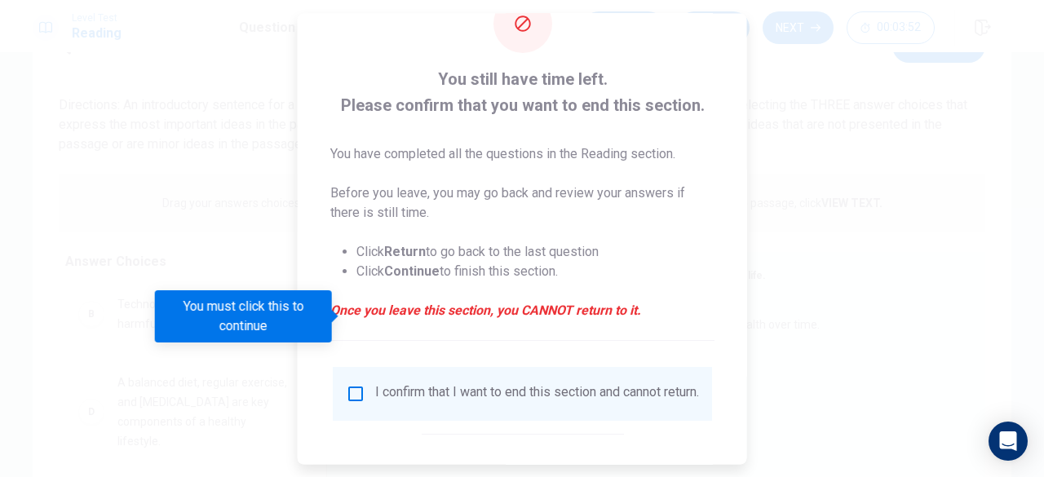
scroll to position [130, 0]
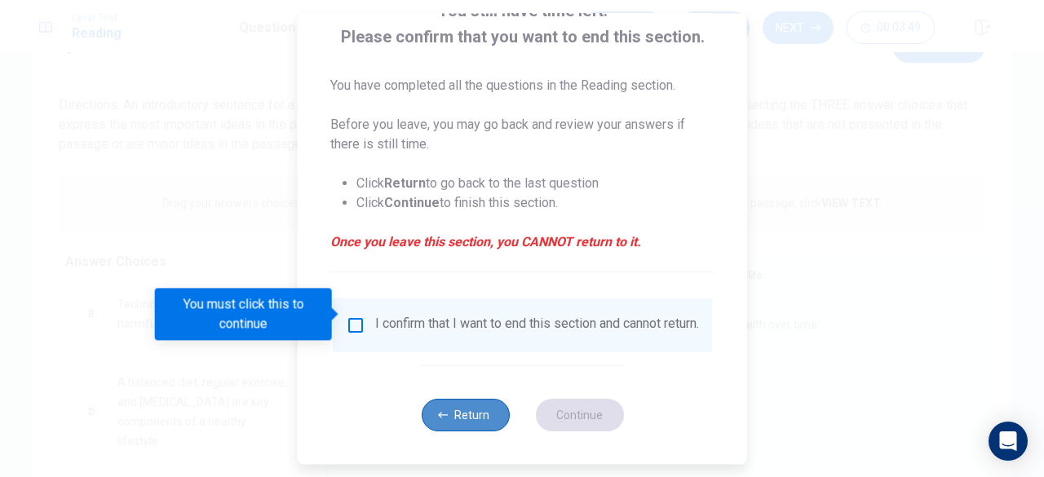
click at [471, 407] on button "Return" at bounding box center [465, 415] width 88 height 33
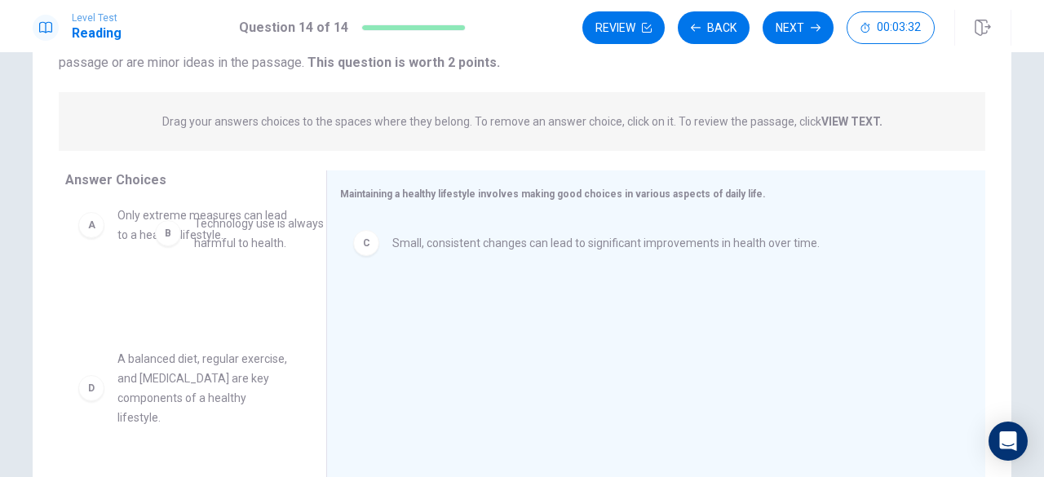
scroll to position [0, 0]
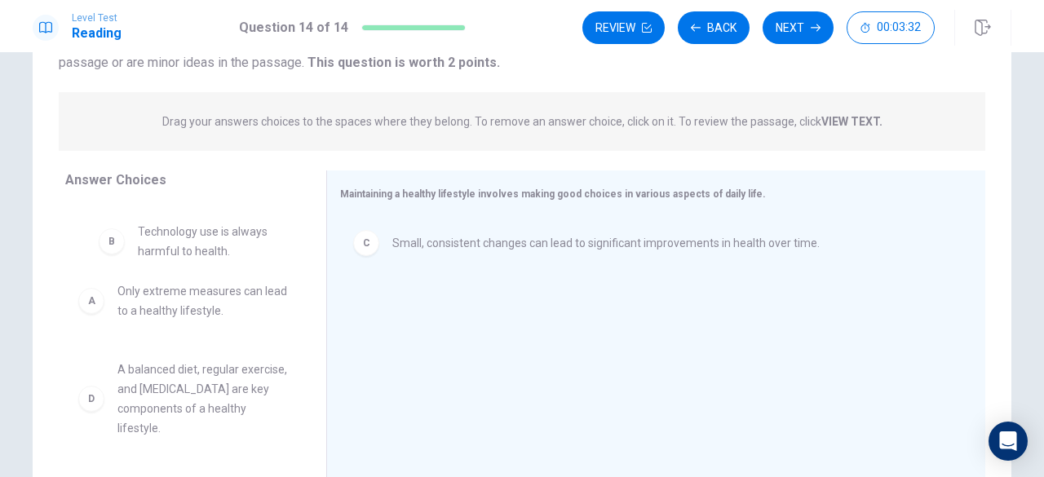
drag, startPoint x: 241, startPoint y: 241, endPoint x: 272, endPoint y: 250, distance: 33.3
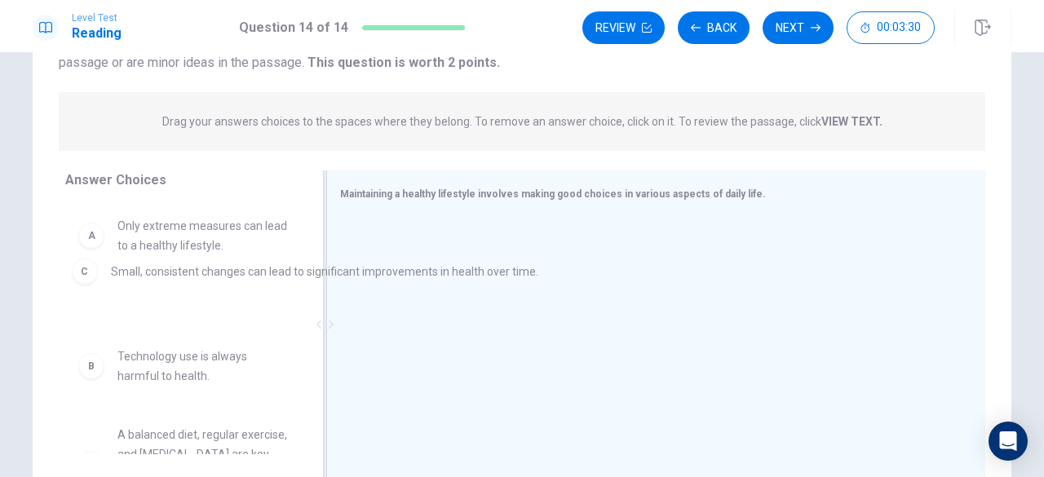
drag, startPoint x: 463, startPoint y: 258, endPoint x: 175, endPoint y: 287, distance: 290.2
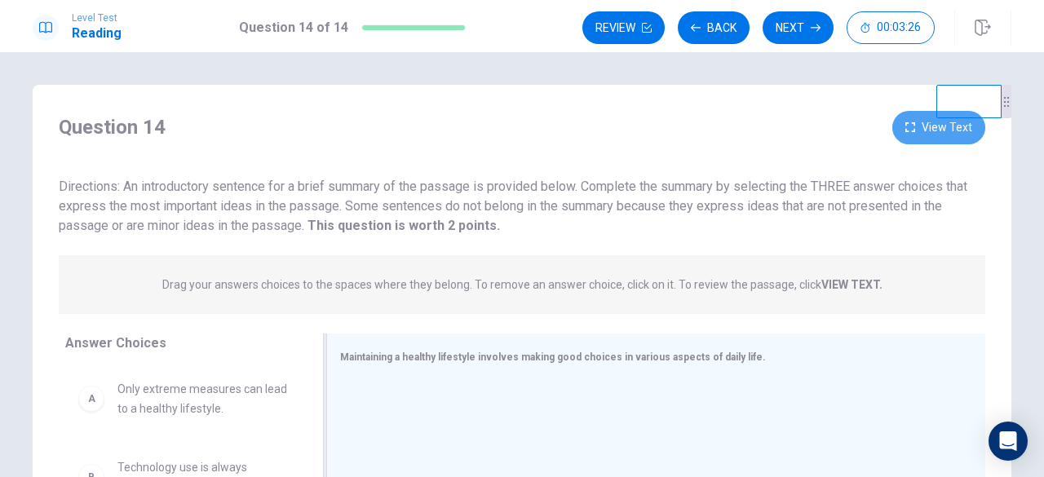
click at [902, 135] on button "View Text" at bounding box center [938, 127] width 93 height 33
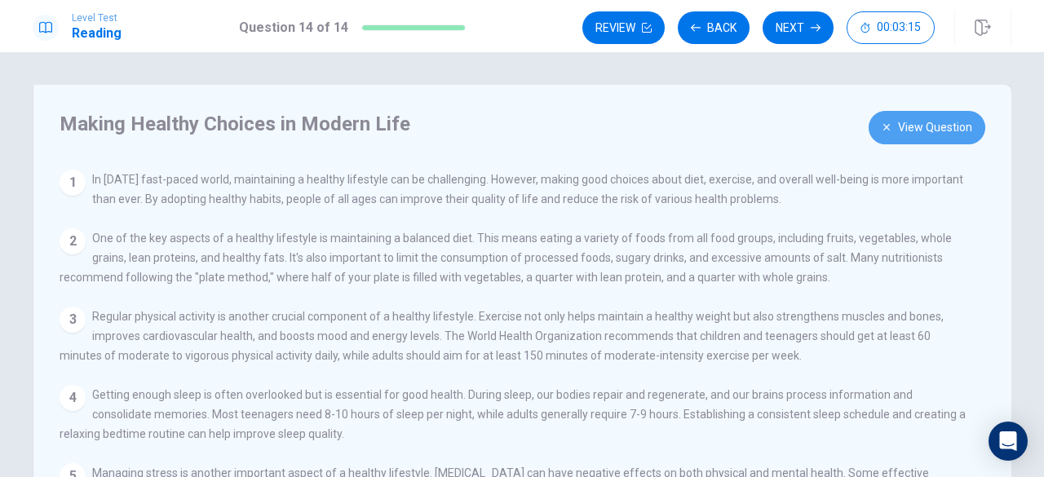
click at [910, 135] on button "View Question" at bounding box center [927, 127] width 117 height 33
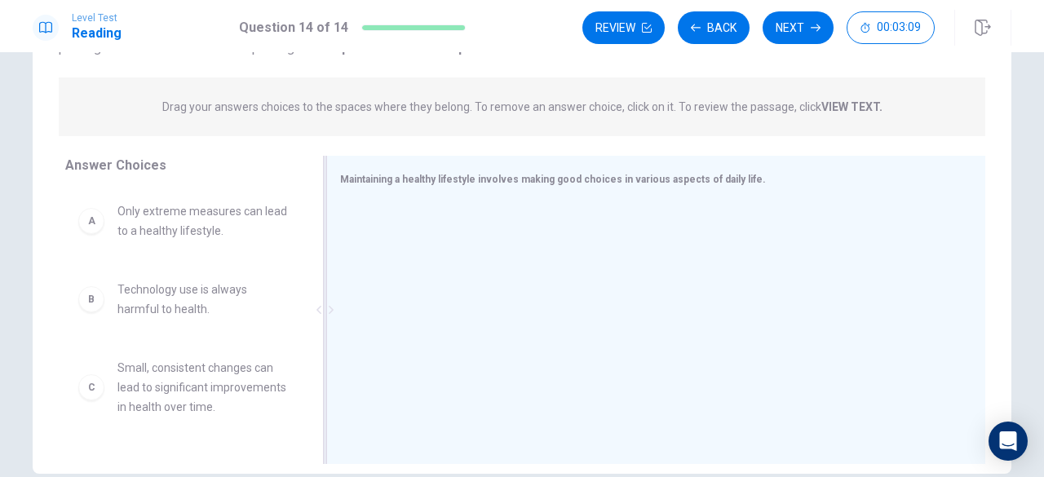
drag, startPoint x: 309, startPoint y: 286, endPoint x: 309, endPoint y: 318, distance: 31.8
click at [309, 318] on div "Answer Choices A Only extreme measures can lead to a healthy lifestyle. B Techn…" at bounding box center [180, 314] width 294 height 316
click at [300, 381] on div "Answer Choices A Only extreme measures can lead to a healthy lifestyle. B Techn…" at bounding box center [522, 314] width 979 height 316
drag, startPoint x: 322, startPoint y: 380, endPoint x: 307, endPoint y: 379, distance: 15.5
click at [307, 379] on div "Answer Choices A Only extreme measures can lead to a healthy lifestyle. B Techn…" at bounding box center [522, 314] width 979 height 316
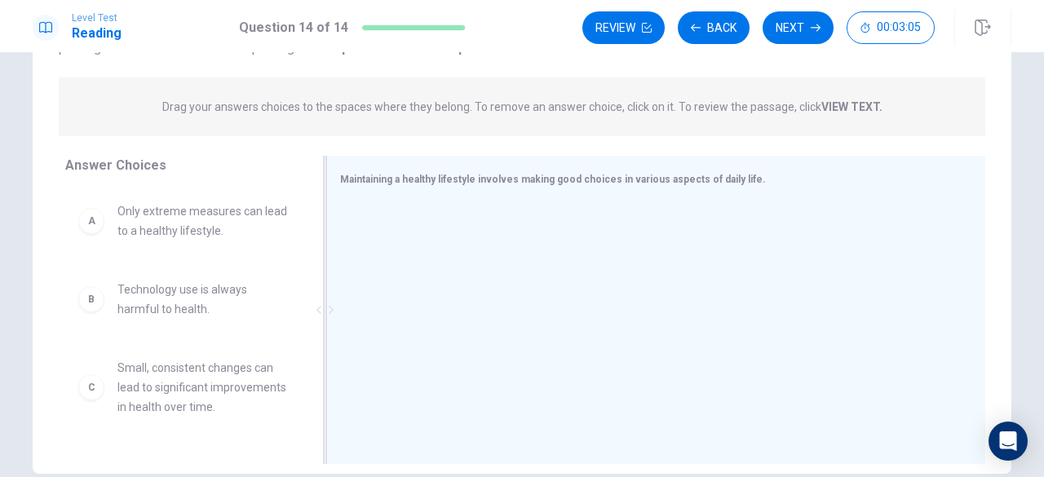
drag, startPoint x: 326, startPoint y: 325, endPoint x: 315, endPoint y: 323, distance: 11.5
click at [315, 323] on div at bounding box center [325, 310] width 20 height 308
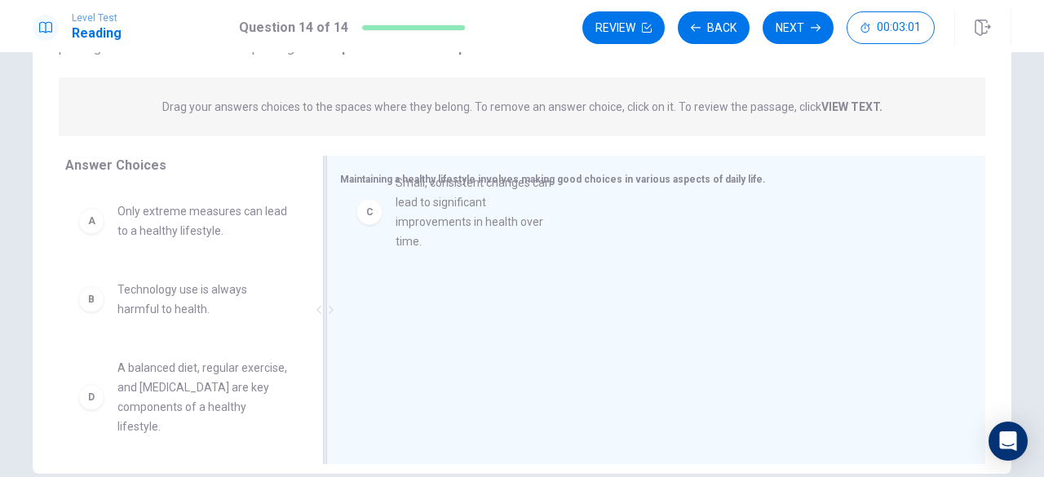
drag, startPoint x: 246, startPoint y: 386, endPoint x: 568, endPoint y: 175, distance: 384.8
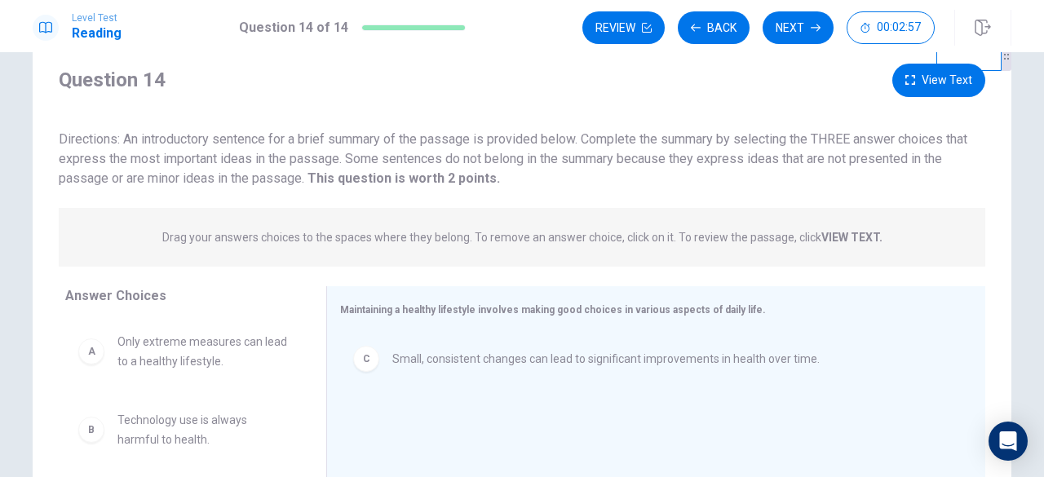
scroll to position [82, 0]
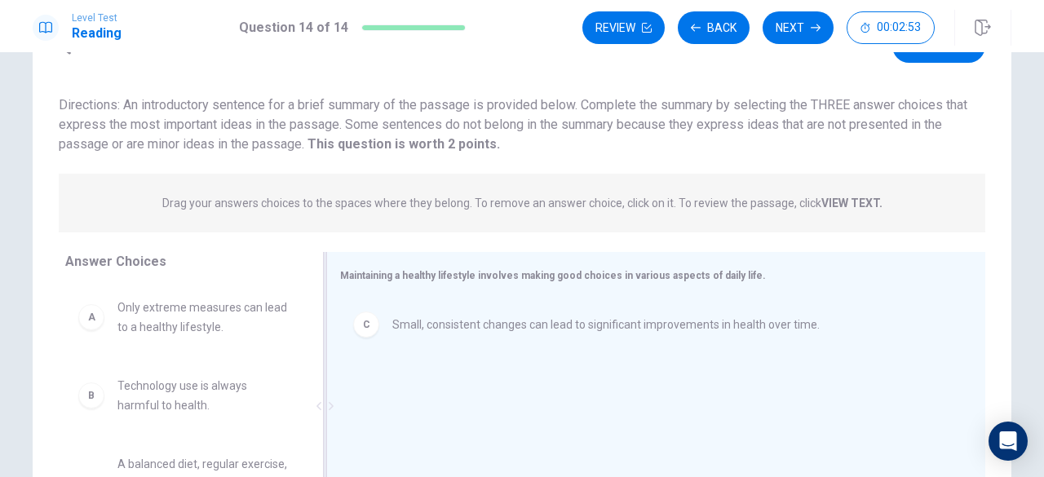
click at [621, 276] on span "Maintaining a healthy lifestyle involves making good choices in various aspects…" at bounding box center [553, 275] width 426 height 11
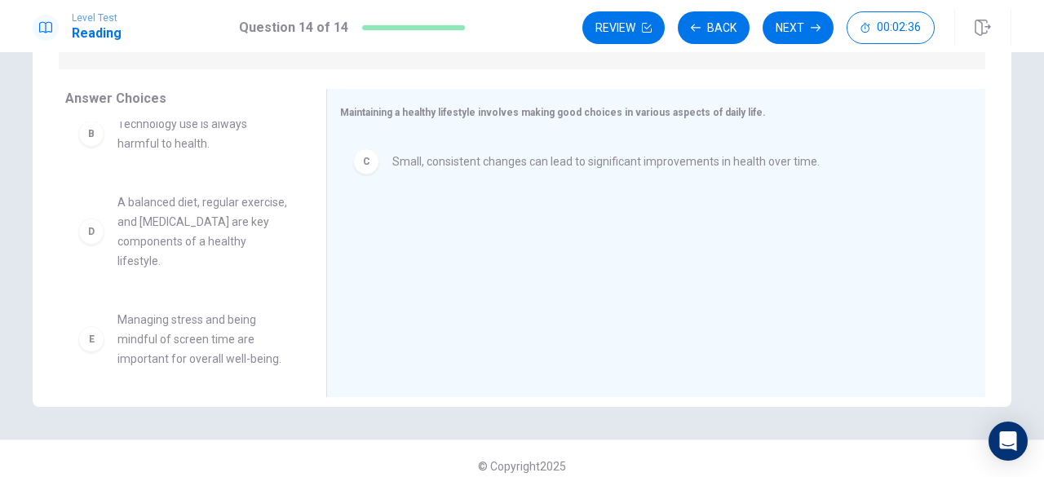
scroll to position [109, 0]
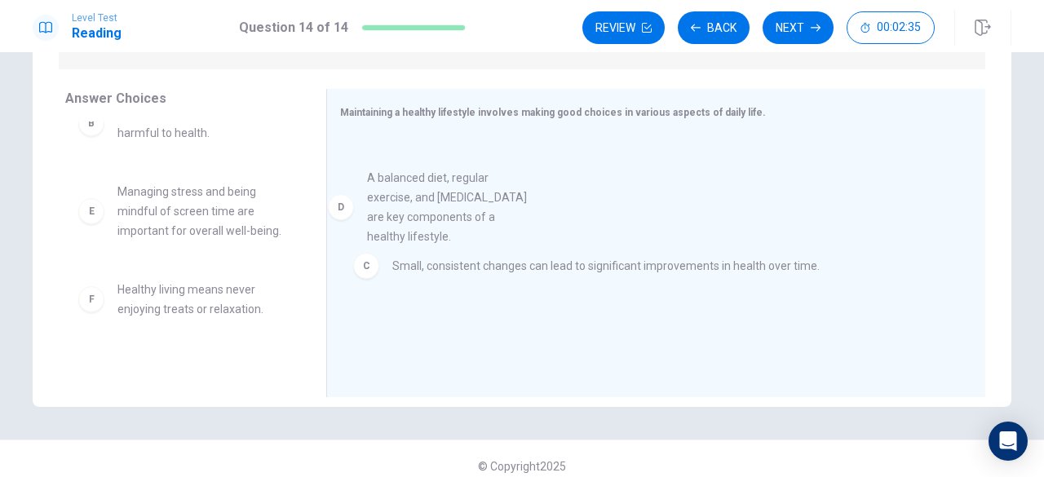
drag, startPoint x: 212, startPoint y: 229, endPoint x: 480, endPoint y: 219, distance: 267.7
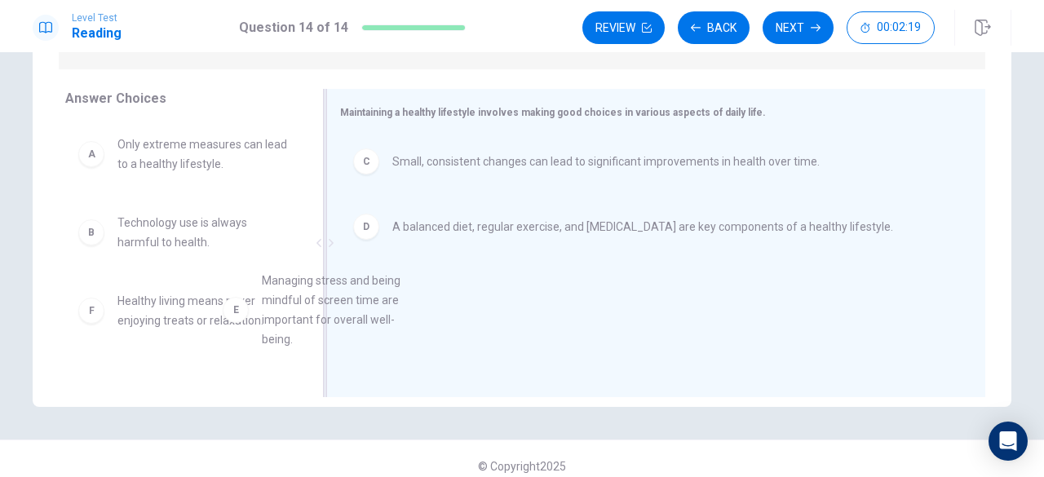
scroll to position [4, 0]
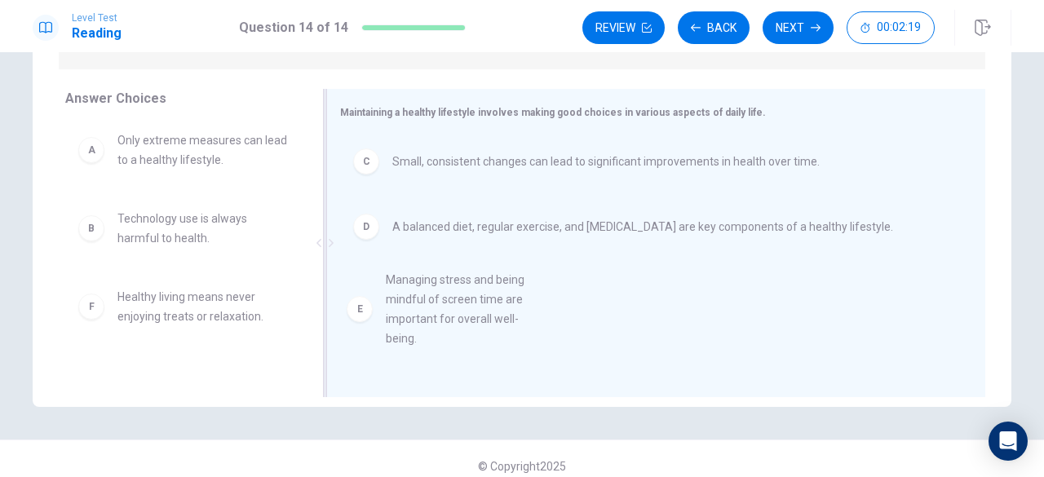
drag, startPoint x: 220, startPoint y: 326, endPoint x: 497, endPoint y: 305, distance: 278.1
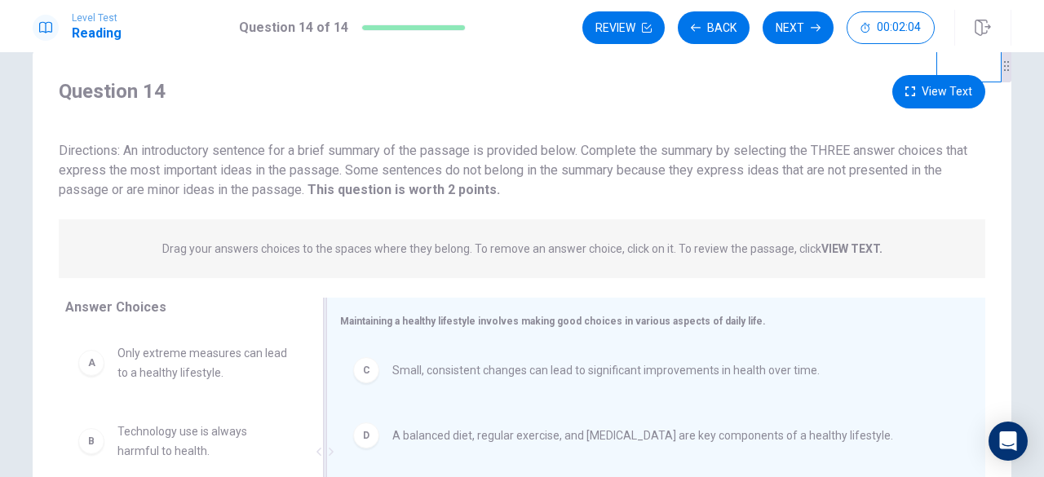
scroll to position [0, 0]
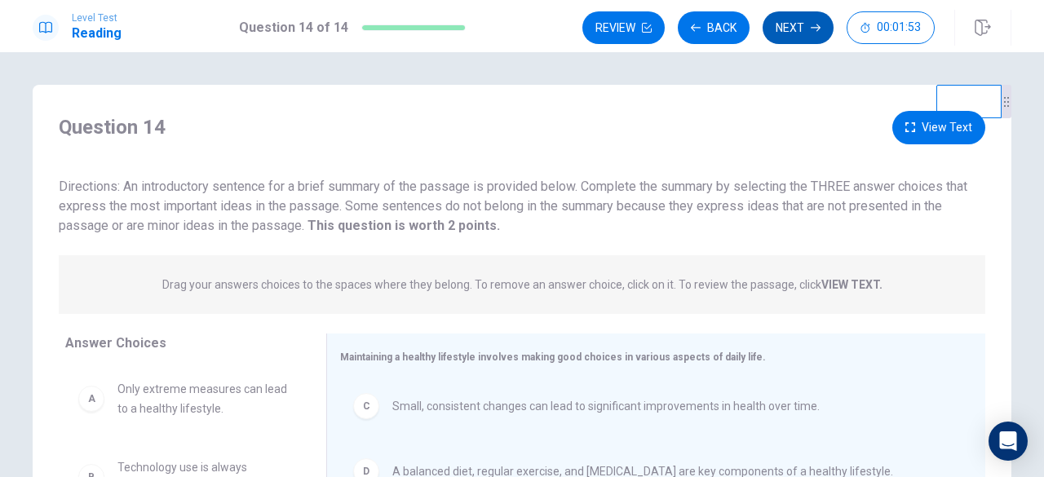
click at [803, 37] on button "Next" at bounding box center [798, 27] width 71 height 33
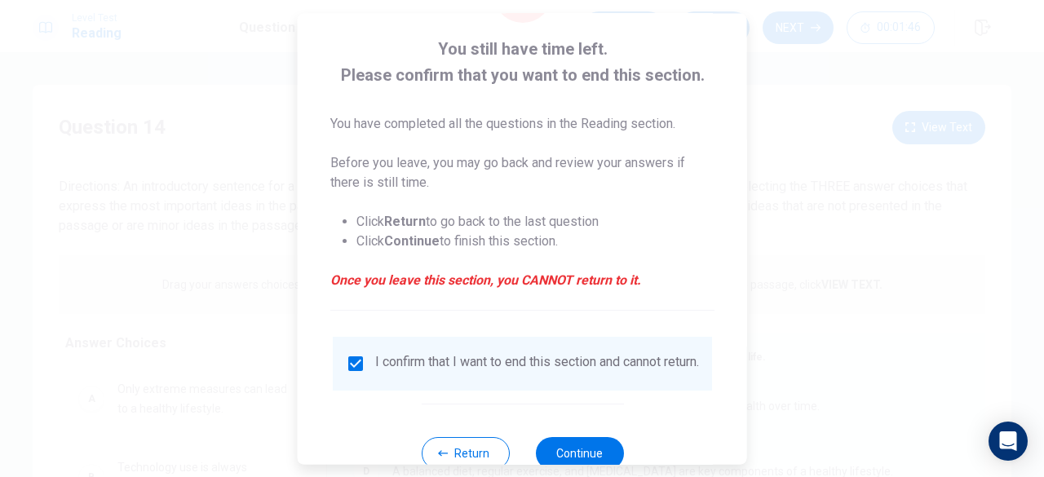
scroll to position [130, 0]
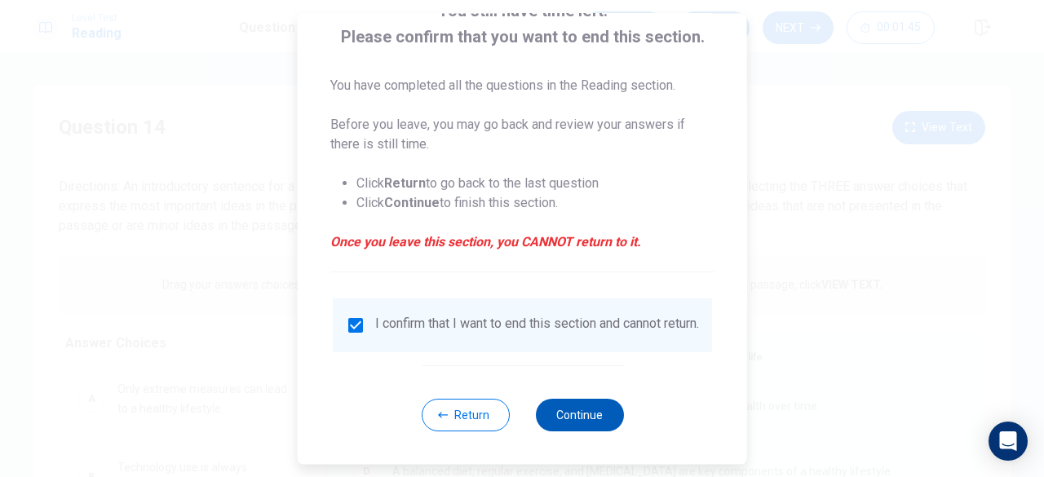
click at [603, 411] on button "Continue" at bounding box center [579, 415] width 88 height 33
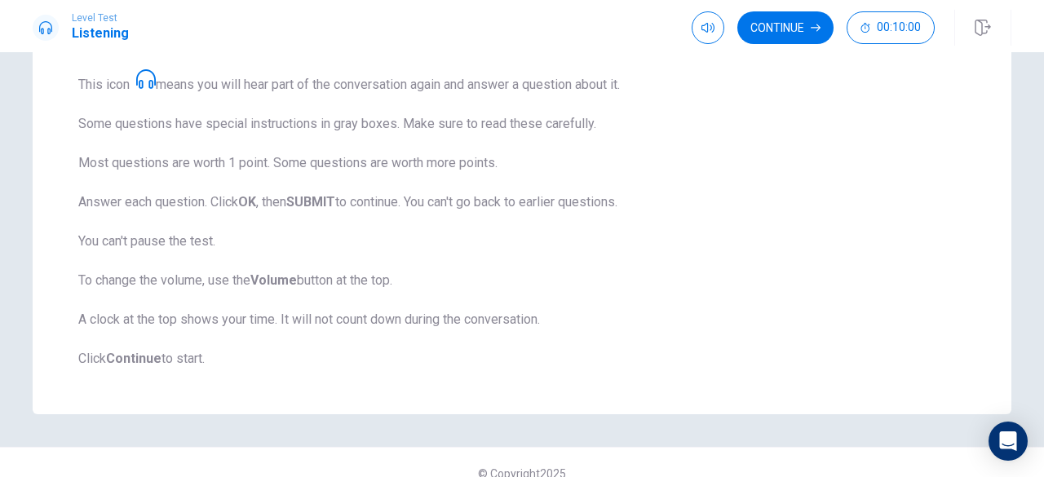
scroll to position [304, 0]
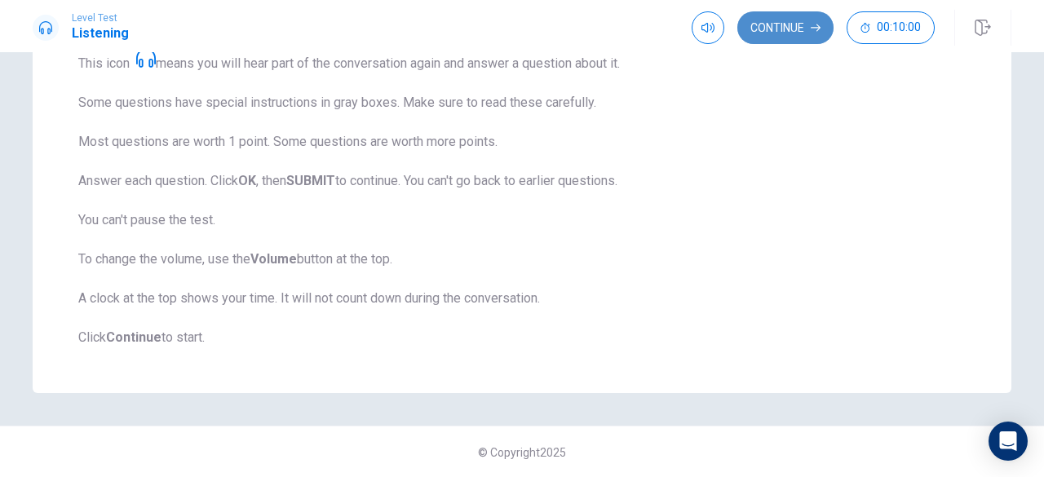
click at [789, 38] on button "Continue" at bounding box center [785, 27] width 96 height 33
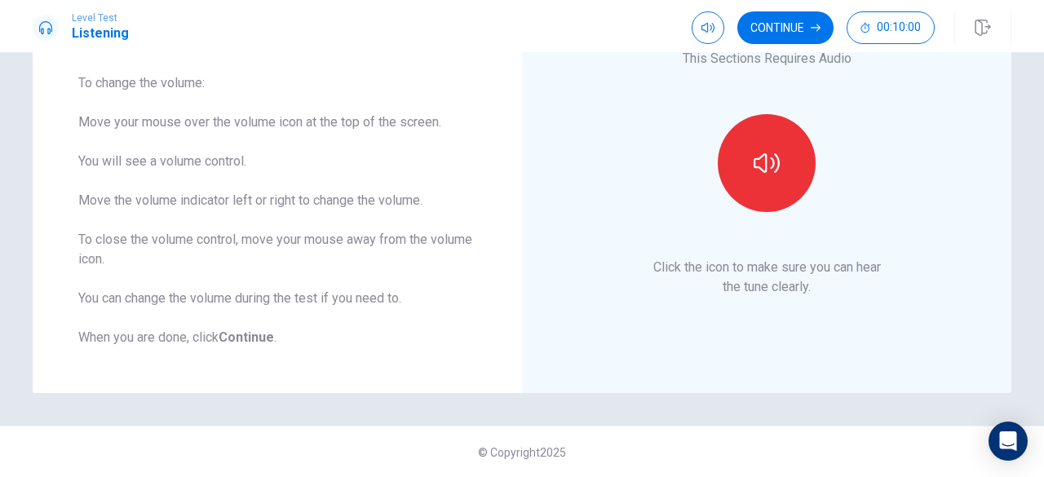
scroll to position [51, 0]
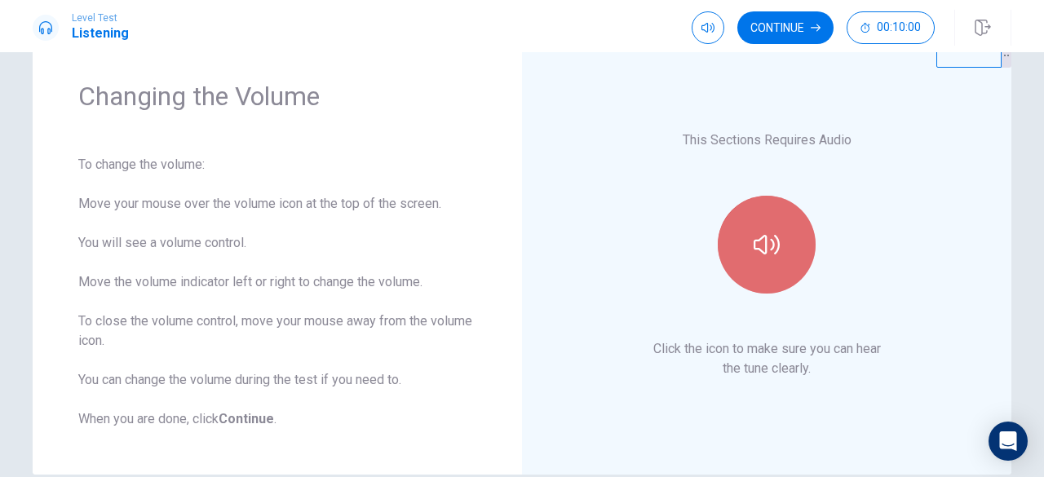
click at [769, 225] on button "button" at bounding box center [767, 245] width 98 height 98
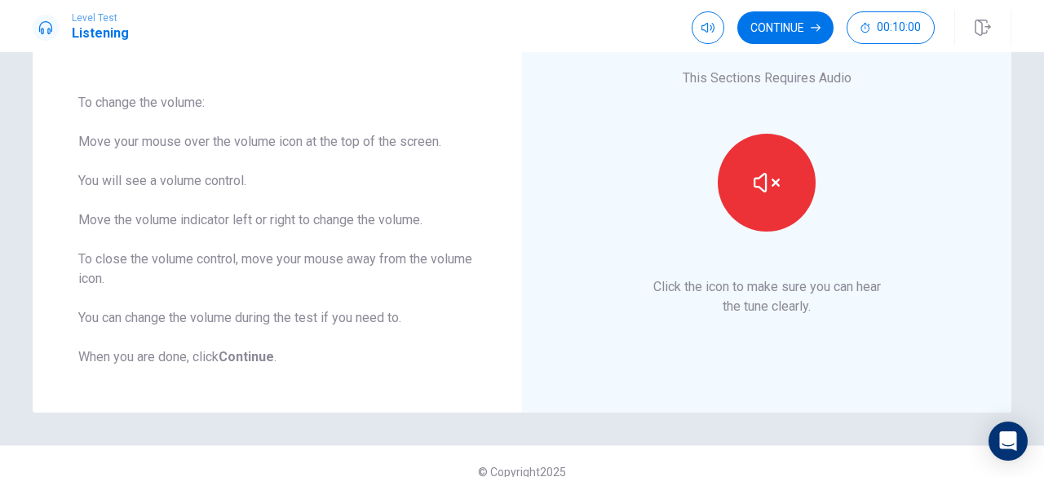
scroll to position [132, 0]
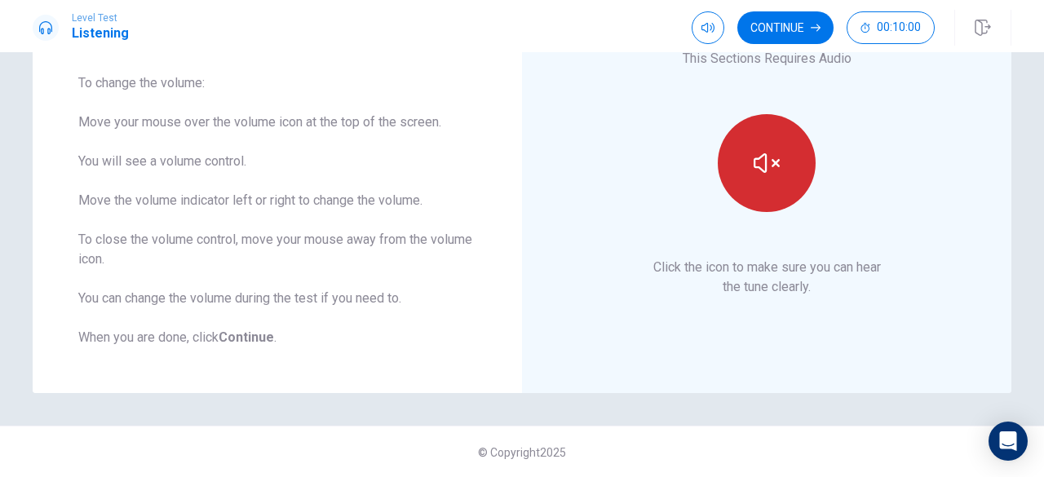
click at [788, 169] on button "button" at bounding box center [767, 163] width 98 height 98
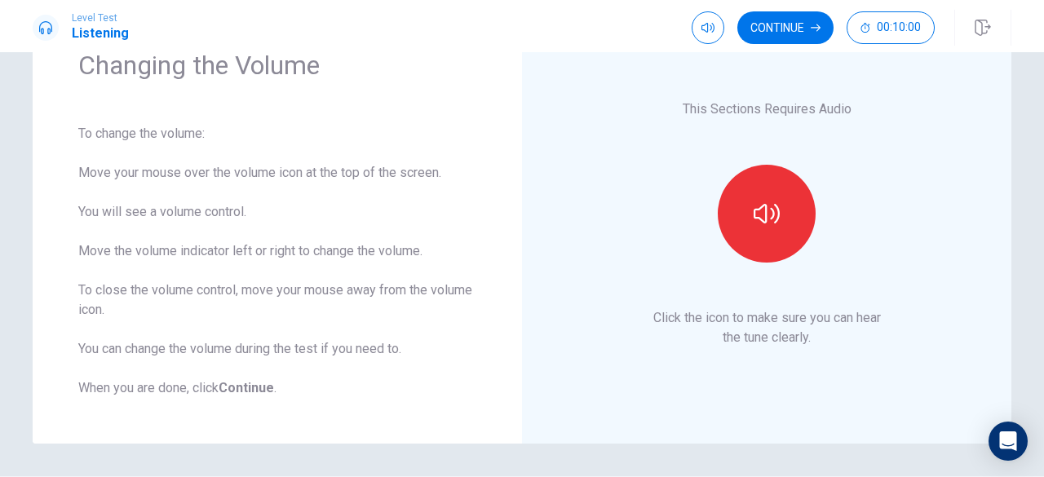
scroll to position [0, 0]
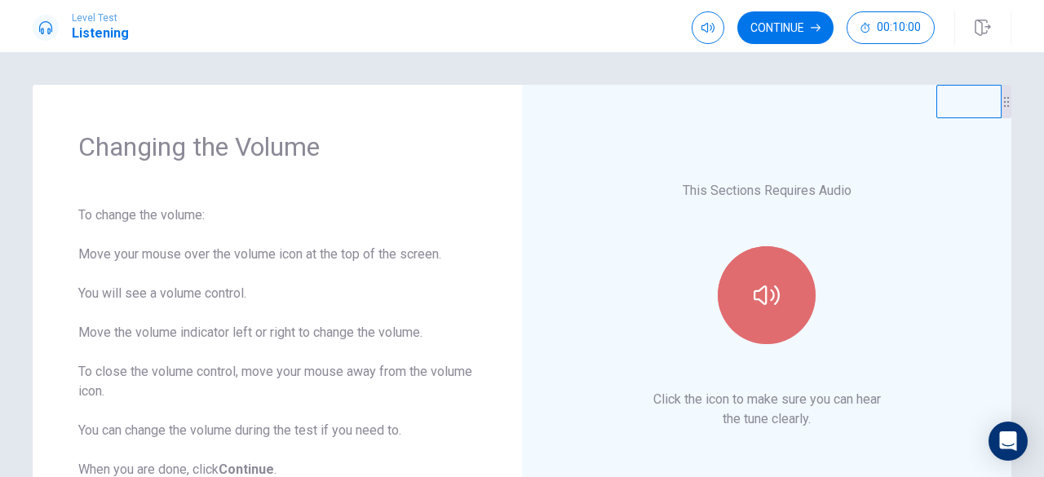
click at [778, 303] on button "button" at bounding box center [767, 295] width 98 height 98
click at [780, 297] on button "button" at bounding box center [767, 295] width 98 height 98
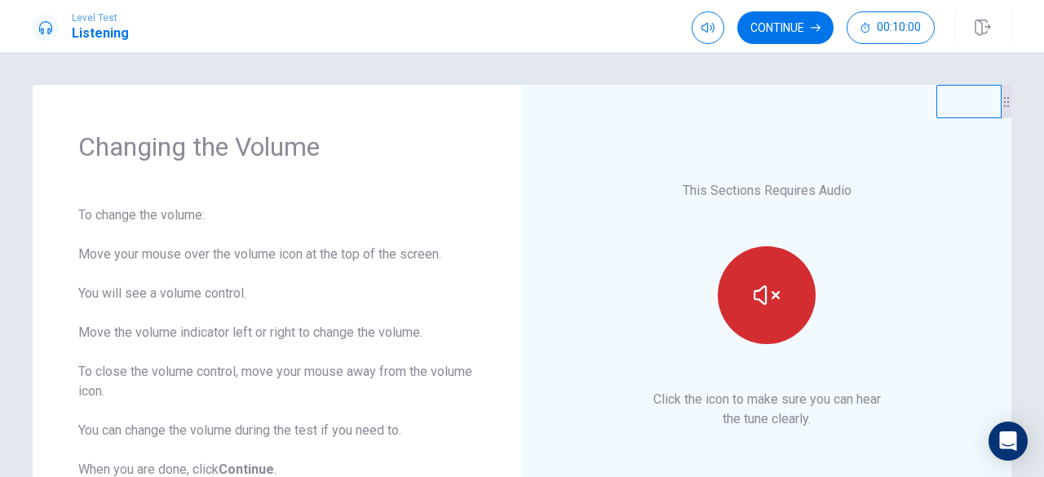
click at [781, 298] on button "button" at bounding box center [767, 295] width 98 height 98
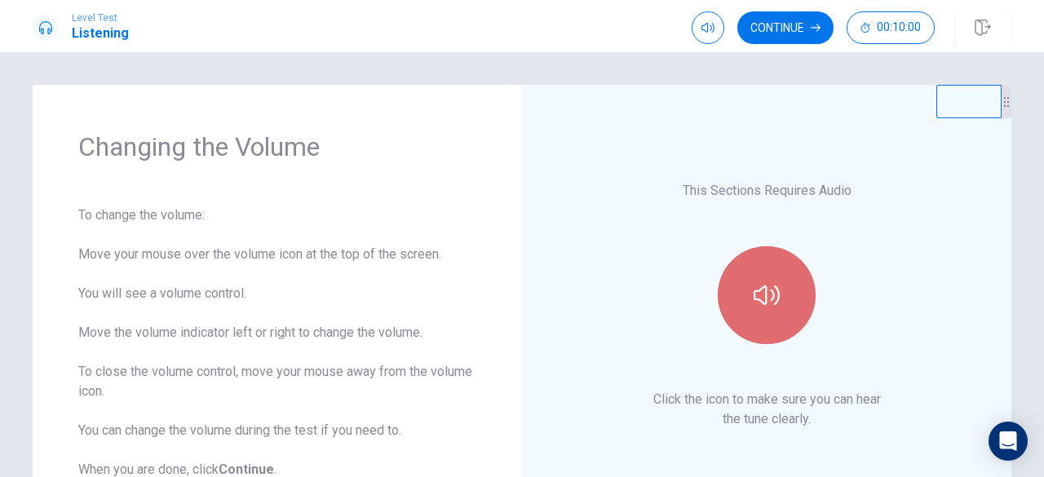
click at [770, 296] on icon "button" at bounding box center [767, 295] width 26 height 26
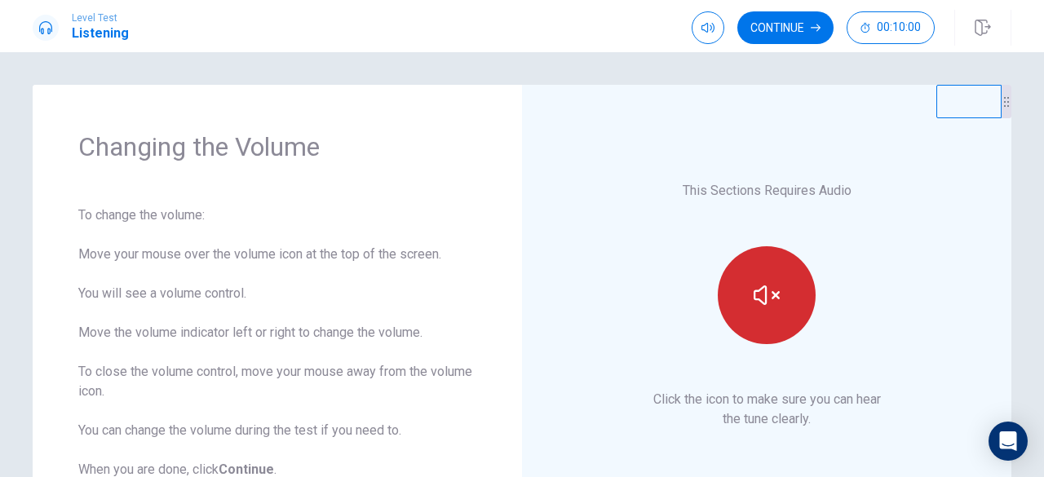
click at [770, 296] on icon "button" at bounding box center [767, 295] width 26 height 20
type input "*"
drag, startPoint x: 739, startPoint y: 64, endPoint x: 779, endPoint y: 66, distance: 40.0
click at [779, 66] on body "This site uses cookies, as explained in our Privacy Policy . If you agree to th…" at bounding box center [522, 238] width 1044 height 477
click at [776, 281] on button "button" at bounding box center [767, 295] width 98 height 98
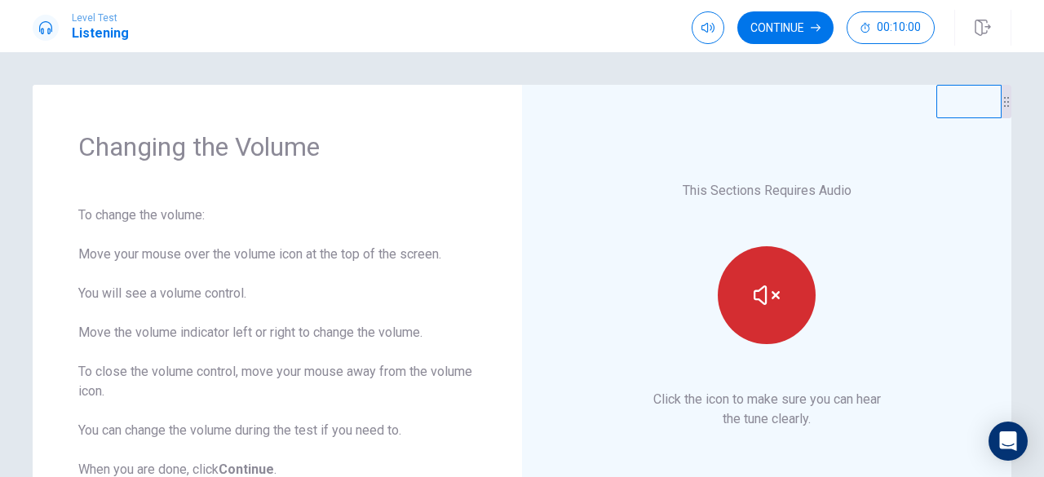
click at [780, 288] on button "button" at bounding box center [767, 295] width 98 height 98
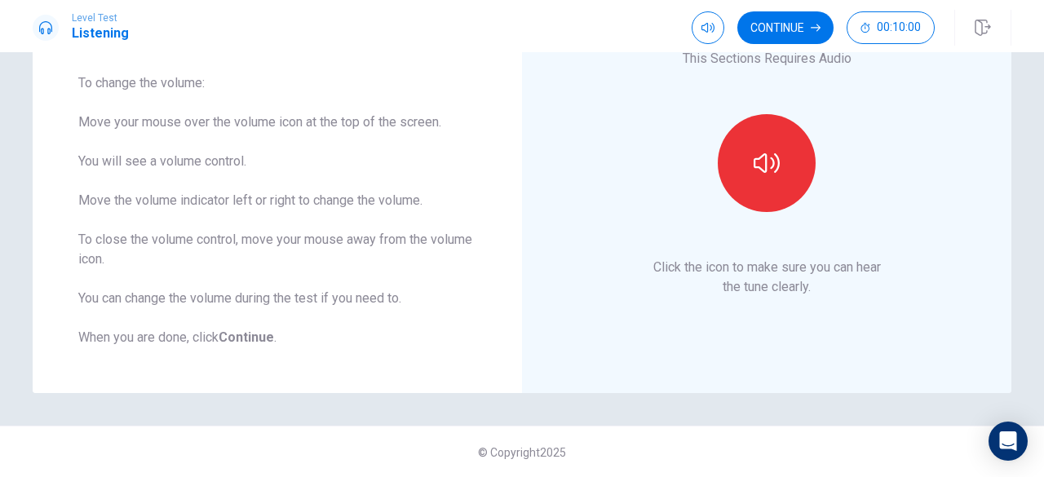
scroll to position [51, 0]
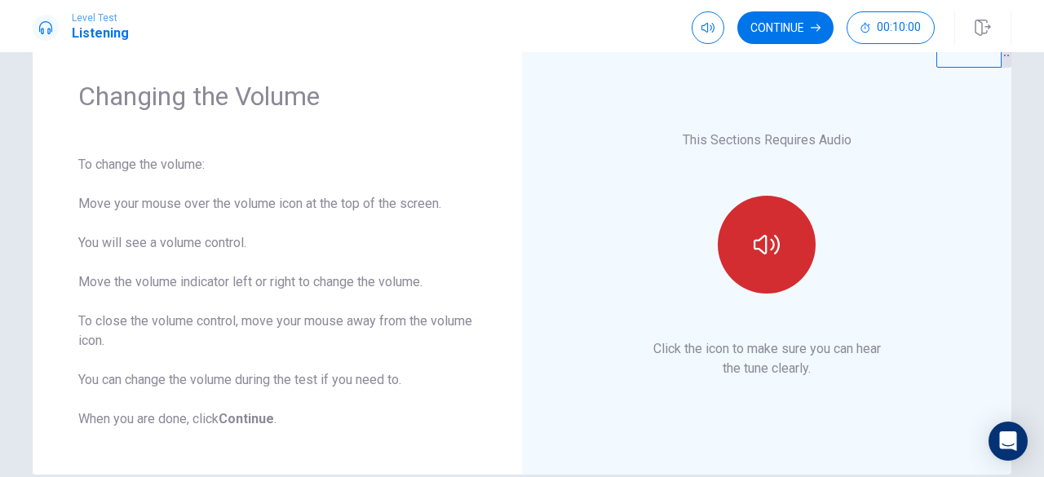
click at [731, 239] on button "button" at bounding box center [767, 245] width 98 height 98
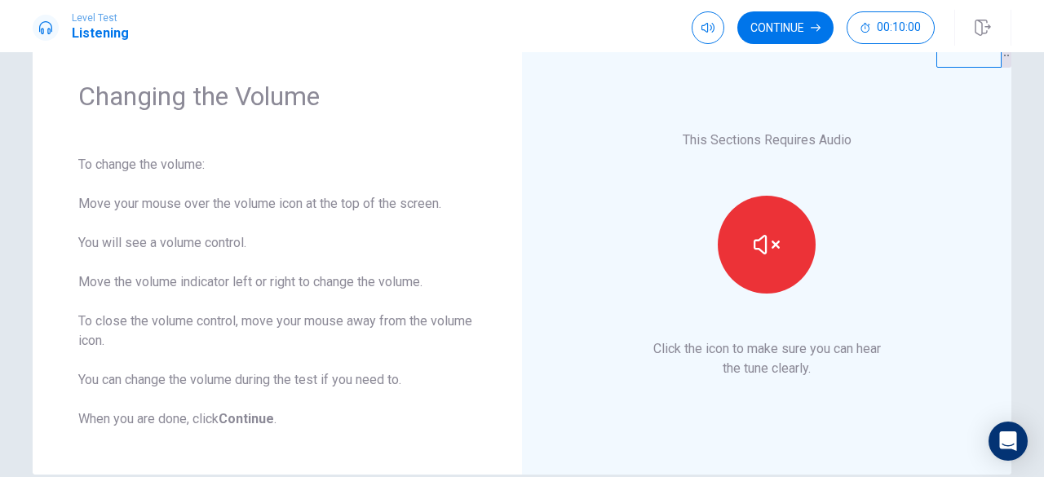
click at [763, 233] on icon "button" at bounding box center [767, 245] width 26 height 26
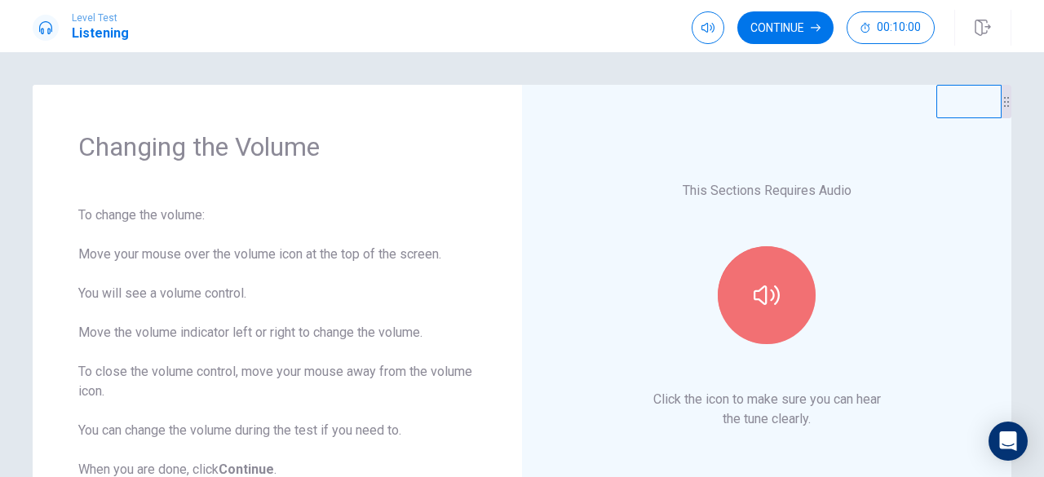
click at [767, 304] on icon "button" at bounding box center [767, 295] width 26 height 26
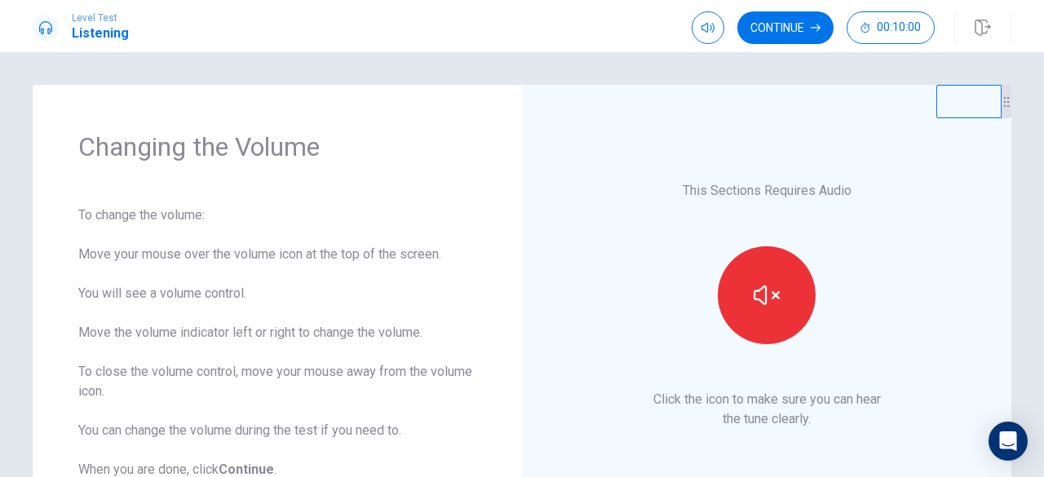
click at [767, 304] on icon "button" at bounding box center [767, 295] width 26 height 26
click at [754, 301] on icon "button" at bounding box center [767, 295] width 26 height 26
drag, startPoint x: 776, startPoint y: 30, endPoint x: 789, endPoint y: 30, distance: 13.9
click at [775, 29] on button "Continue" at bounding box center [785, 27] width 96 height 33
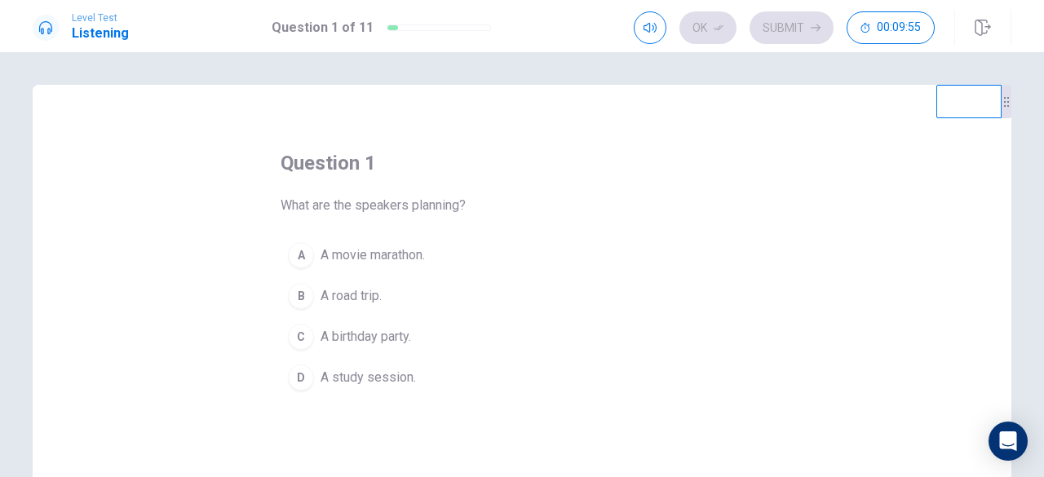
scroll to position [82, 0]
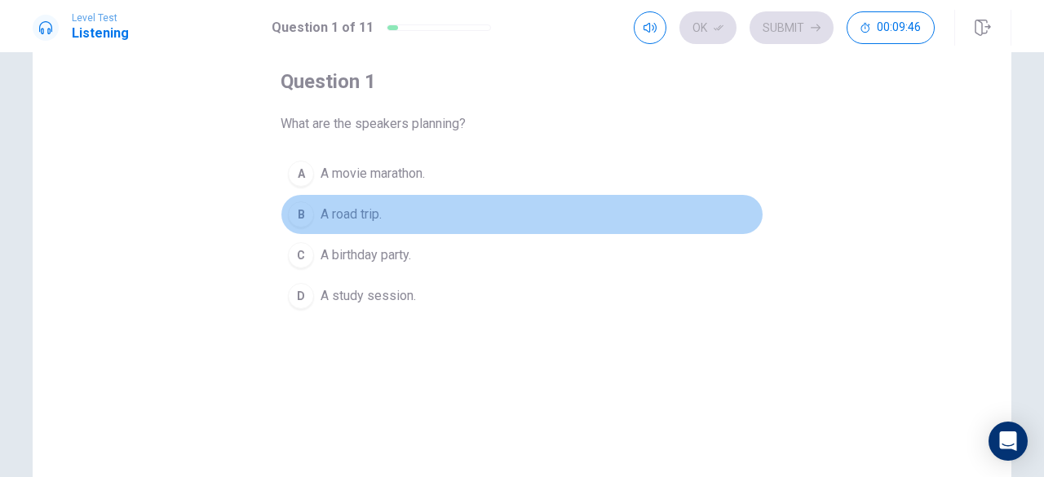
click at [360, 206] on span "A road trip." at bounding box center [351, 215] width 61 height 20
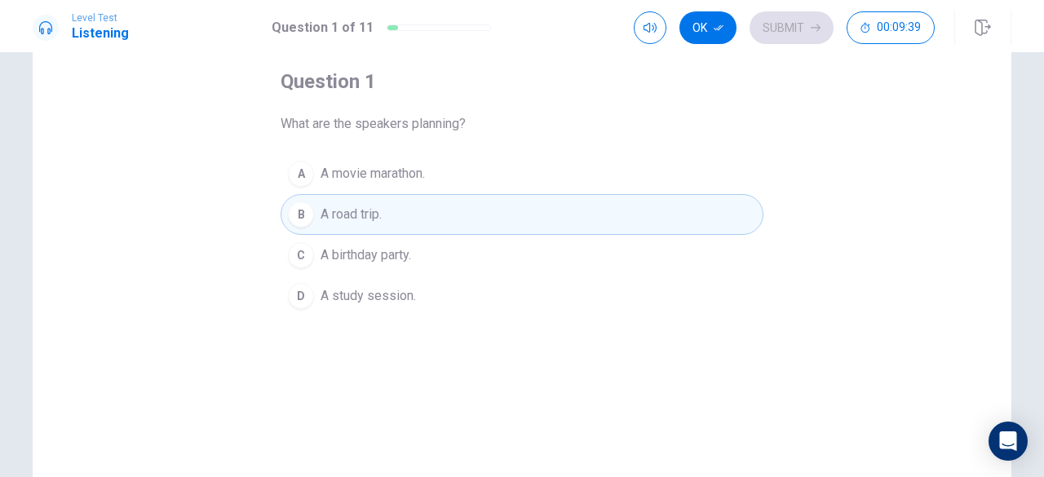
scroll to position [0, 0]
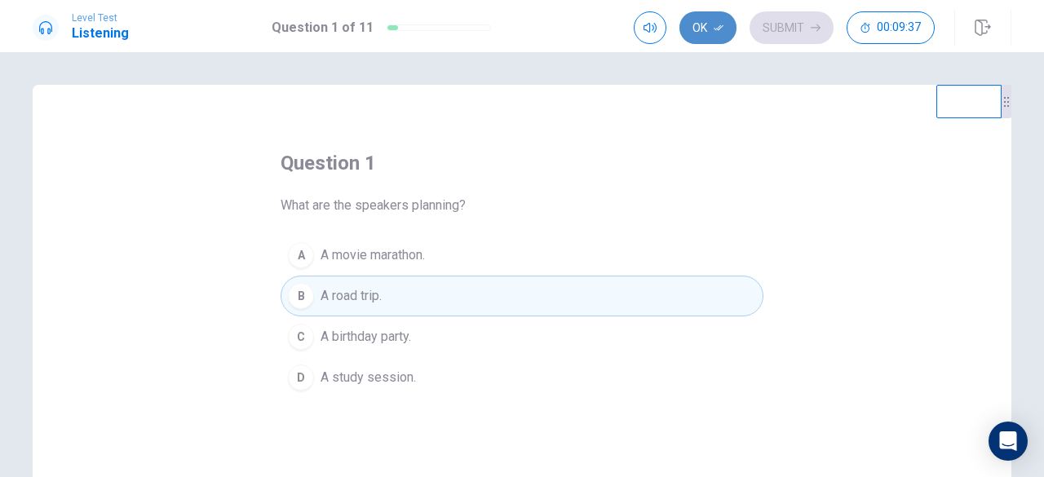
click at [696, 37] on button "Ok" at bounding box center [707, 27] width 57 height 33
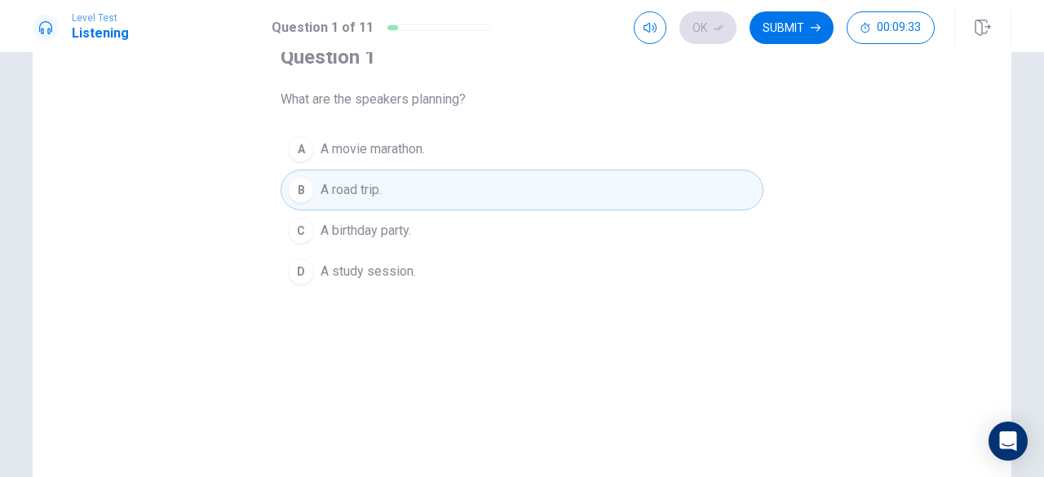
scroll to position [82, 0]
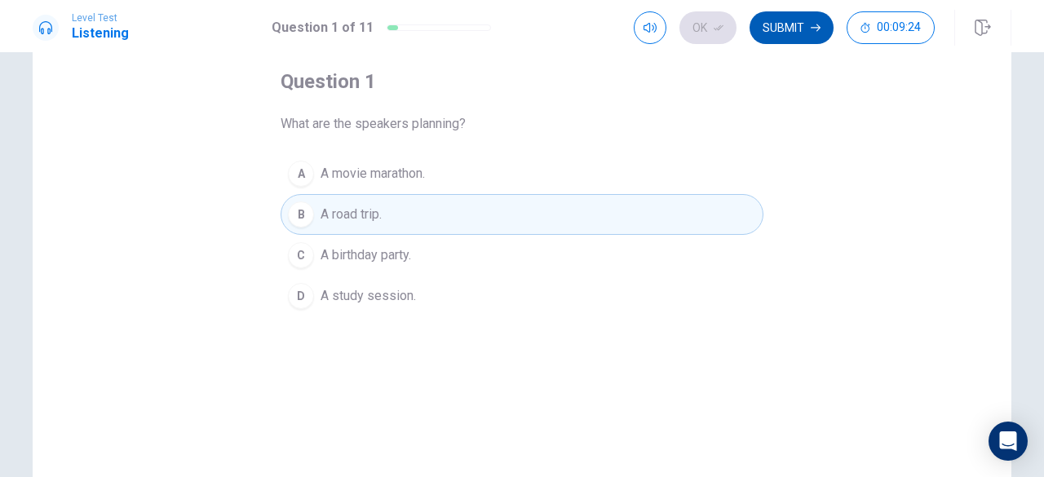
click at [785, 33] on button "Submit" at bounding box center [791, 27] width 84 height 33
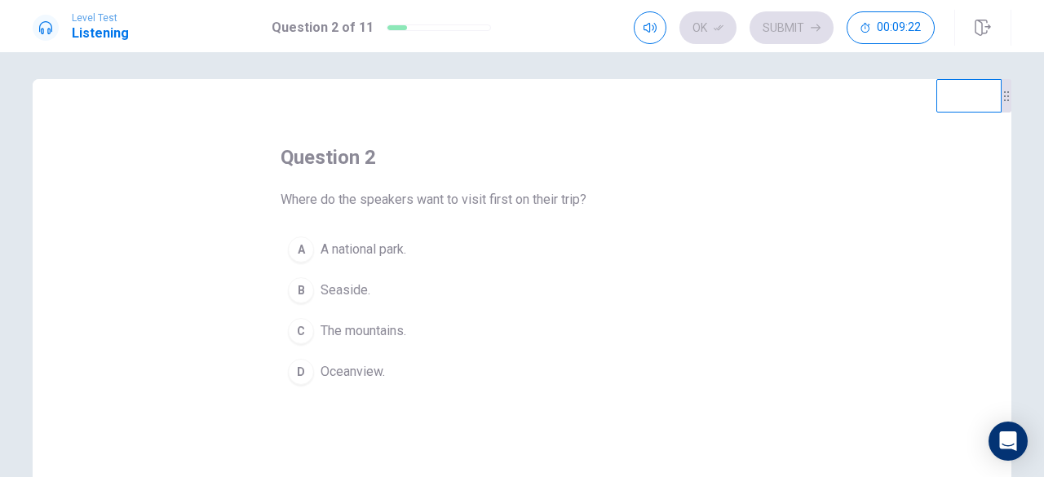
scroll to position [0, 0]
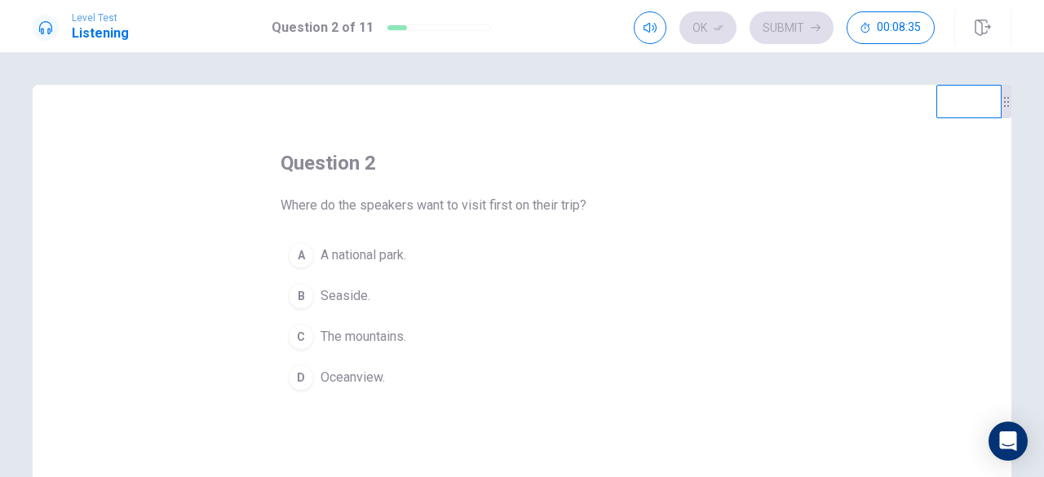
click at [399, 297] on button "B Seaside." at bounding box center [522, 296] width 483 height 41
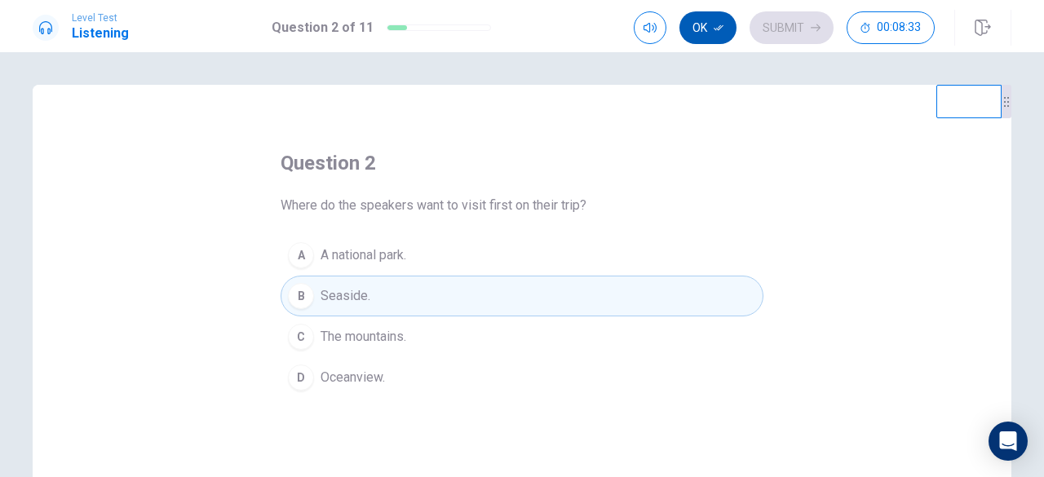
click at [696, 32] on button "Ok" at bounding box center [707, 27] width 57 height 33
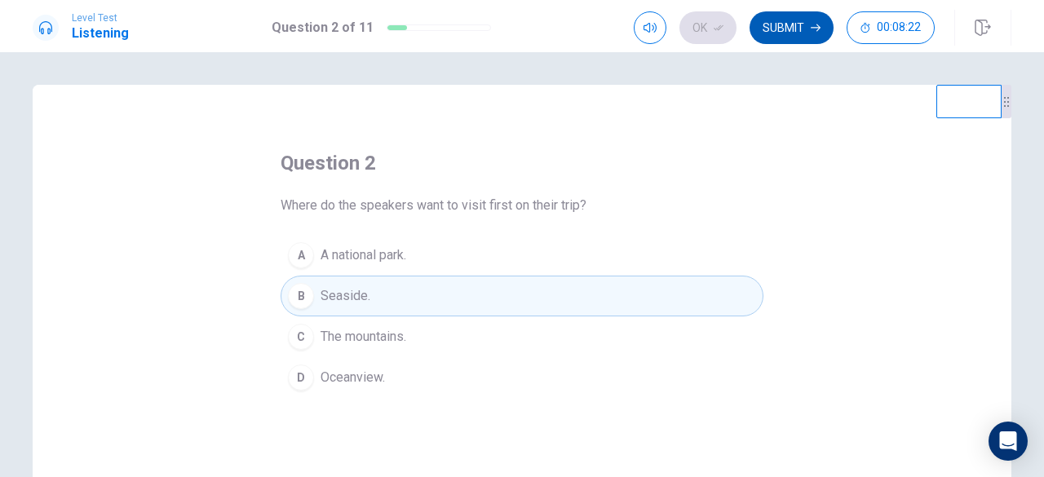
click at [774, 31] on button "Submit" at bounding box center [791, 27] width 84 height 33
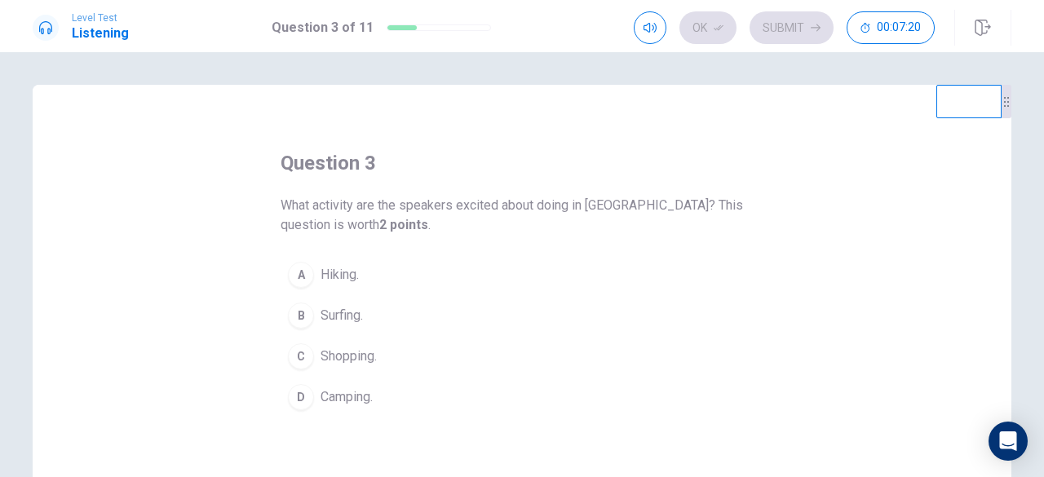
click at [365, 394] on span "Camping." at bounding box center [347, 397] width 52 height 20
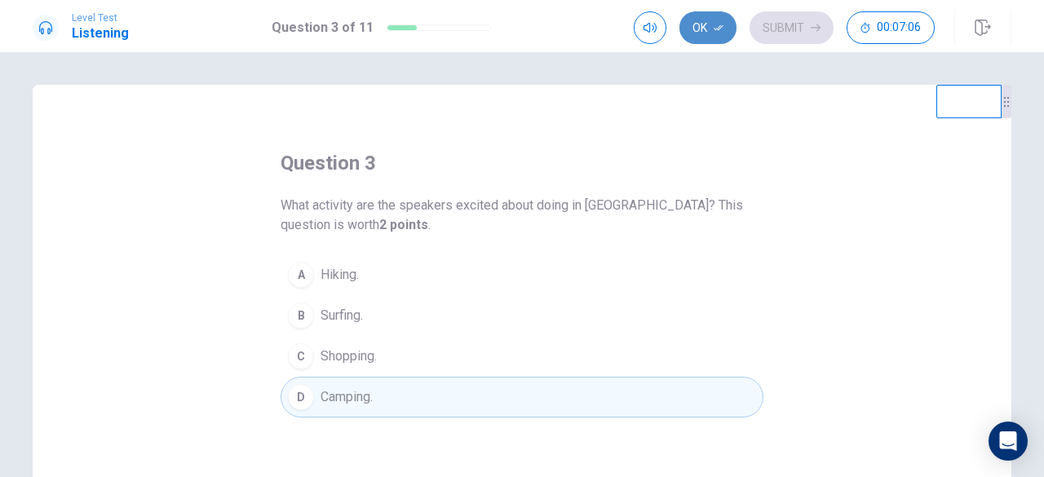
click at [695, 29] on button "Ok" at bounding box center [707, 27] width 57 height 33
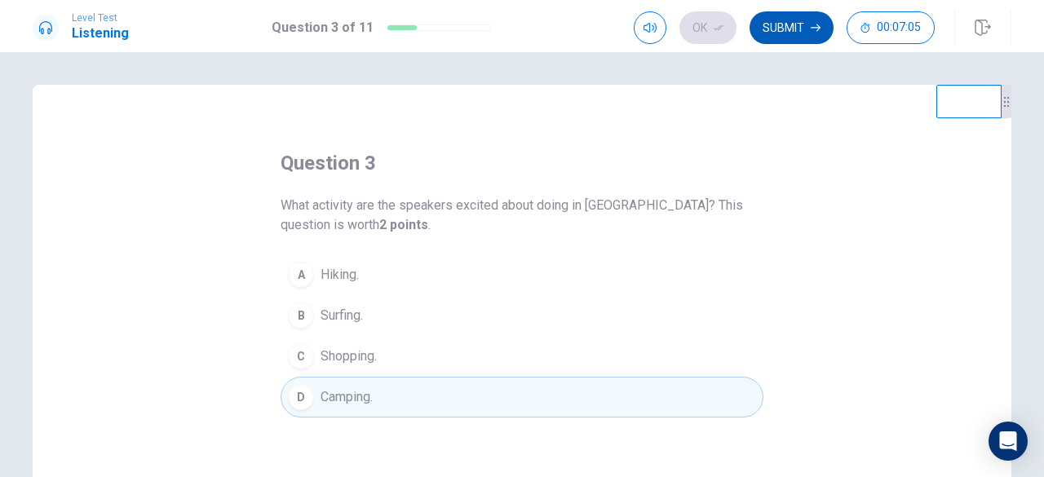
click at [783, 20] on button "Submit" at bounding box center [791, 27] width 84 height 33
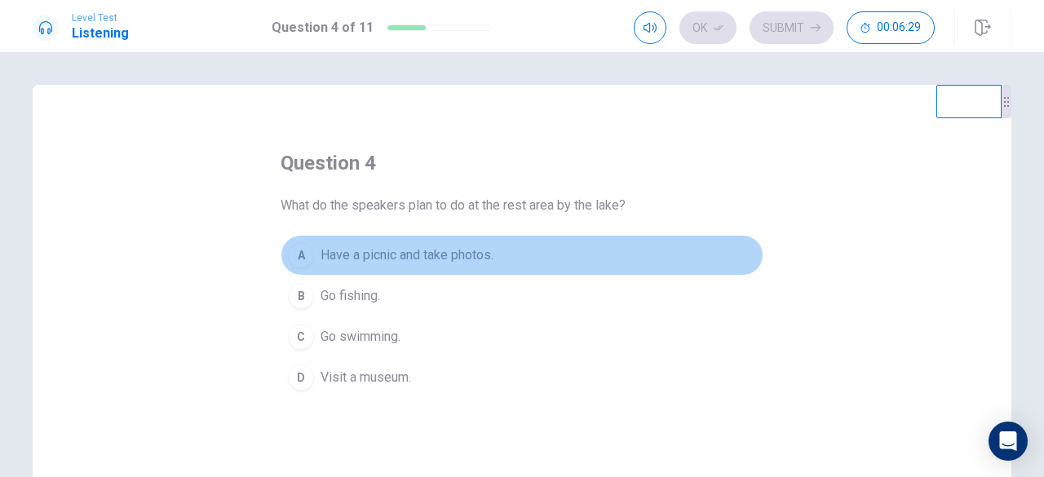
click at [358, 247] on span "Have a picnic and take photos." at bounding box center [407, 255] width 173 height 20
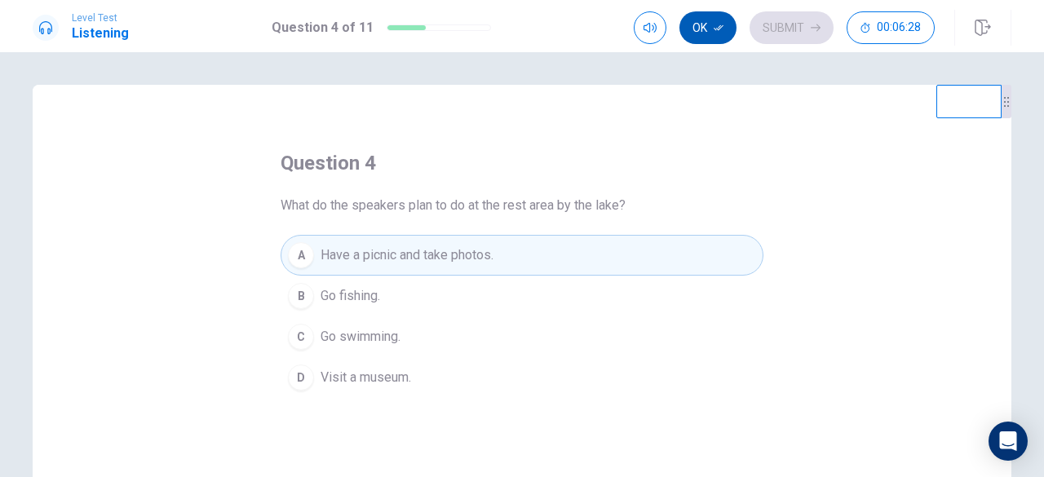
click at [725, 33] on button "Ok" at bounding box center [707, 27] width 57 height 33
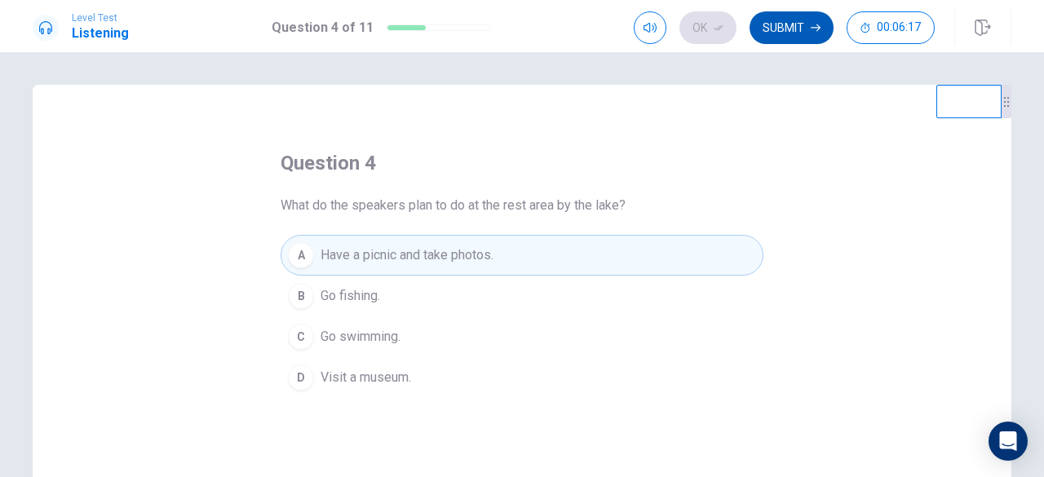
click at [794, 32] on button "Submit" at bounding box center [791, 27] width 84 height 33
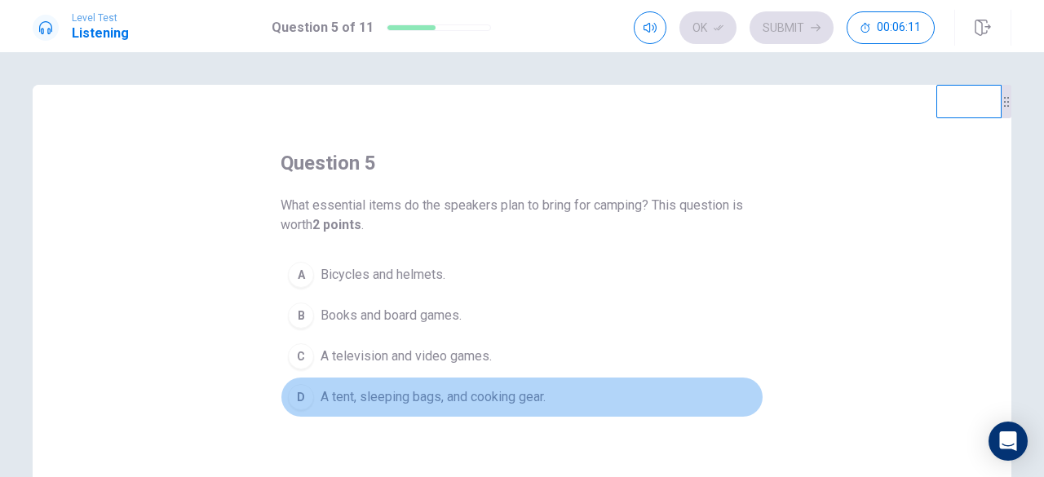
click at [355, 399] on span "A tent, sleeping bags, and cooking gear." at bounding box center [433, 397] width 225 height 20
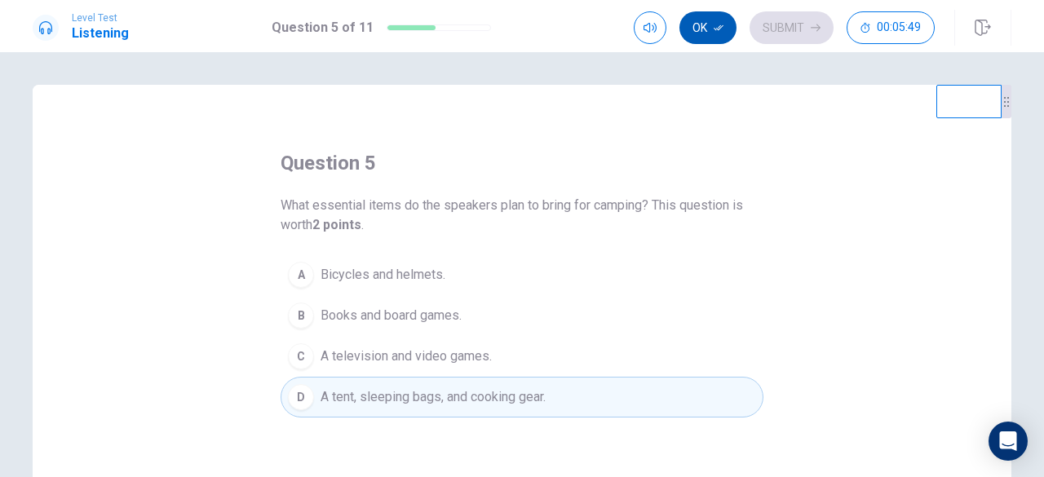
click at [723, 29] on icon "button" at bounding box center [719, 28] width 10 height 10
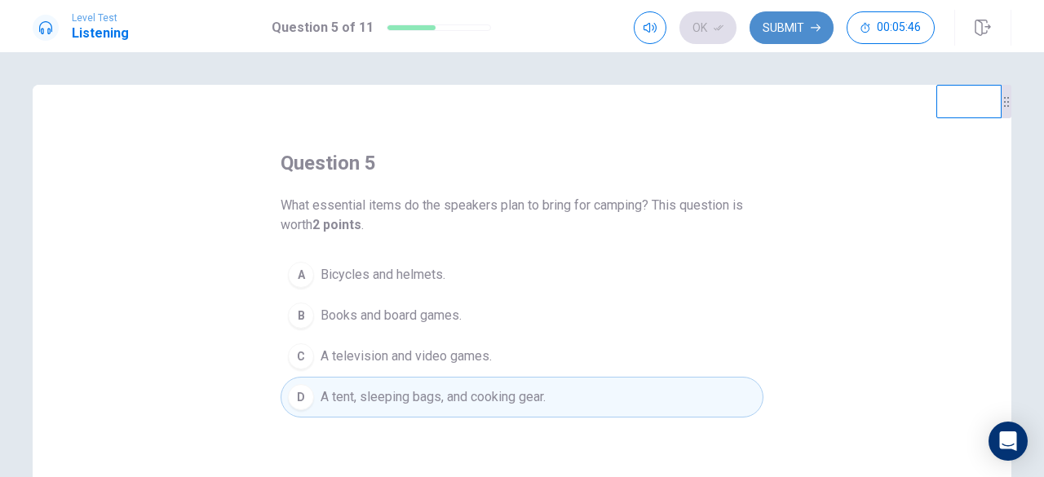
click at [773, 29] on button "Submit" at bounding box center [791, 27] width 84 height 33
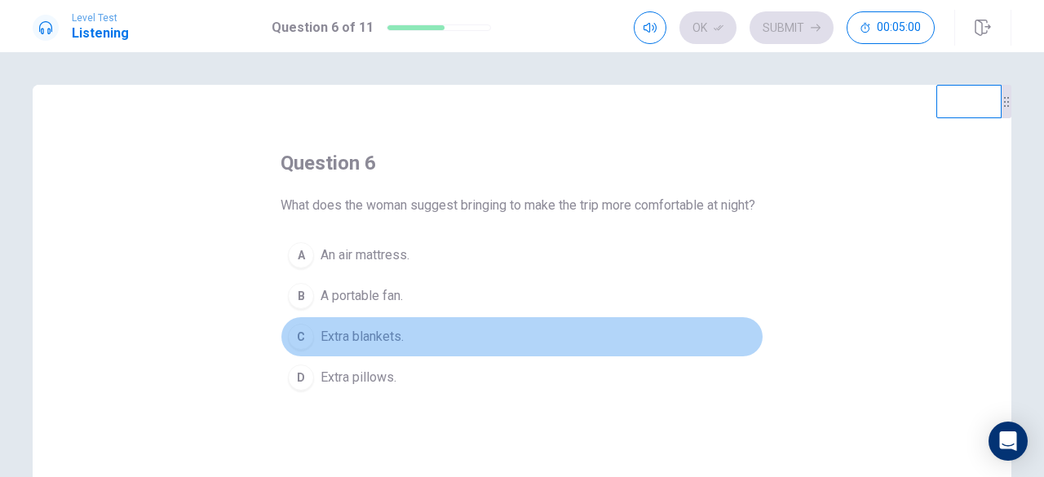
click at [395, 347] on span "Extra blankets." at bounding box center [362, 337] width 83 height 20
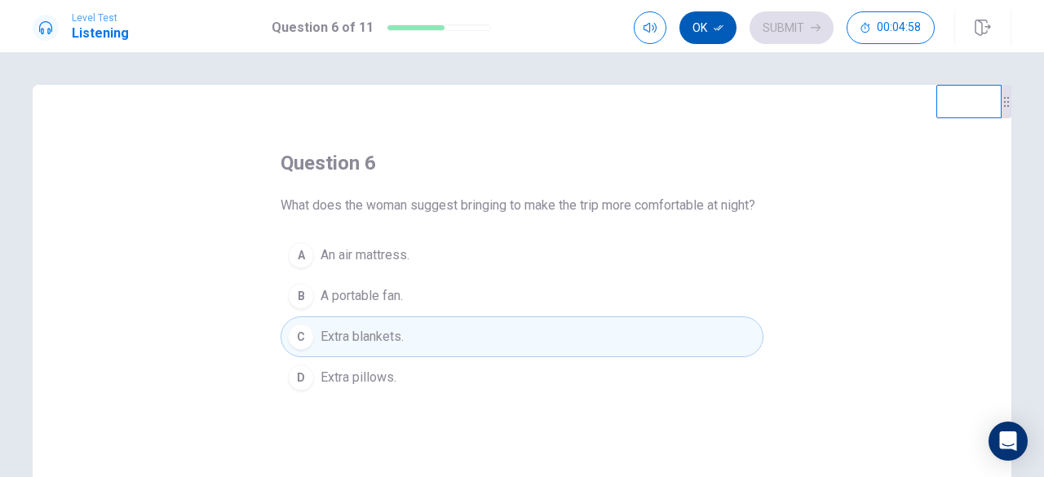
click at [714, 24] on button "Ok" at bounding box center [707, 27] width 57 height 33
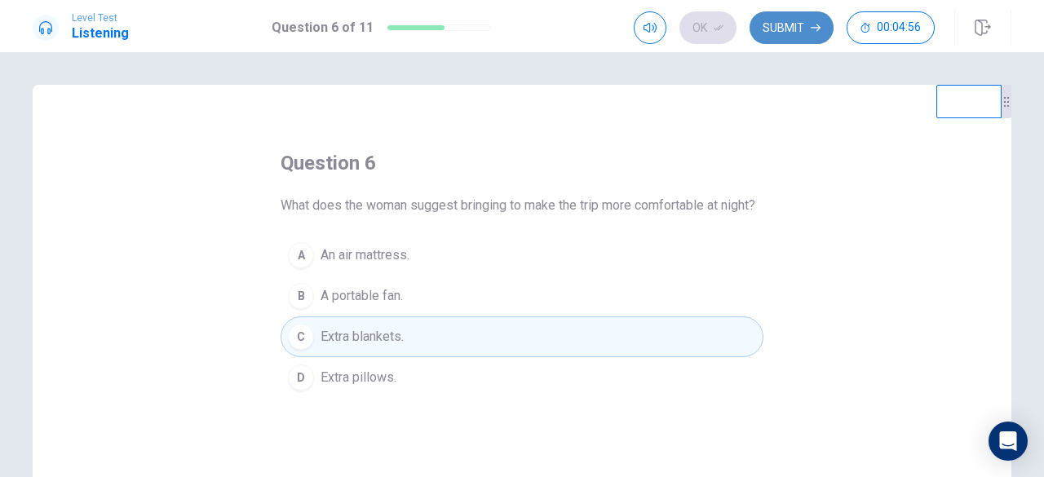
click at [818, 24] on icon "button" at bounding box center [816, 28] width 10 height 10
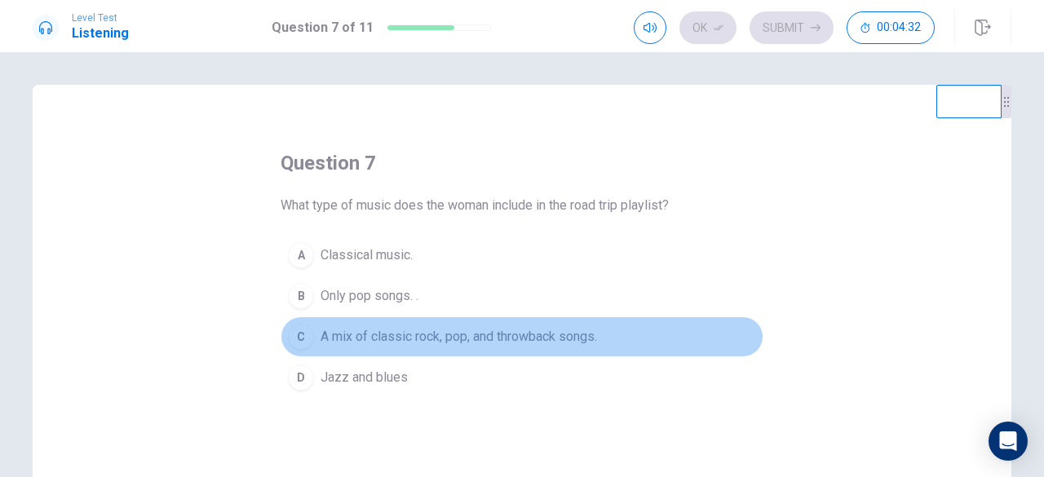
click at [374, 325] on button "C A mix of classic rock, pop, and throwback songs." at bounding box center [522, 336] width 483 height 41
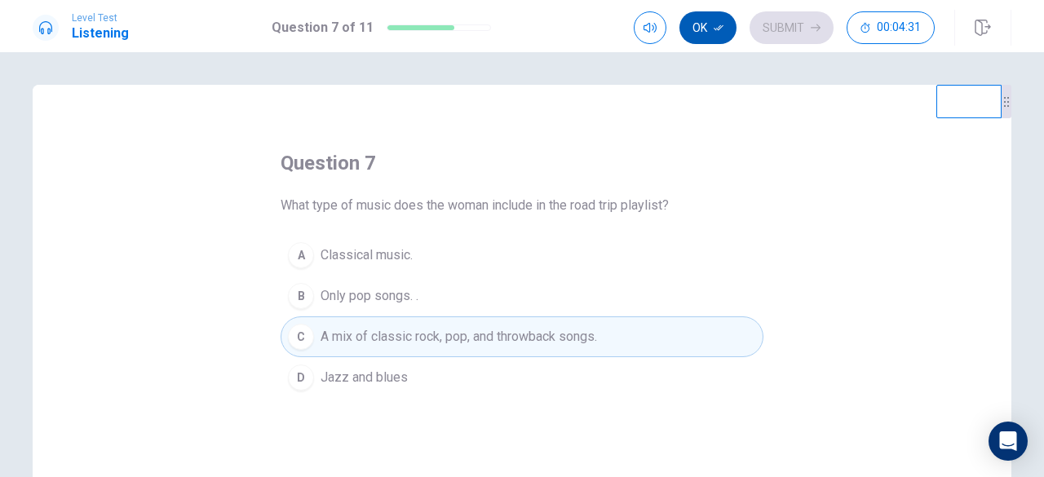
click at [729, 23] on button "Ok" at bounding box center [707, 27] width 57 height 33
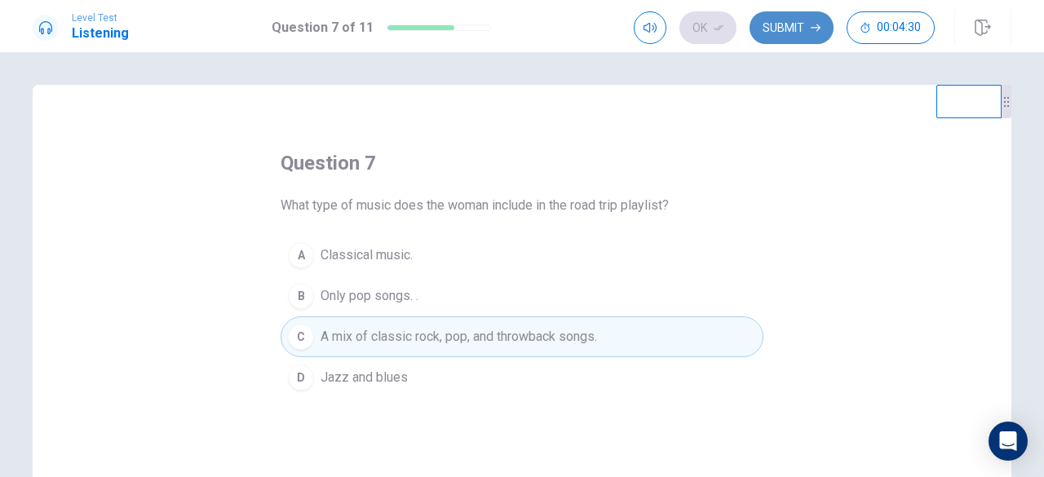
click at [776, 33] on button "Submit" at bounding box center [791, 27] width 84 height 33
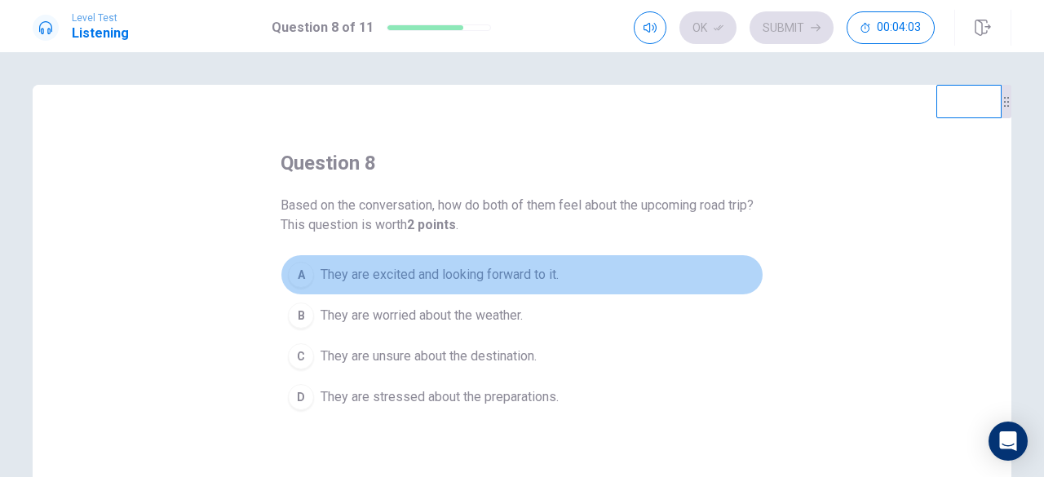
click at [418, 276] on span "They are excited and looking forward to it." at bounding box center [440, 275] width 238 height 20
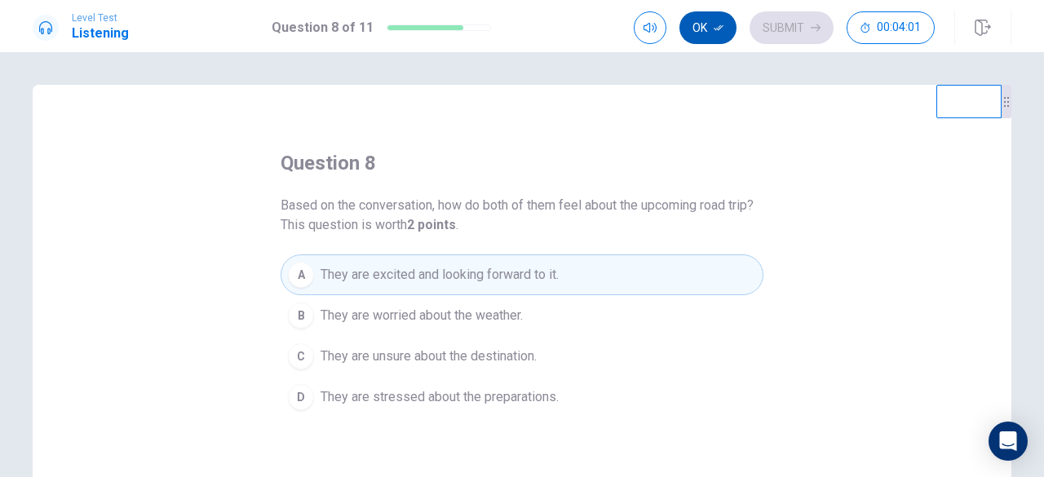
click at [706, 24] on button "Ok" at bounding box center [707, 27] width 57 height 33
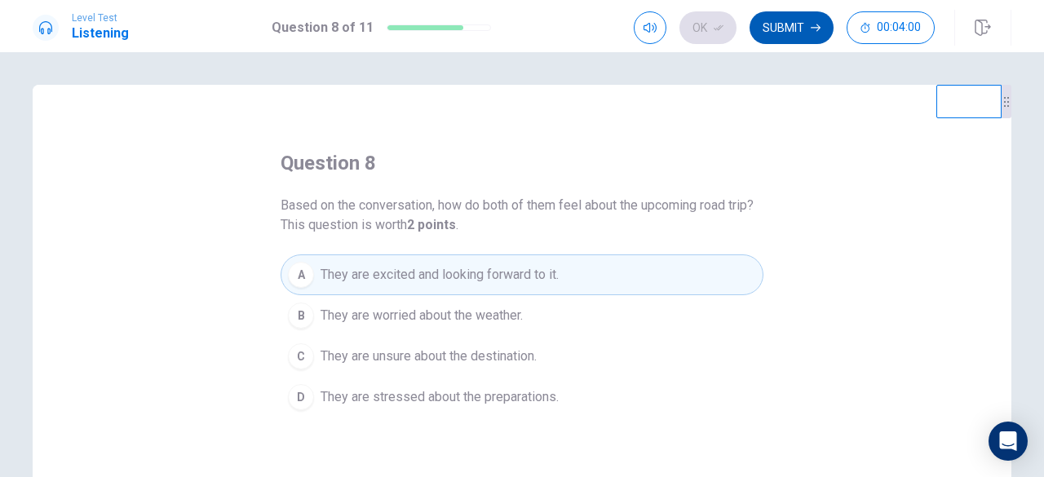
click at [784, 28] on button "Submit" at bounding box center [791, 27] width 84 height 33
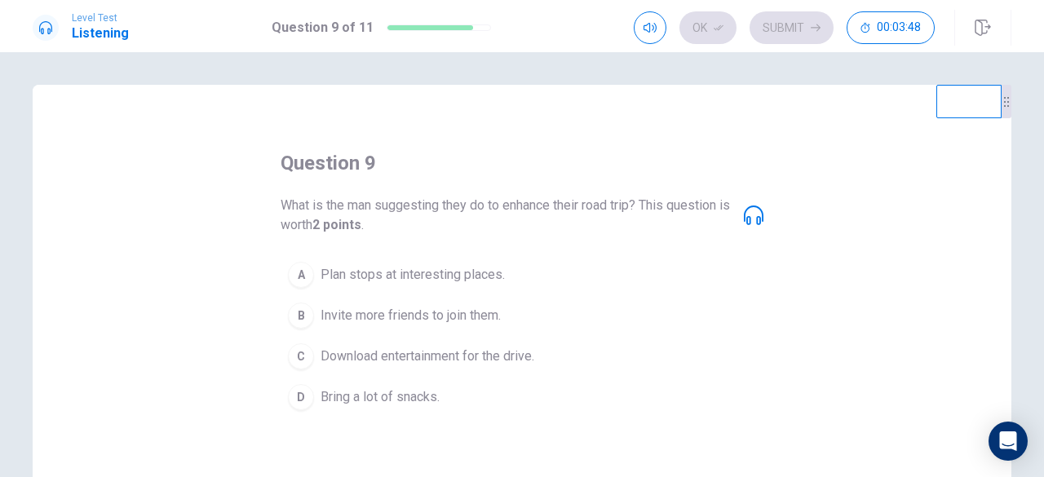
click at [481, 356] on span "Download entertainment for the drive." at bounding box center [428, 357] width 214 height 20
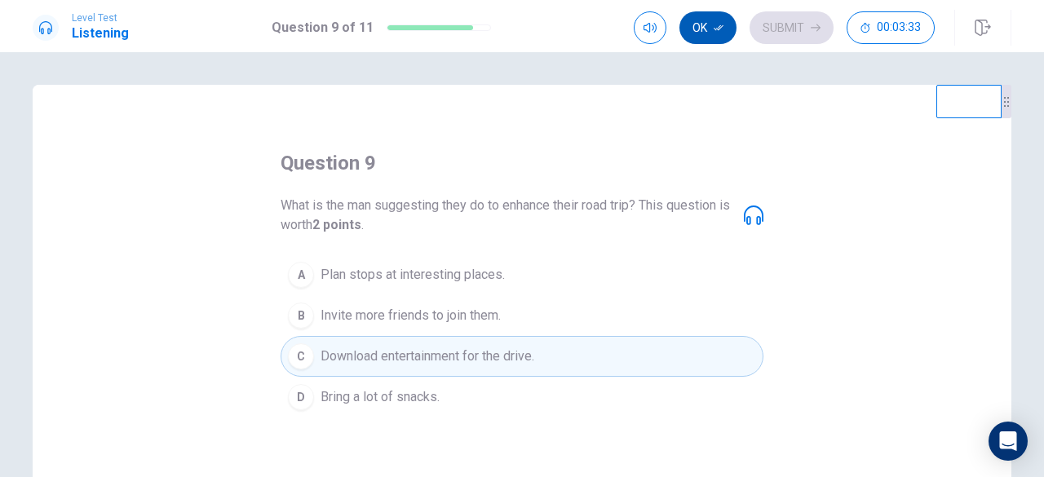
click at [713, 27] on button "Ok" at bounding box center [707, 27] width 57 height 33
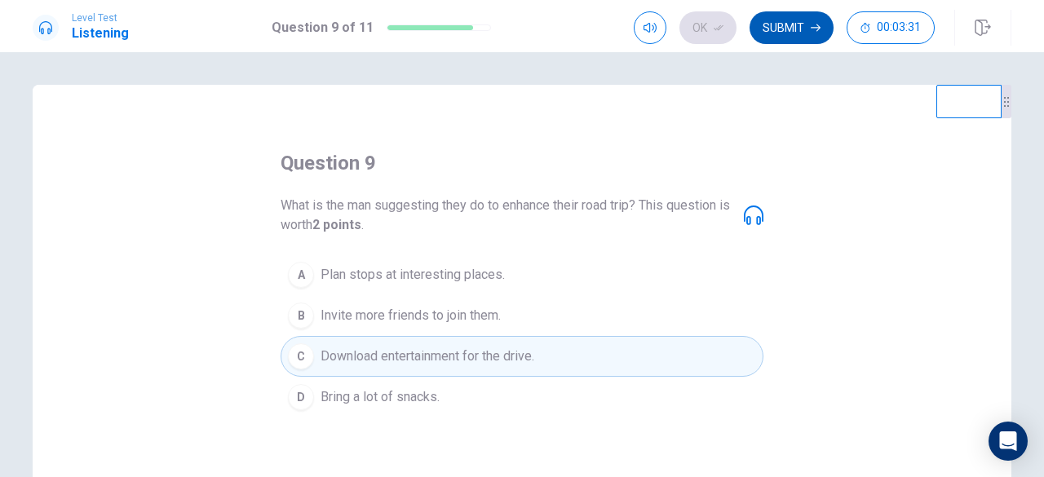
click at [811, 26] on icon "button" at bounding box center [816, 28] width 10 height 10
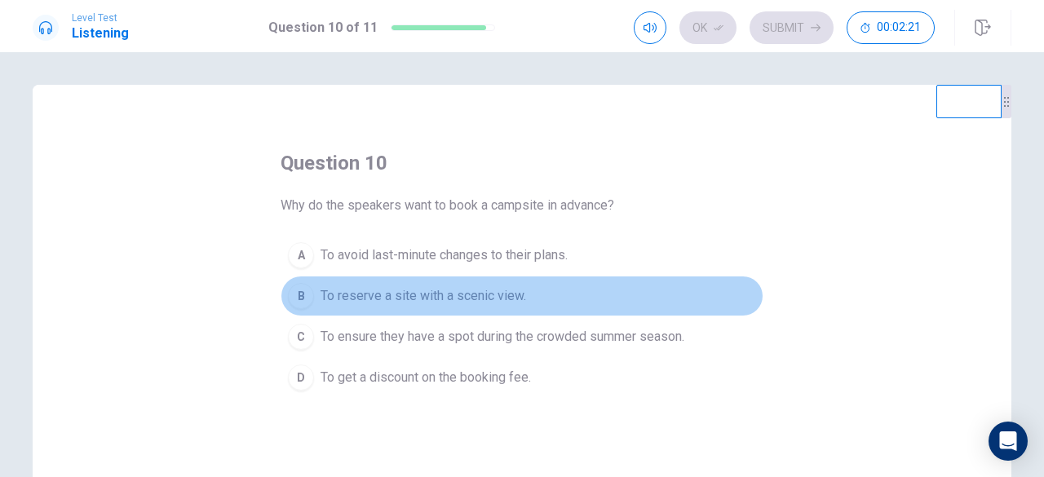
click at [488, 296] on span "To reserve a site with a scenic view." at bounding box center [424, 296] width 206 height 20
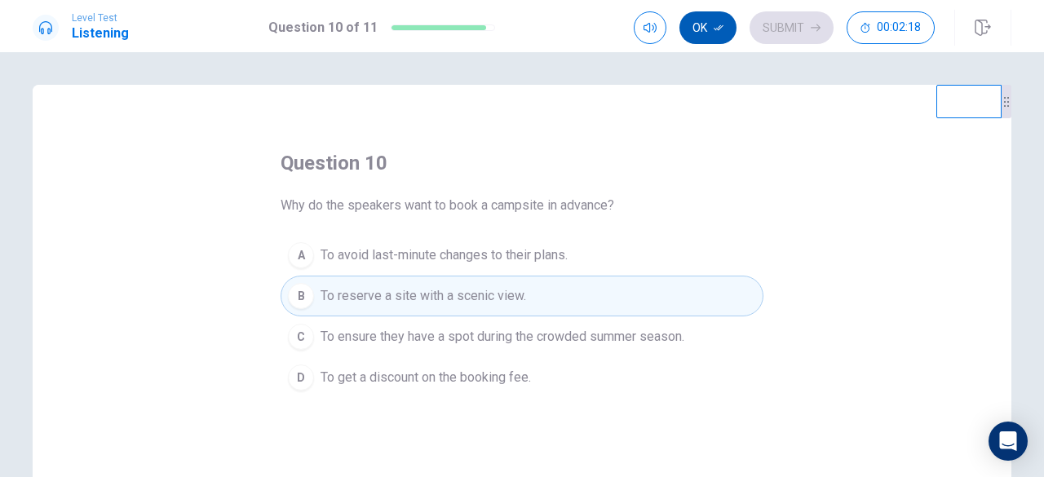
click at [716, 23] on icon "button" at bounding box center [719, 28] width 10 height 10
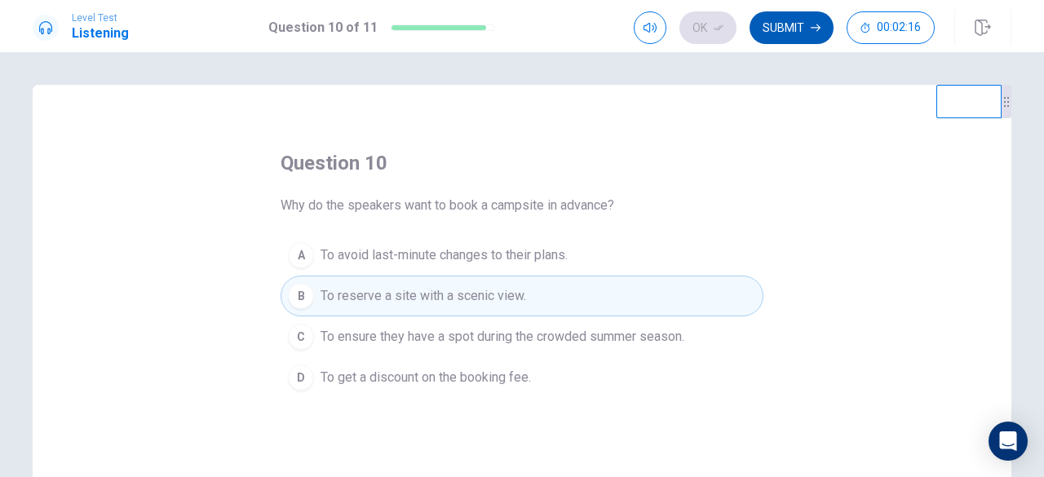
click at [780, 30] on button "Submit" at bounding box center [791, 27] width 84 height 33
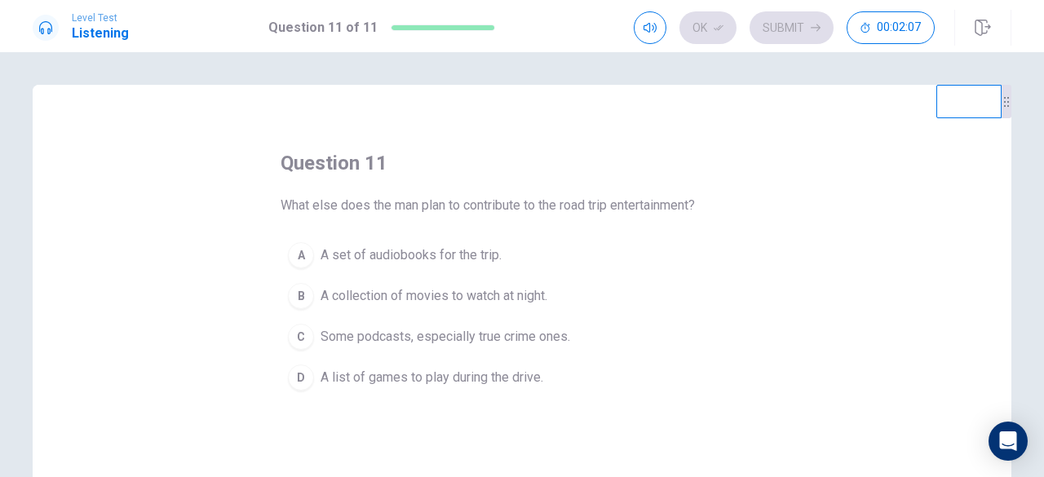
click at [423, 334] on span "Some podcasts, especially true crime ones." at bounding box center [446, 337] width 250 height 20
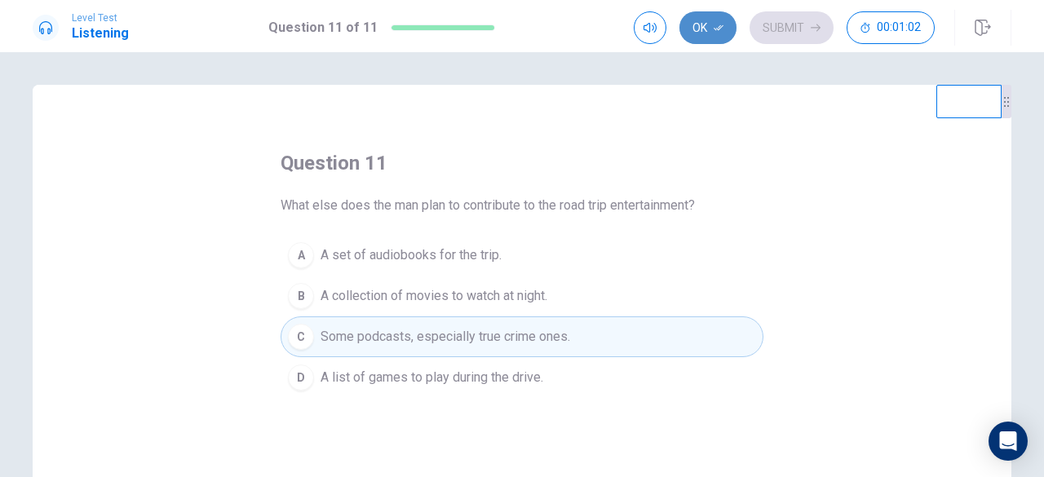
click at [720, 25] on icon "button" at bounding box center [719, 28] width 10 height 10
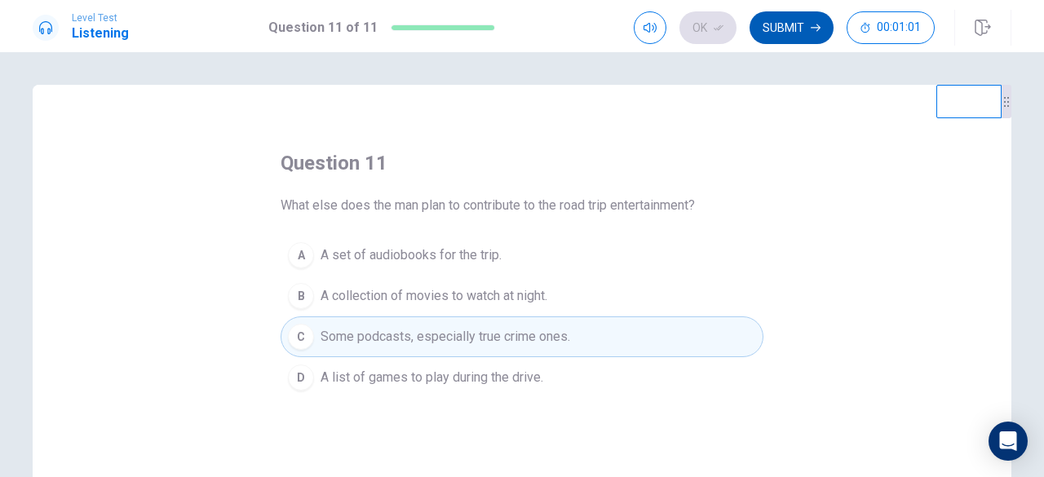
click at [766, 34] on button "Submit" at bounding box center [791, 27] width 84 height 33
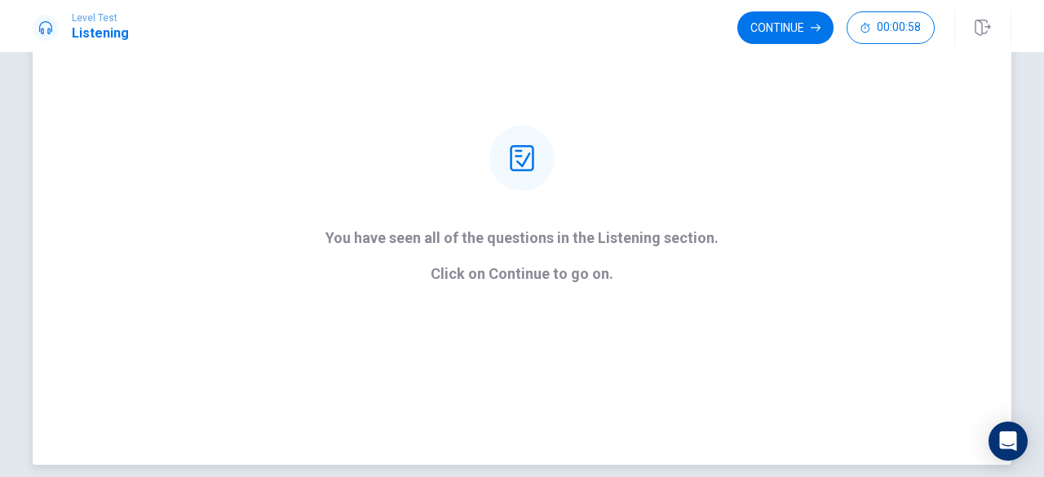
scroll to position [82, 0]
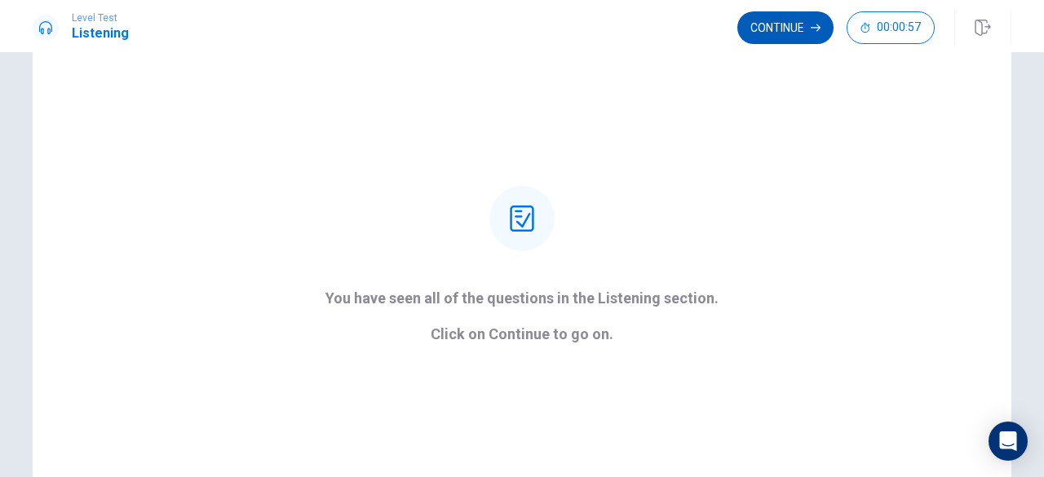
click at [799, 20] on button "Continue" at bounding box center [785, 27] width 96 height 33
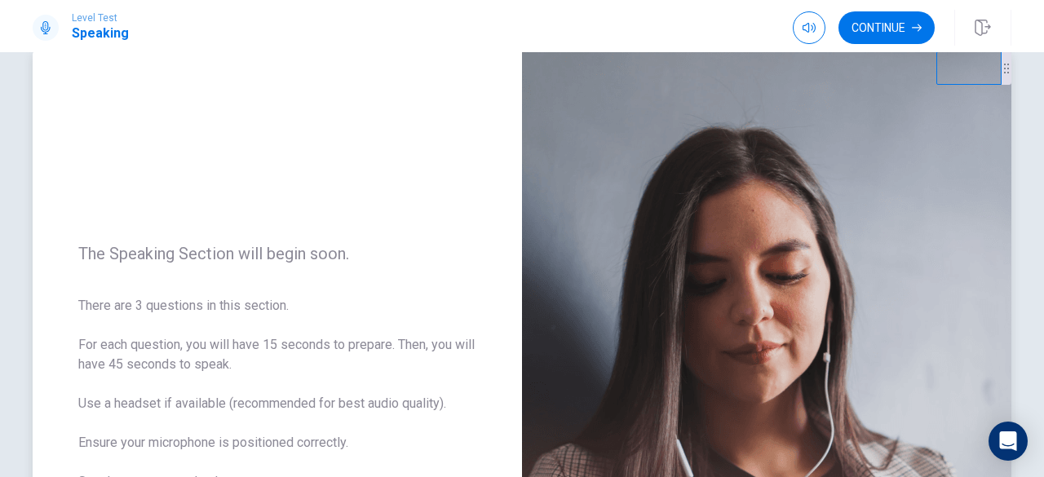
scroll to position [0, 0]
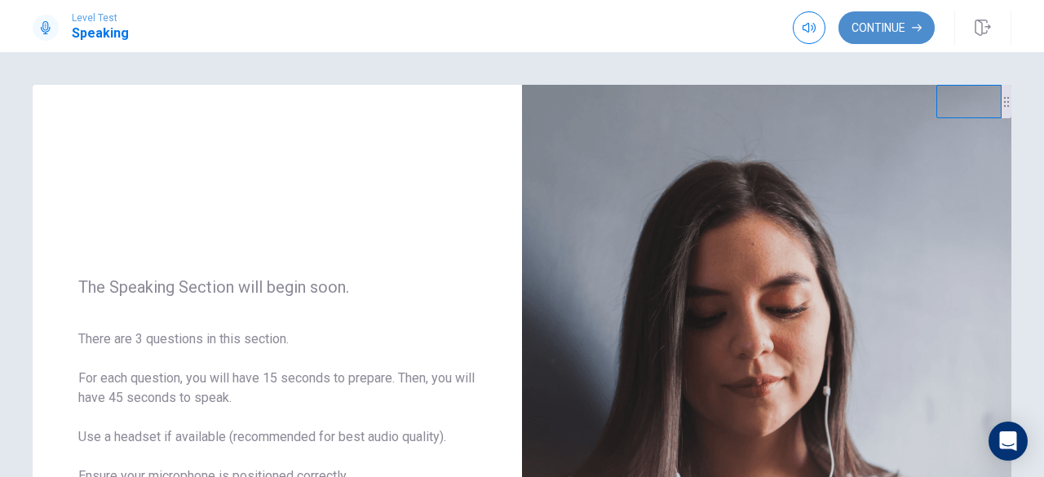
click at [870, 33] on button "Continue" at bounding box center [886, 27] width 96 height 33
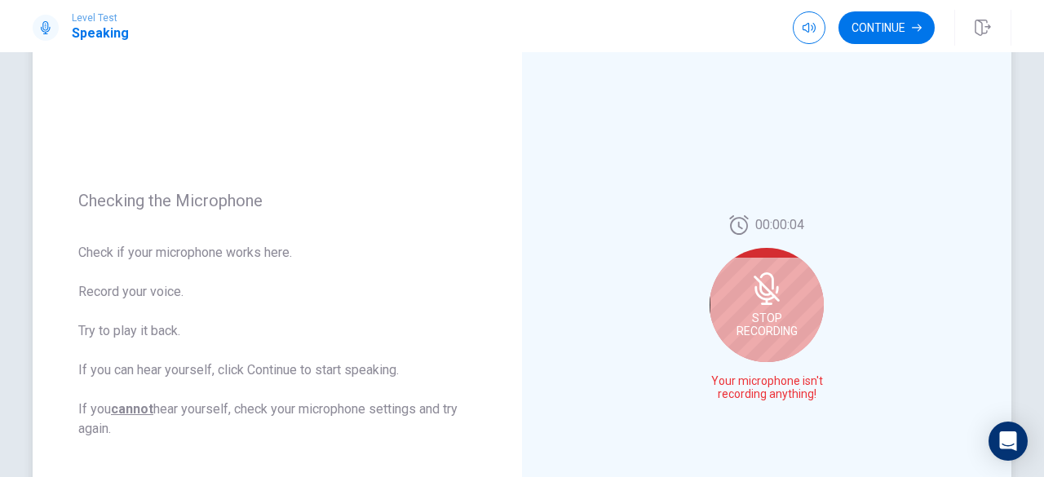
scroll to position [163, 0]
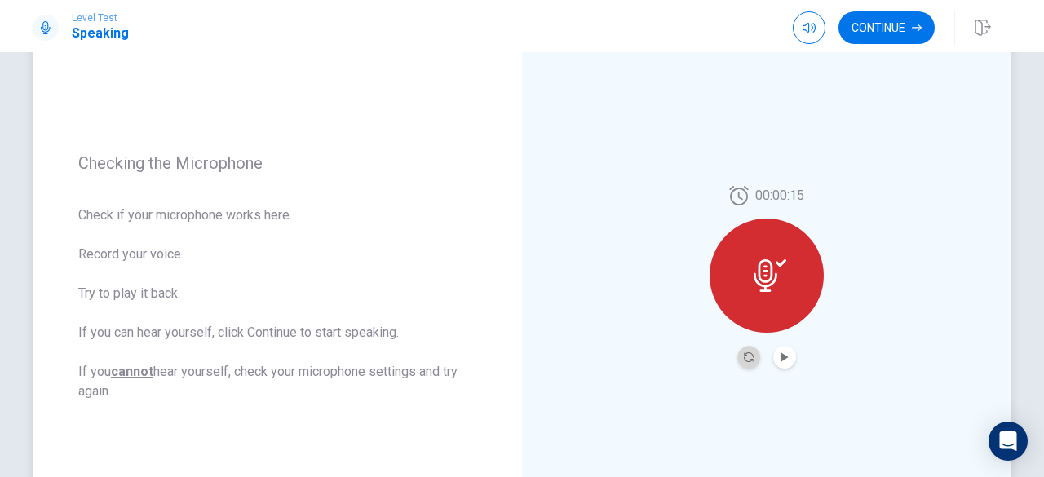
click at [754, 355] on button "Record Again" at bounding box center [748, 357] width 23 height 23
click at [791, 351] on div at bounding box center [766, 357] width 59 height 23
click at [780, 359] on icon "Play Audio" at bounding box center [783, 357] width 7 height 10
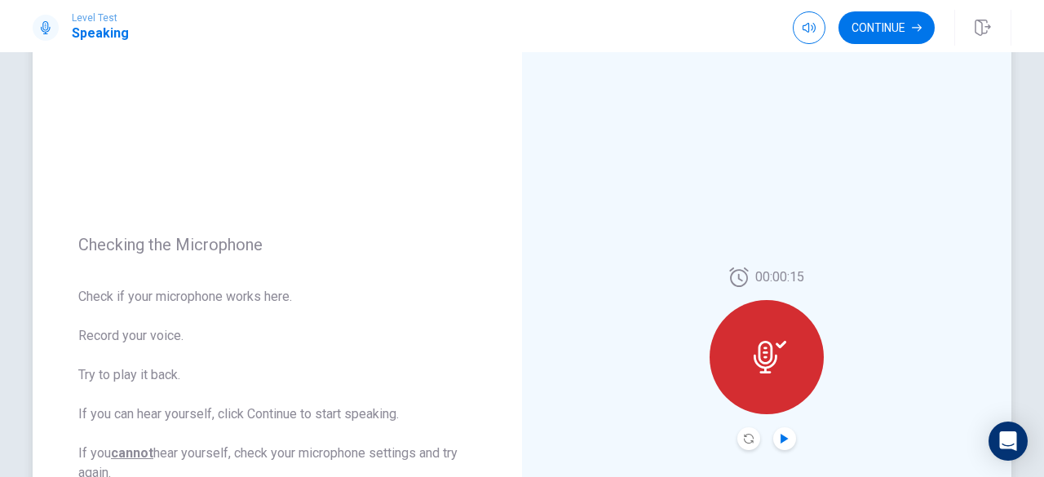
scroll to position [0, 0]
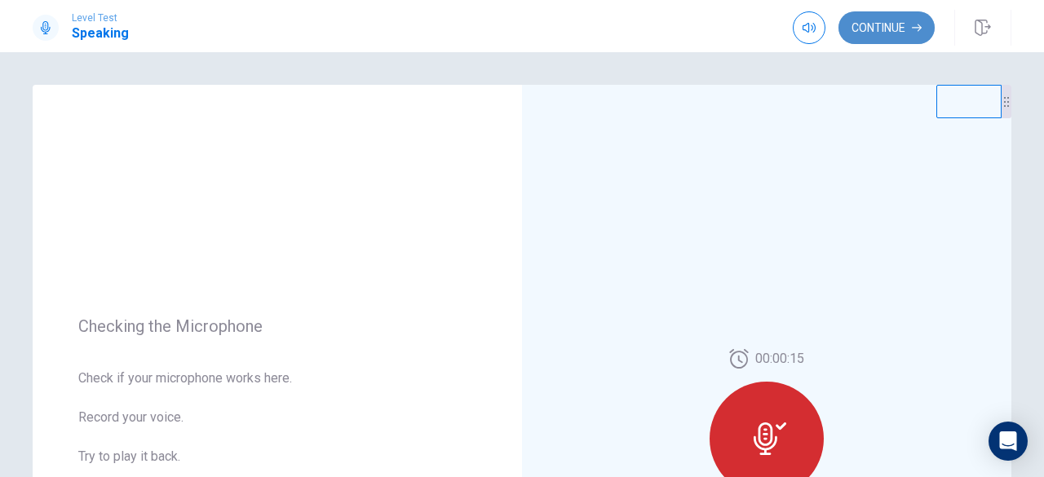
click at [929, 33] on button "Continue" at bounding box center [886, 27] width 96 height 33
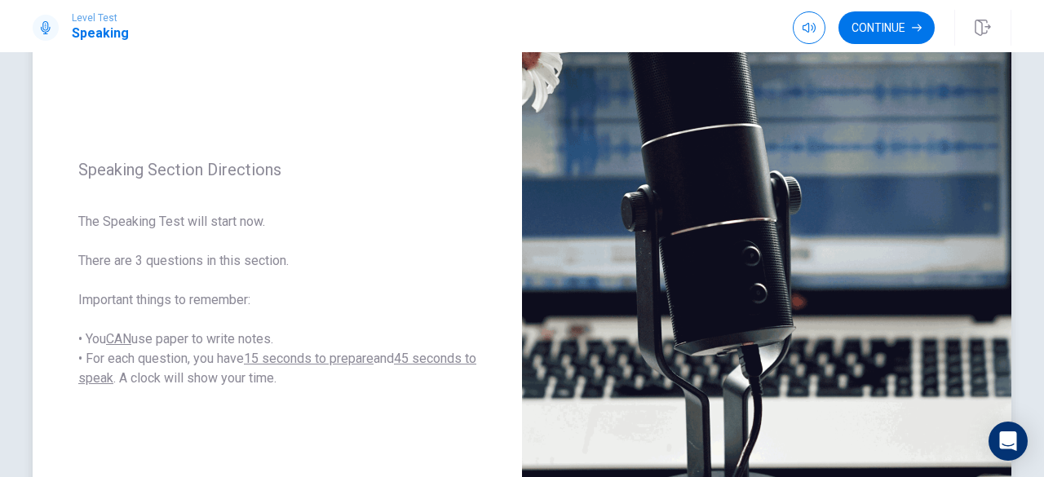
scroll to position [163, 0]
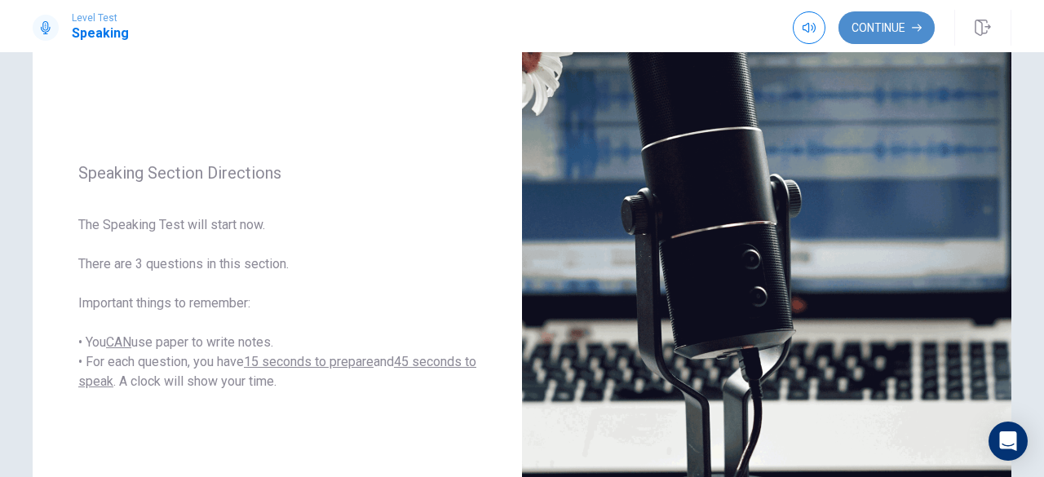
click at [851, 33] on button "Continue" at bounding box center [886, 27] width 96 height 33
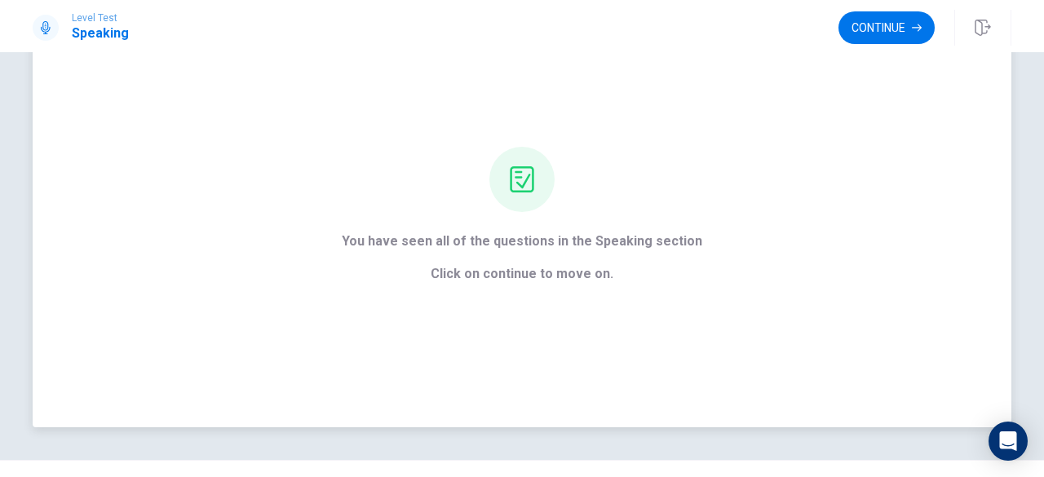
scroll to position [0, 0]
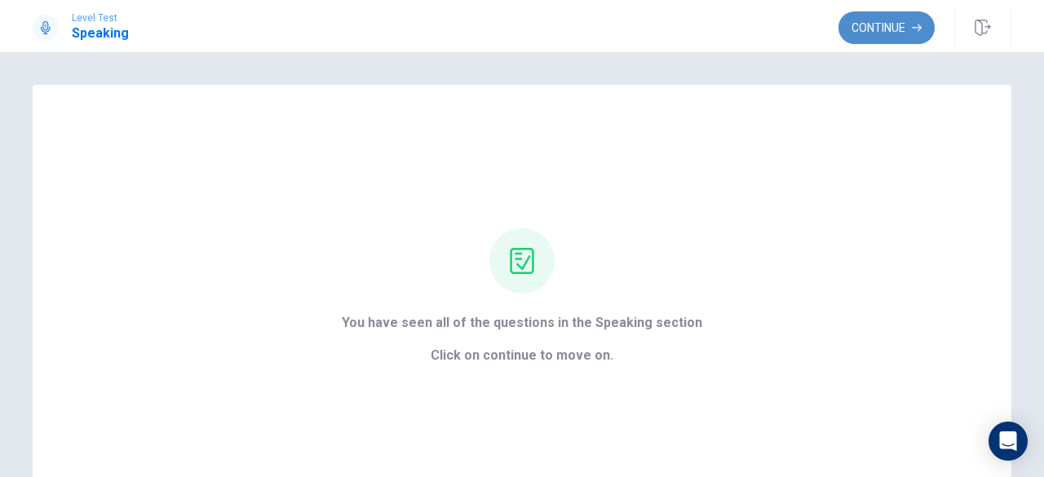
click at [869, 29] on button "Continue" at bounding box center [886, 27] width 96 height 33
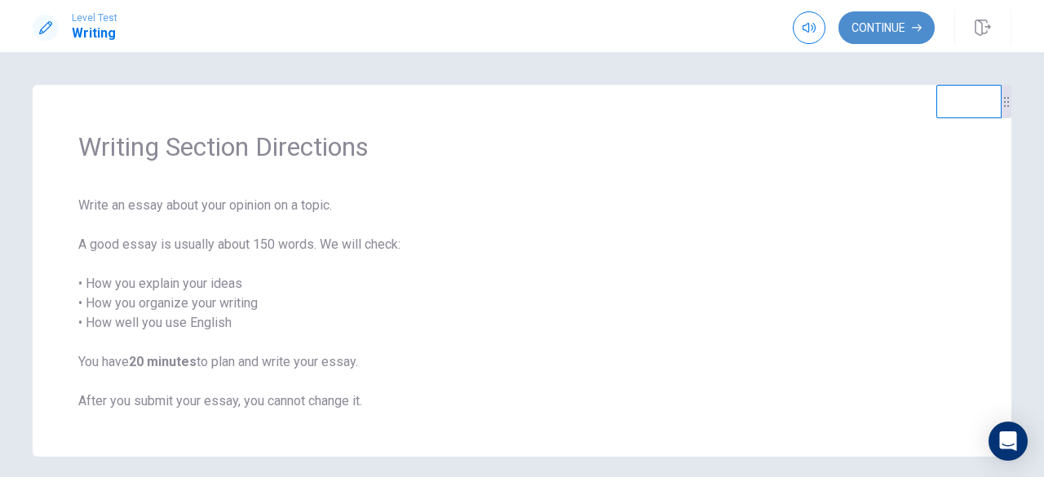
click at [863, 30] on button "Continue" at bounding box center [886, 27] width 96 height 33
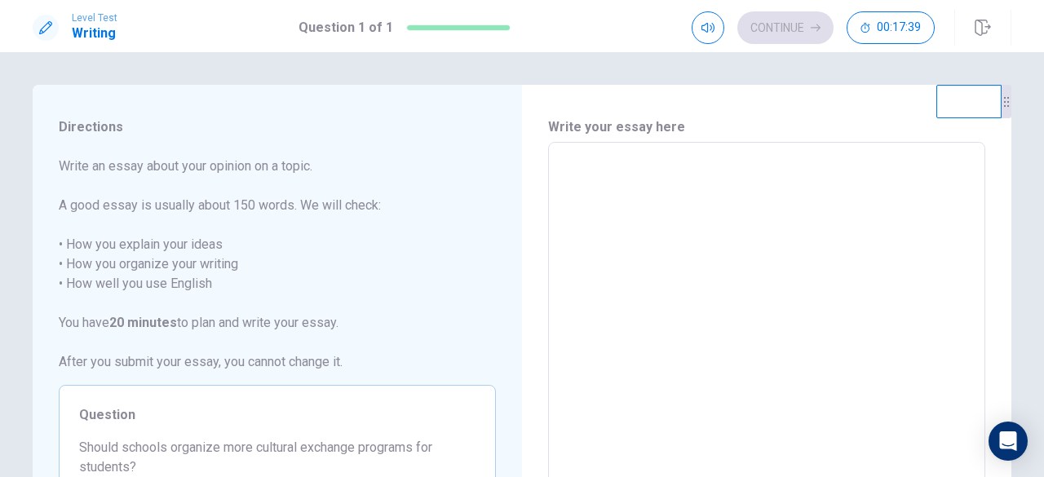
click at [620, 184] on textarea at bounding box center [766, 368] width 414 height 424
type textarea "*"
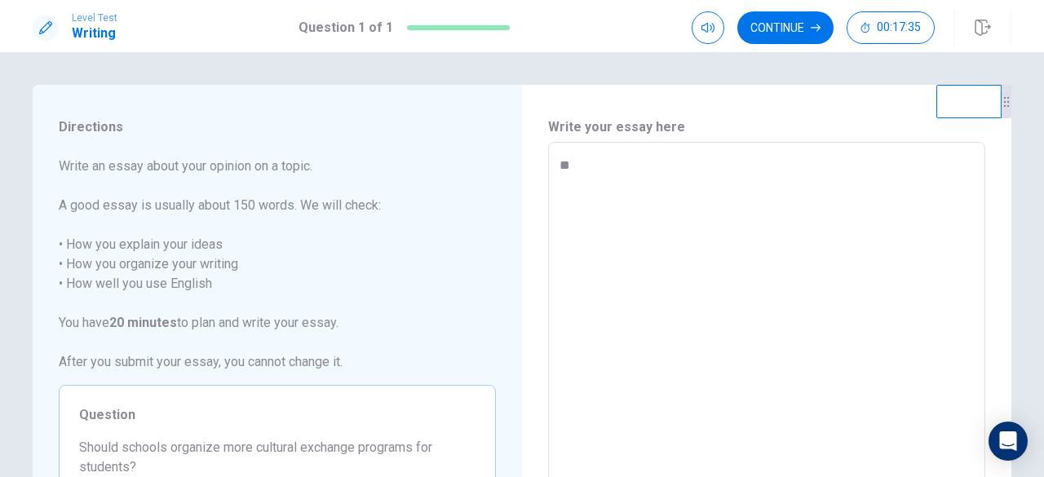
type textarea "*"
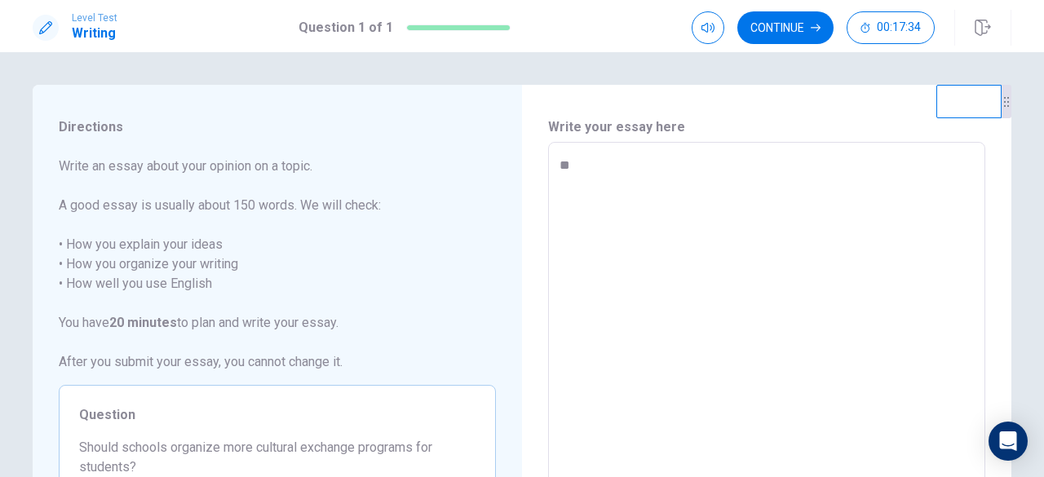
type textarea "*"
type textarea "***"
type textarea "*"
type textarea "****"
type textarea "*"
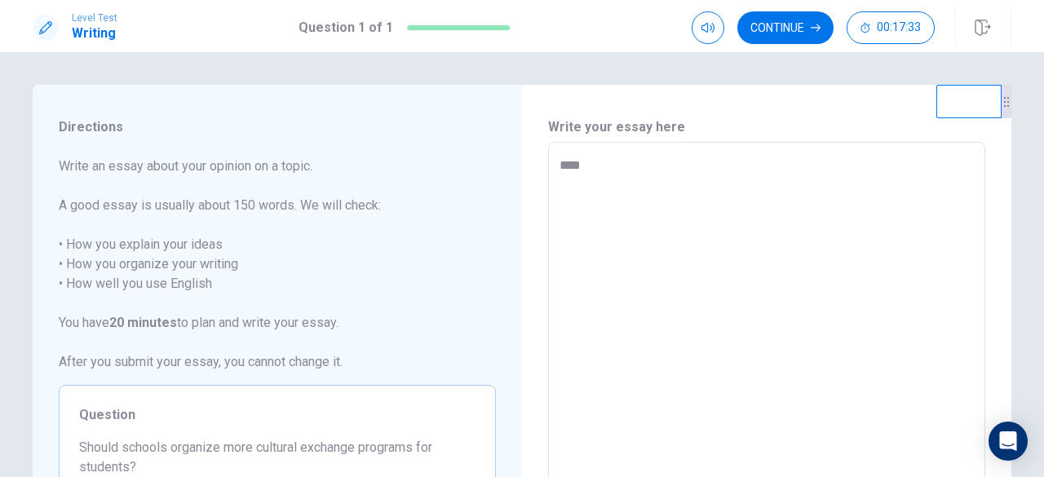
type textarea "*****"
type textarea "*"
type textarea "******"
type textarea "*"
type textarea "*******"
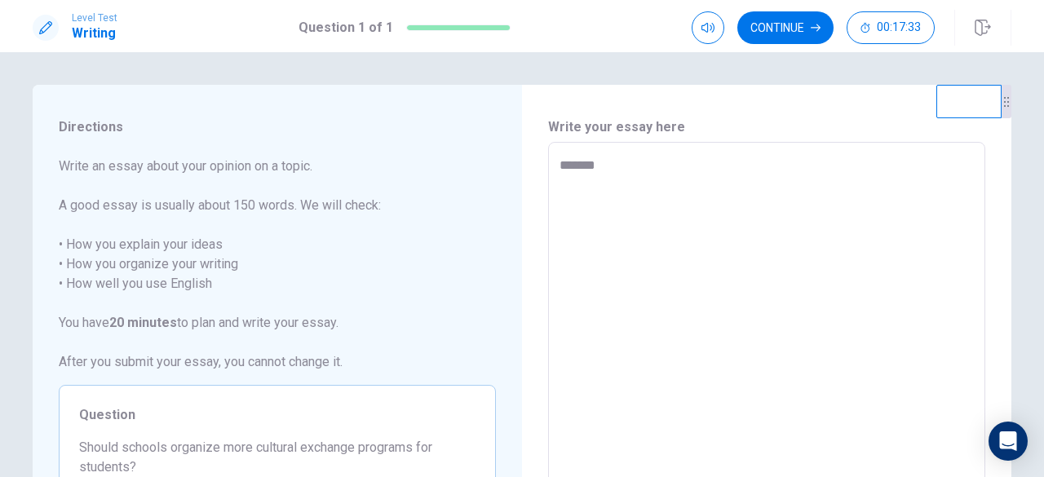
type textarea "*"
type textarea "********"
type textarea "*"
type textarea "*********"
type textarea "*"
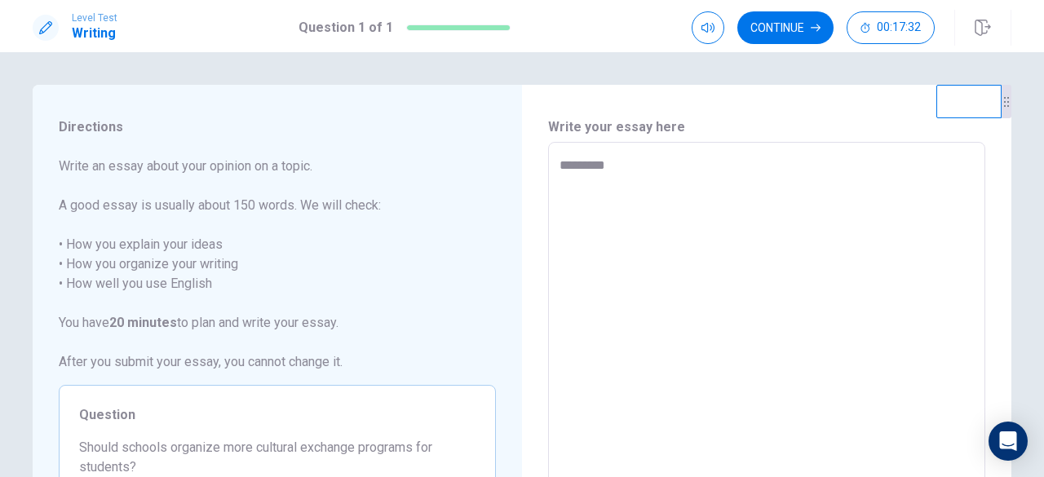
type textarea "**********"
type textarea "*"
type textarea "**********"
type textarea "*"
type textarea "**********"
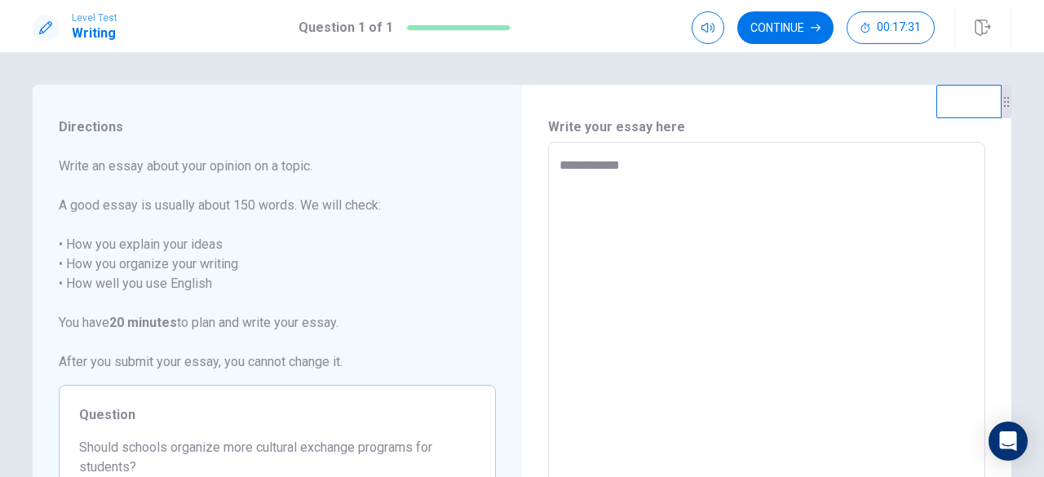
type textarea "*"
type textarea "**********"
type textarea "*"
type textarea "**********"
type textarea "*"
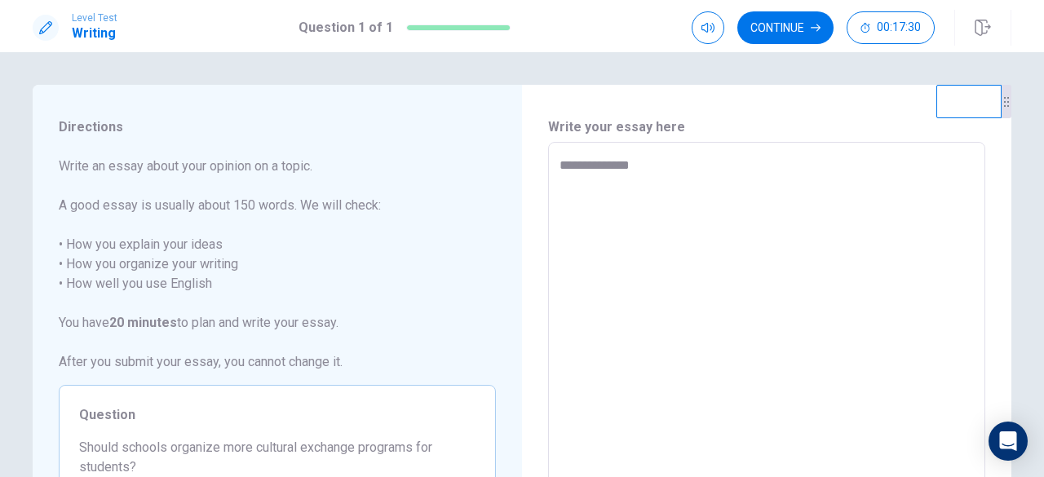
type textarea "**********"
type textarea "*"
type textarea "**********"
type textarea "*"
type textarea "**********"
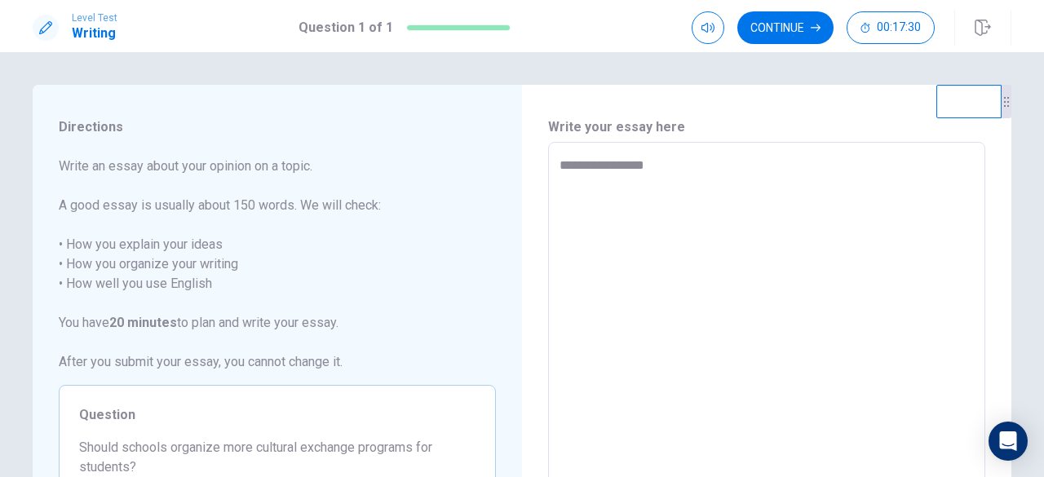
type textarea "*"
type textarea "**********"
type textarea "*"
type textarea "**********"
type textarea "*"
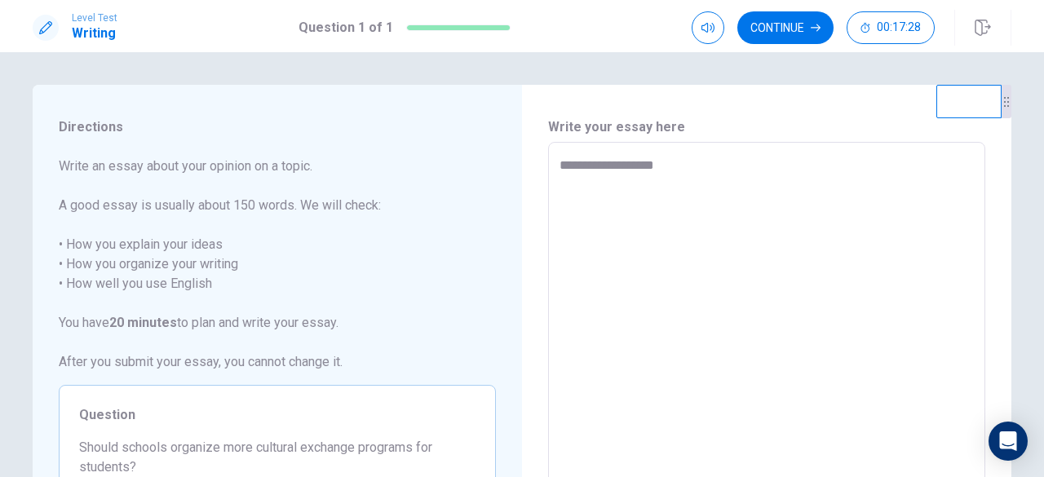
type textarea "**********"
type textarea "*"
type textarea "**********"
type textarea "*"
type textarea "**********"
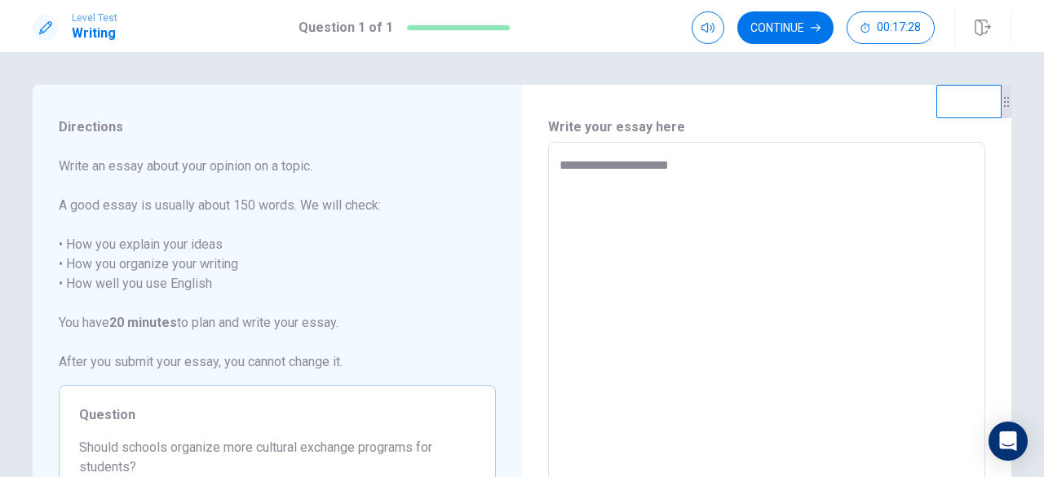
type textarea "*"
type textarea "**********"
type textarea "*"
type textarea "**********"
type textarea "*"
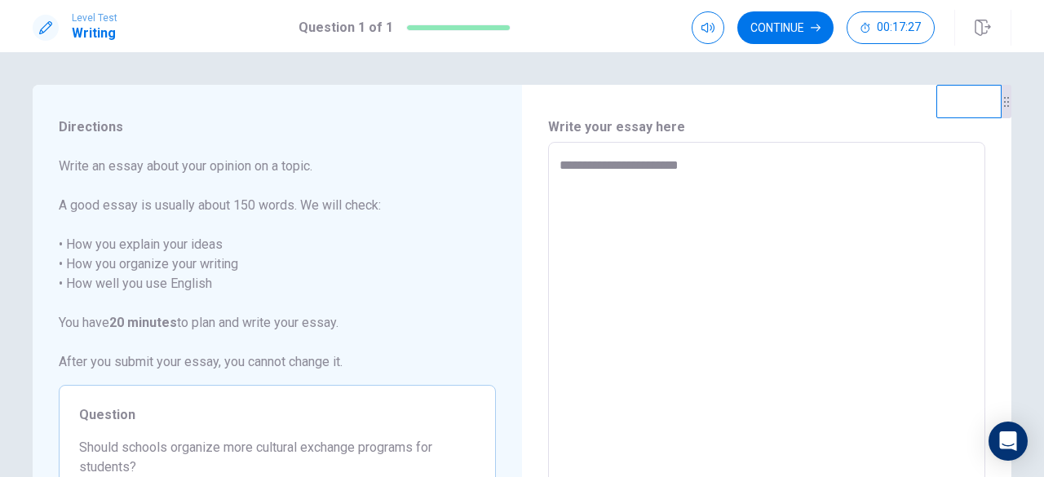
type textarea "**********"
type textarea "*"
type textarea "**********"
type textarea "*"
type textarea "**********"
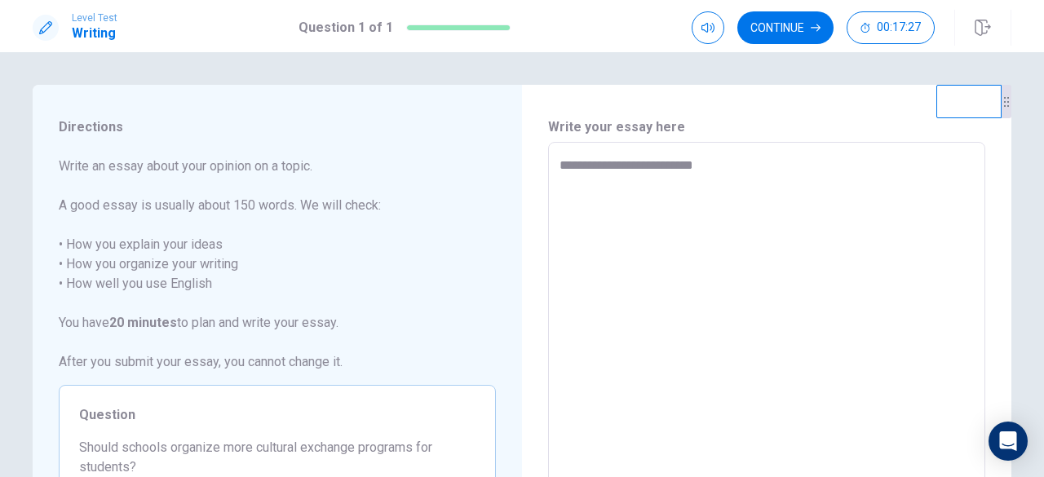
type textarea "*"
type textarea "**********"
type textarea "*"
type textarea "**********"
type textarea "*"
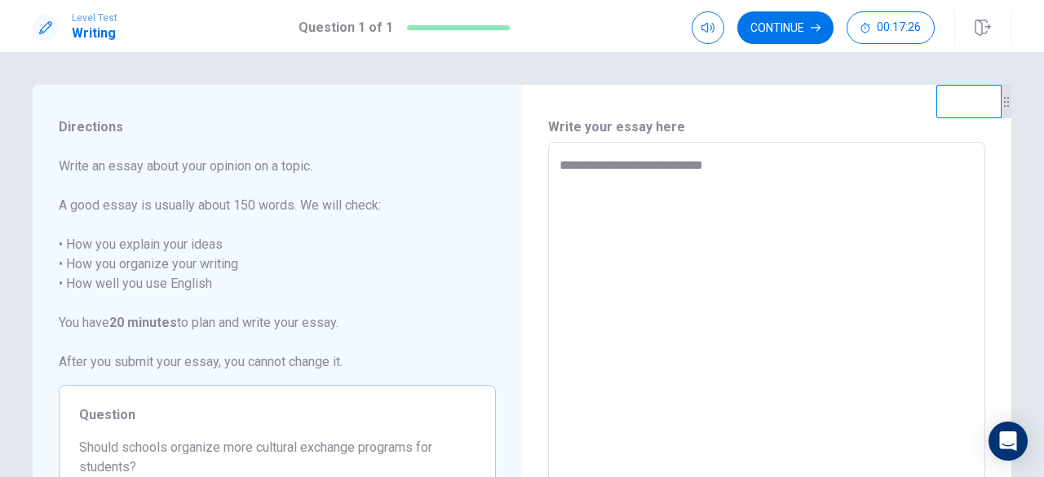
type textarea "**********"
type textarea "*"
type textarea "**********"
type textarea "*"
type textarea "**********"
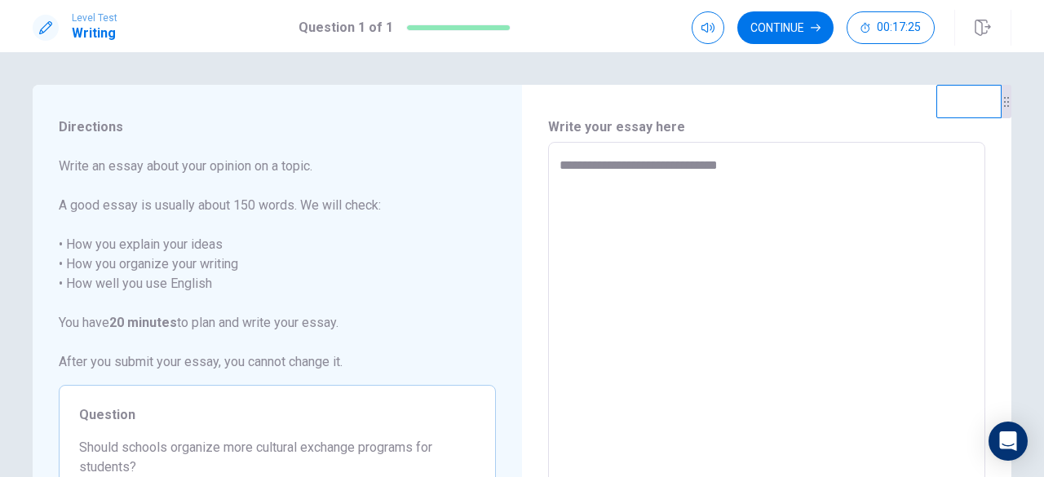
type textarea "*"
type textarea "**********"
type textarea "*"
type textarea "**********"
type textarea "*"
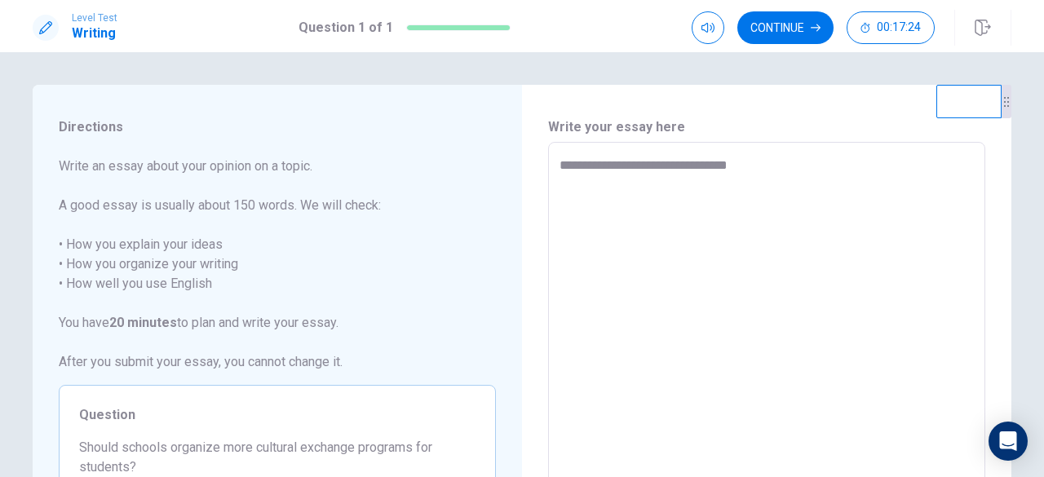
type textarea "**********"
type textarea "*"
type textarea "**********"
type textarea "*"
type textarea "**********"
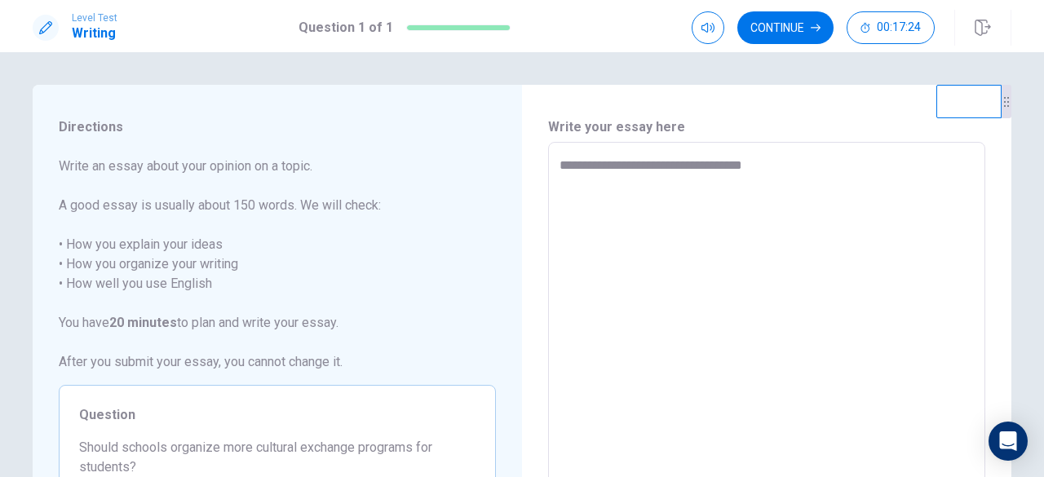
type textarea "*"
type textarea "**********"
type textarea "*"
type textarea "**********"
type textarea "*"
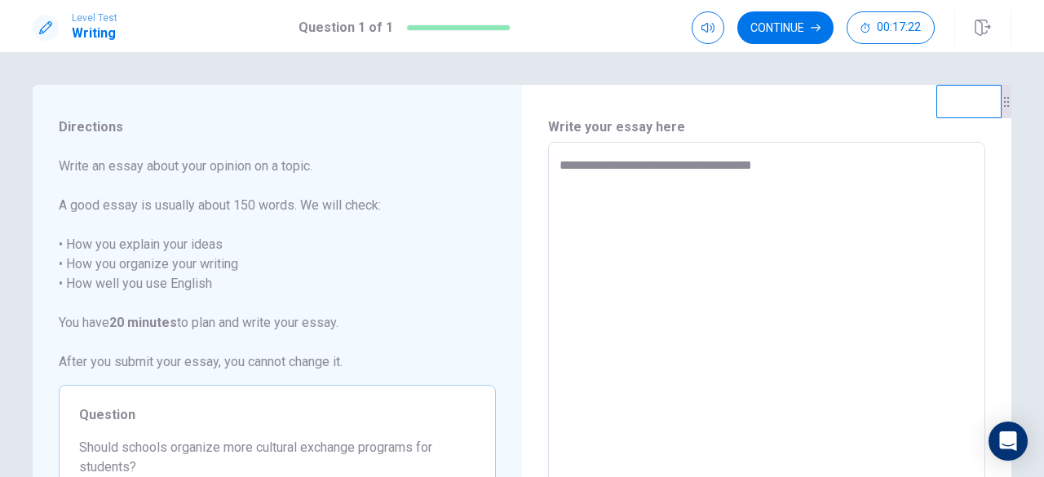
type textarea "**********"
type textarea "*"
type textarea "**********"
type textarea "*"
type textarea "**********"
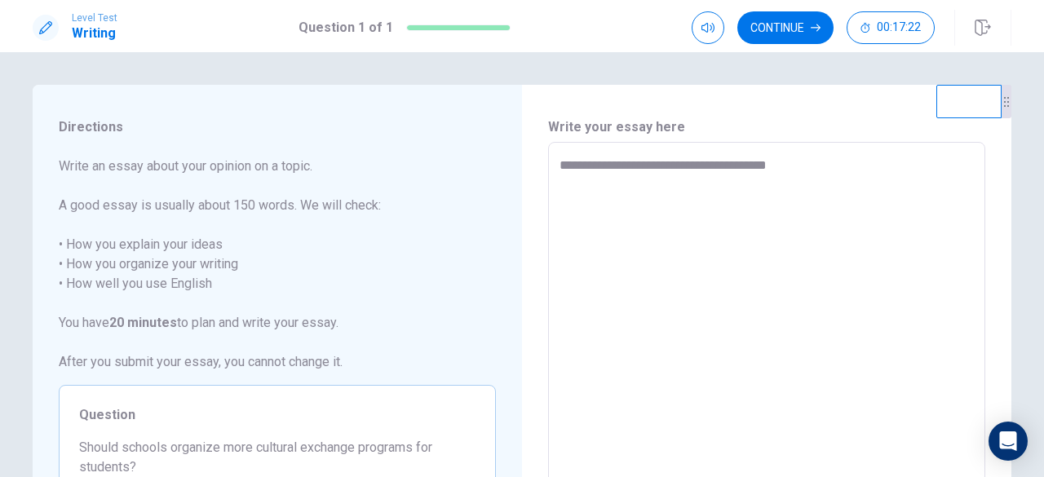
type textarea "*"
type textarea "**********"
type textarea "*"
type textarea "**********"
type textarea "*"
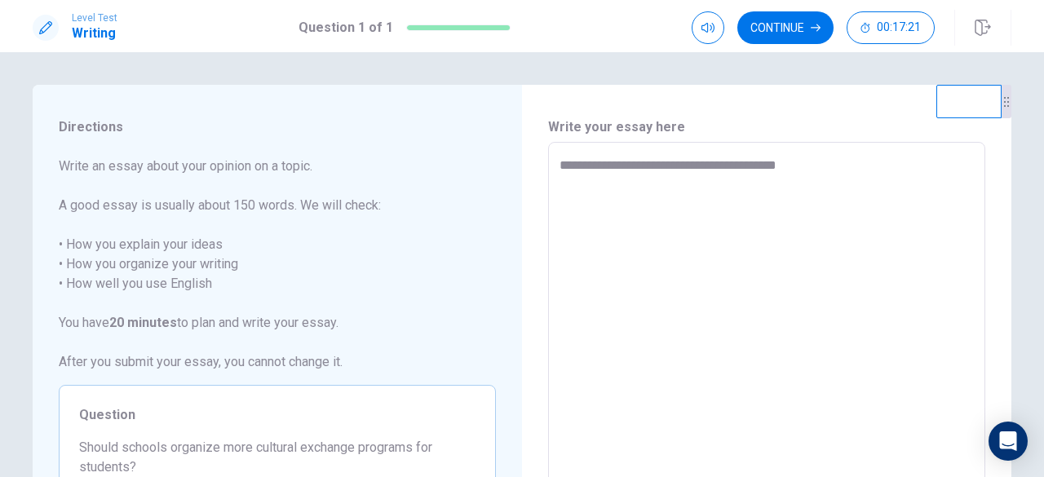
type textarea "**********"
type textarea "*"
type textarea "**********"
type textarea "*"
type textarea "**********"
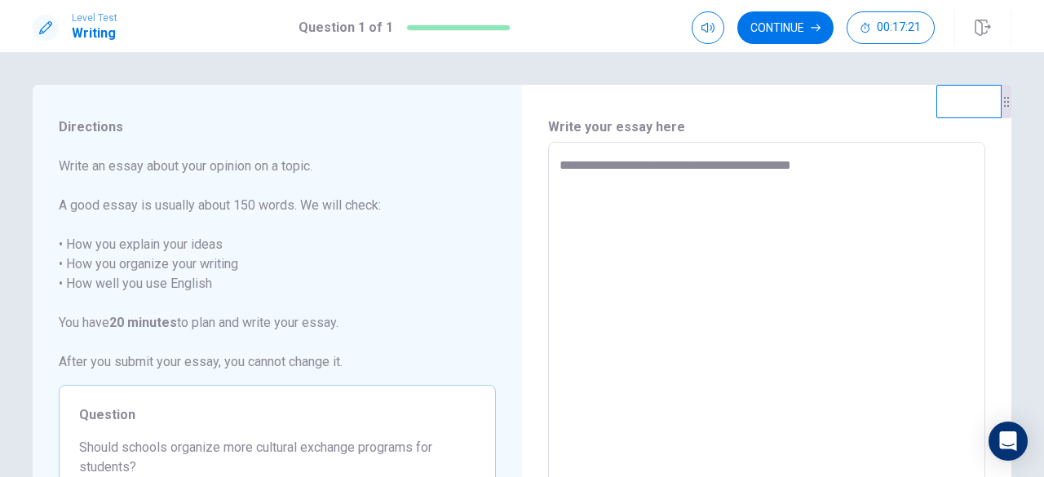
type textarea "*"
type textarea "**********"
type textarea "*"
type textarea "**********"
type textarea "*"
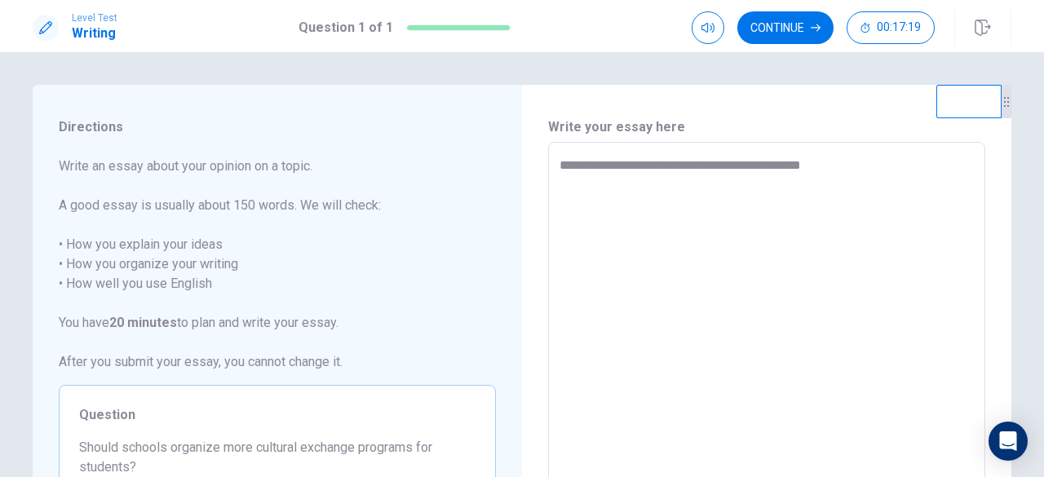
type textarea "**********"
type textarea "*"
type textarea "**********"
type textarea "*"
type textarea "**********"
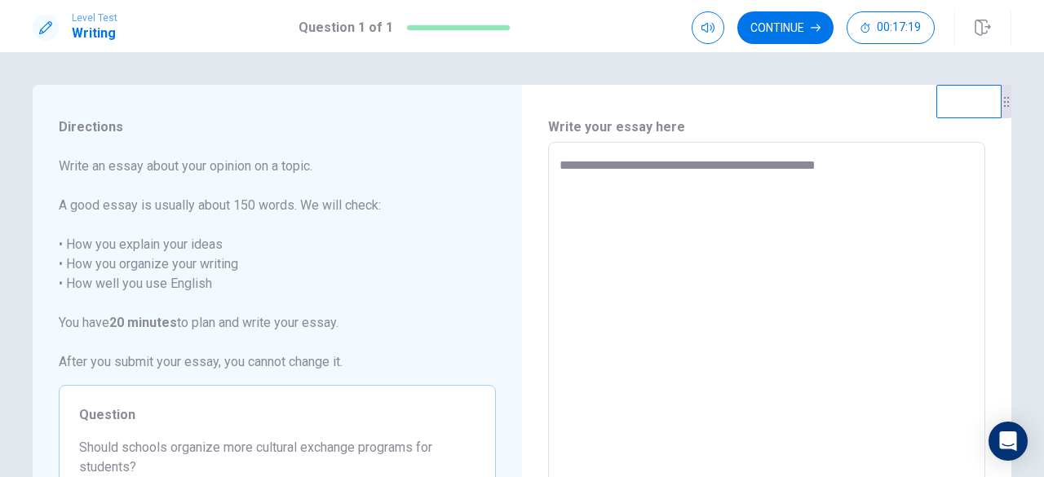
type textarea "*"
type textarea "**********"
type textarea "*"
type textarea "**********"
type textarea "*"
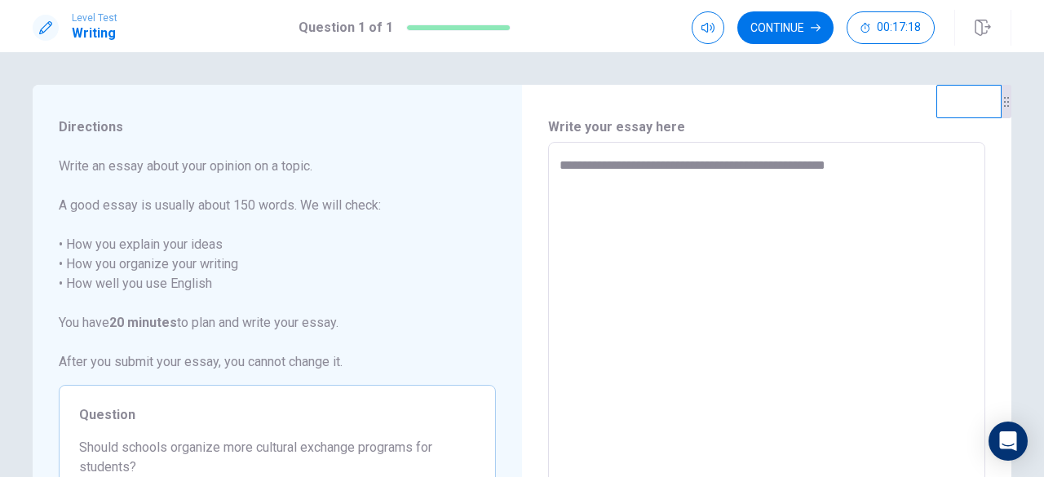
type textarea "**********"
type textarea "*"
type textarea "**********"
type textarea "*"
type textarea "**********"
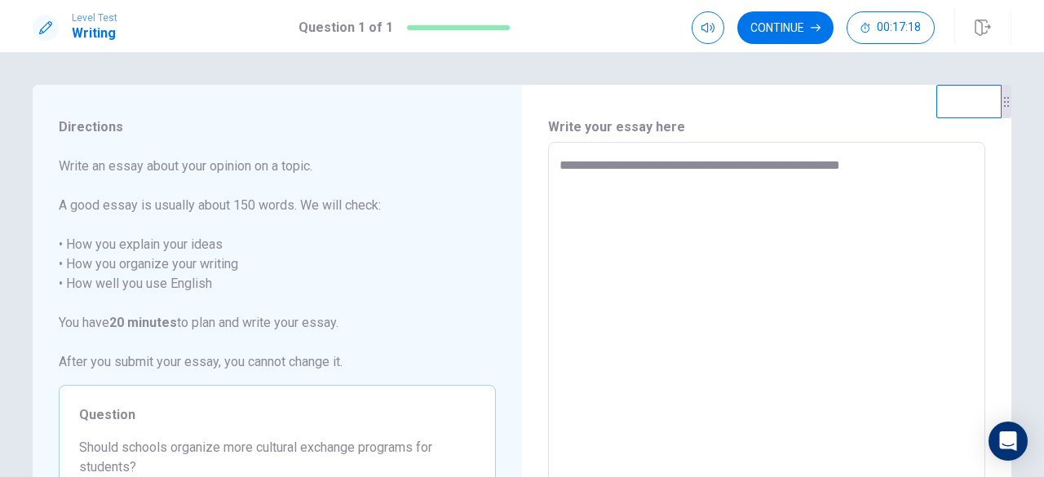
type textarea "*"
type textarea "**********"
type textarea "*"
type textarea "**********"
type textarea "*"
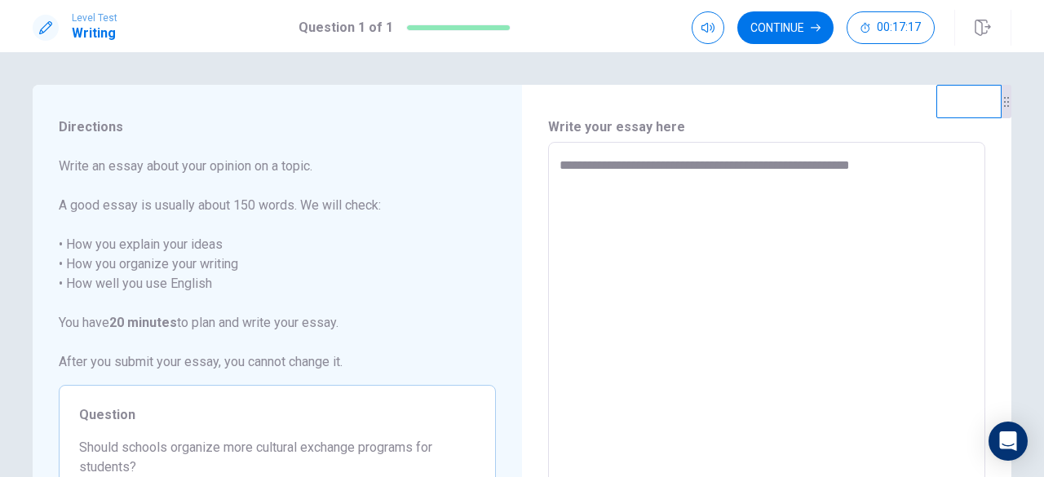
type textarea "**********"
type textarea "*"
type textarea "**********"
type textarea "*"
type textarea "**********"
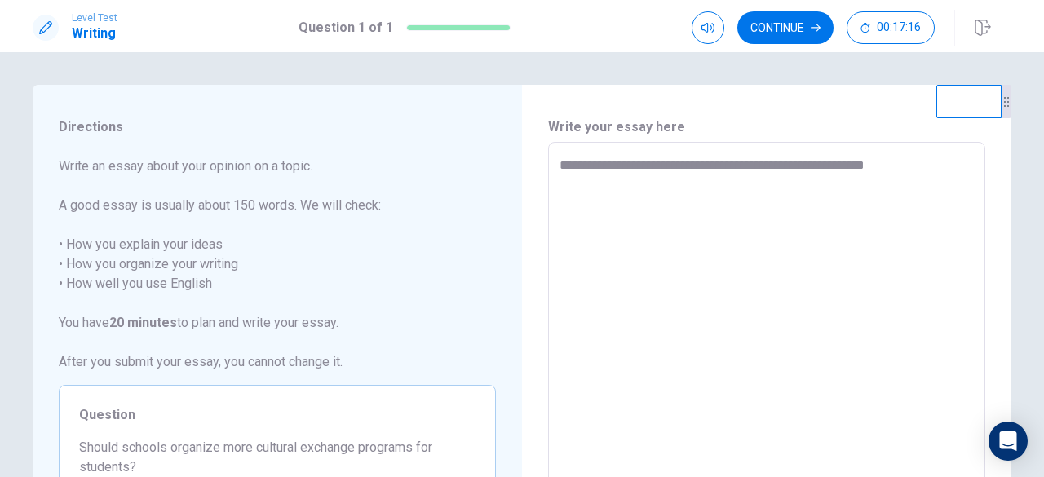
type textarea "*"
type textarea "**********"
type textarea "*"
type textarea "**********"
type textarea "*"
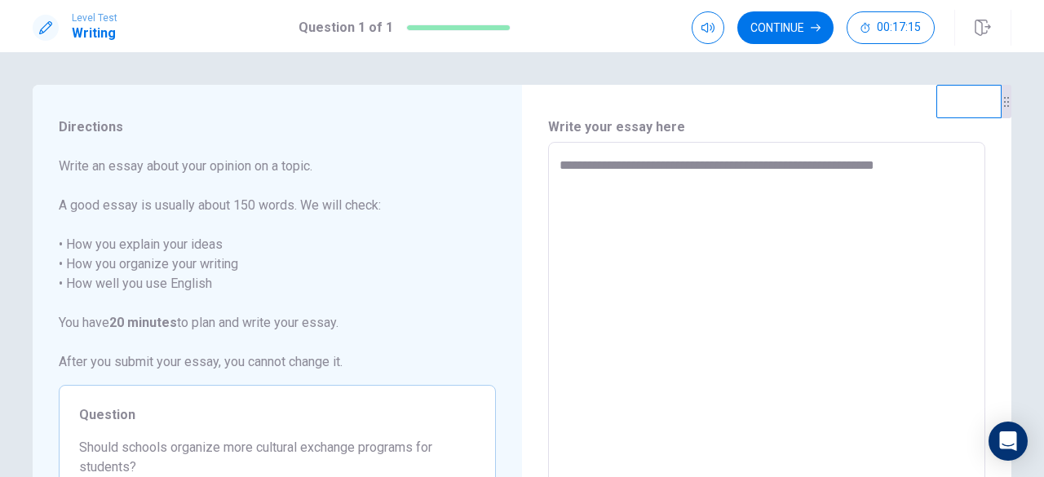
type textarea "**********"
type textarea "*"
type textarea "**********"
type textarea "*"
type textarea "**********"
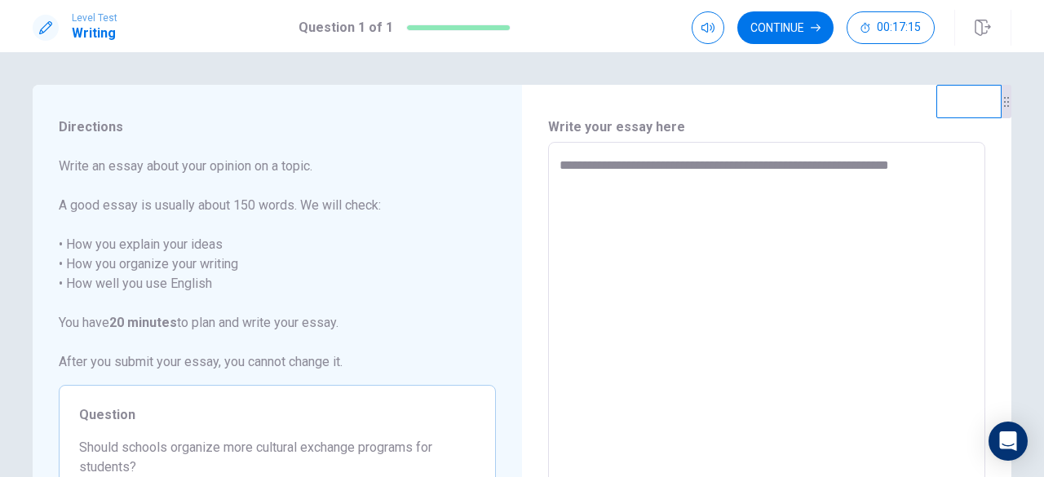
type textarea "*"
type textarea "**********"
type textarea "*"
type textarea "**********"
type textarea "*"
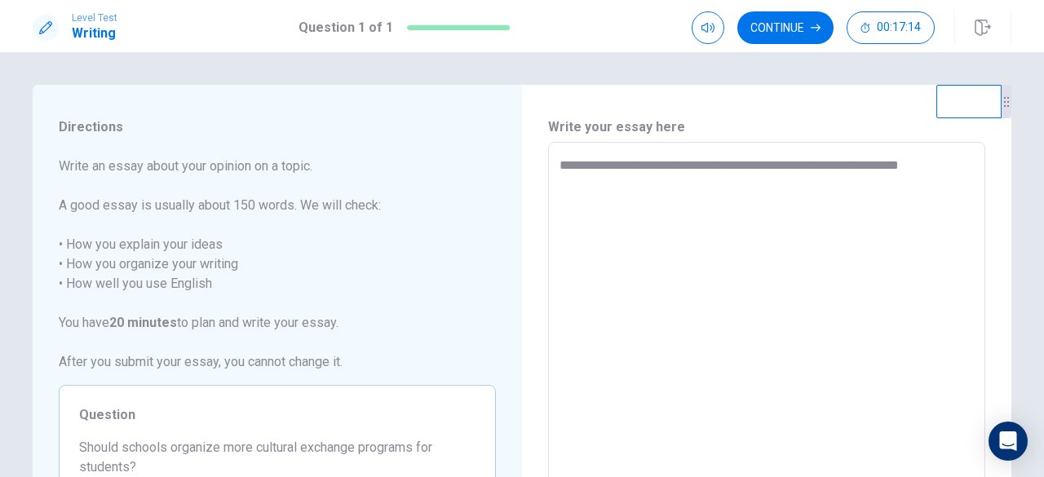
type textarea "**********"
type textarea "*"
type textarea "**********"
type textarea "*"
type textarea "**********"
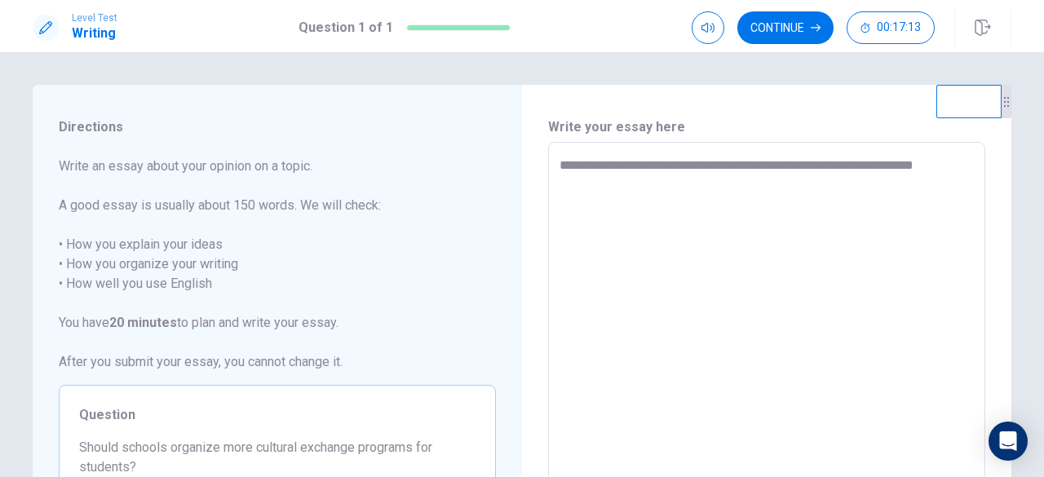
type textarea "*"
type textarea "**********"
type textarea "*"
type textarea "**********"
type textarea "*"
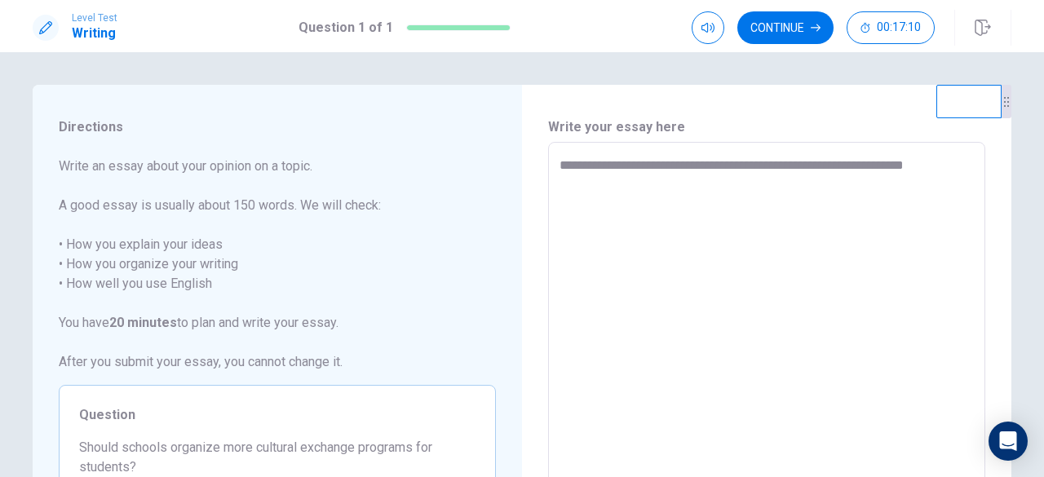
type textarea "**********"
type textarea "*"
type textarea "**********"
type textarea "*"
type textarea "**********"
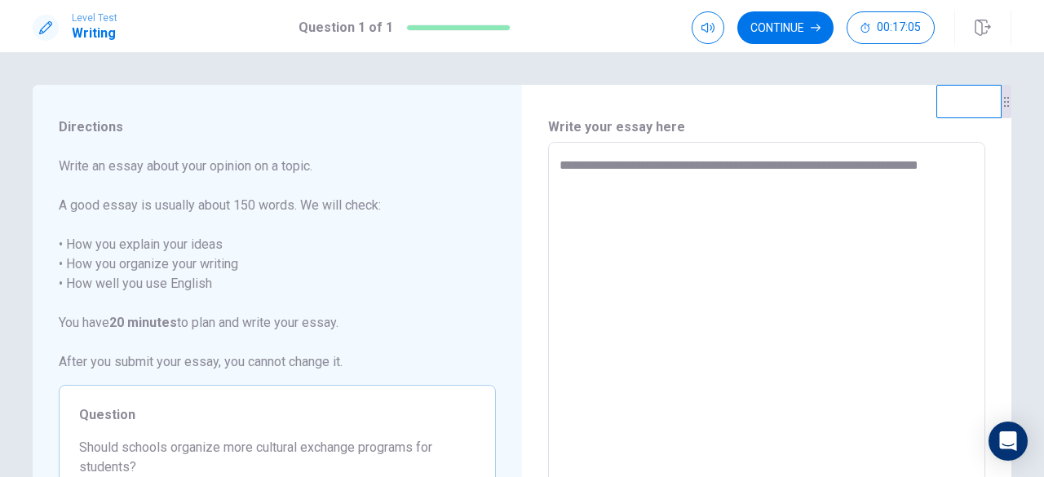
type textarea "*"
type textarea "**********"
type textarea "*"
type textarea "**********"
type textarea "*"
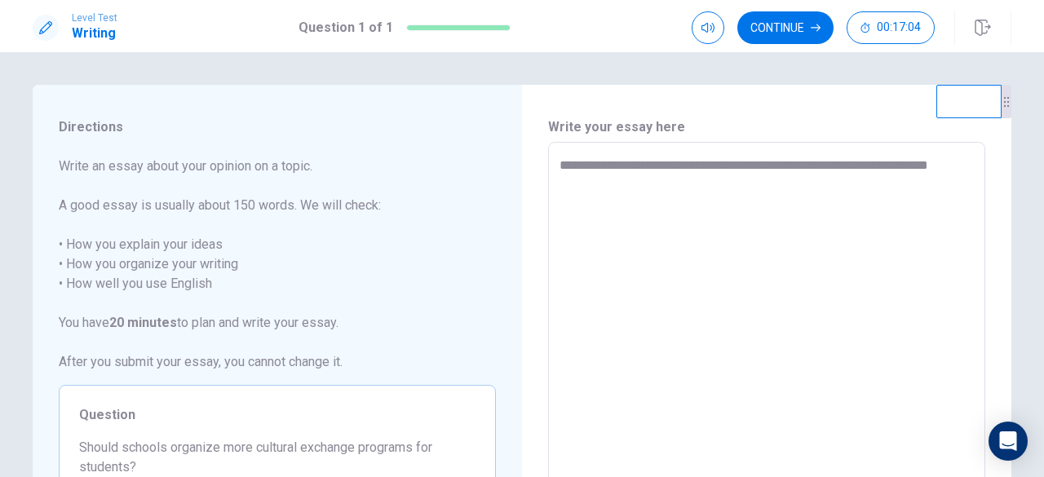
type textarea "**********"
type textarea "*"
type textarea "**********"
type textarea "*"
type textarea "**********"
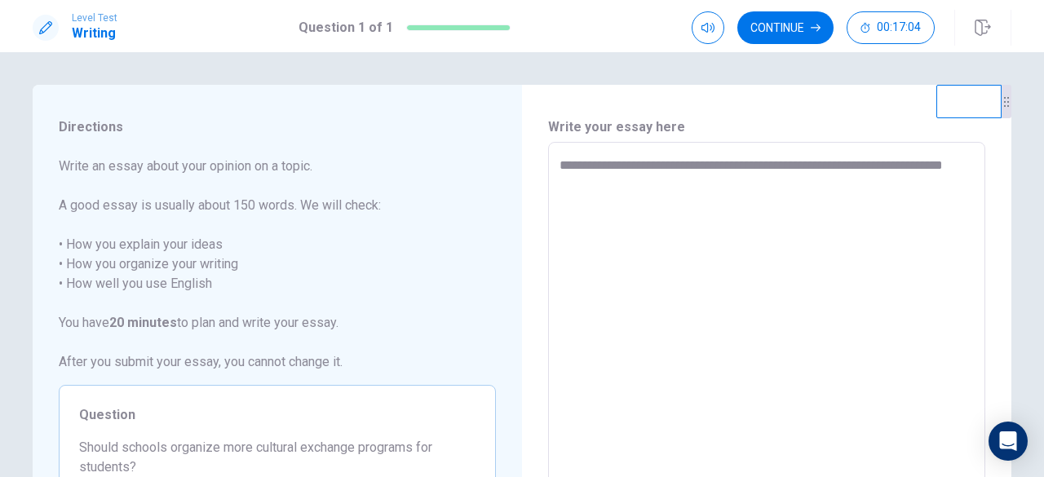
type textarea "*"
type textarea "**********"
type textarea "*"
type textarea "**********"
type textarea "*"
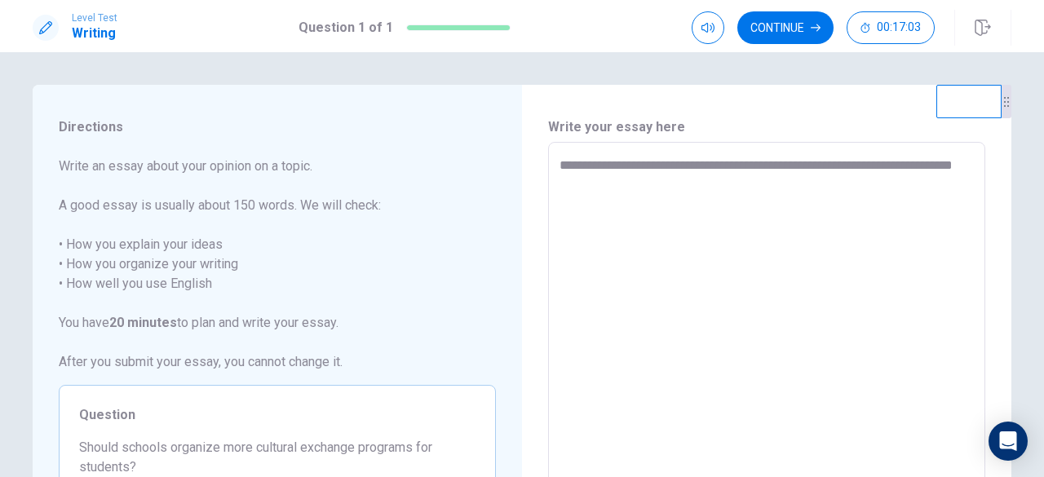
type textarea "**********"
type textarea "*"
type textarea "**********"
type textarea "*"
type textarea "**********"
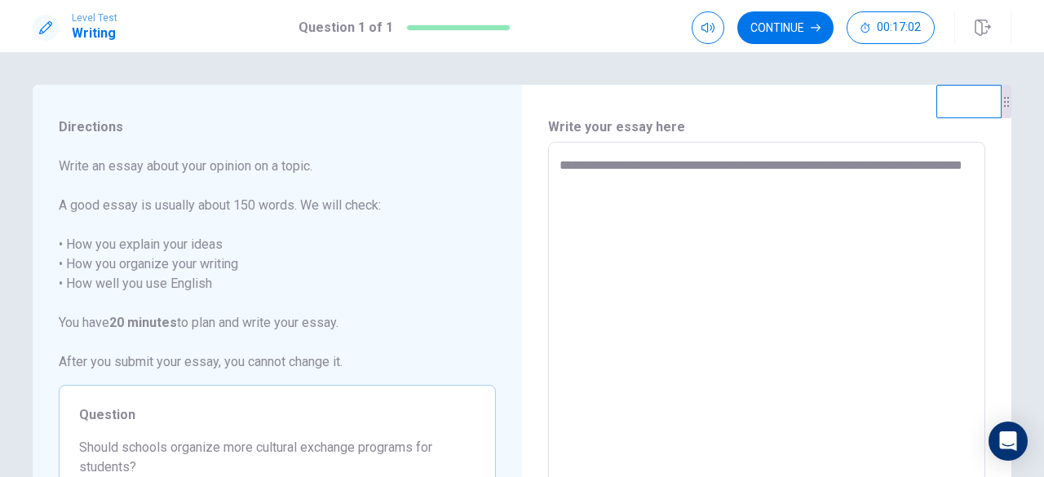
type textarea "*"
type textarea "**********"
type textarea "*"
type textarea "**********"
type textarea "*"
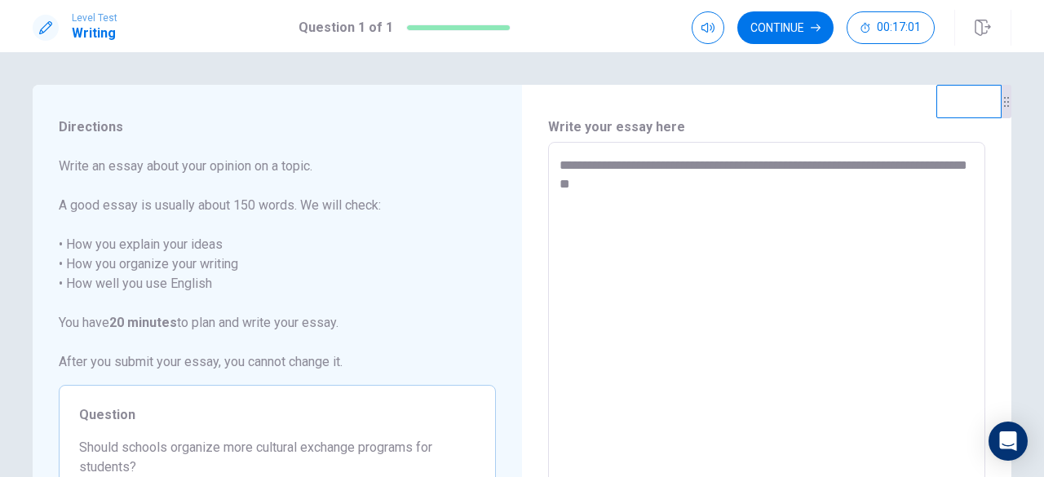
type textarea "**********"
type textarea "*"
type textarea "**********"
type textarea "*"
type textarea "**********"
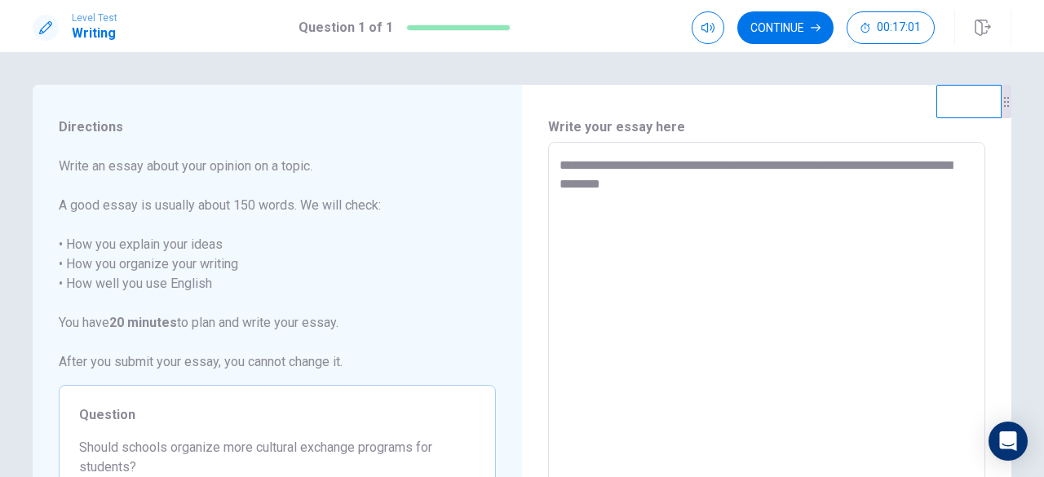
type textarea "*"
type textarea "**********"
type textarea "*"
type textarea "**********"
type textarea "*"
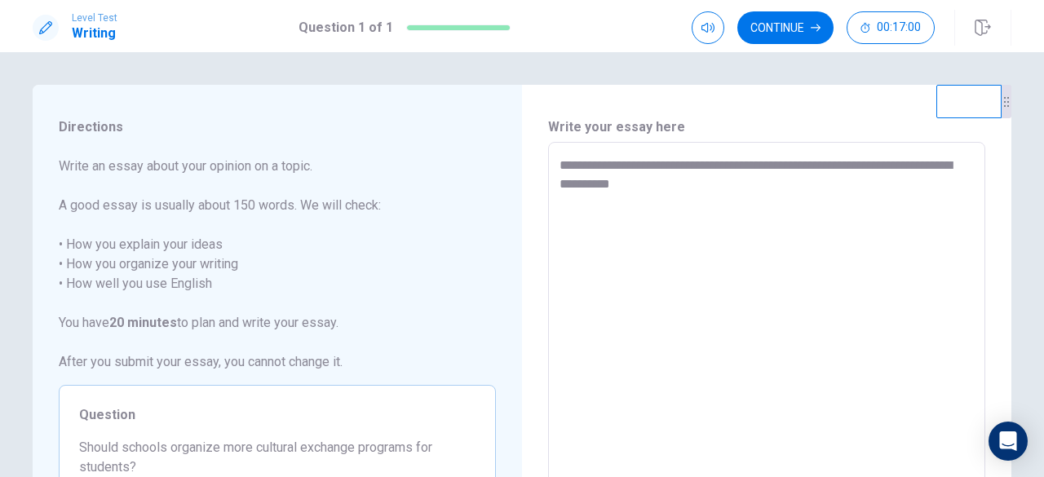
type textarea "**********"
type textarea "*"
type textarea "**********"
type textarea "*"
type textarea "**********"
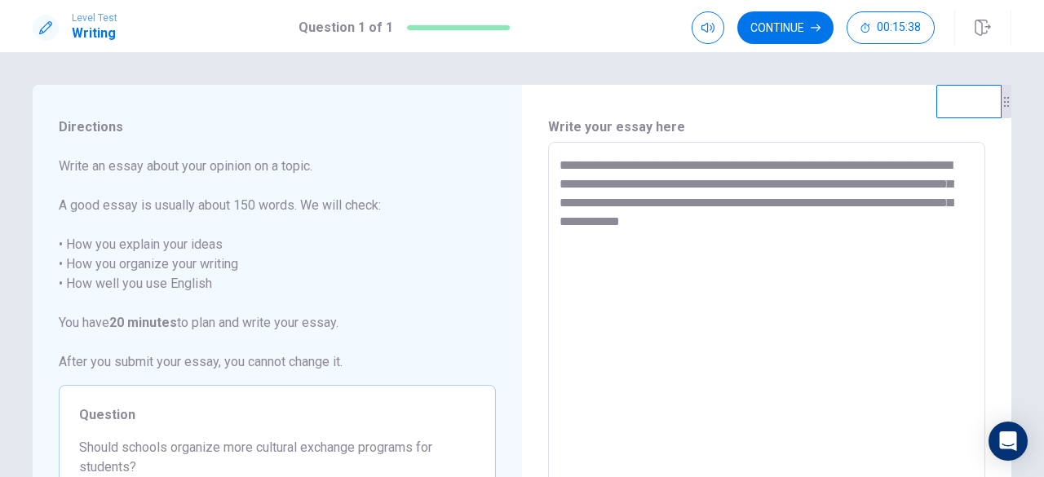
click at [778, 219] on textarea "**********" at bounding box center [766, 368] width 414 height 424
click at [889, 219] on textarea "**********" at bounding box center [766, 368] width 414 height 424
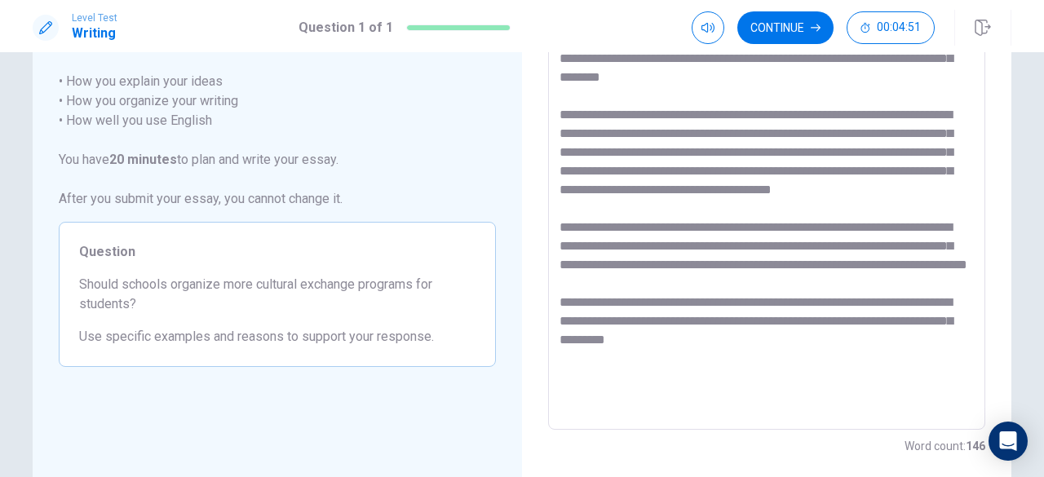
scroll to position [82, 0]
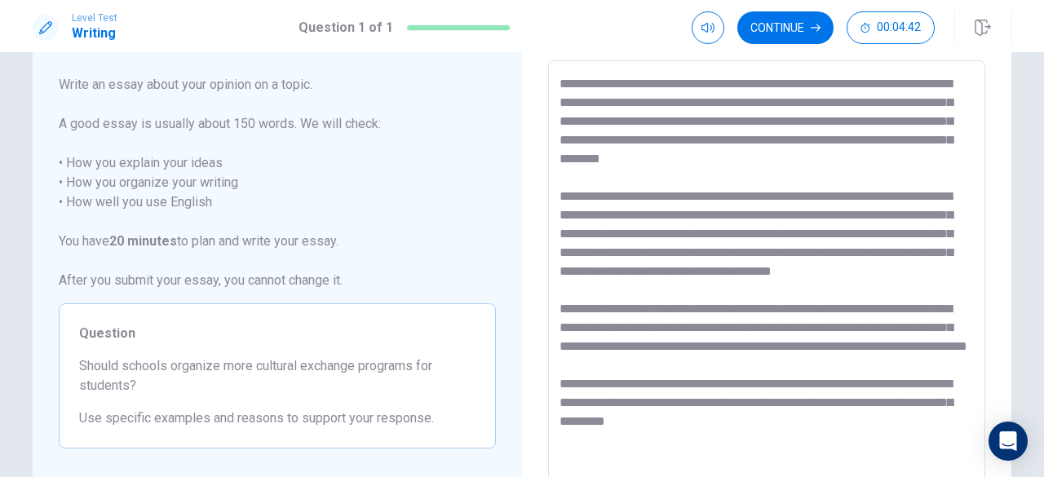
click at [869, 386] on textarea at bounding box center [766, 286] width 414 height 424
drag, startPoint x: 847, startPoint y: 382, endPoint x: 899, endPoint y: 382, distance: 51.4
click at [899, 382] on textarea at bounding box center [766, 286] width 414 height 424
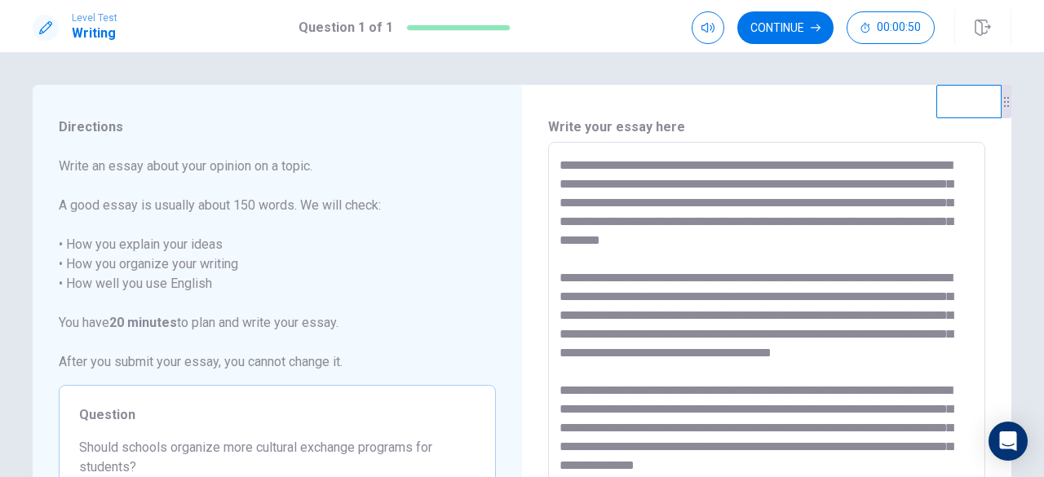
scroll to position [7, 0]
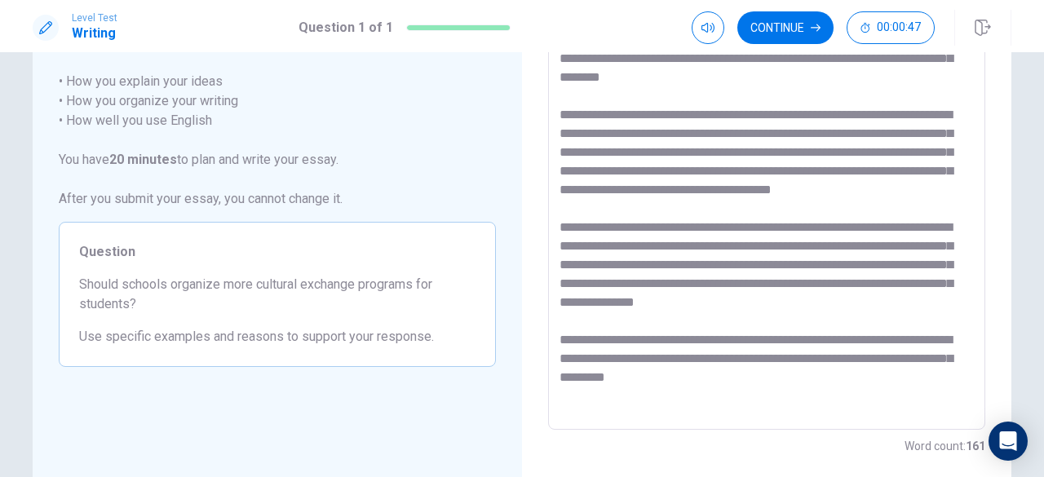
click at [856, 281] on textarea at bounding box center [766, 205] width 414 height 424
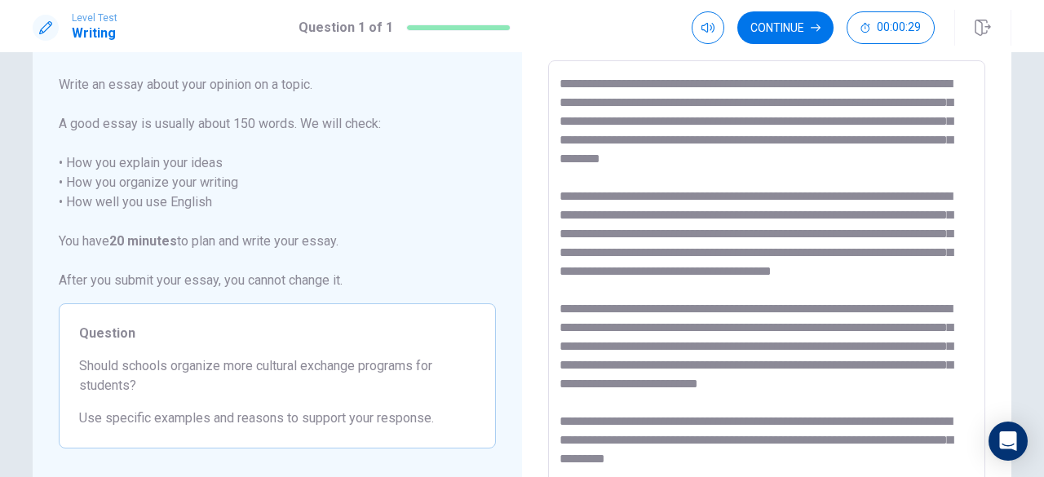
scroll to position [0, 0]
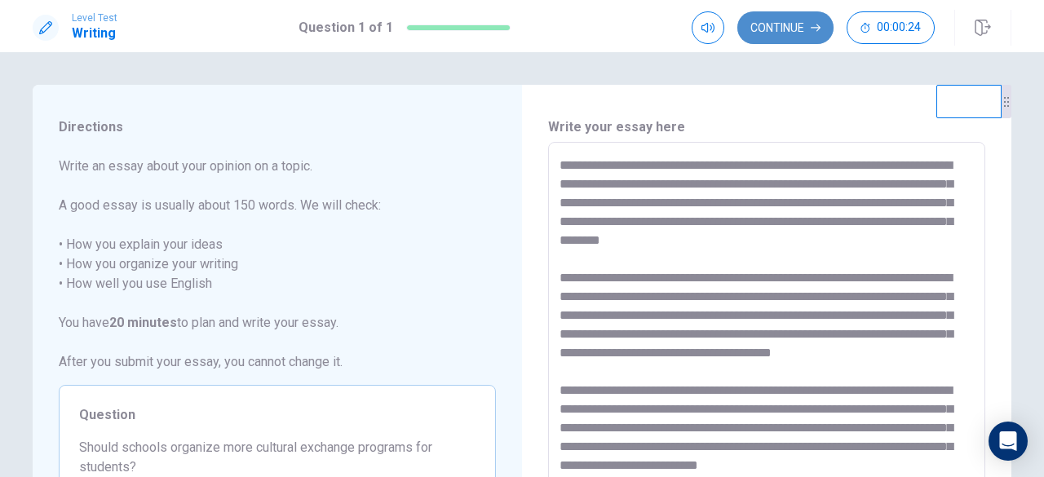
click at [794, 34] on button "Continue" at bounding box center [785, 27] width 96 height 33
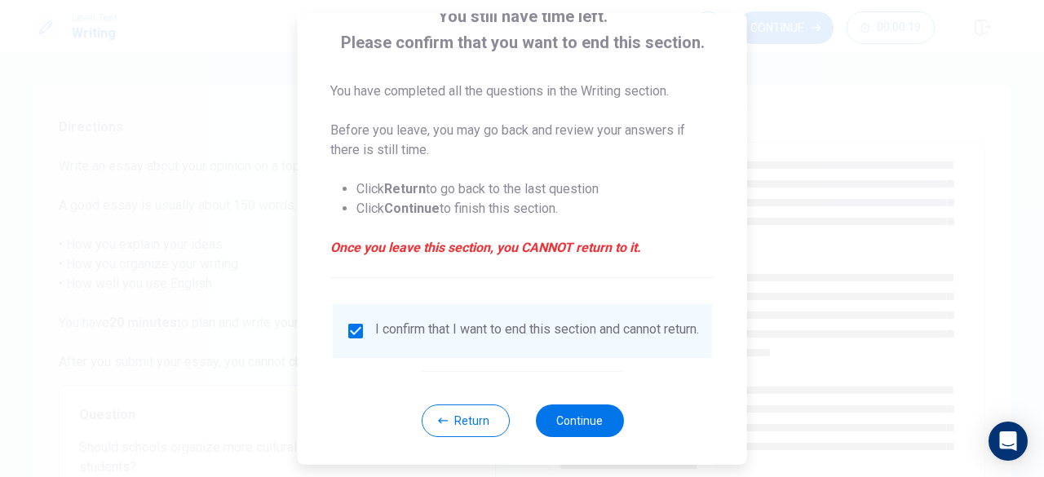
scroll to position [130, 0]
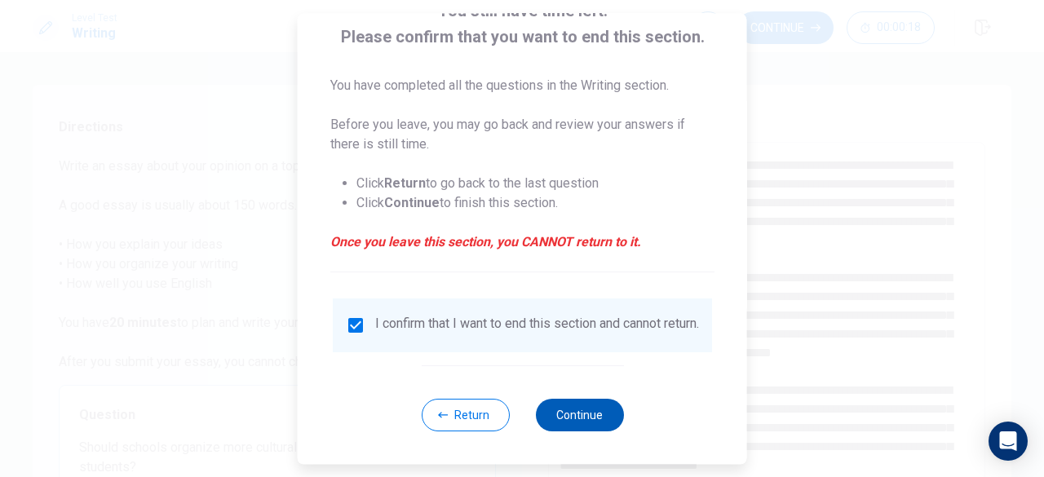
click at [592, 413] on button "Continue" at bounding box center [579, 415] width 88 height 33
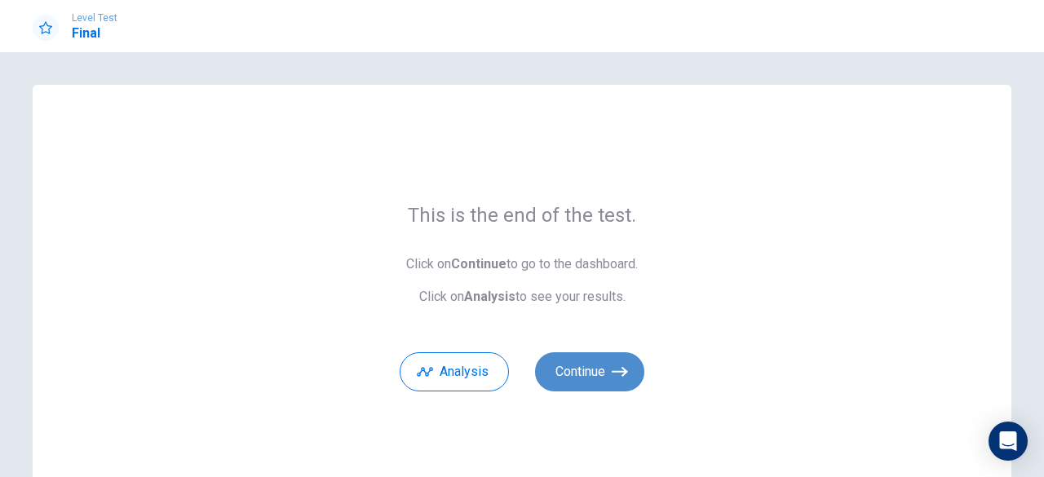
click at [595, 376] on button "Continue" at bounding box center [589, 371] width 109 height 39
